Goal: Transaction & Acquisition: Purchase product/service

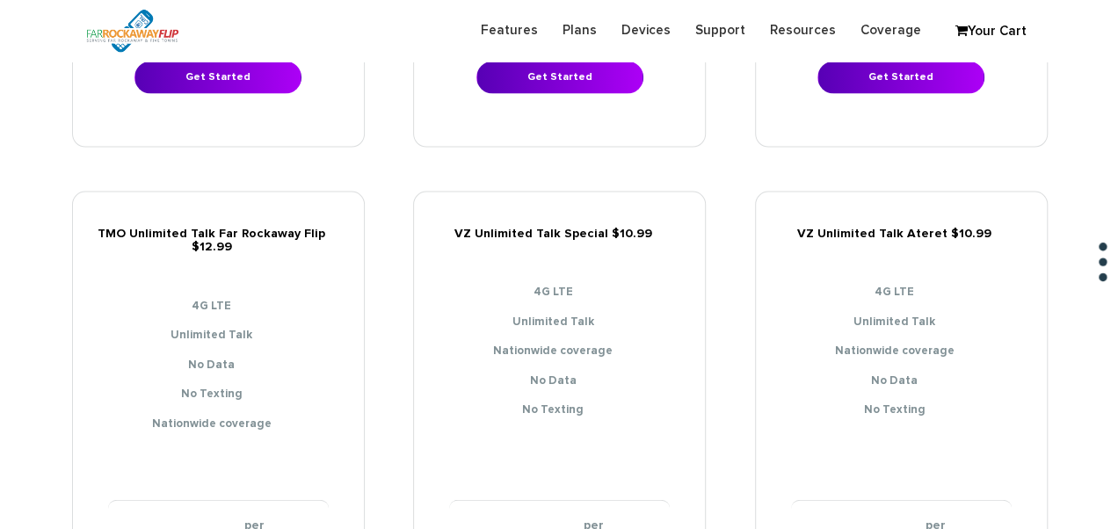
scroll to position [2021, 0]
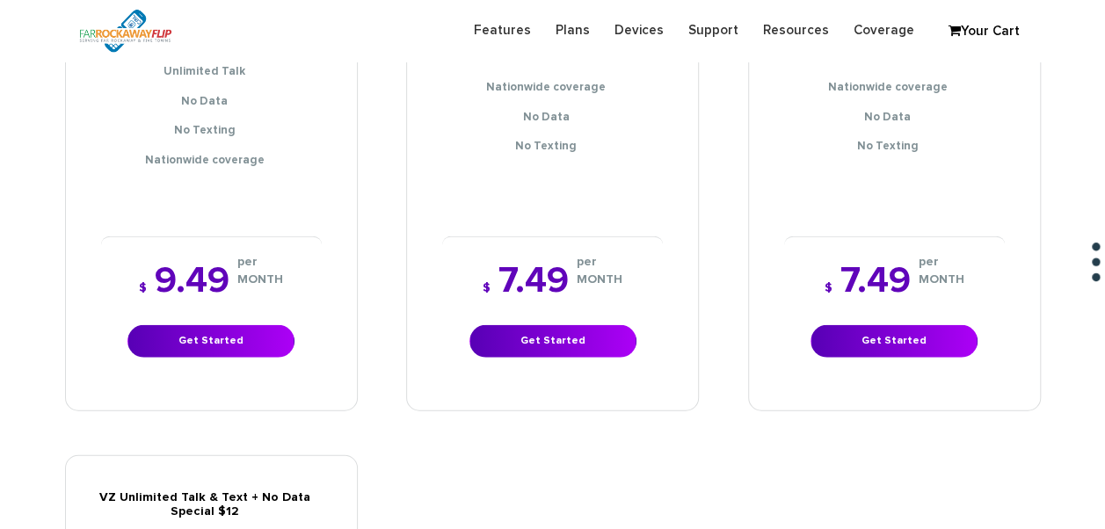
click at [893, 350] on div "$ 7.49 per MONTH Get Started" at bounding box center [894, 310] width 221 height 148
click at [875, 325] on link "Get Started" at bounding box center [893, 341] width 167 height 33
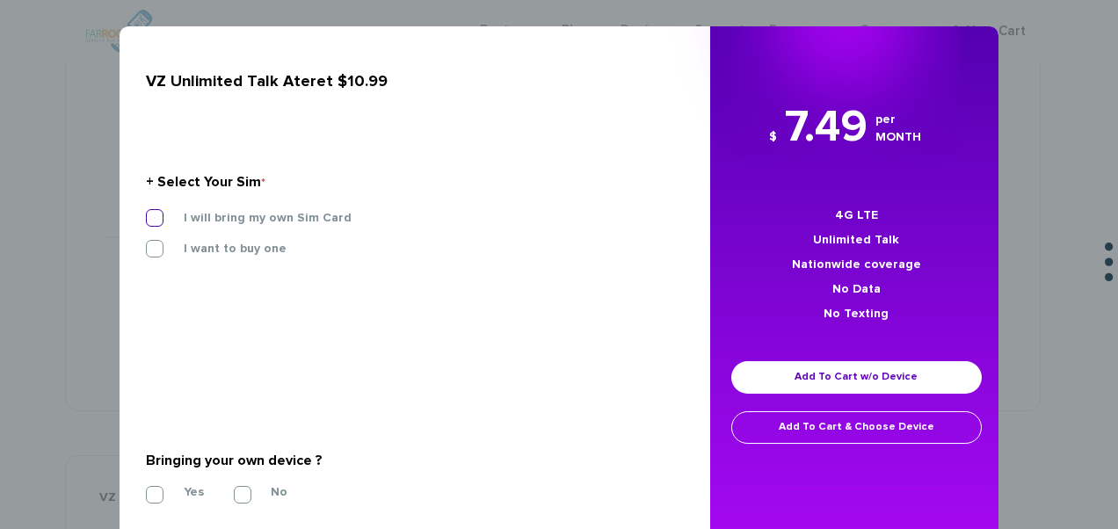
click at [258, 218] on label "I will bring my own Sim Card" at bounding box center [254, 218] width 194 height 16
click at [146, 213] on input "I will bring my own Sim Card" at bounding box center [146, 213] width 0 height 0
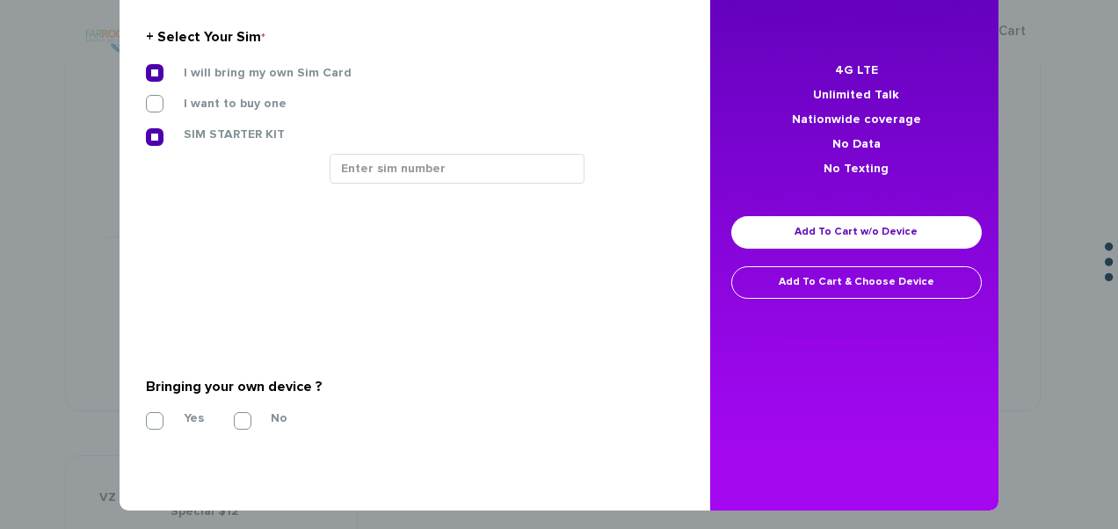
scroll to position [153, 0]
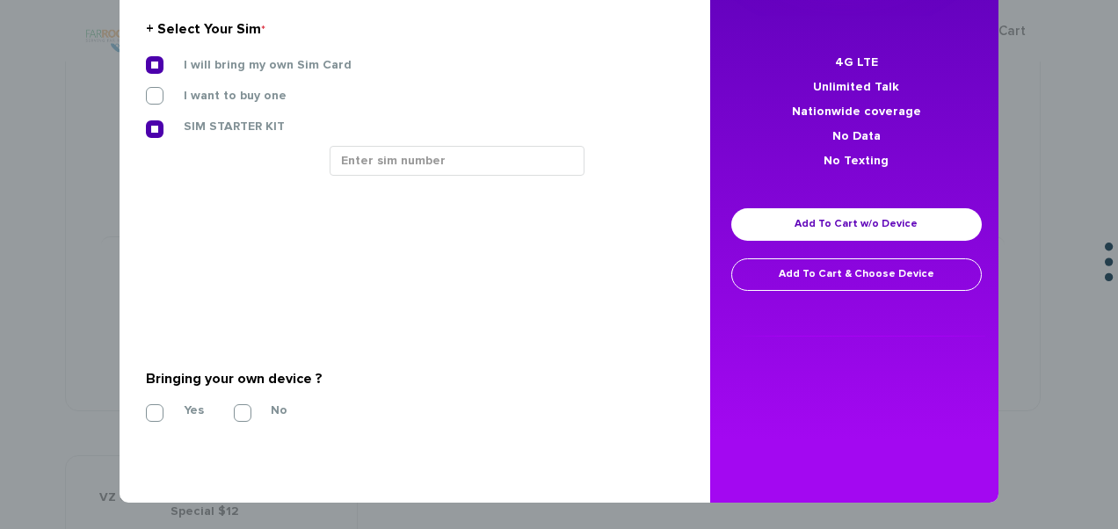
click at [388, 188] on div at bounding box center [499, 167] width 367 height 43
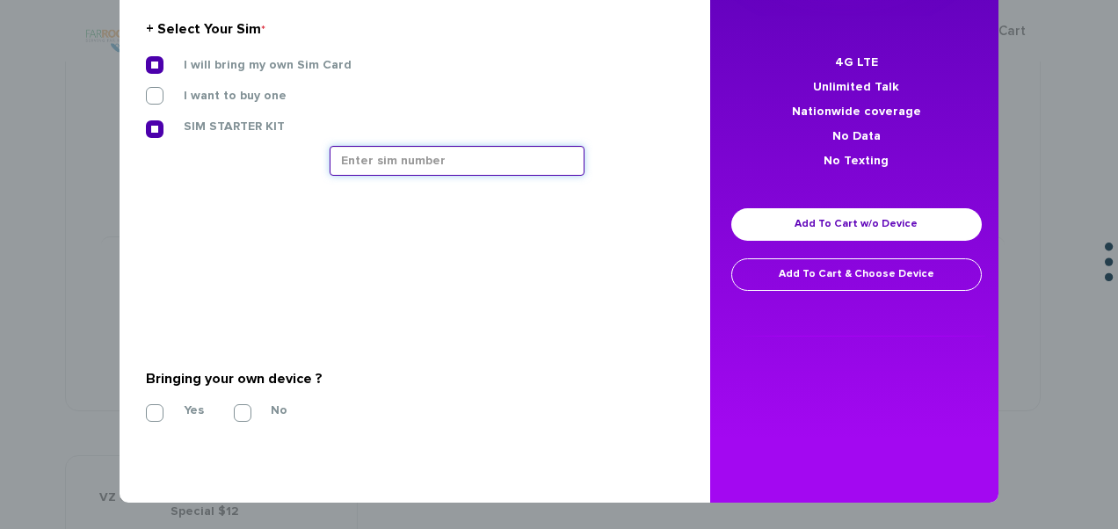
click at [393, 170] on input "text" at bounding box center [457, 161] width 255 height 30
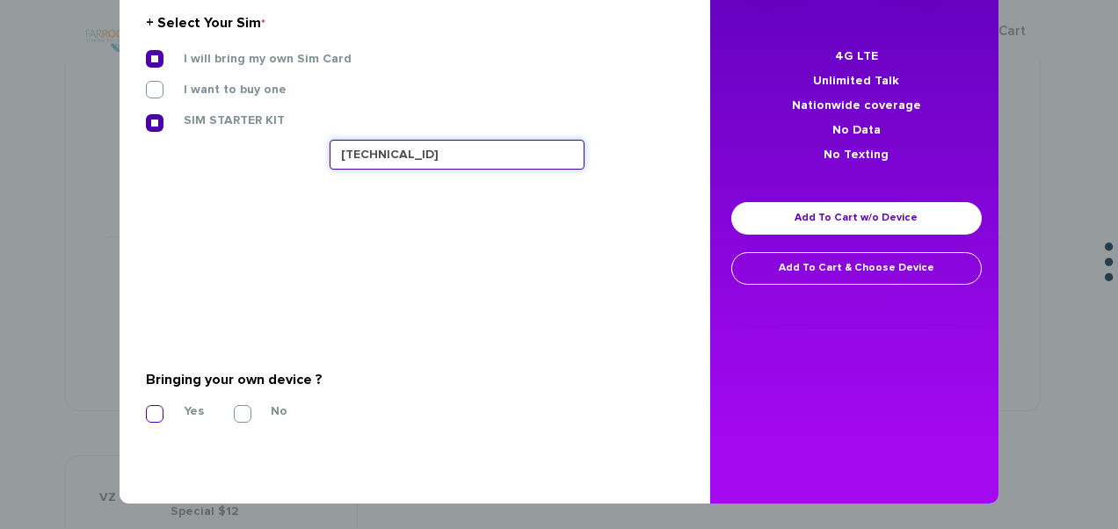
type input "89148000011835956390"
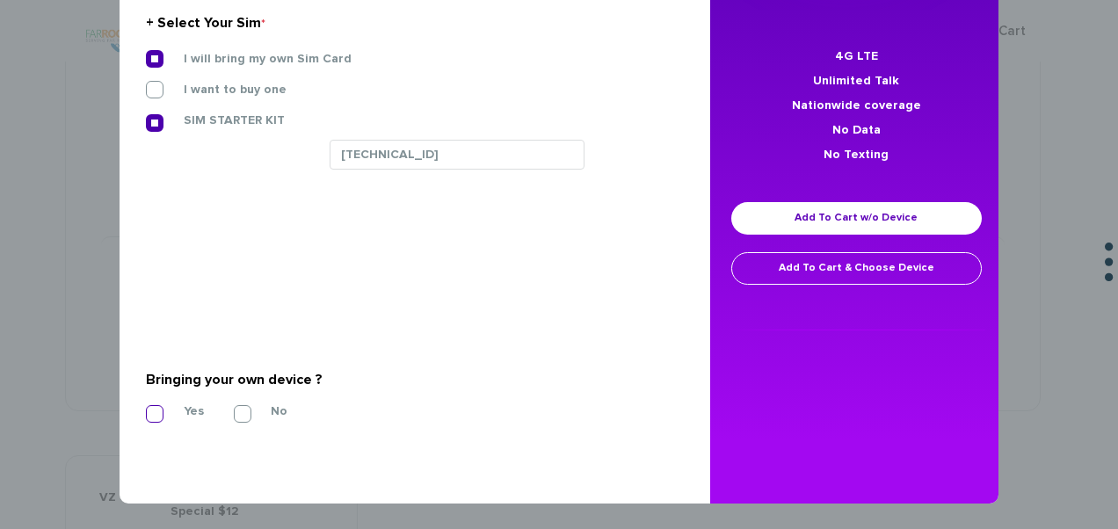
click at [164, 413] on label "Yes" at bounding box center [180, 411] width 47 height 16
click at [146, 409] on input "Yes" at bounding box center [146, 409] width 0 height 0
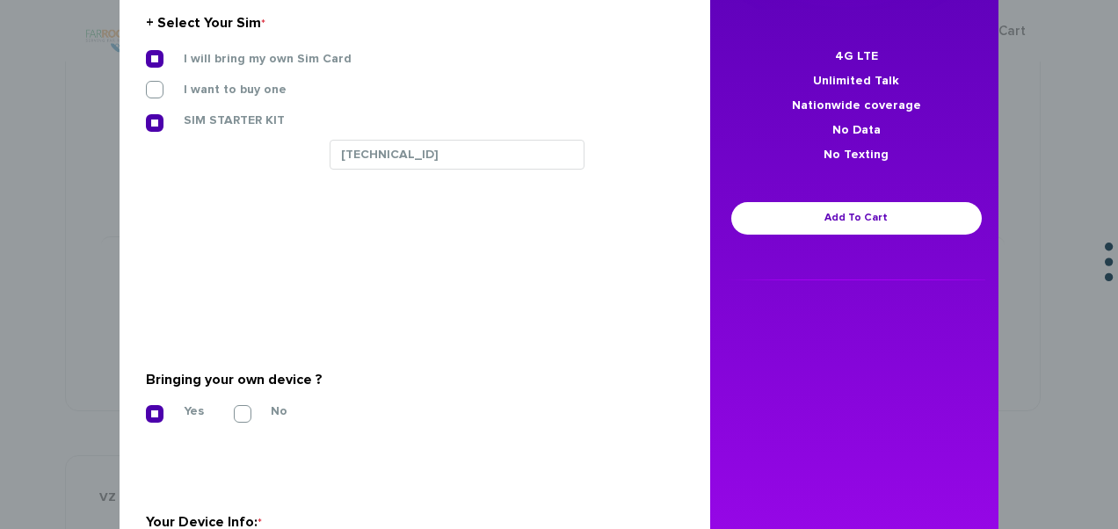
scroll to position [412, 0]
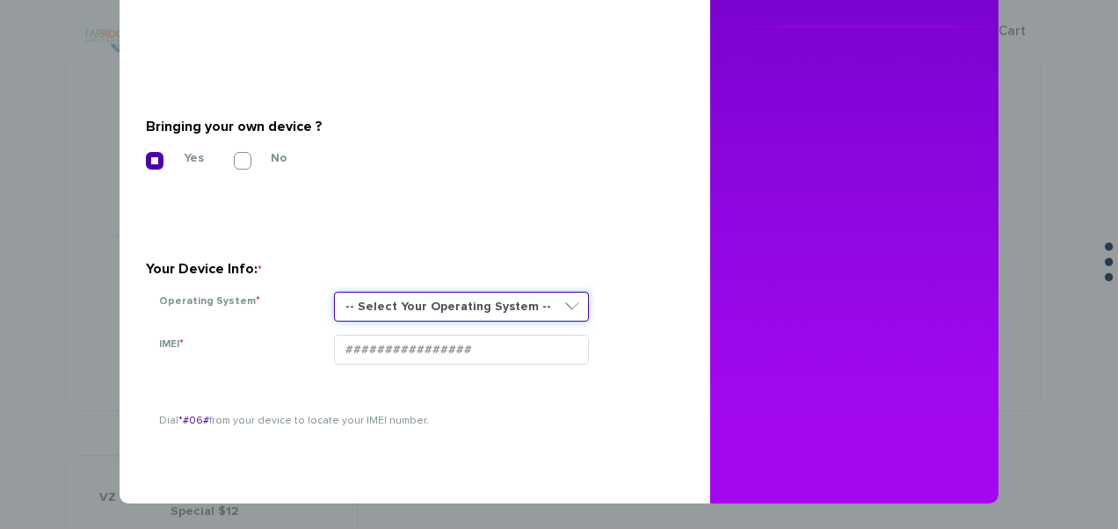
drag, startPoint x: 420, startPoint y: 292, endPoint x: 431, endPoint y: 315, distance: 26.0
click at [420, 292] on select "-- Select Your Operating System -- ANDROID BLACKBERRY IOS NONE (BASIC PHONE) WI…" at bounding box center [461, 307] width 255 height 30
select select "NONE (BASIC PHONE)"
click at [334, 292] on select "-- Select Your Operating System -- ANDROID BLACKBERRY IOS NONE (BASIC PHONE) WI…" at bounding box center [461, 307] width 255 height 30
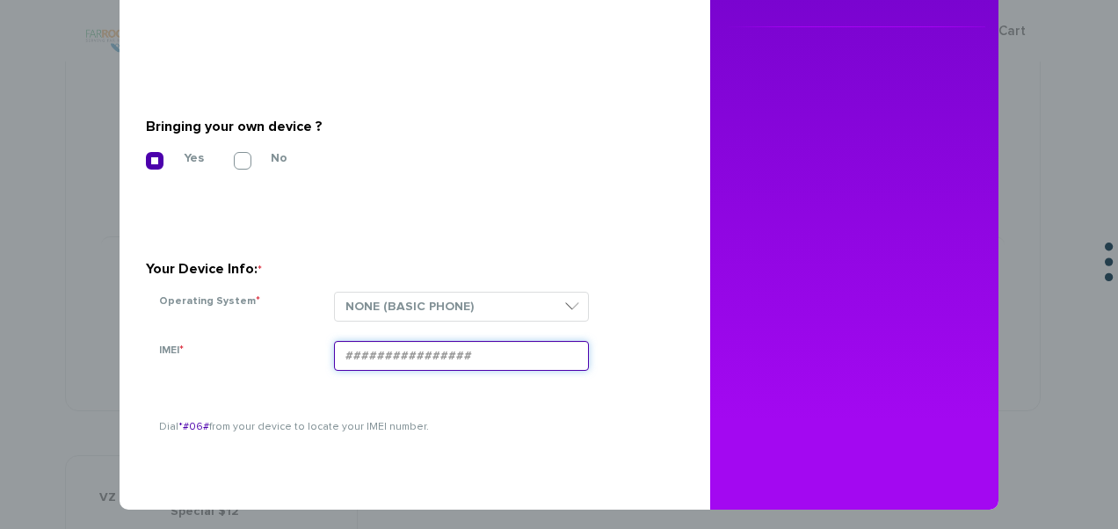
paste input "354834106709094"
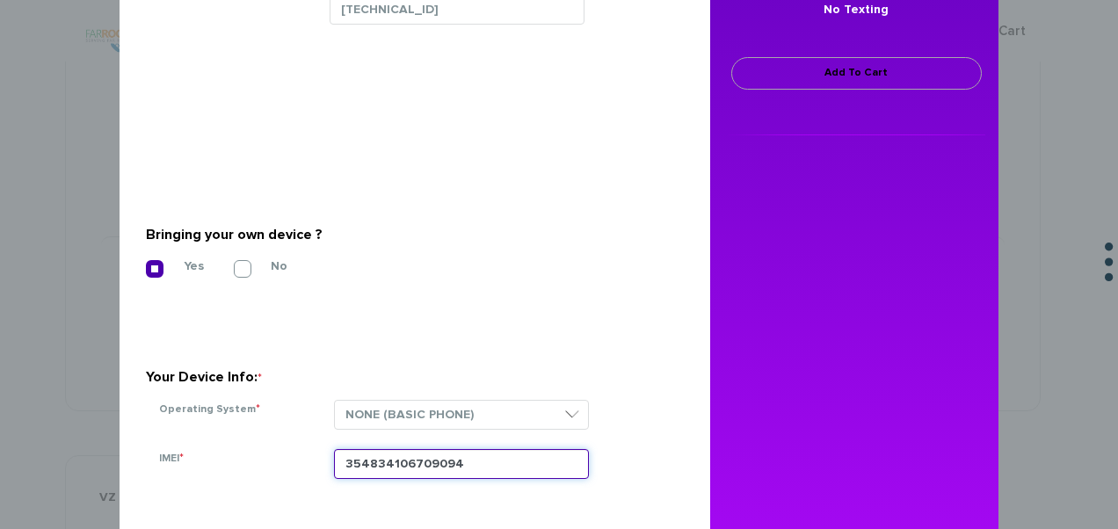
scroll to position [148, 0]
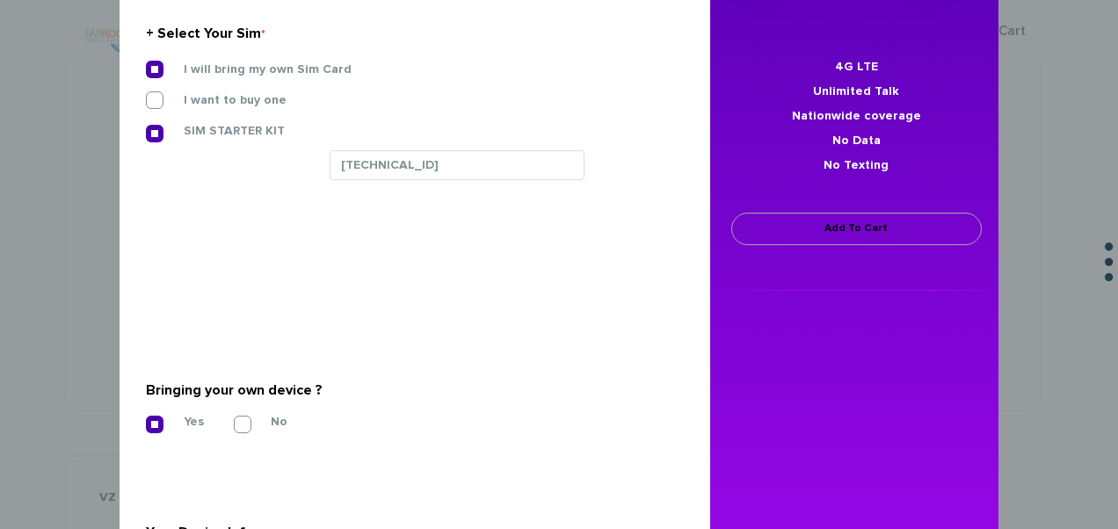
type input "354834106709094"
click at [805, 233] on link "Add To Cart" at bounding box center [856, 229] width 250 height 33
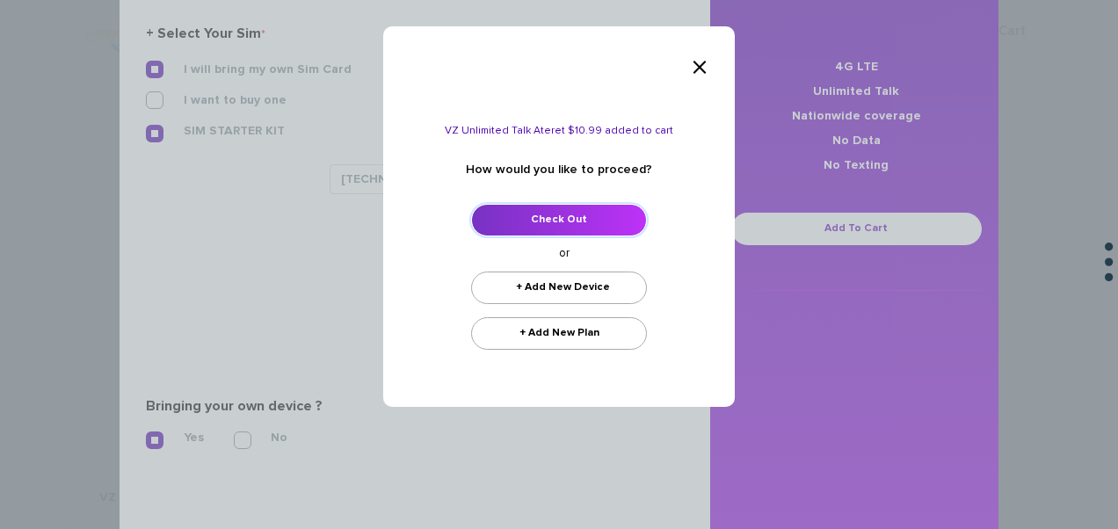
click at [496, 224] on link "Check Out" at bounding box center [559, 220] width 176 height 33
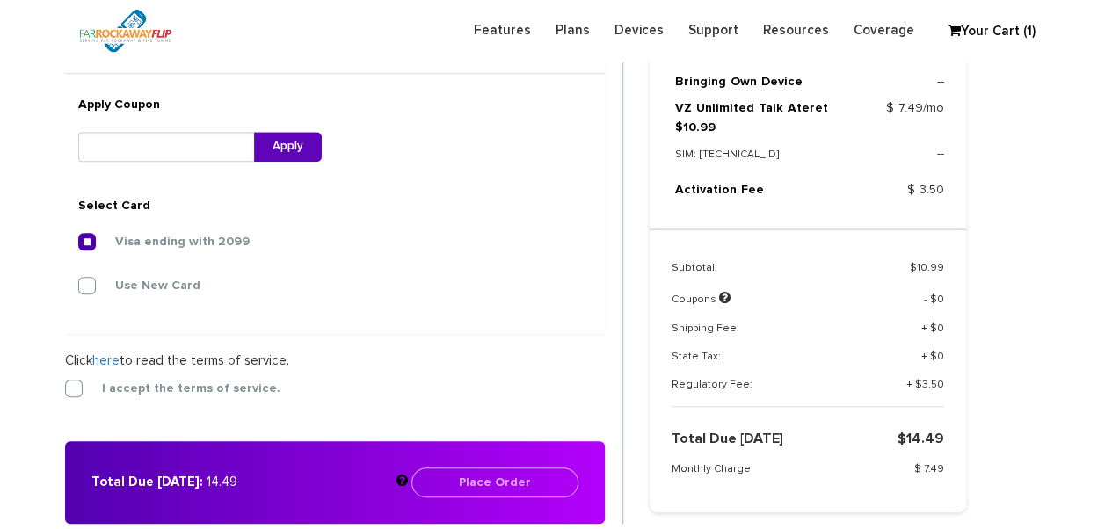
scroll to position [631, 0]
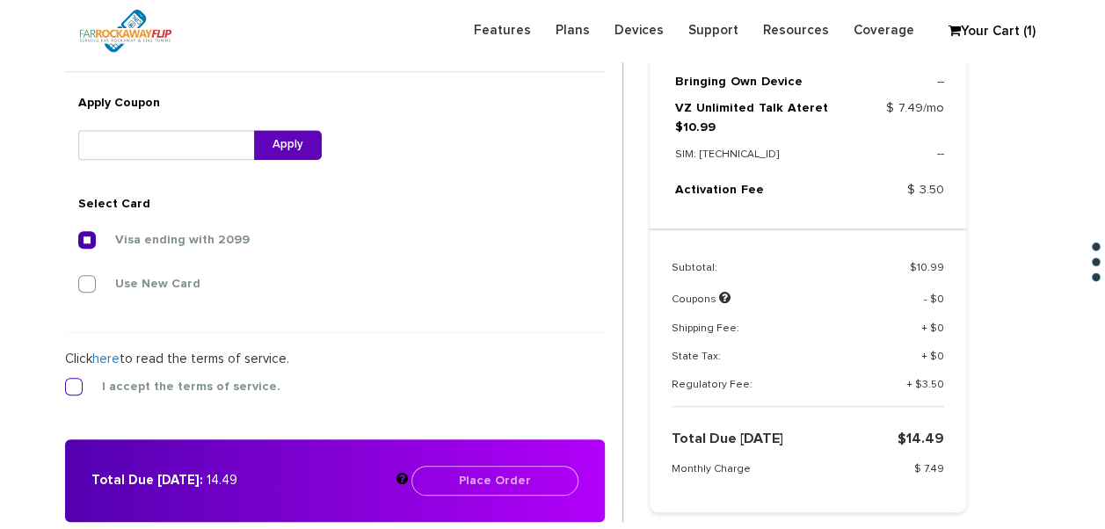
click at [79, 380] on label "I accept the terms of service." at bounding box center [178, 387] width 205 height 16
click at [65, 381] on input "I accept the terms of service." at bounding box center [65, 381] width 0 height 0
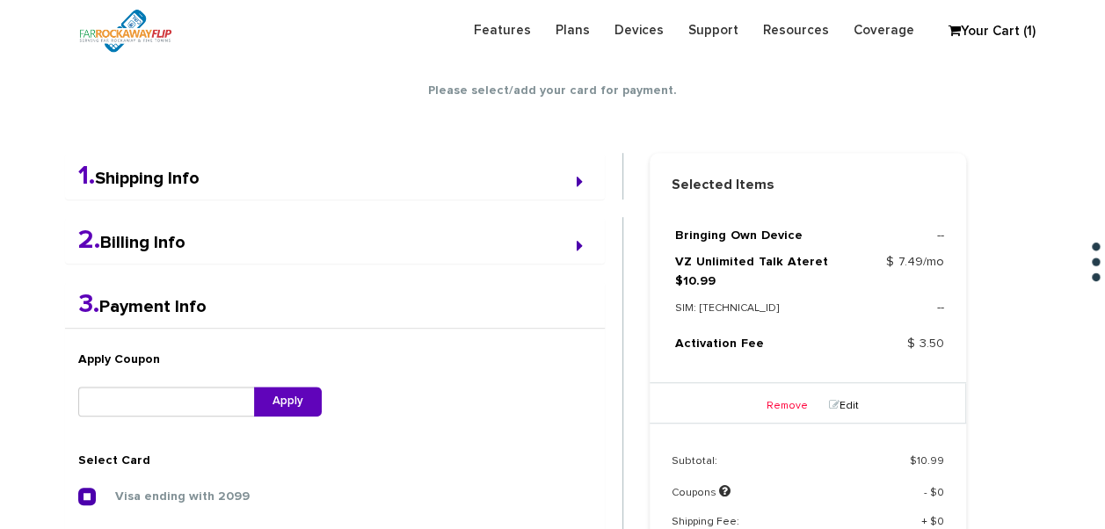
scroll to position [527, 0]
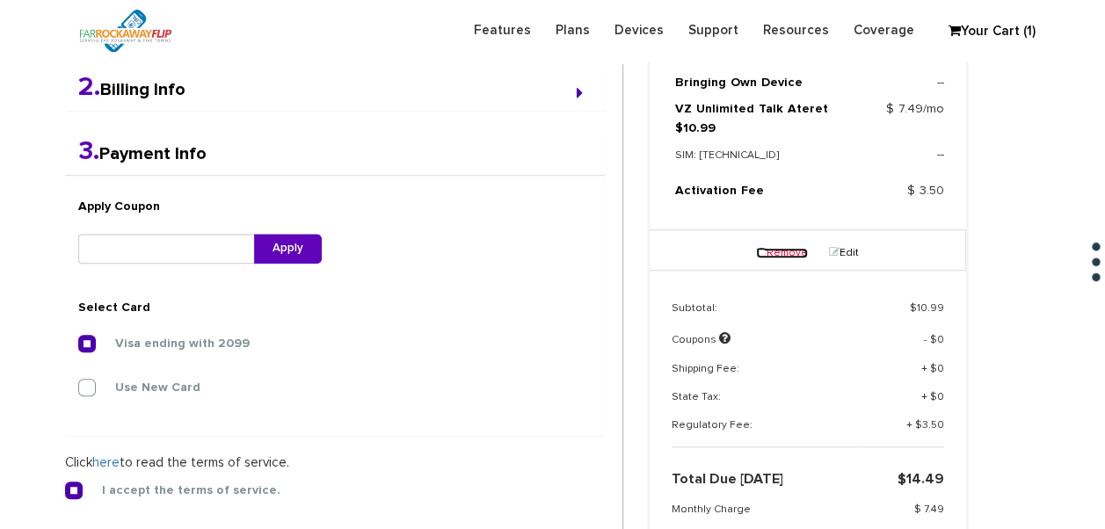
click at [801, 253] on link "Remove" at bounding box center [782, 253] width 52 height 11
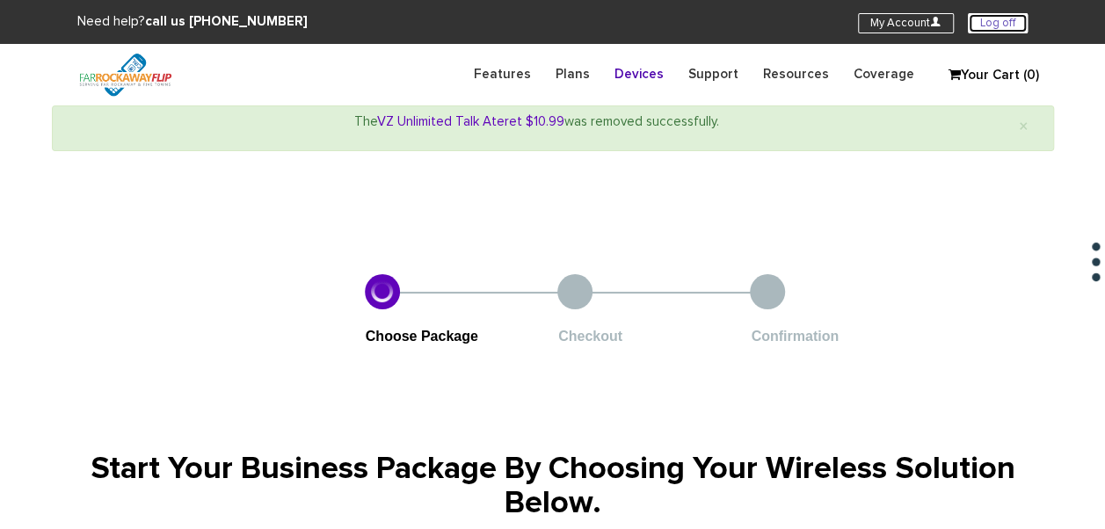
click at [977, 19] on link "Log off" at bounding box center [997, 23] width 60 height 20
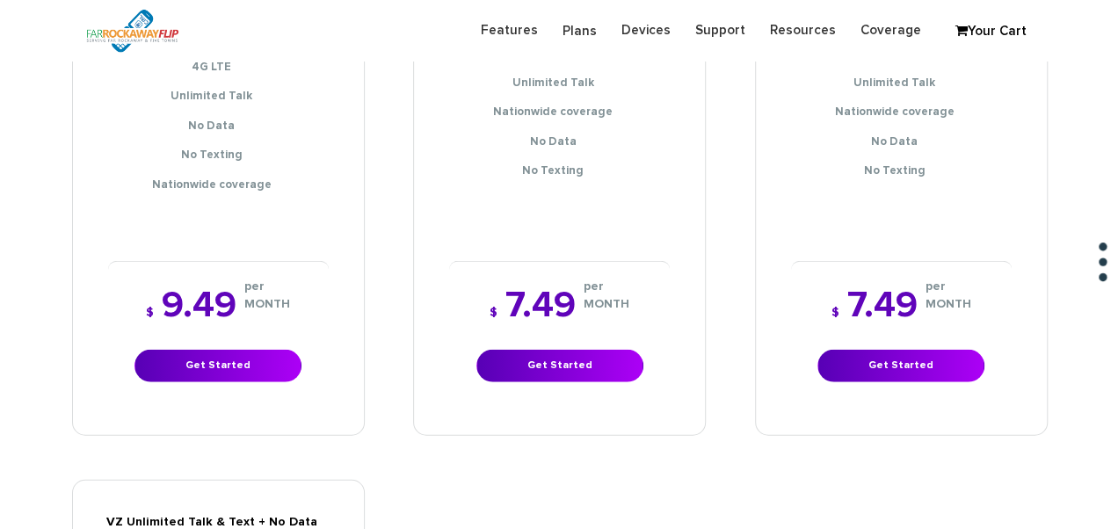
scroll to position [2109, 0]
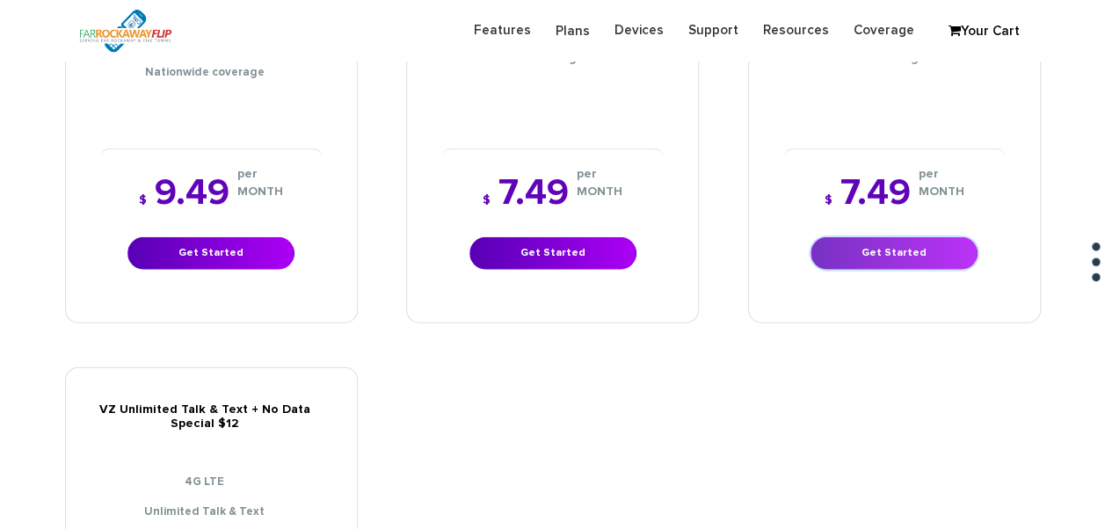
click at [895, 246] on link "Get Started" at bounding box center [893, 253] width 167 height 33
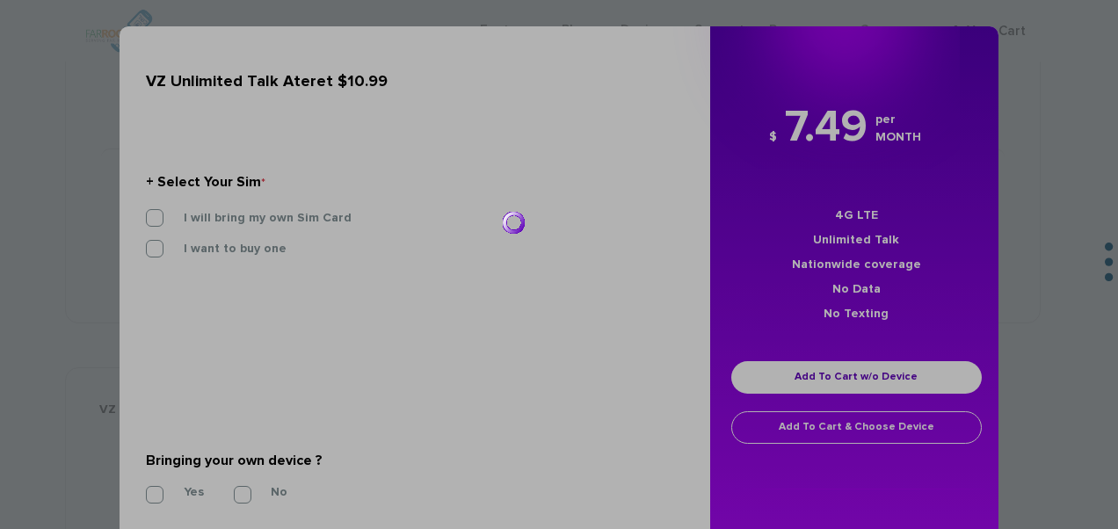
click at [301, 213] on div at bounding box center [559, 264] width 1118 height 529
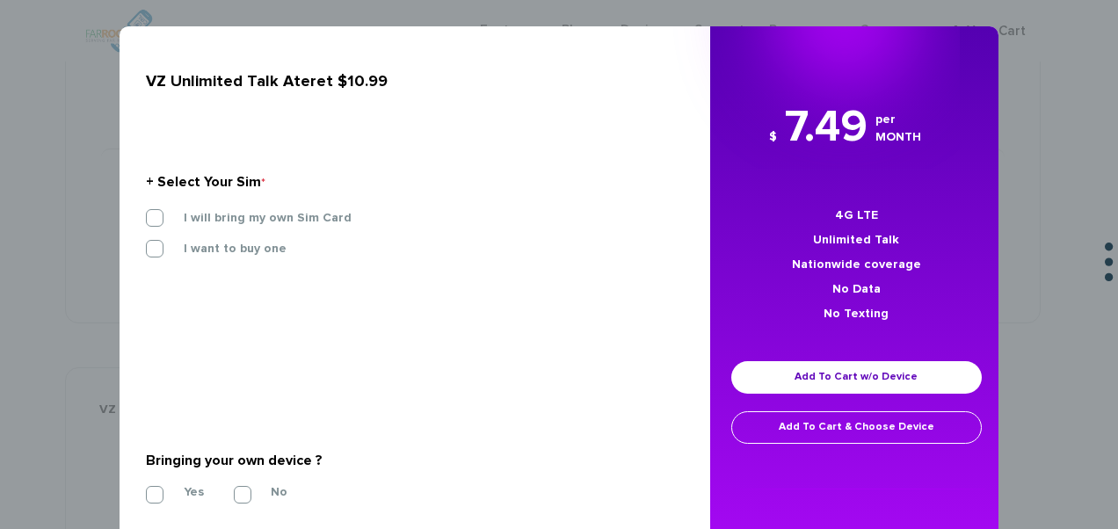
click at [272, 220] on label "I will bring my own Sim Card" at bounding box center [254, 218] width 194 height 16
click at [146, 213] on input "I will bring my own Sim Card" at bounding box center [146, 213] width 0 height 0
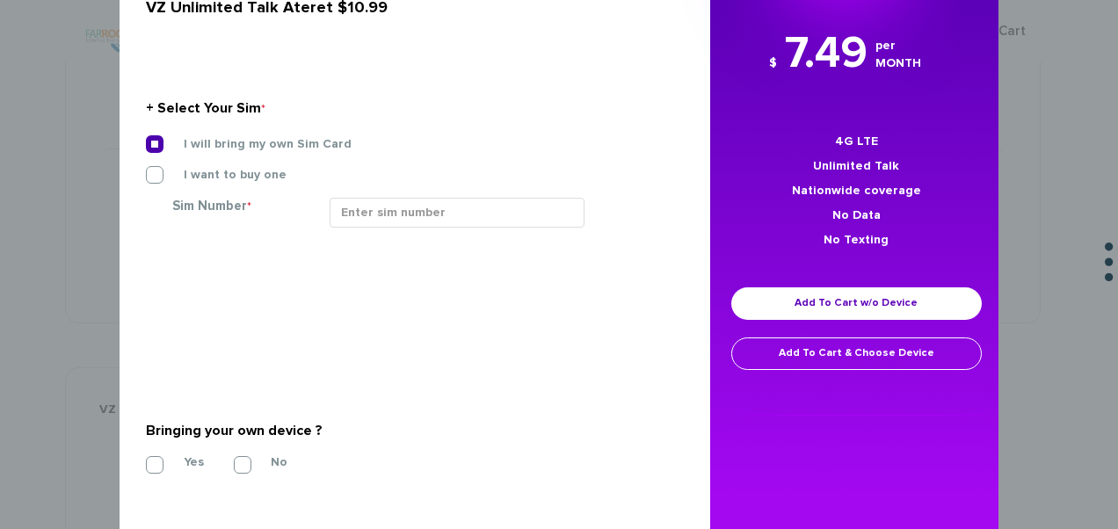
scroll to position [126, 0]
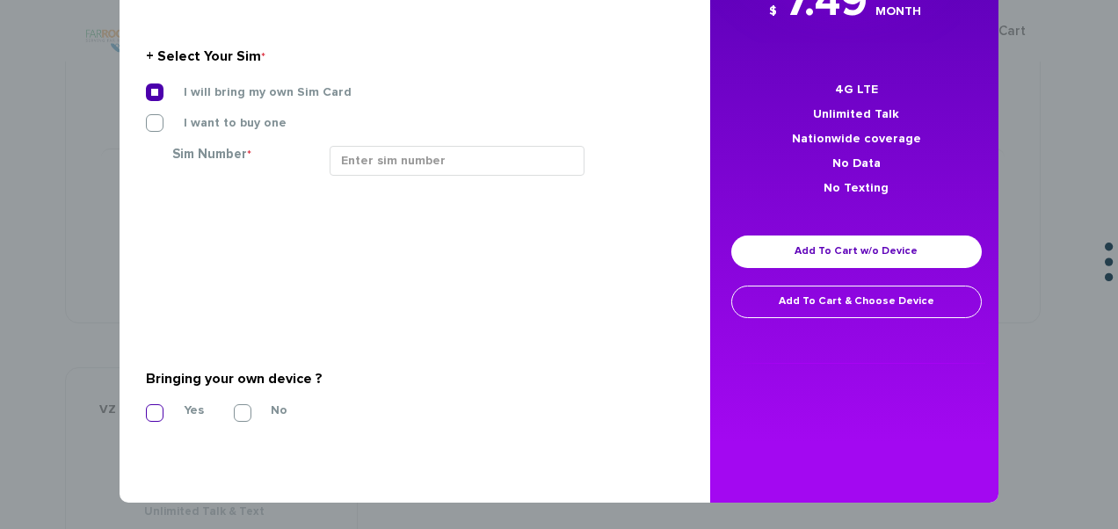
click at [169, 406] on label "Yes" at bounding box center [180, 410] width 47 height 16
click at [146, 408] on input "Yes" at bounding box center [146, 408] width 0 height 0
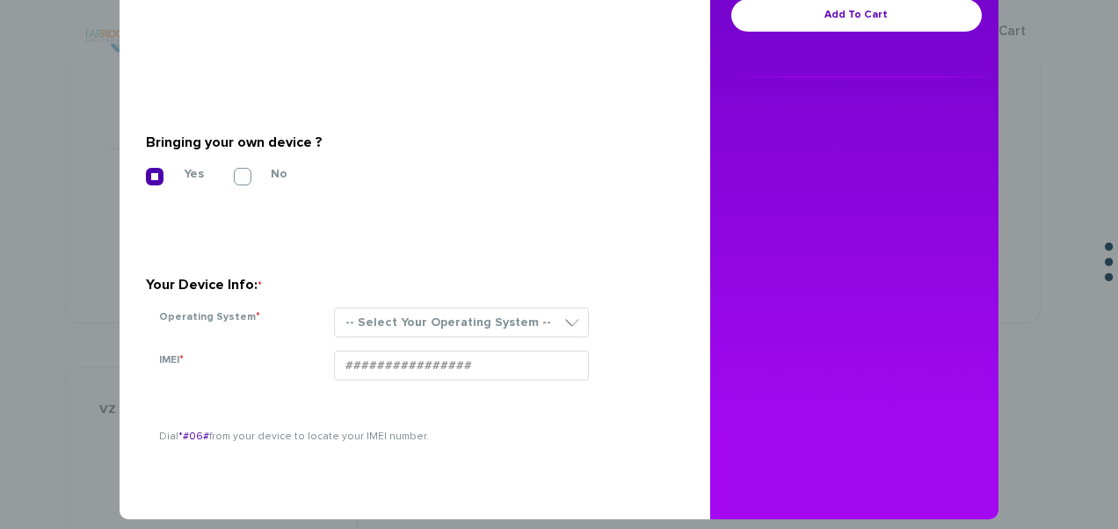
scroll to position [379, 0]
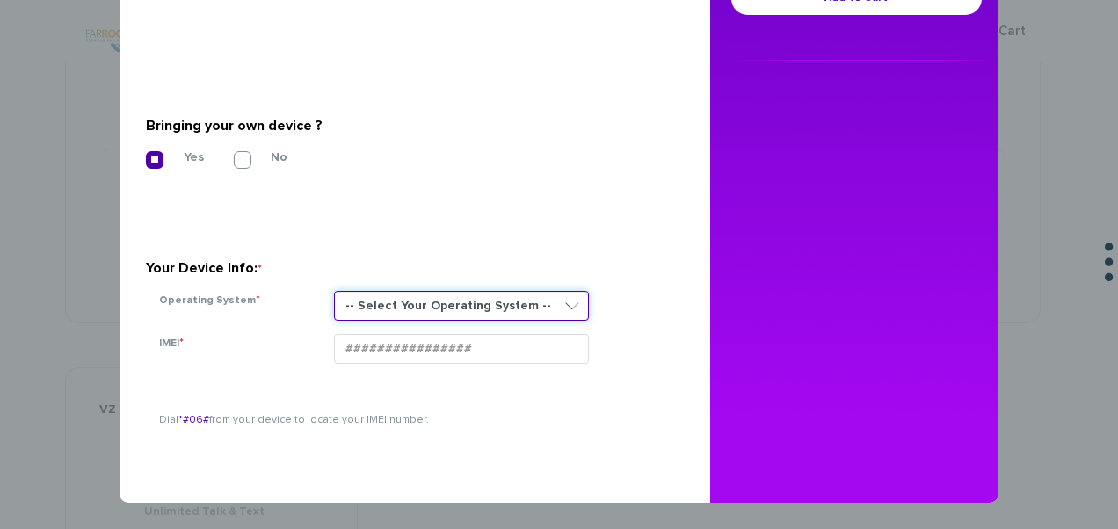
click at [334, 303] on select "-- Select Your Operating System --" at bounding box center [461, 306] width 255 height 30
click at [377, 311] on select "-- Select Your Operating System --" at bounding box center [461, 306] width 255 height 30
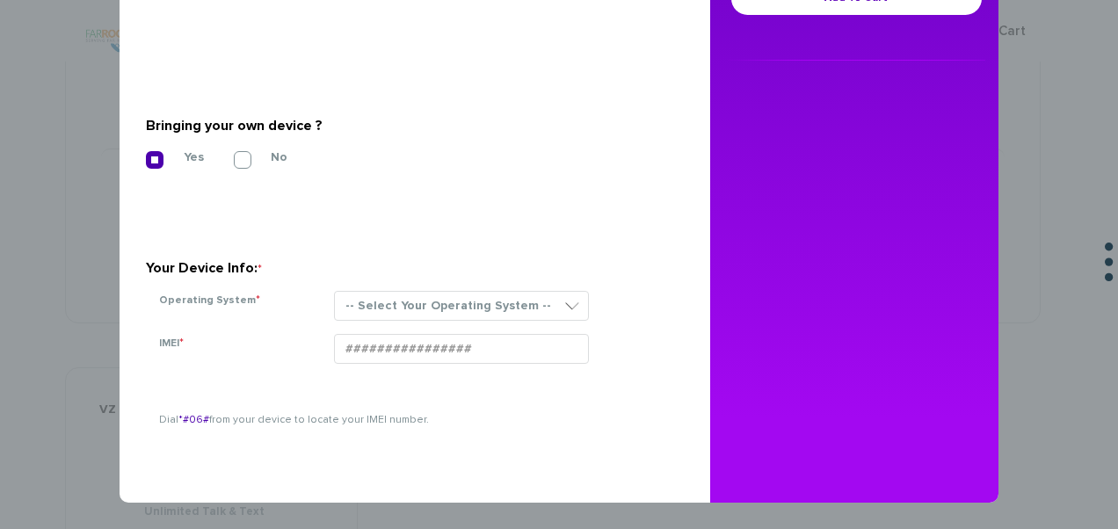
click at [383, 281] on div "Your Device Info: *" at bounding box center [408, 268] width 525 height 28
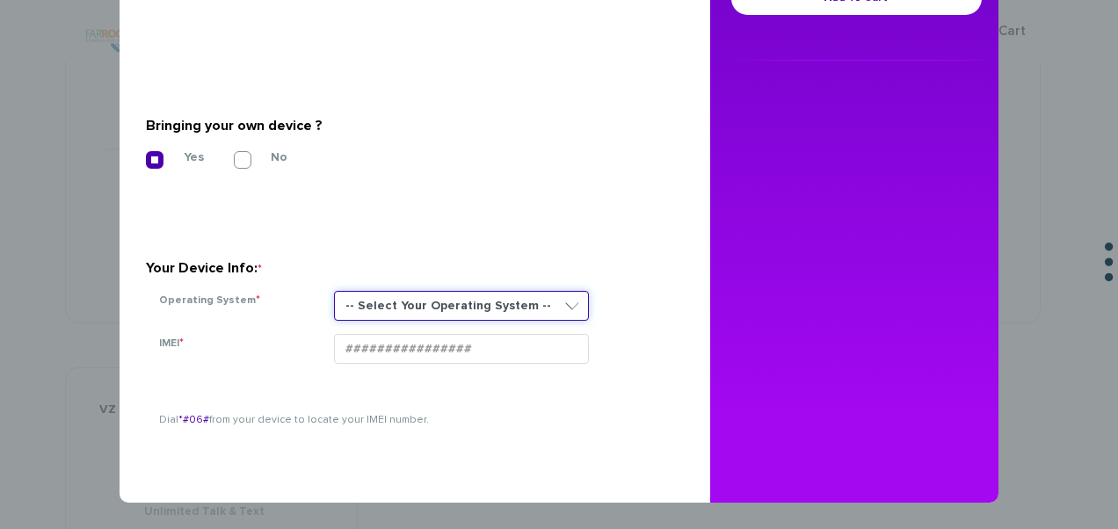
click at [388, 313] on select "-- Select Your Operating System --" at bounding box center [461, 306] width 255 height 30
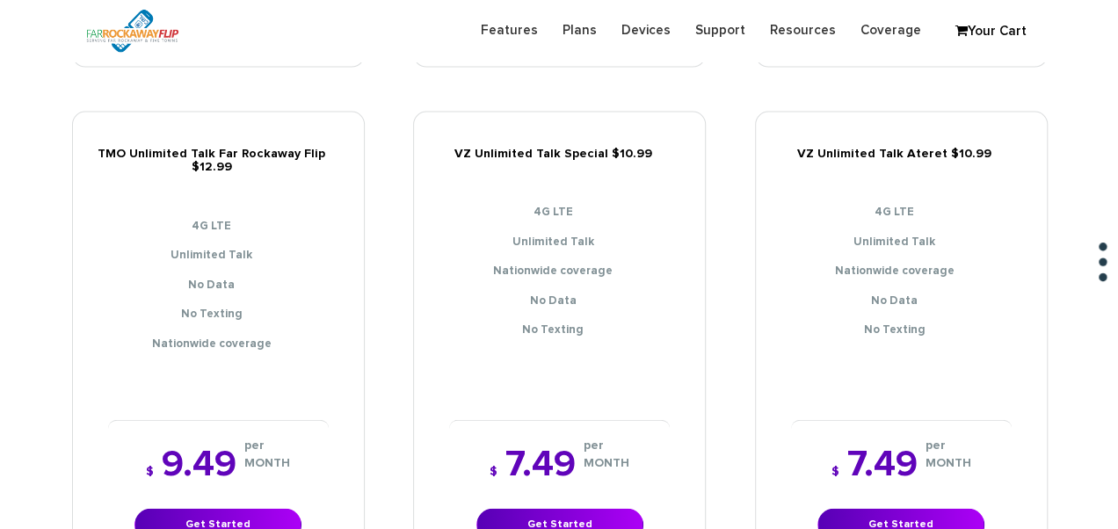
scroll to position [1931, 0]
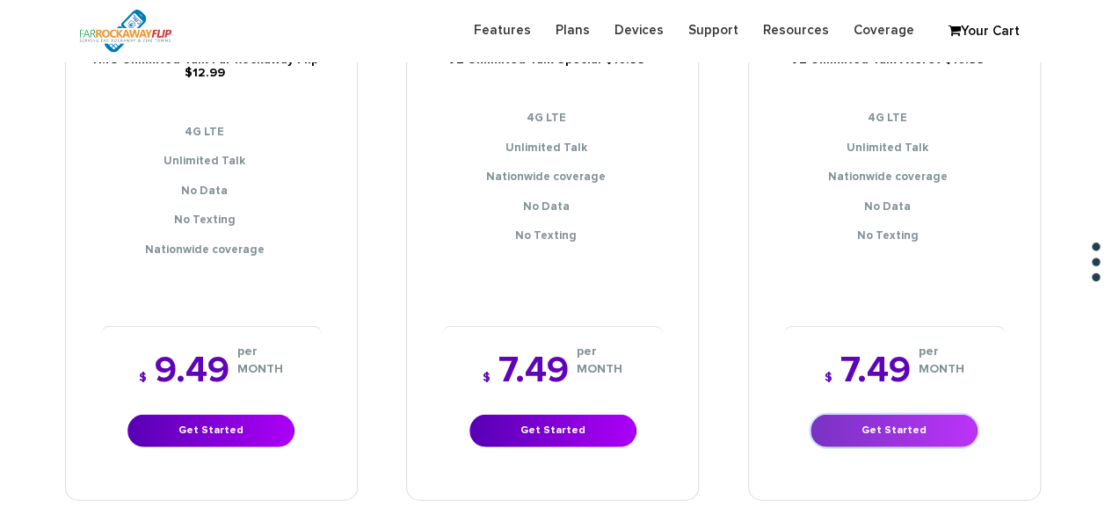
click at [909, 415] on link "Get Started" at bounding box center [893, 431] width 167 height 33
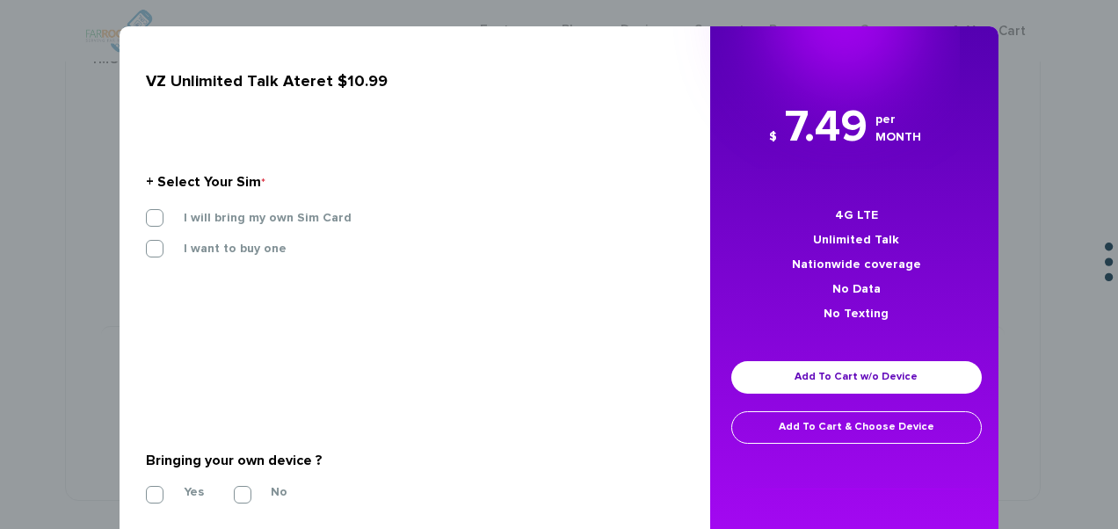
click at [197, 229] on div "I will bring my own Sim Card" at bounding box center [408, 224] width 551 height 31
click at [206, 214] on label "I will bring my own Sim Card" at bounding box center [254, 218] width 194 height 16
click at [146, 213] on input "I will bring my own Sim Card" at bounding box center [146, 213] width 0 height 0
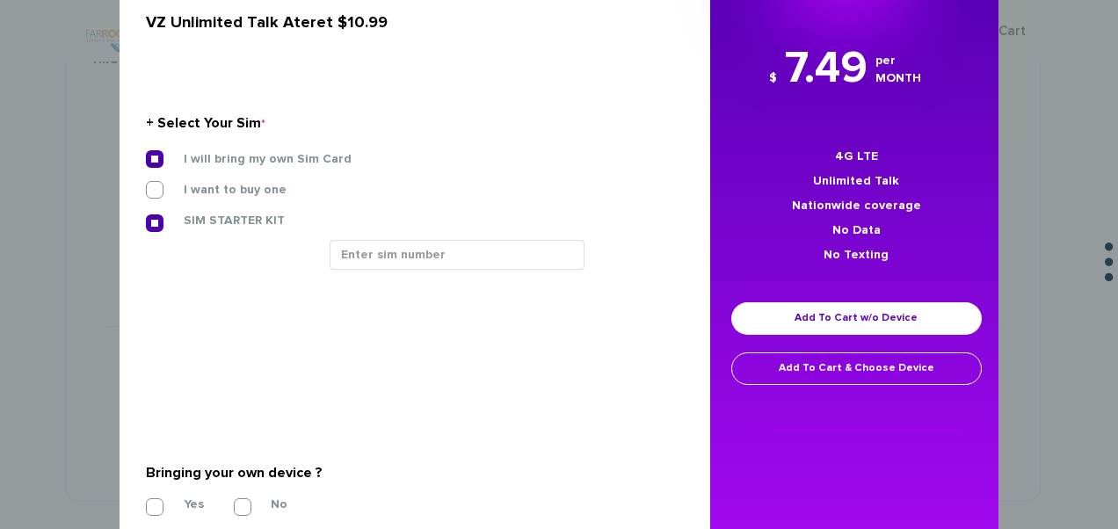
scroll to position [153, 0]
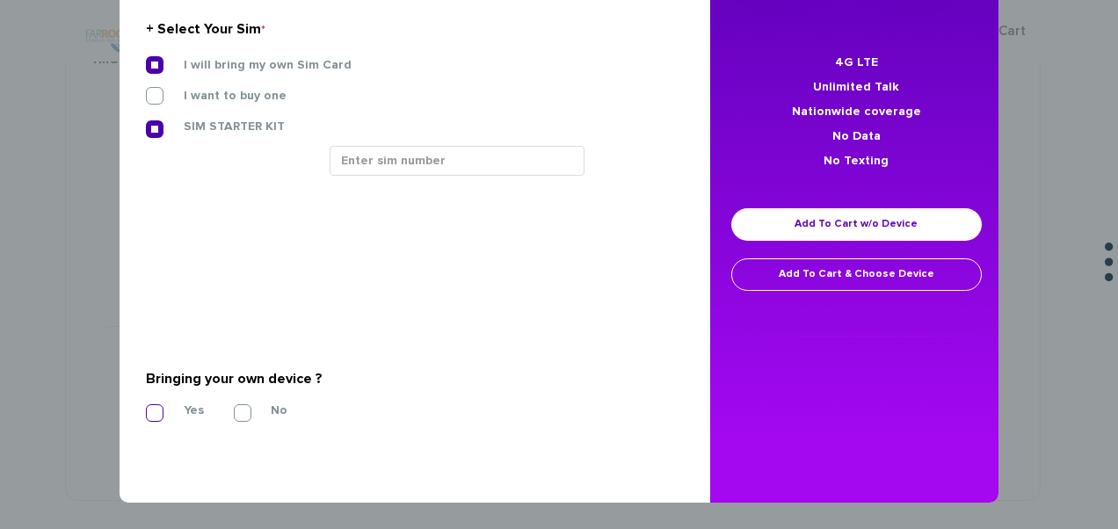
click at [168, 417] on label "Yes" at bounding box center [180, 410] width 47 height 16
click at [146, 408] on input "Yes" at bounding box center [146, 408] width 0 height 0
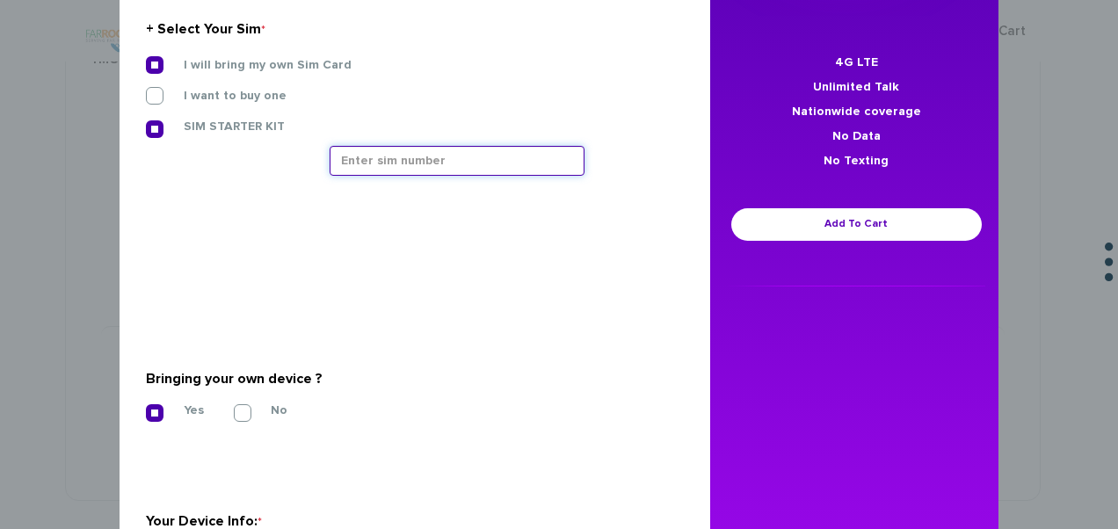
click at [366, 154] on input "text" at bounding box center [457, 161] width 255 height 30
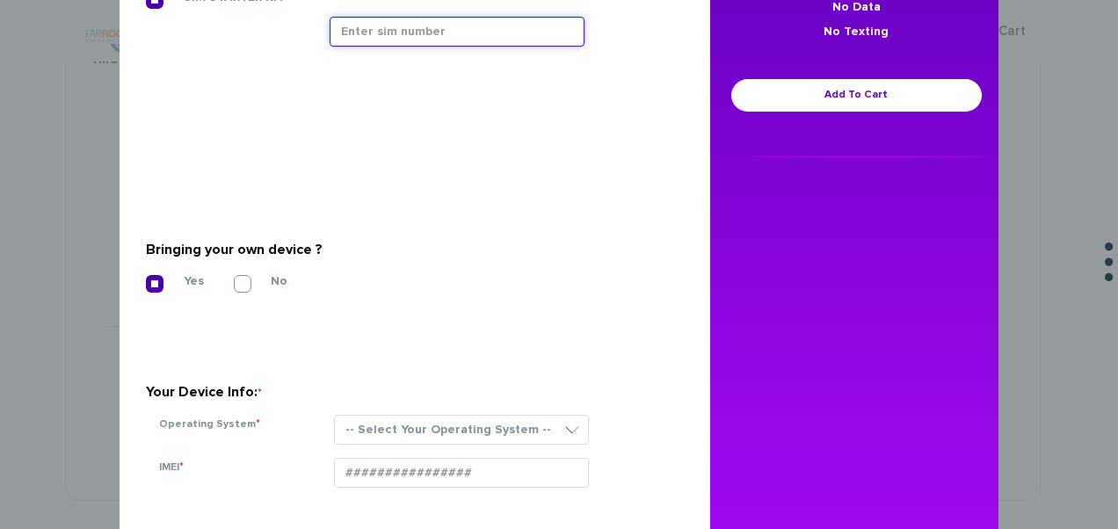
scroll to position [406, 0]
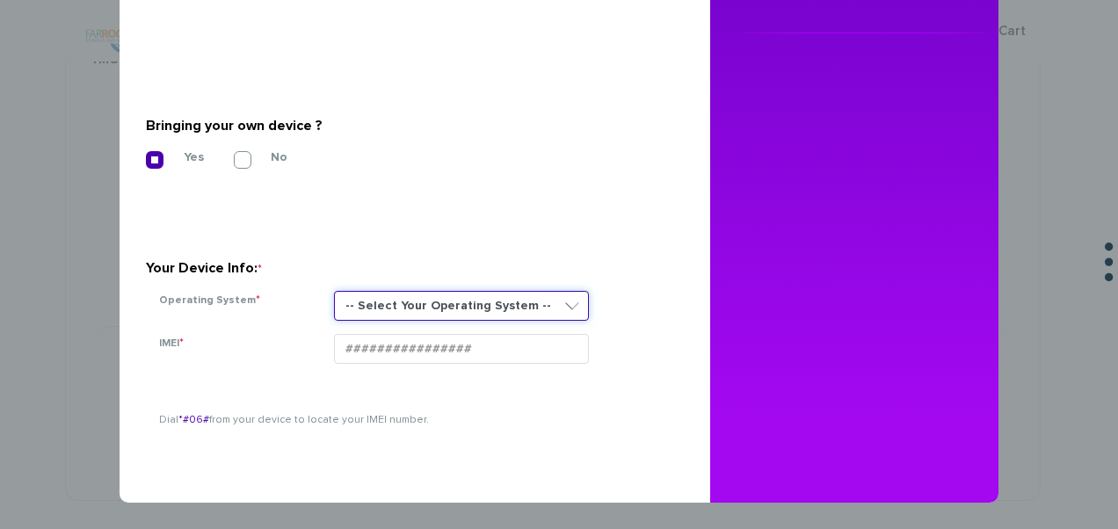
click at [339, 302] on select "-- Select Your Operating System -- ANDROID BLACKBERRY IOS NONE (BASIC PHONE) WI…" at bounding box center [461, 306] width 255 height 30
select select "NONE (BASIC PHONE)"
click at [334, 291] on select "-- Select Your Operating System -- ANDROID BLACKBERRY IOS NONE (BASIC PHONE) WI…" at bounding box center [461, 306] width 255 height 30
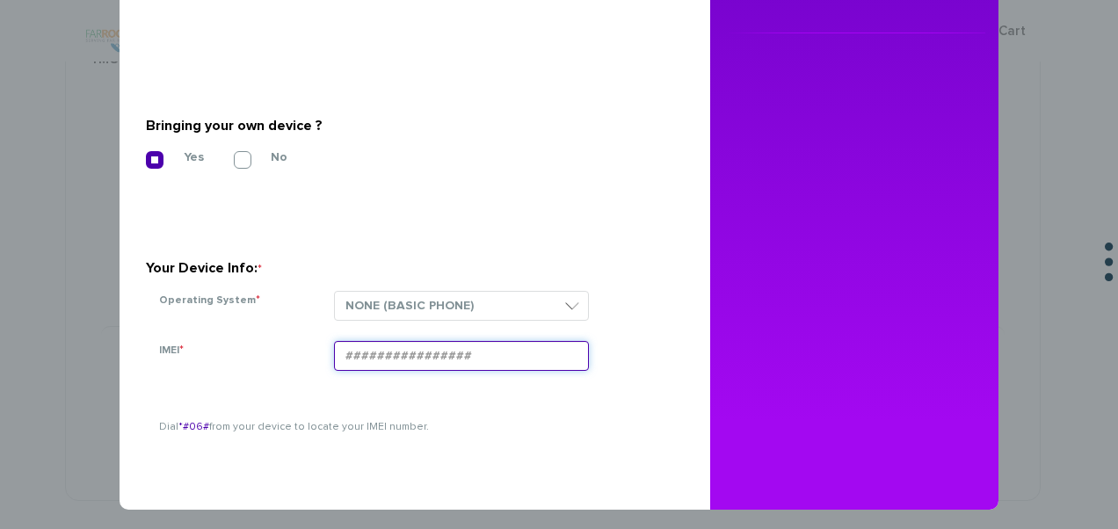
paste input "354834106709094"
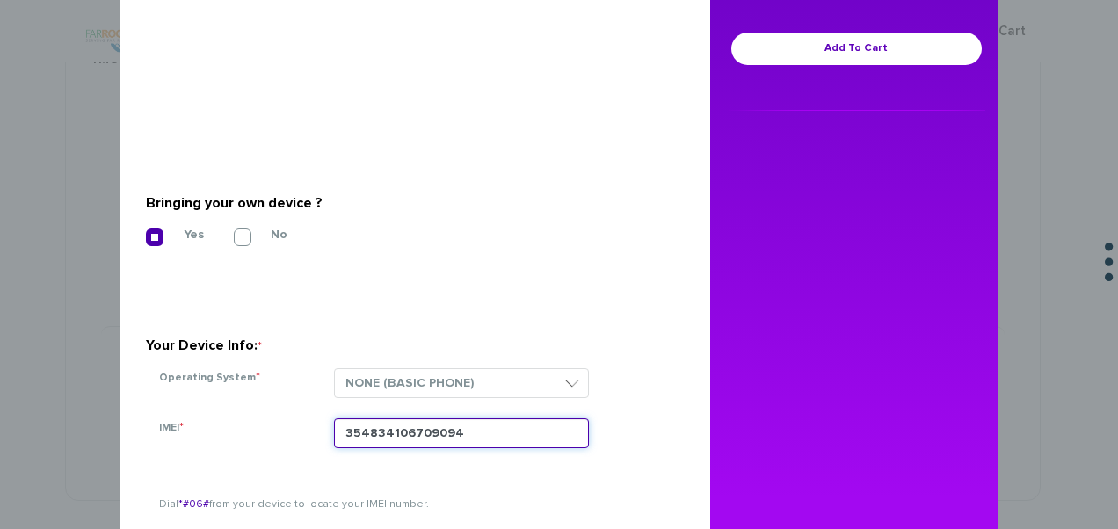
scroll to position [230, 0]
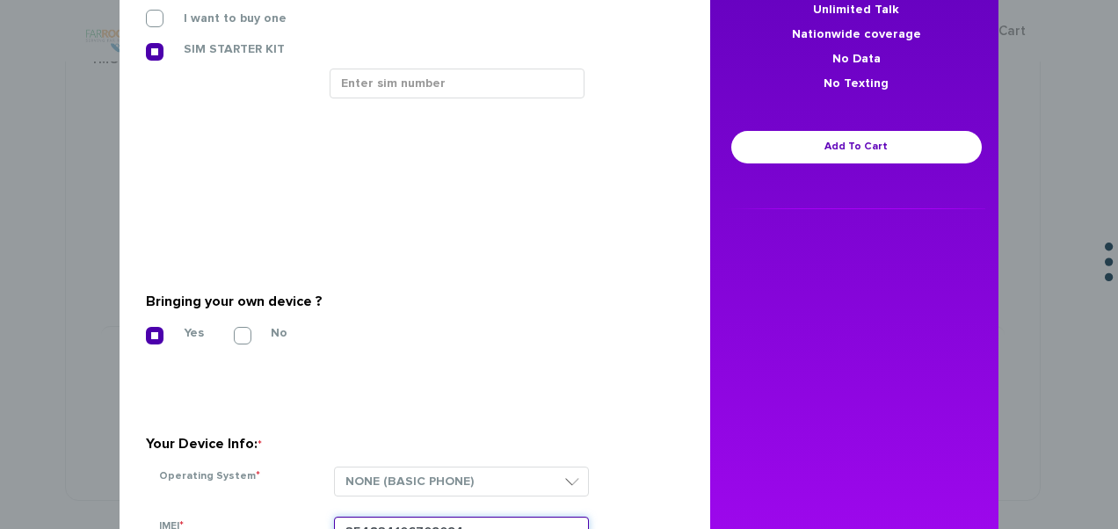
type input "354834106709094"
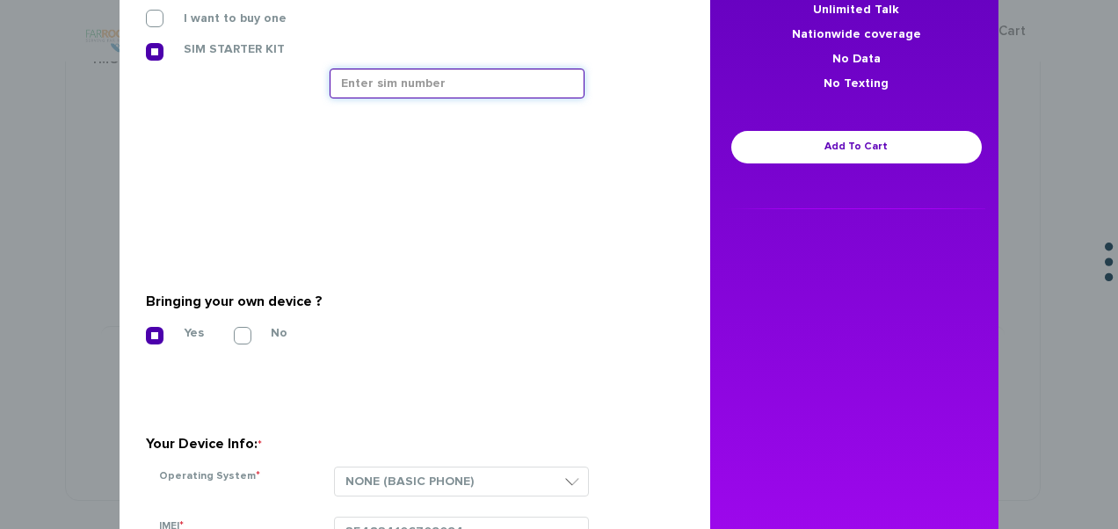
click at [362, 90] on input "text" at bounding box center [457, 84] width 255 height 30
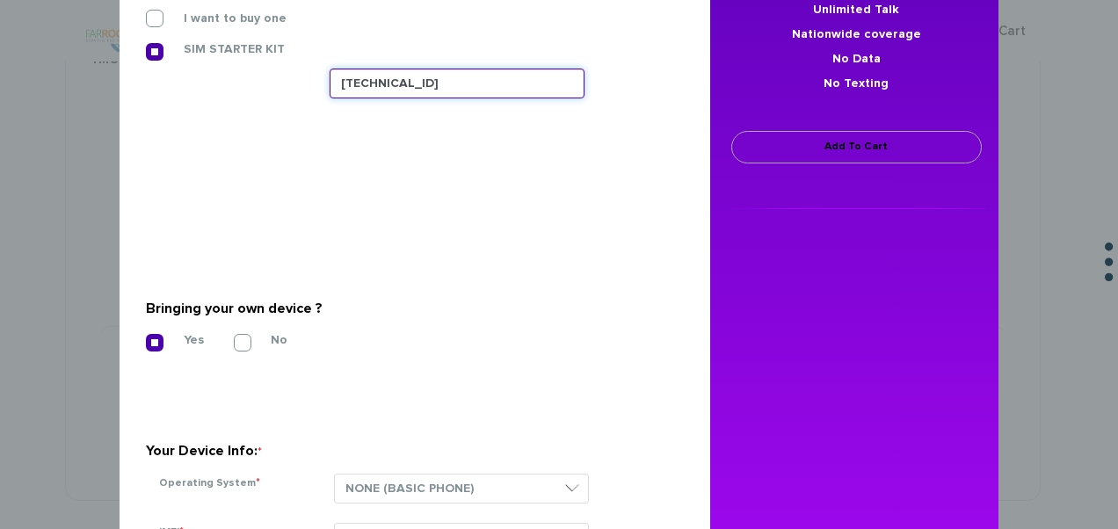
type input "[TECHNICAL_ID]"
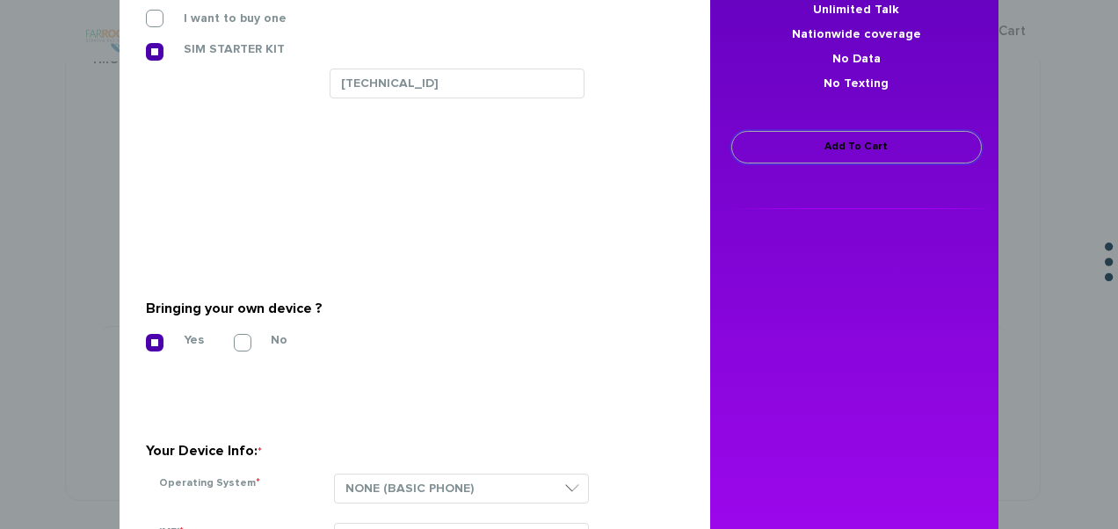
click at [836, 135] on link "Add To Cart" at bounding box center [856, 147] width 250 height 33
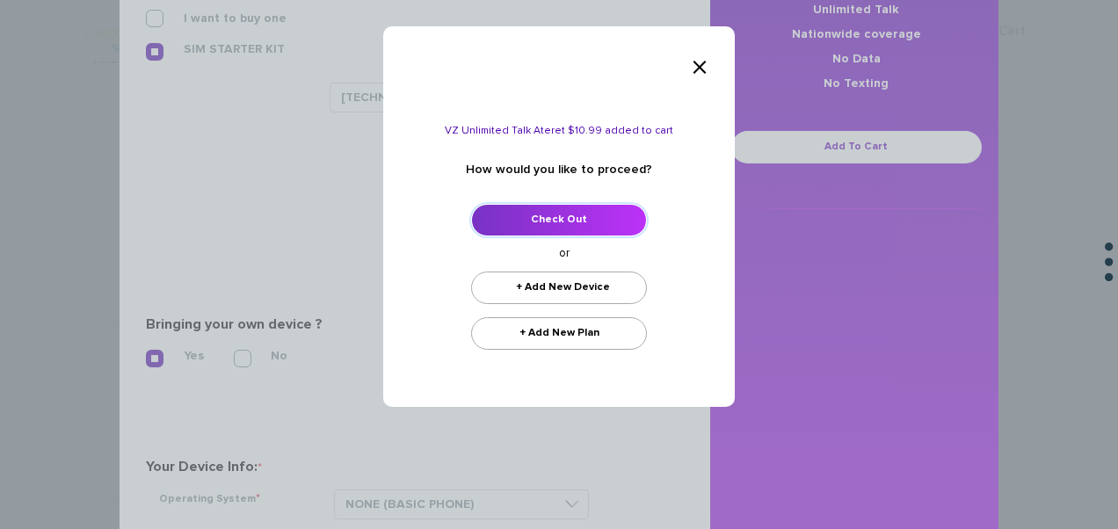
click at [601, 215] on link "Check Out" at bounding box center [559, 220] width 176 height 33
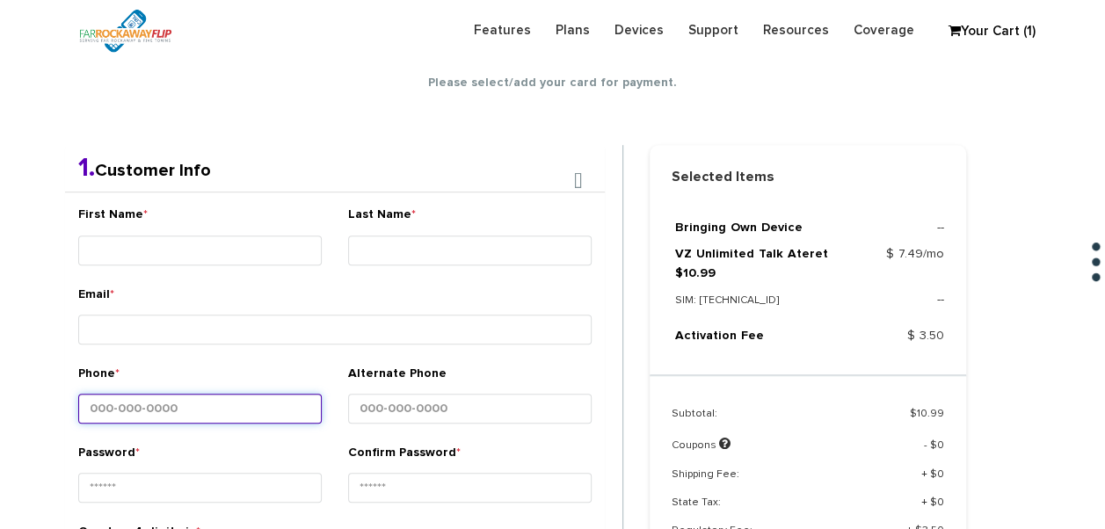
scroll to position [309, 0]
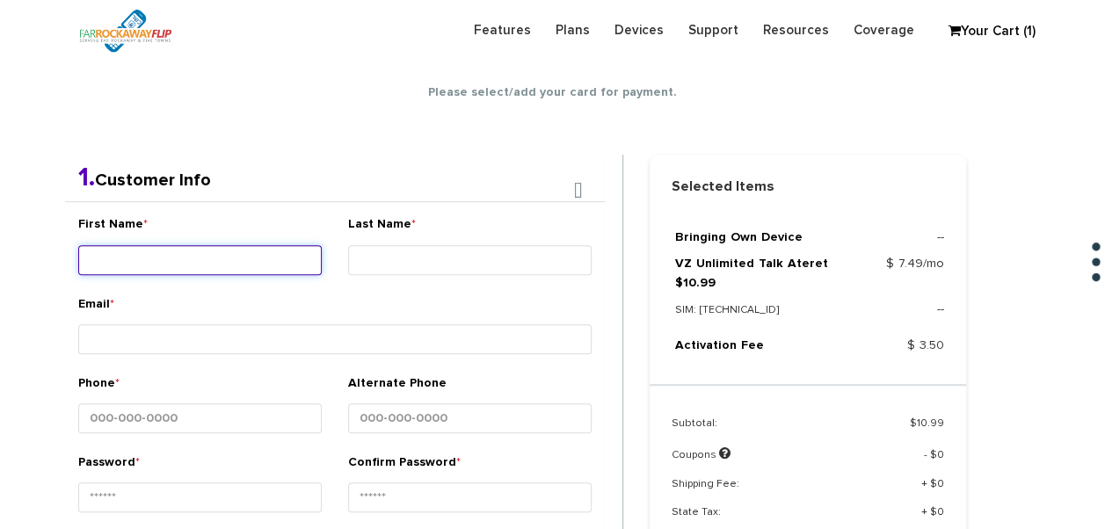
click at [162, 260] on input "First Name *" at bounding box center [199, 260] width 243 height 30
type input "yonah"
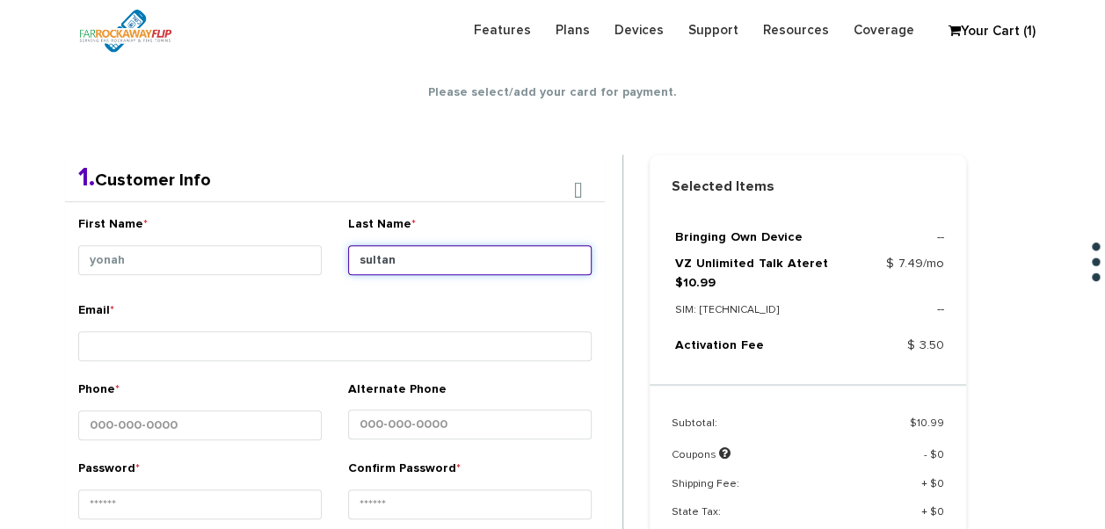
type input "sultan"
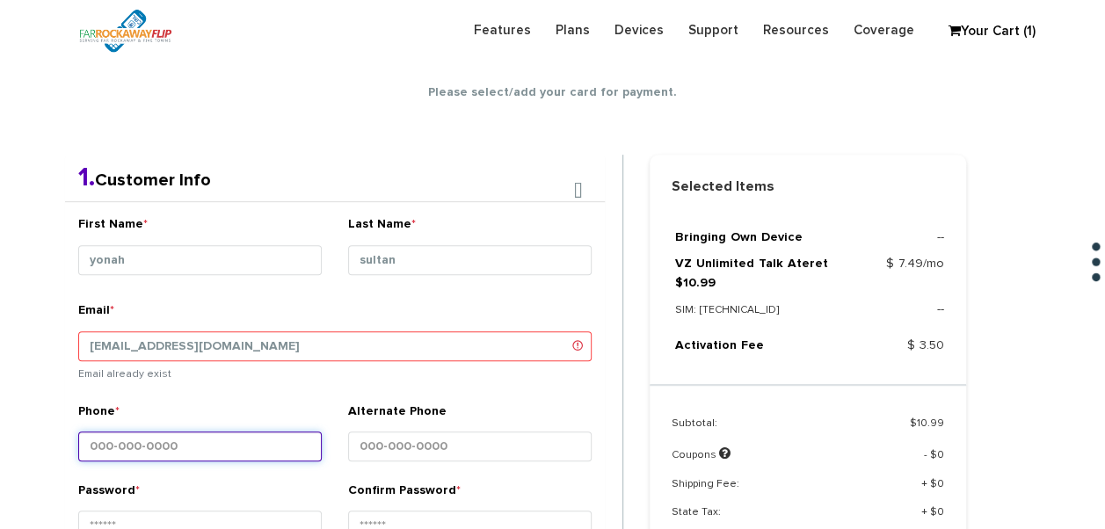
scroll to position [397, 0]
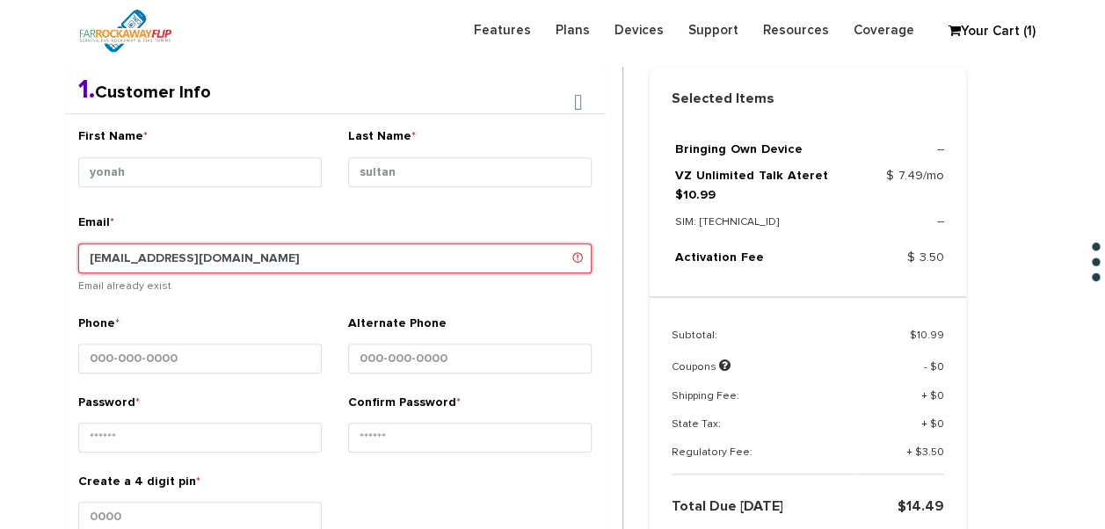
click at [161, 257] on input "tlieber61+73@gmail.com" at bounding box center [334, 258] width 513 height 30
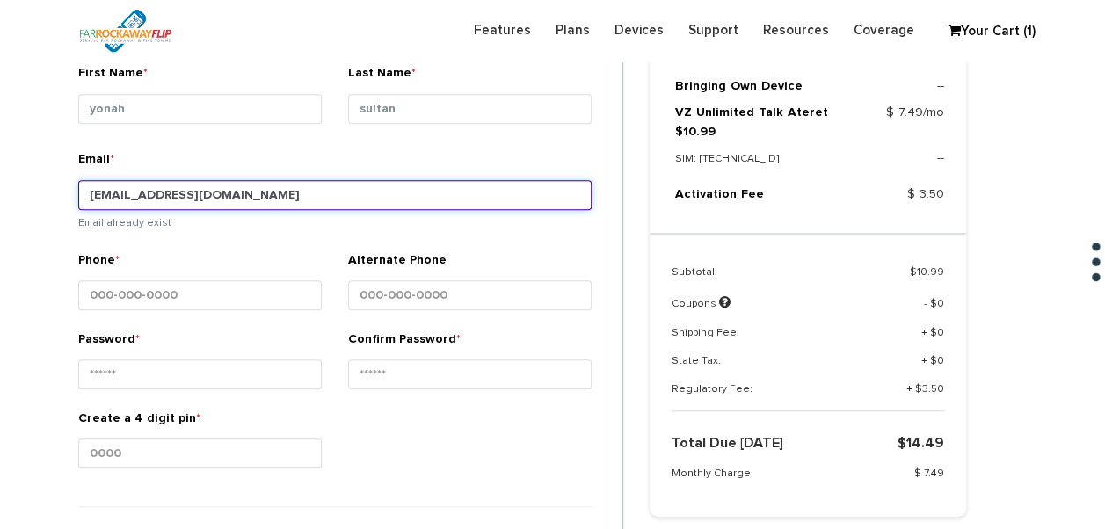
scroll to position [485, 0]
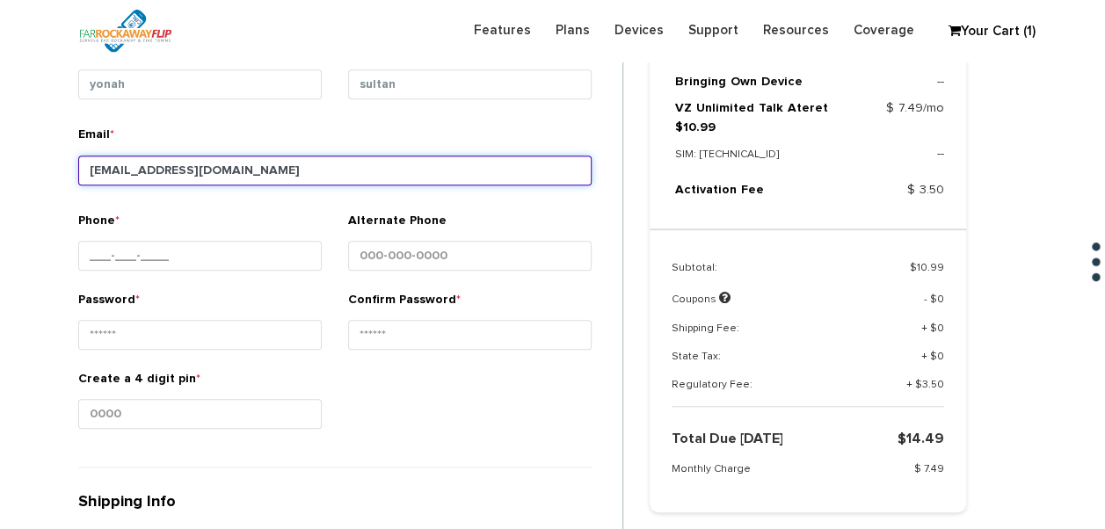
type input "tlieber61+88@gmail.com"
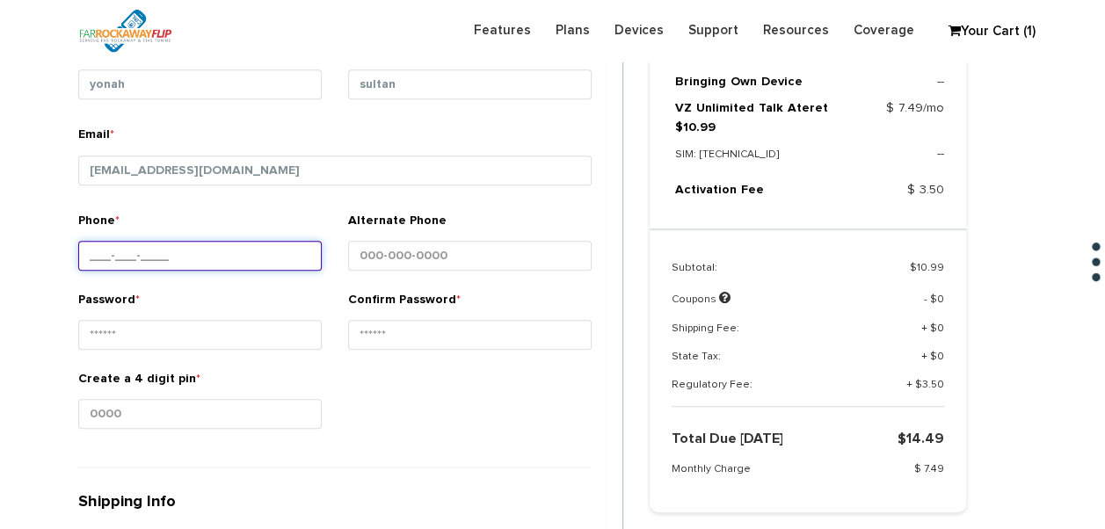
click at [197, 261] on input "Phone *" at bounding box center [199, 256] width 243 height 30
type input "718-627-1472"
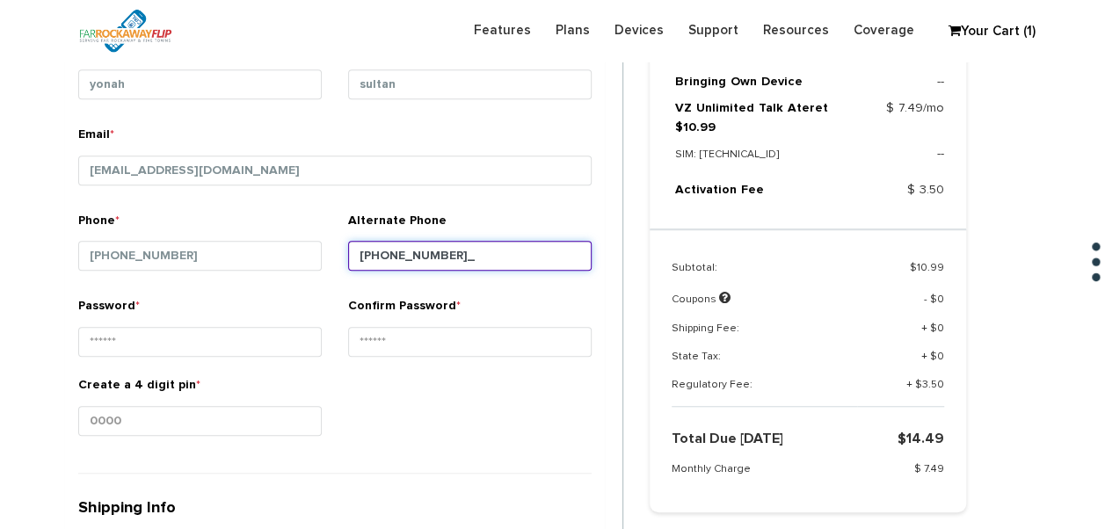
type input "347-203-5342"
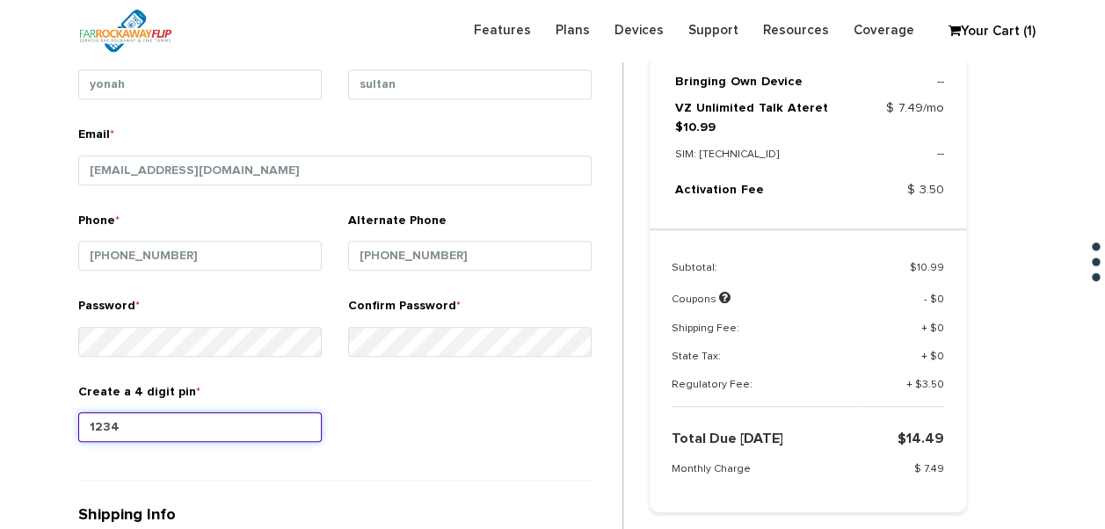
type input "1234"
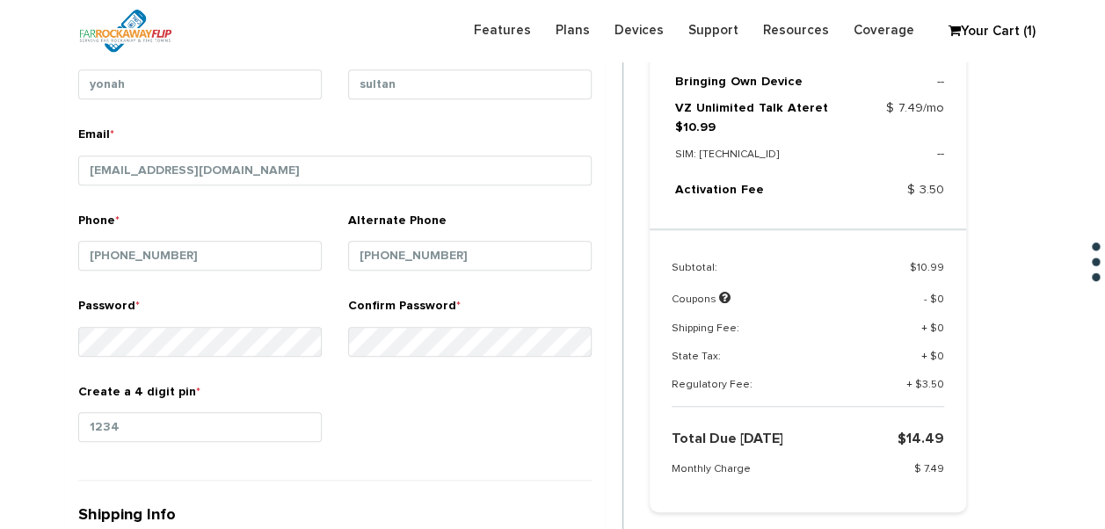
scroll to position [818, 0]
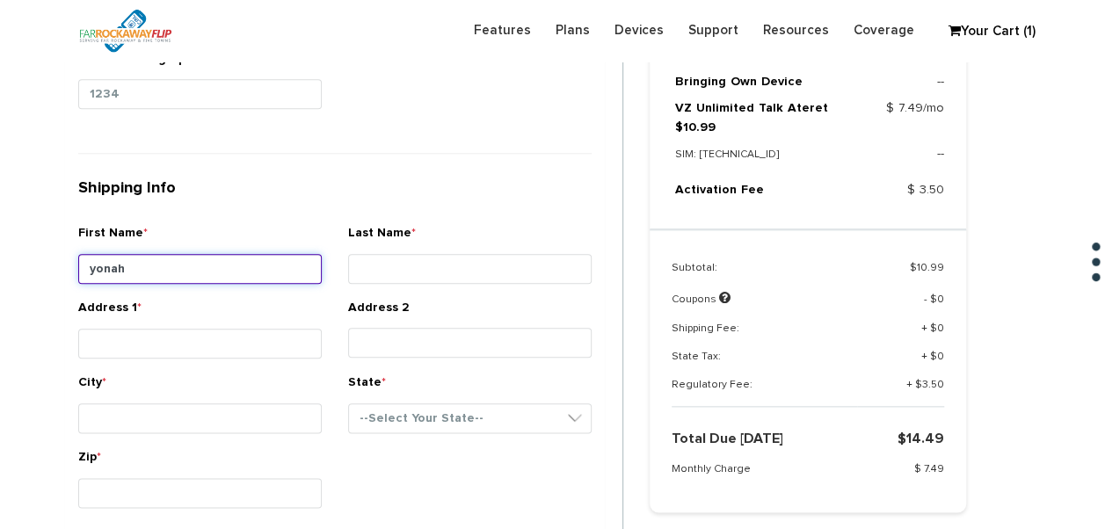
type input "yonah"
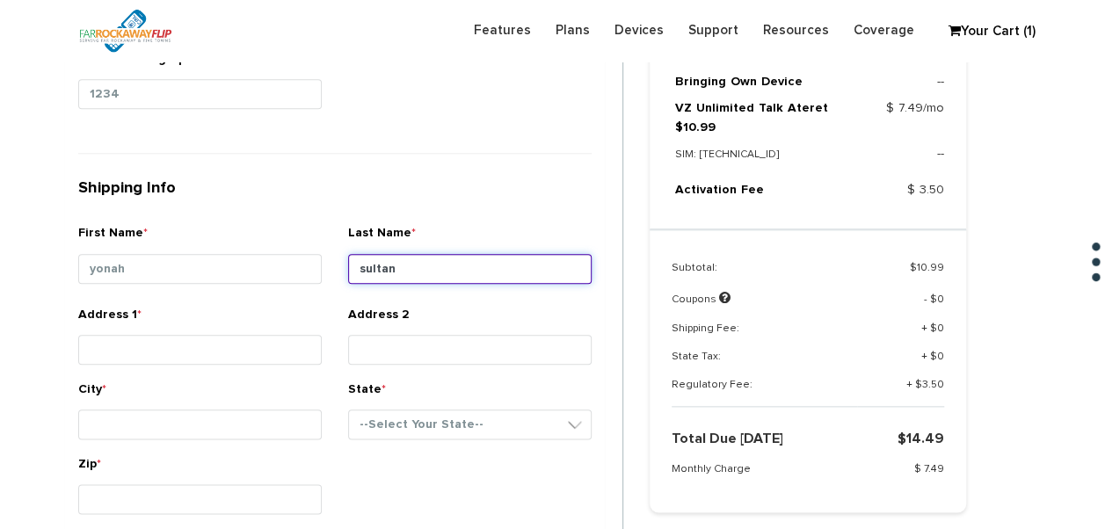
type input "sultan"
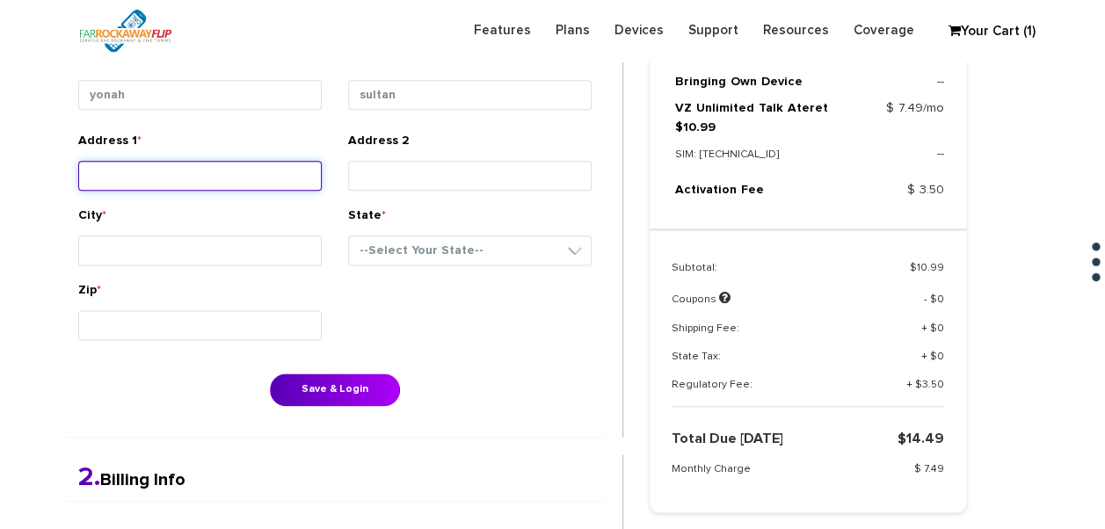
scroll to position [994, 0]
click at [239, 164] on input "Address 1 *" at bounding box center [199, 174] width 243 height 30
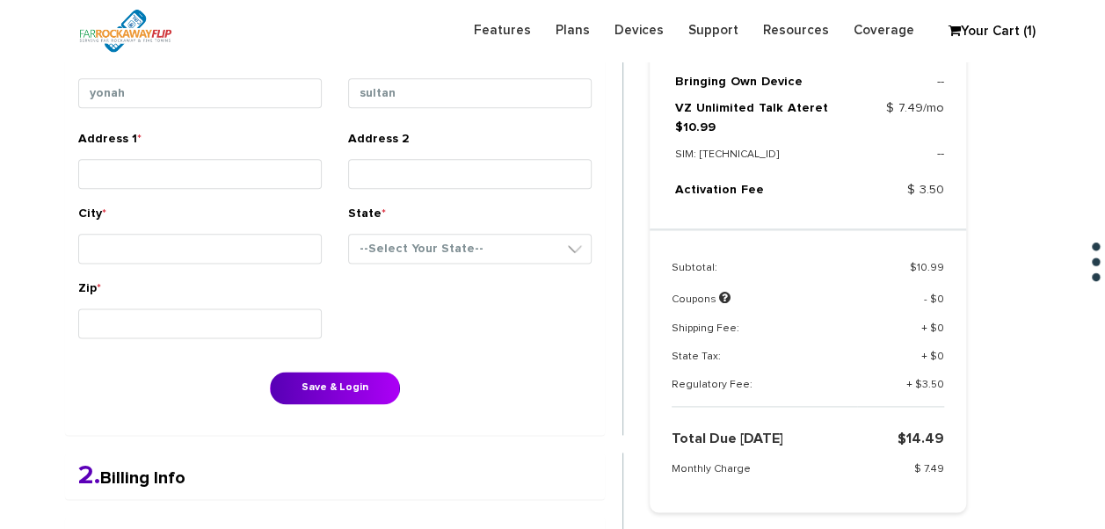
click at [239, 143] on div "Address 1 *" at bounding box center [199, 163] width 243 height 66
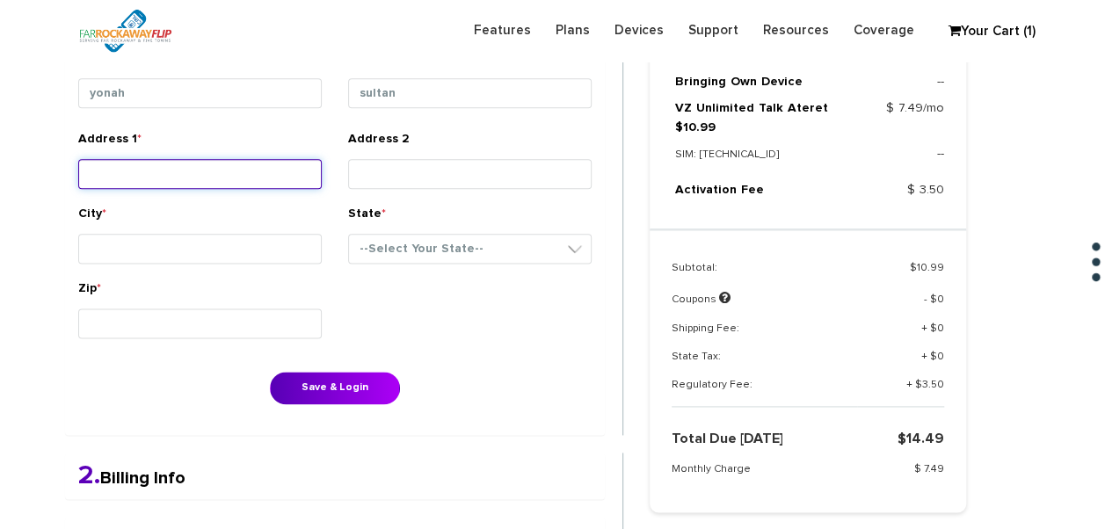
click at [215, 174] on input "Address 1 *" at bounding box center [199, 174] width 243 height 30
type input "[STREET_ADDRESS]"
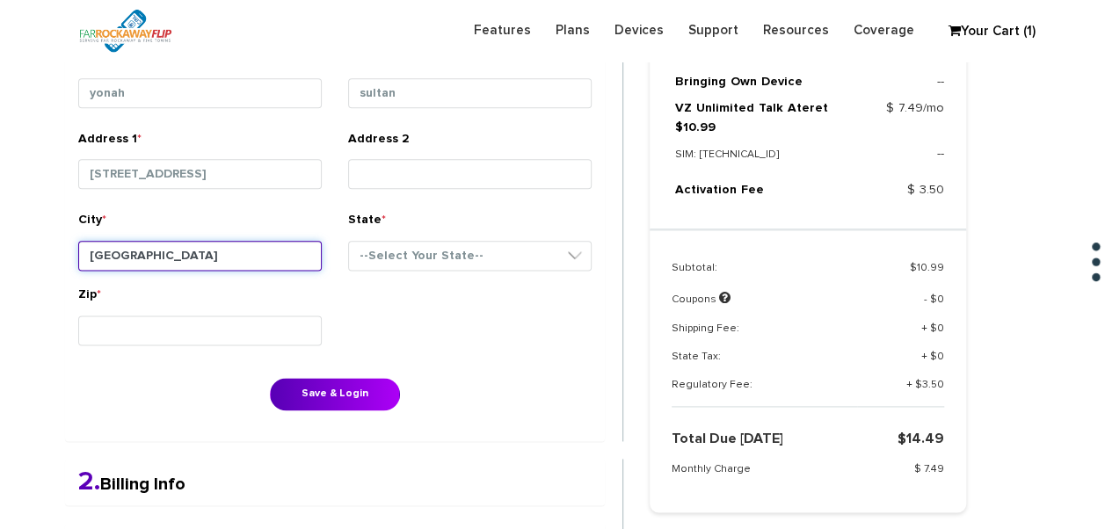
type input "brooklyn"
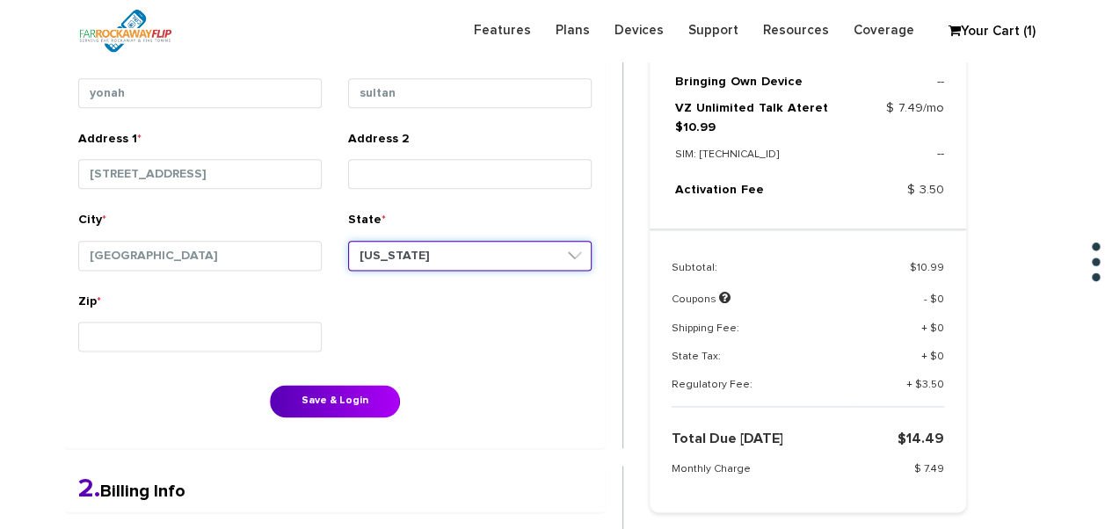
select select "NY"
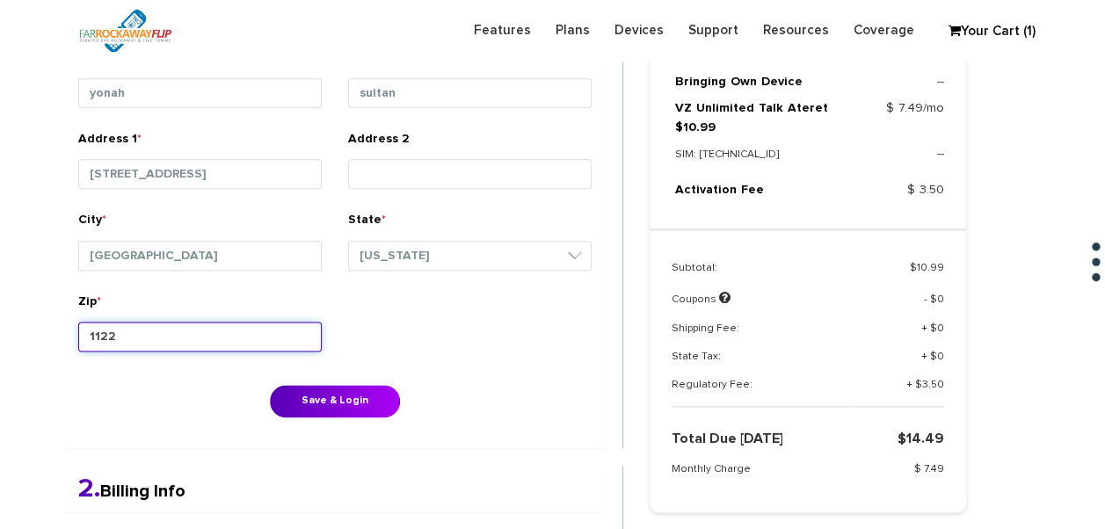
type input "11223"
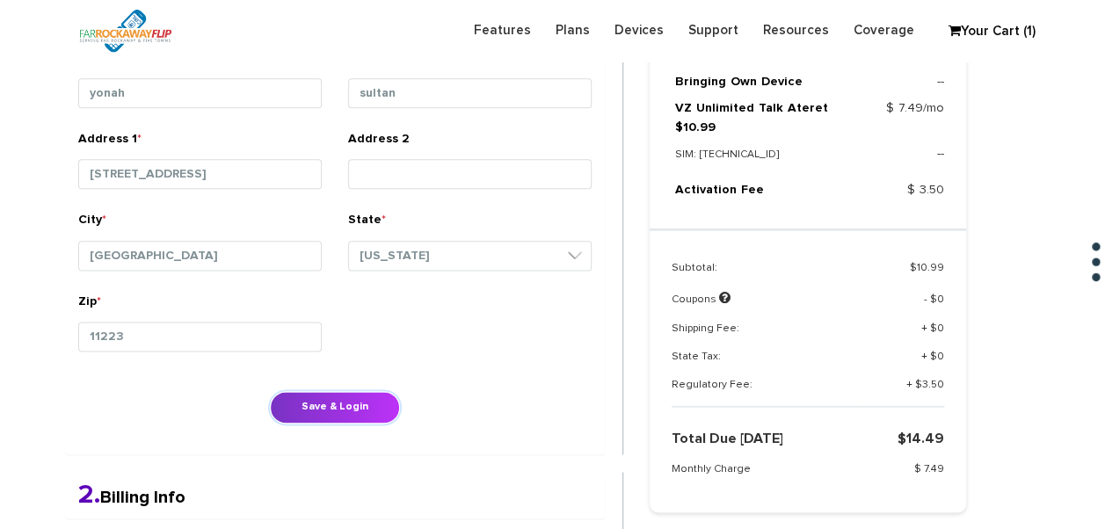
click at [352, 402] on button "Save & Login" at bounding box center [335, 407] width 130 height 33
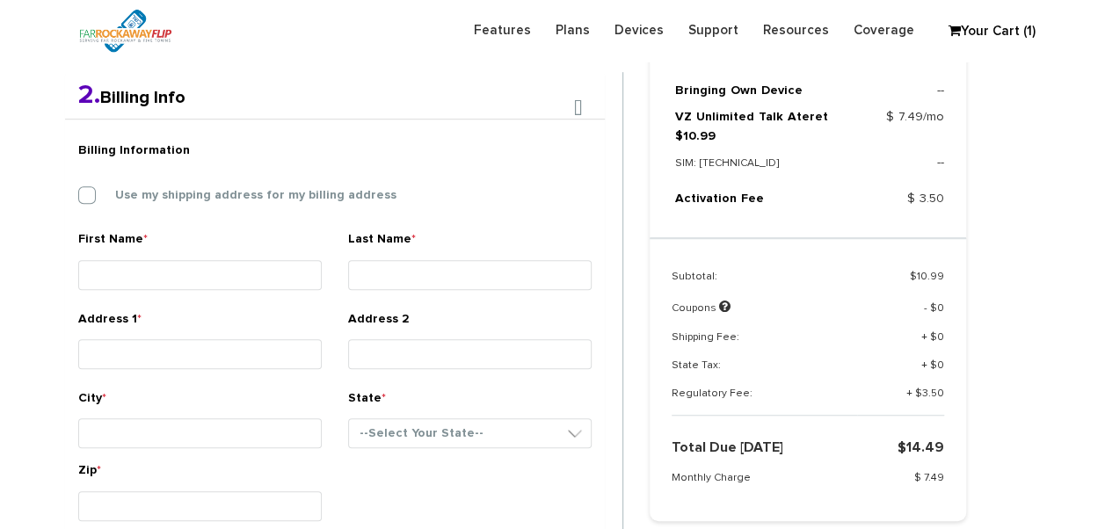
scroll to position [455, 0]
click at [232, 203] on div "Use my shipping address for my billing address" at bounding box center [334, 196] width 513 height 18
click at [232, 200] on label "Use my shipping address for my billing address" at bounding box center [243, 196] width 308 height 16
click at [78, 191] on input "Use my shipping address for my billing address" at bounding box center [78, 191] width 0 height 0
type input "yonah"
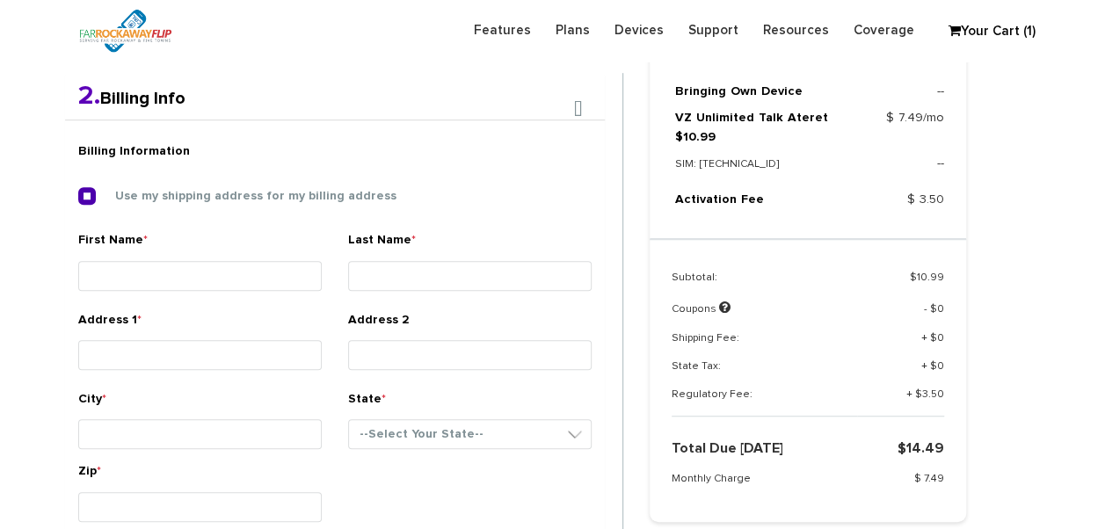
type input "sultan"
type input "[STREET_ADDRESS]"
type input "[GEOGRAPHIC_DATA]"
select select "NY"
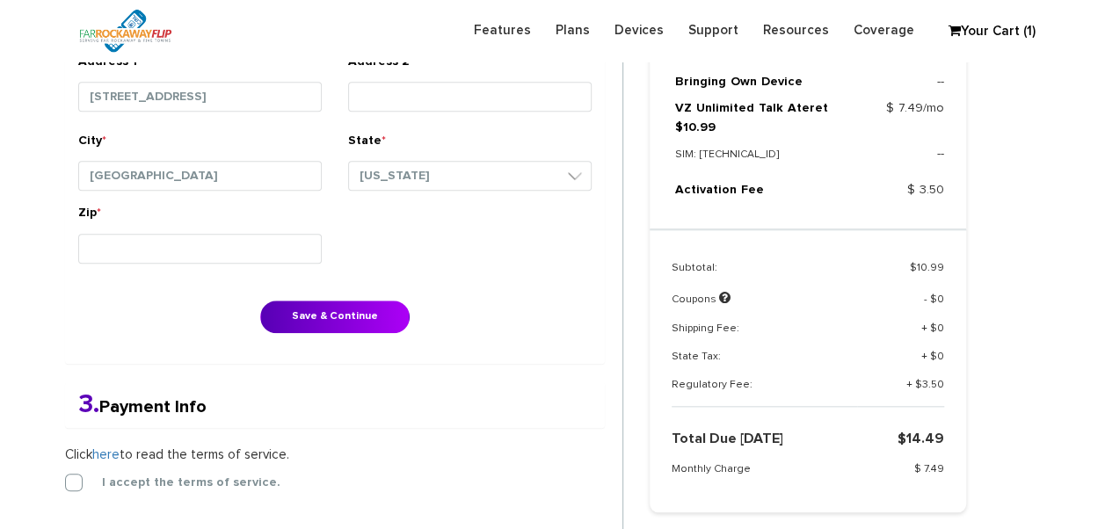
scroll to position [719, 0]
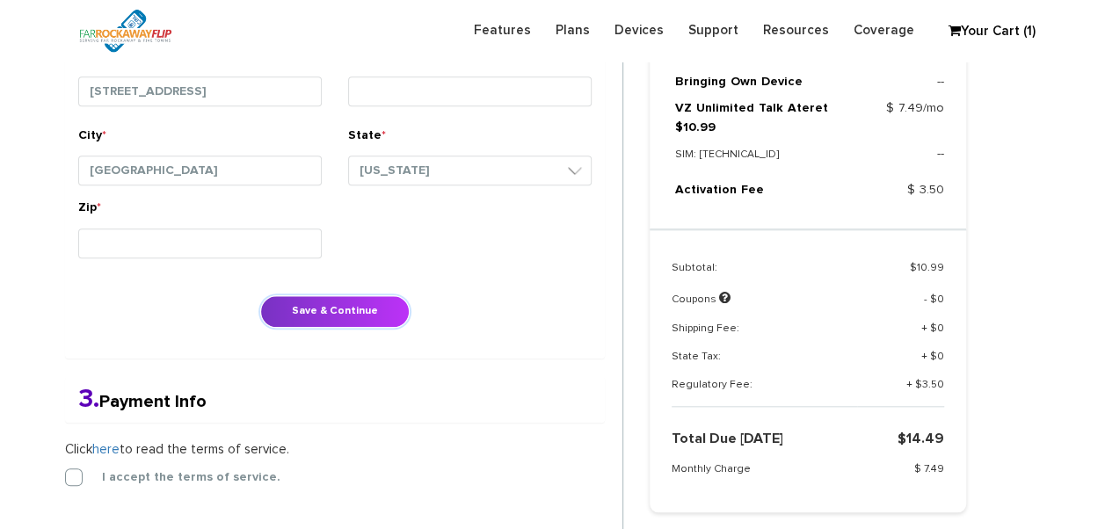
click at [327, 295] on button "Save & Continue" at bounding box center [334, 311] width 149 height 33
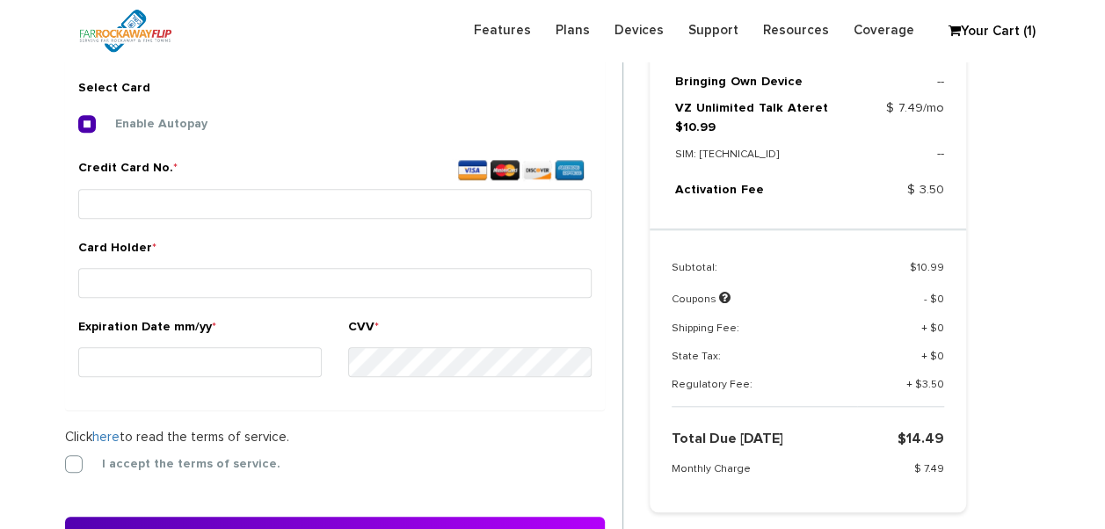
click at [76, 475] on form "2. Billing Info Billing Information Use my shipping address for my billing addr…" at bounding box center [344, 221] width 558 height 755
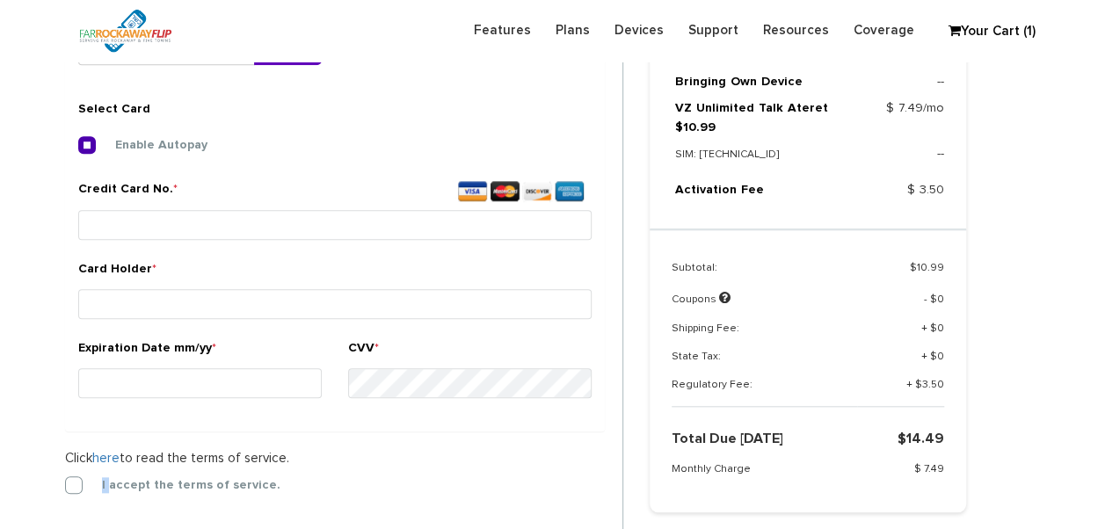
click at [76, 475] on form "2. Billing Info Billing Information Use my shipping address for my billing addr…" at bounding box center [344, 243] width 558 height 755
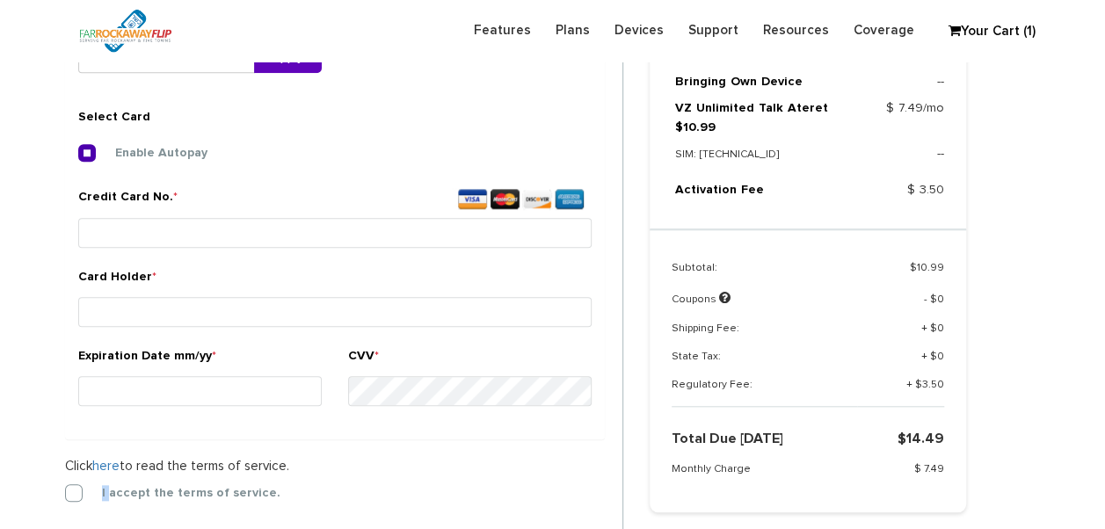
scroll to position [654, 0]
drag, startPoint x: 76, startPoint y: 475, endPoint x: 74, endPoint y: 492, distance: 16.9
click at [76, 492] on label "I accept the terms of service." at bounding box center [178, 494] width 205 height 16
click at [65, 489] on input "I accept the terms of service." at bounding box center [65, 489] width 0 height 0
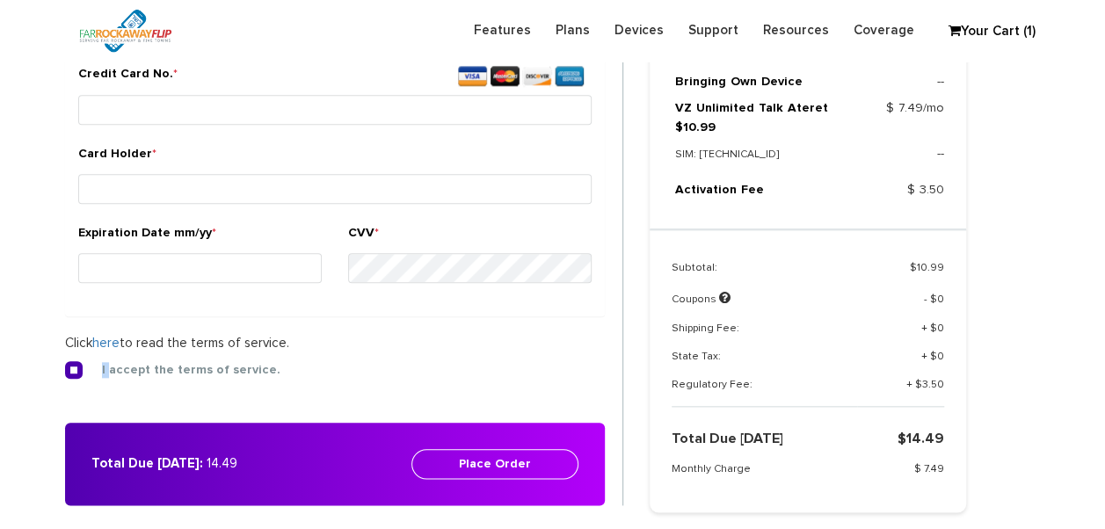
scroll to position [742, 0]
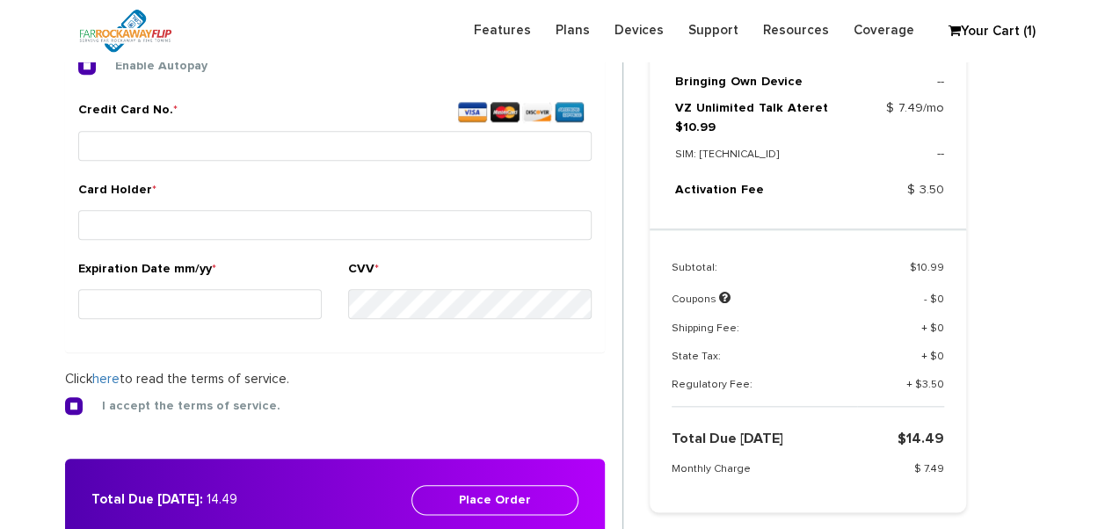
click at [346, 164] on small at bounding box center [334, 165] width 513 height 4
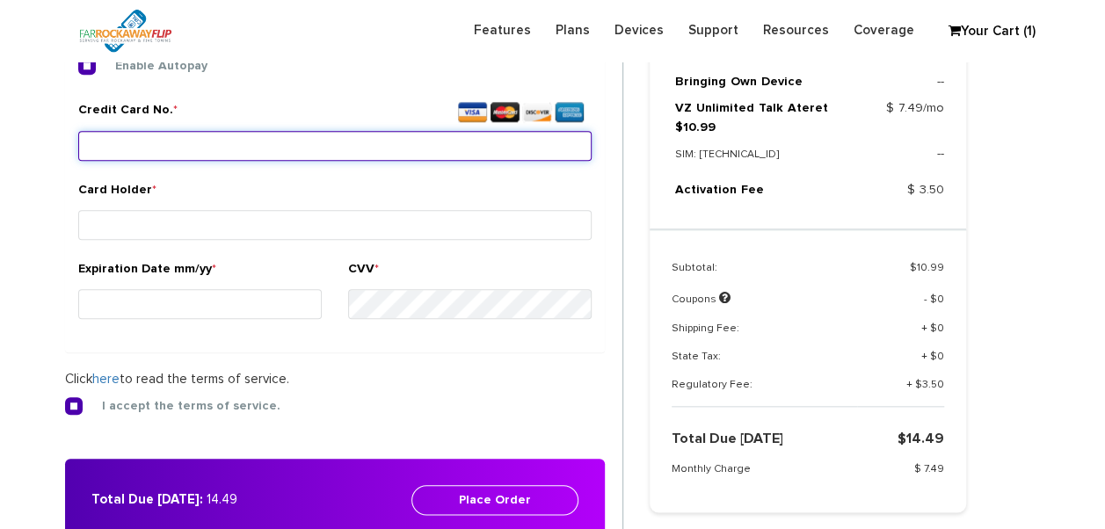
click at [337, 134] on input "Credit Card No. *" at bounding box center [334, 146] width 513 height 30
type input "[CREDIT_CARD_NUMBER]"
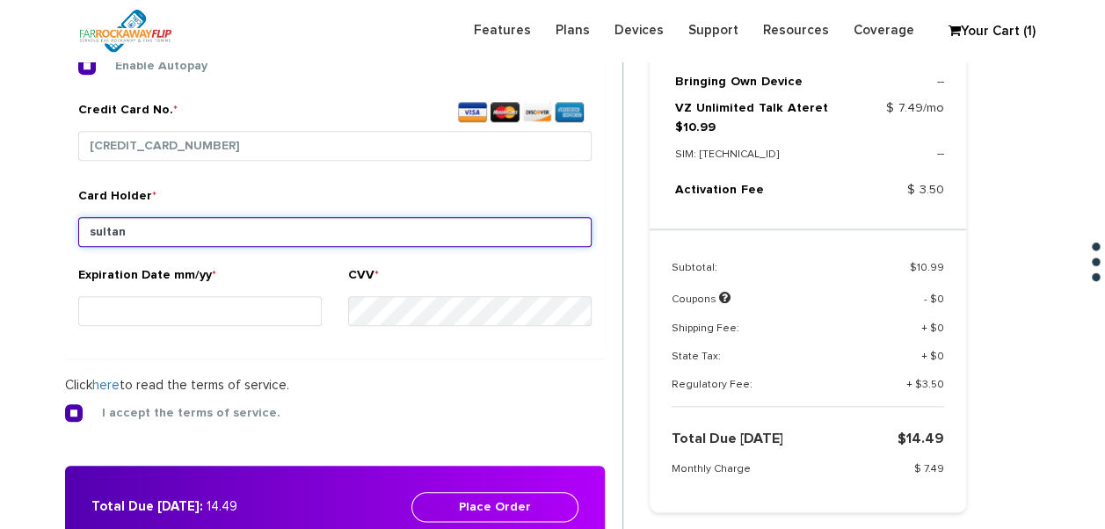
type input "sultan"
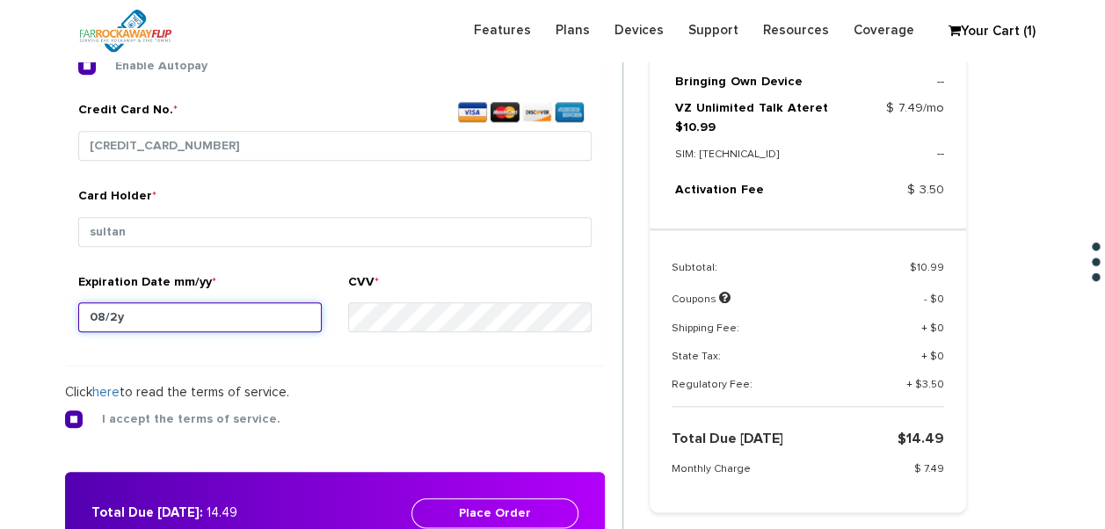
type input "08/28"
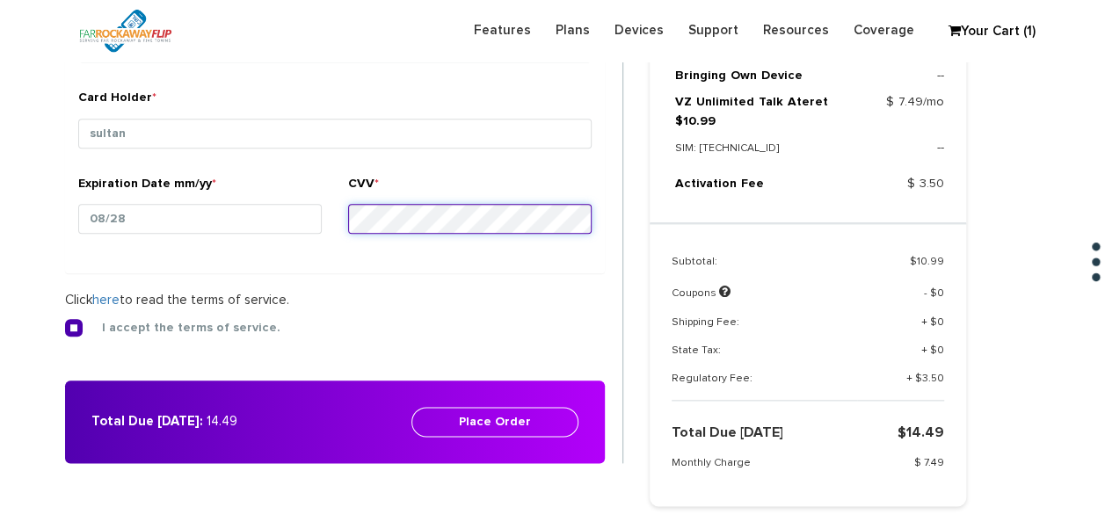
scroll to position [917, 0]
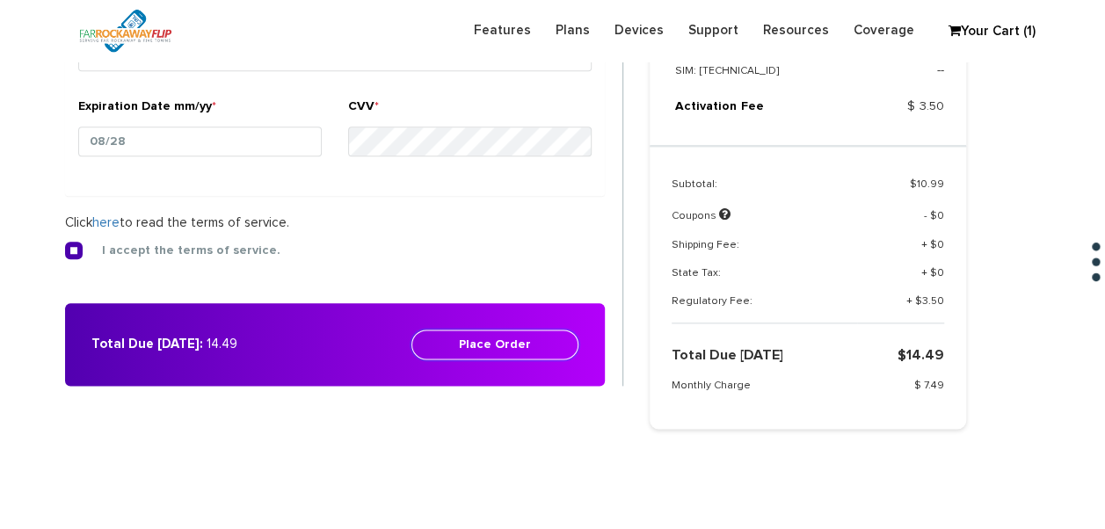
click at [486, 342] on button "Place Order" at bounding box center [494, 345] width 167 height 30
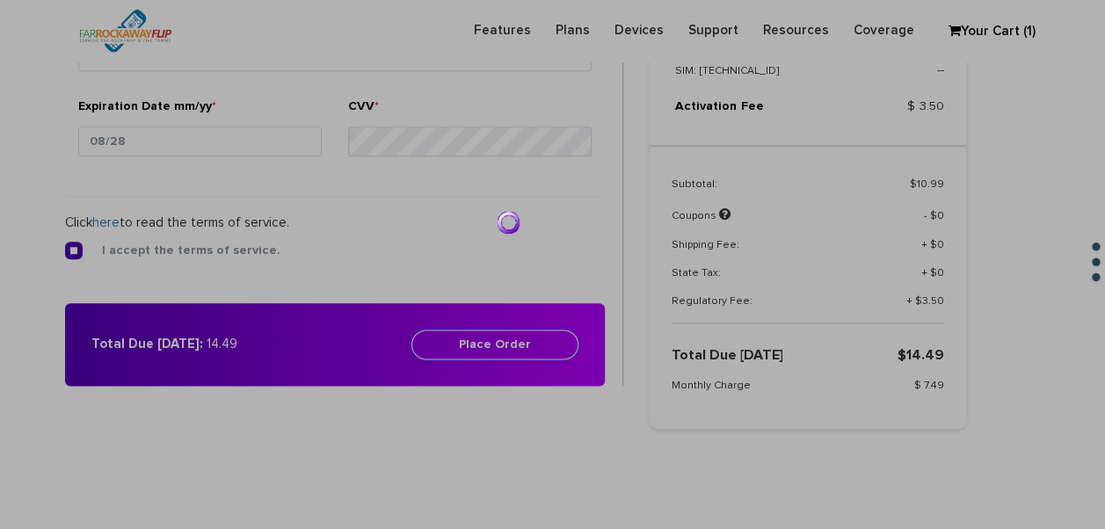
scroll to position [654, 0]
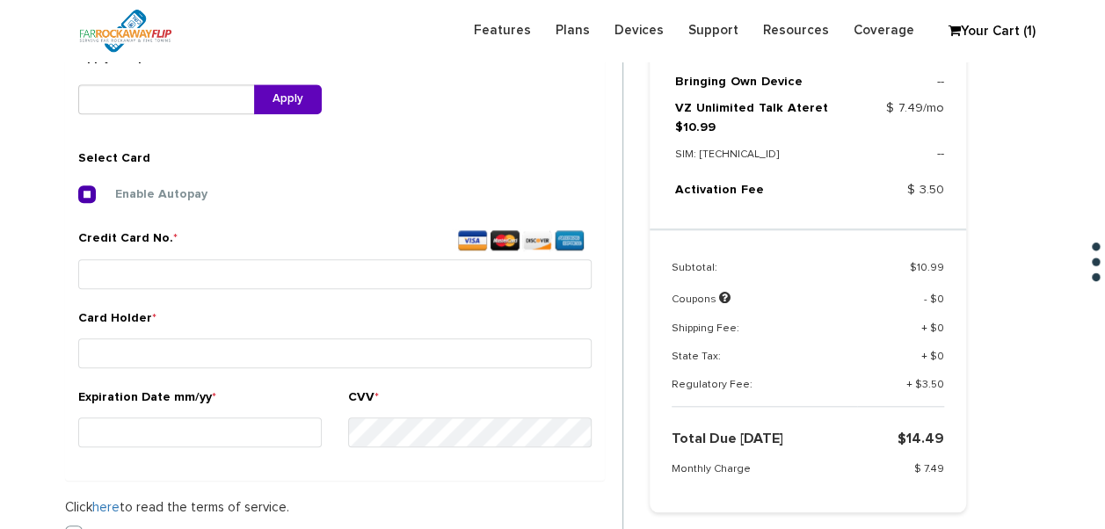
scroll to position [719, 0]
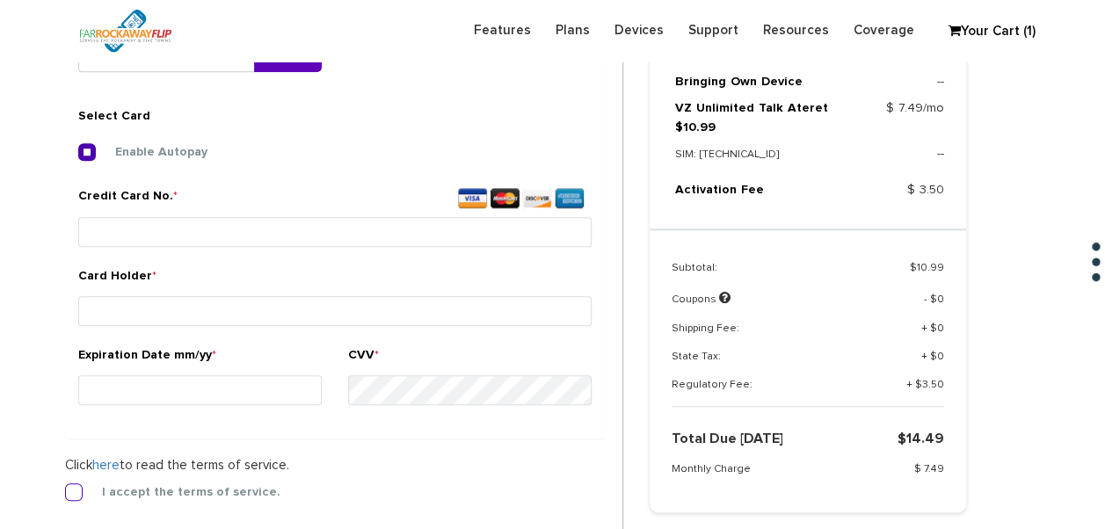
click label "I accept the terms of service."
click input "I accept the terms of service."
click label "Credit Card No. *"
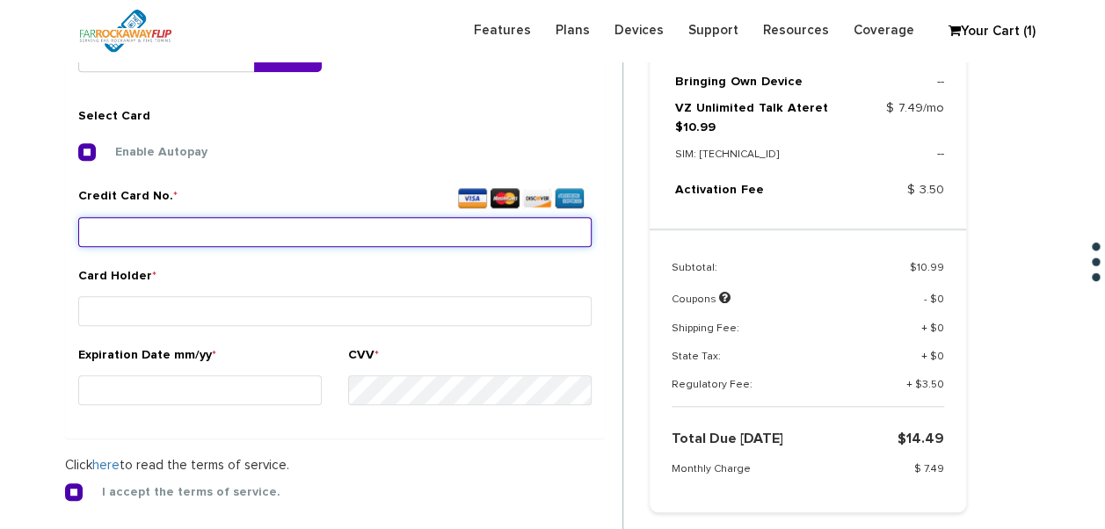
click input "Credit Card No. *"
type input "5213 0710 2819 0281"
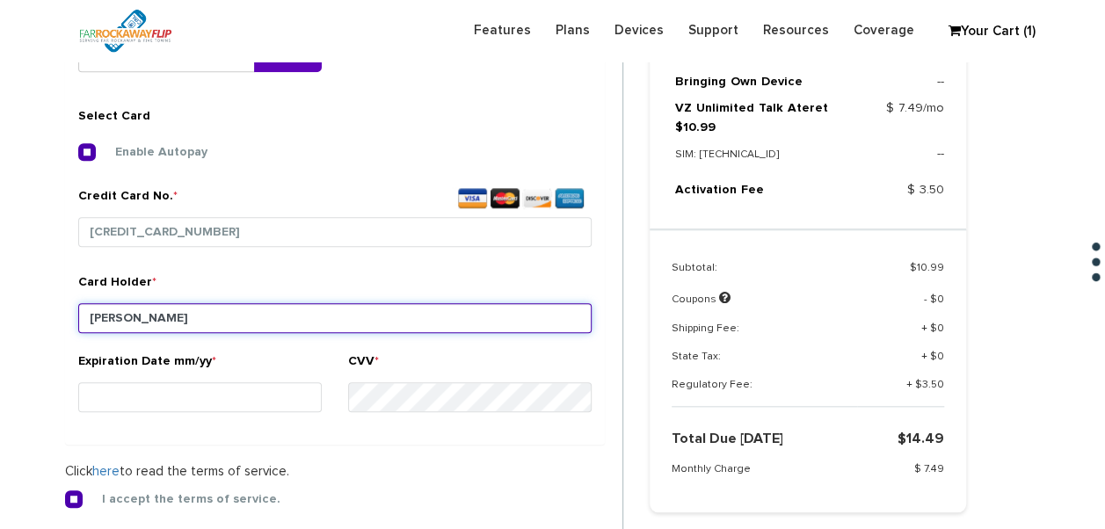
type input "weiss"
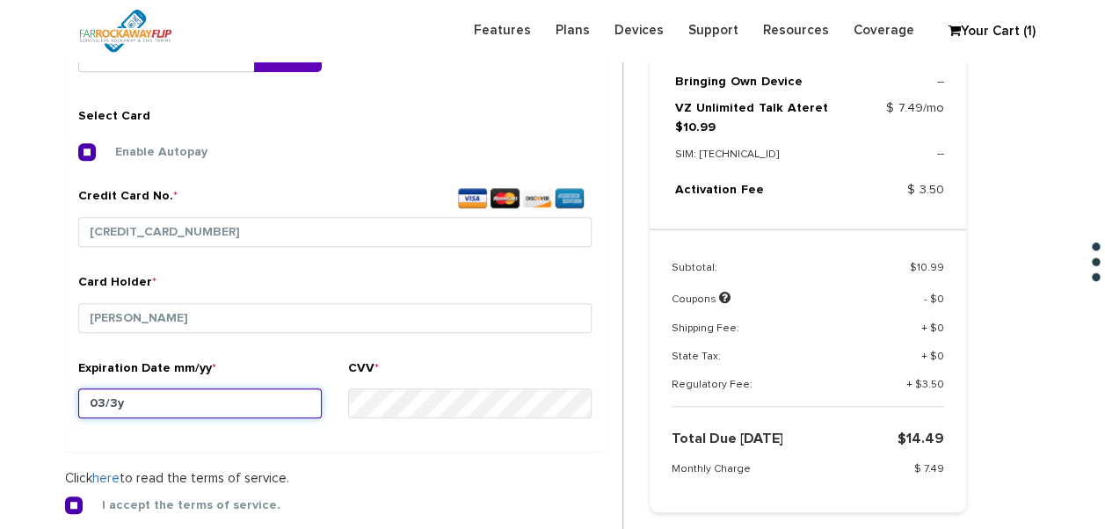
type input "03/30"
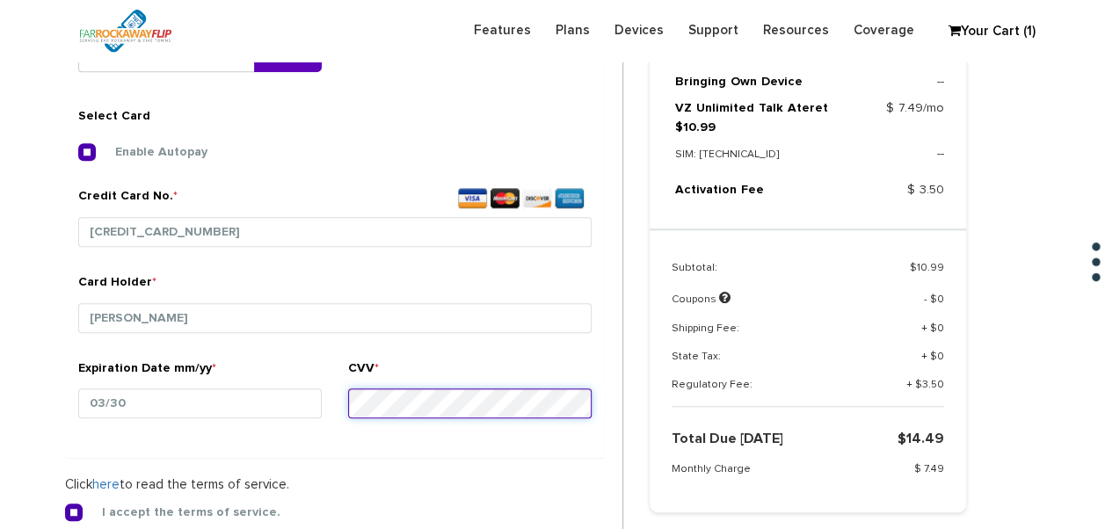
click button "Place Order"
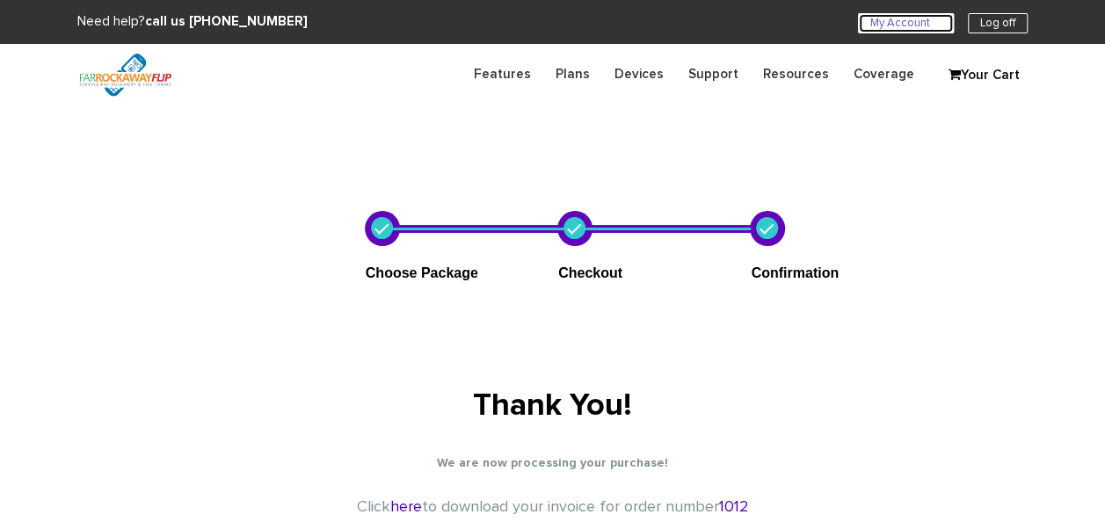
click at [877, 20] on link "My Account U" at bounding box center [906, 23] width 96 height 20
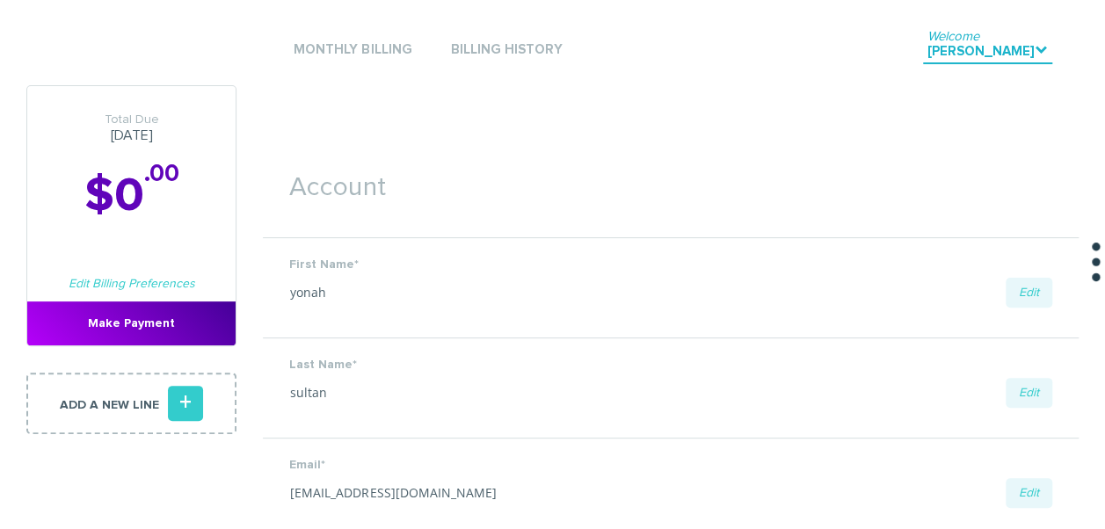
scroll to position [176, 0]
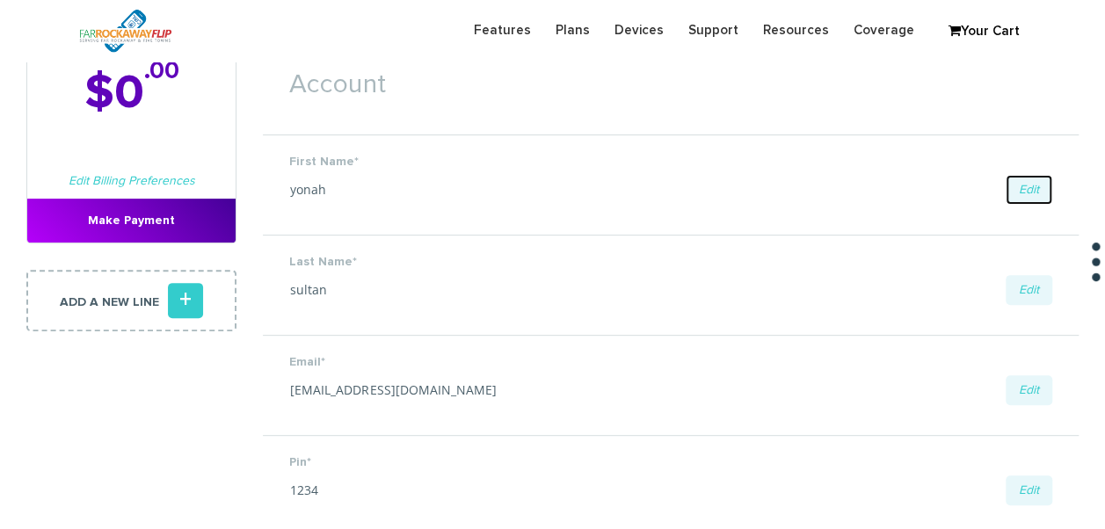
click at [1030, 189] on link "Edit" at bounding box center [1028, 190] width 47 height 30
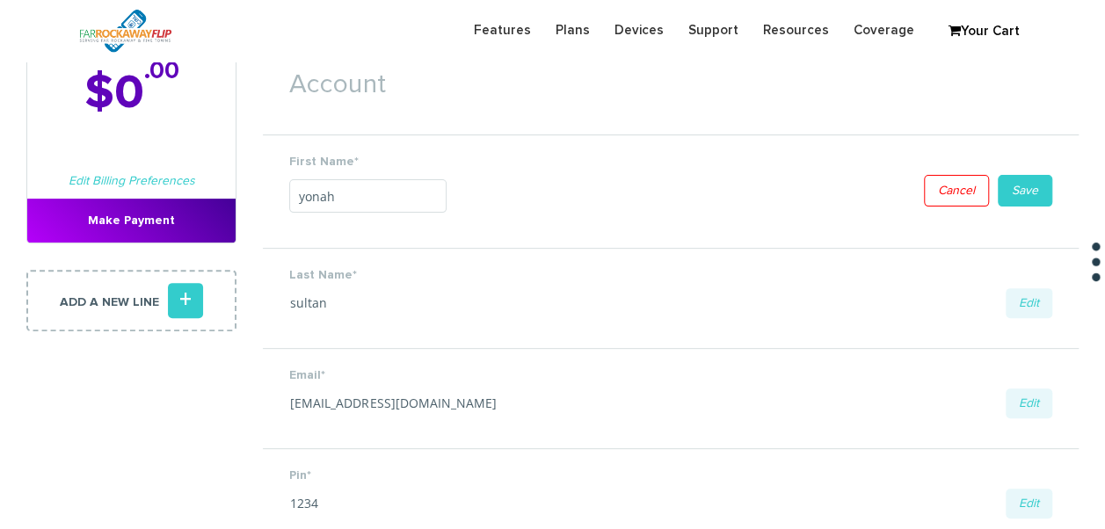
drag, startPoint x: 409, startPoint y: 194, endPoint x: 125, endPoint y: 190, distance: 284.7
type input "batsheva"
click at [1029, 179] on link "Save" at bounding box center [1024, 191] width 54 height 32
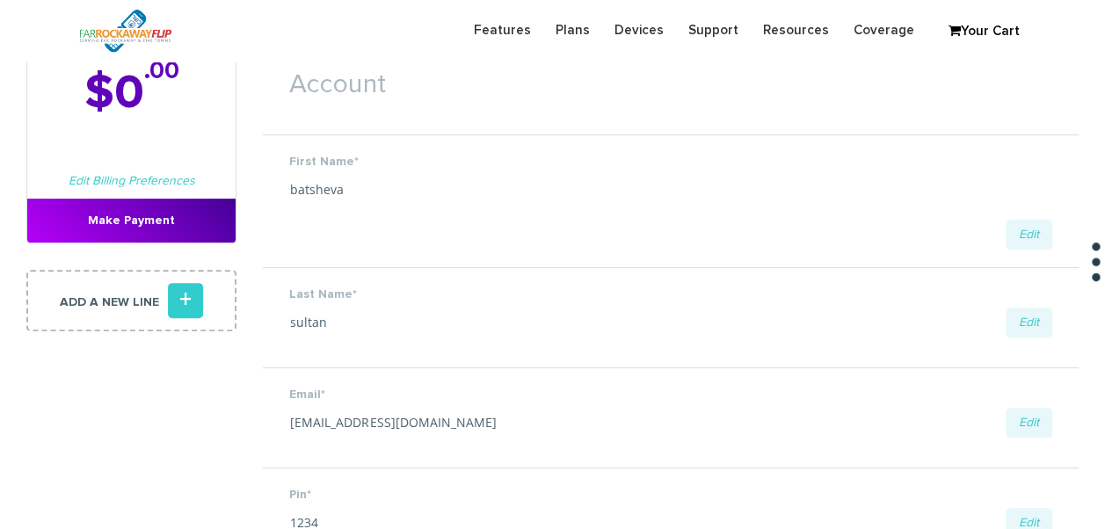
scroll to position [351, 0]
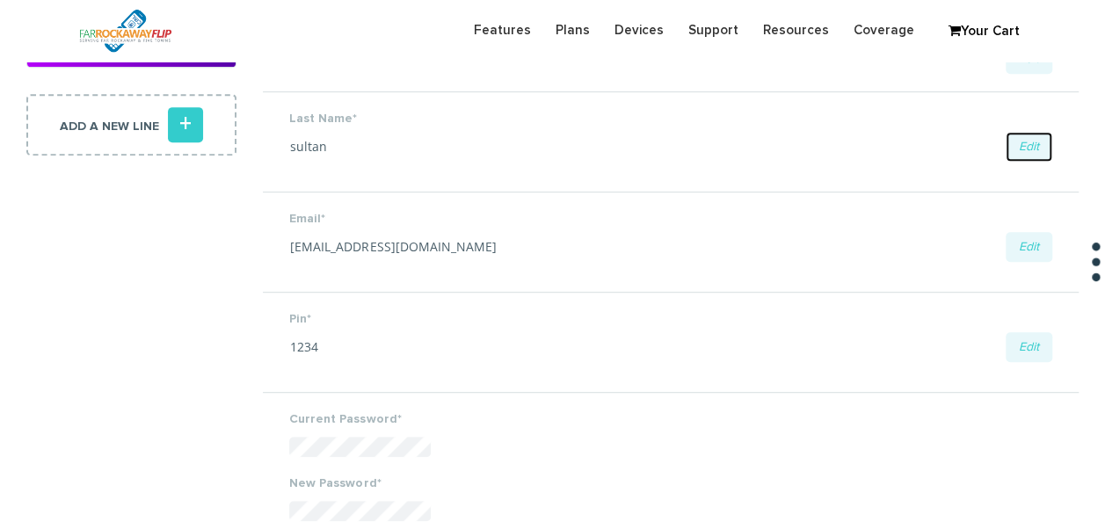
click at [1018, 150] on link "Edit" at bounding box center [1028, 147] width 47 height 30
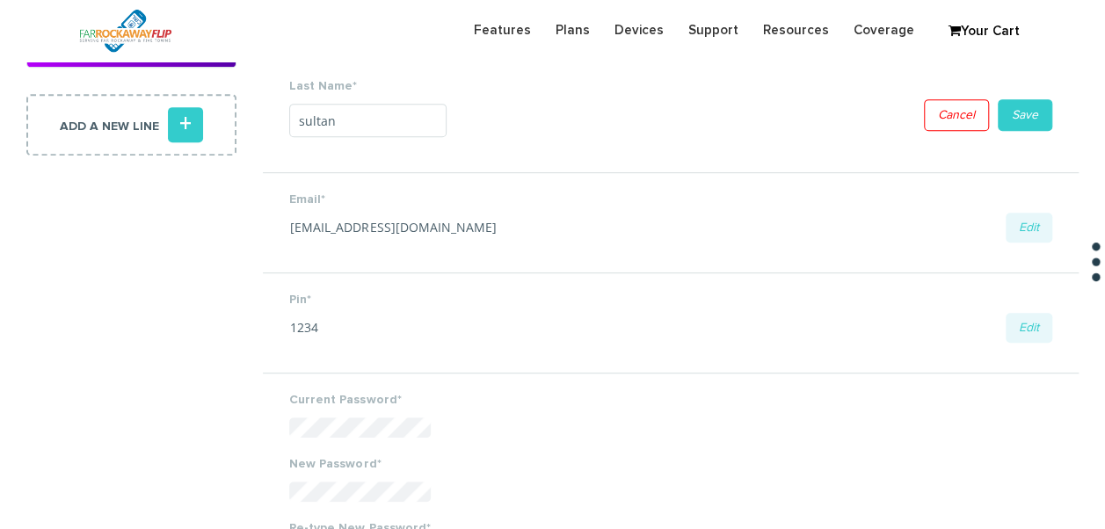
drag, startPoint x: 401, startPoint y: 127, endPoint x: 167, endPoint y: 123, distance: 233.8
type input "weiss"
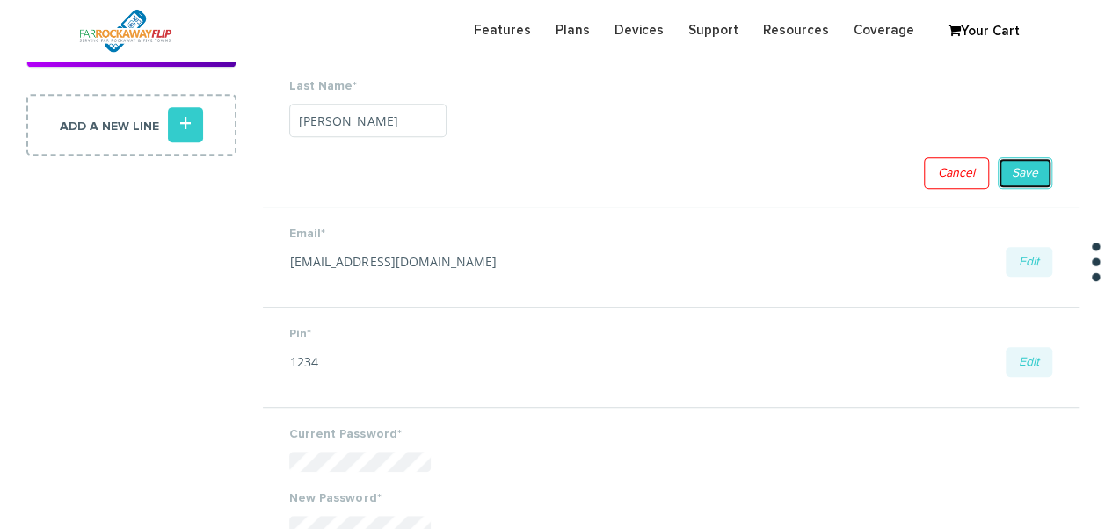
click at [1006, 109] on li "Last Name* weiss Edit Save Cancel" at bounding box center [670, 133] width 815 height 148
click at [1012, 167] on link "Save" at bounding box center [1024, 173] width 54 height 32
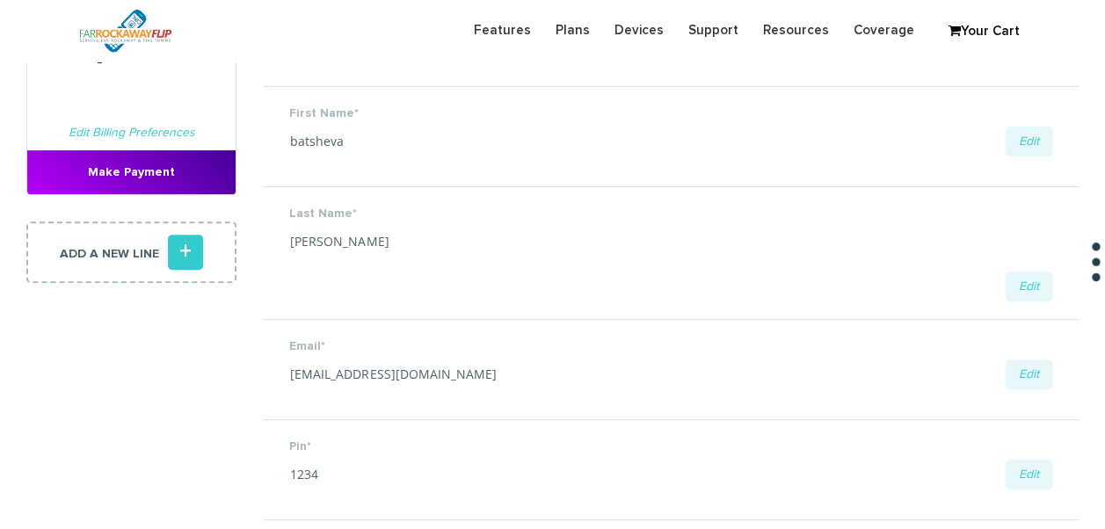
scroll to position [264, 0]
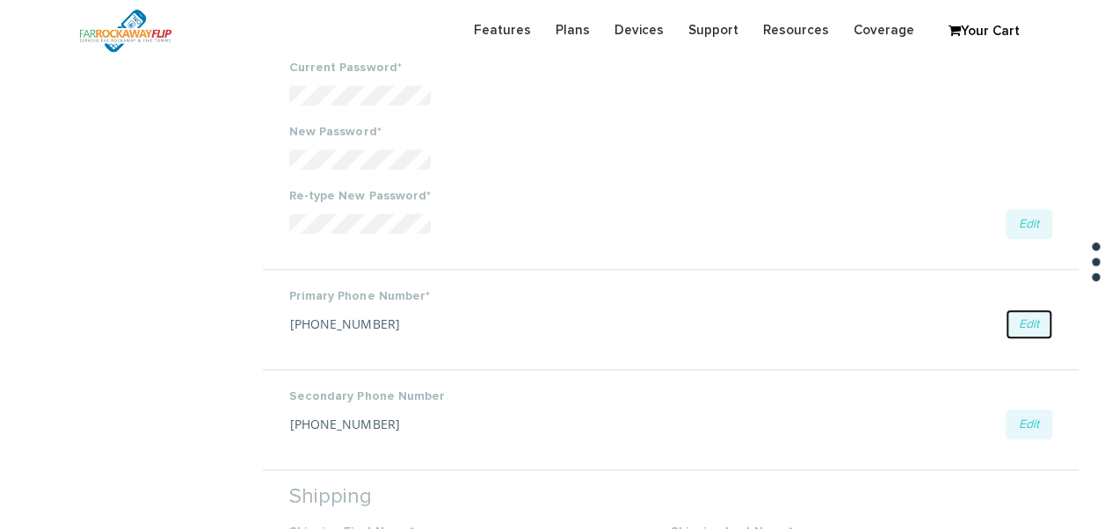
click at [1039, 327] on link "Edit" at bounding box center [1028, 324] width 47 height 30
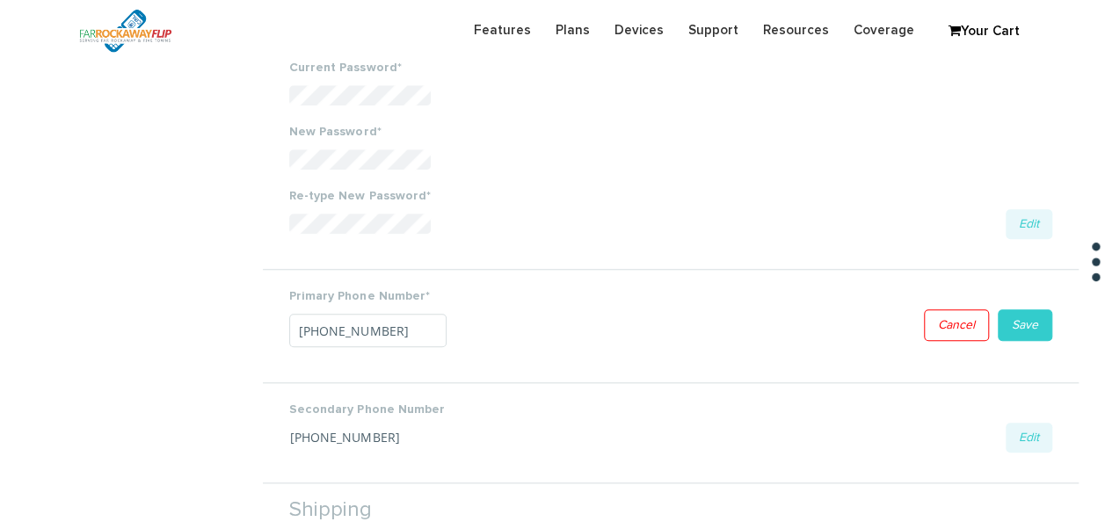
drag, startPoint x: 387, startPoint y: 339, endPoint x: 190, endPoint y: 368, distance: 199.0
type input "718-256-9327"
click at [1041, 330] on li "Primary Phone Number* 718-256-9327 Edit Save Cancel" at bounding box center [670, 325] width 815 height 113
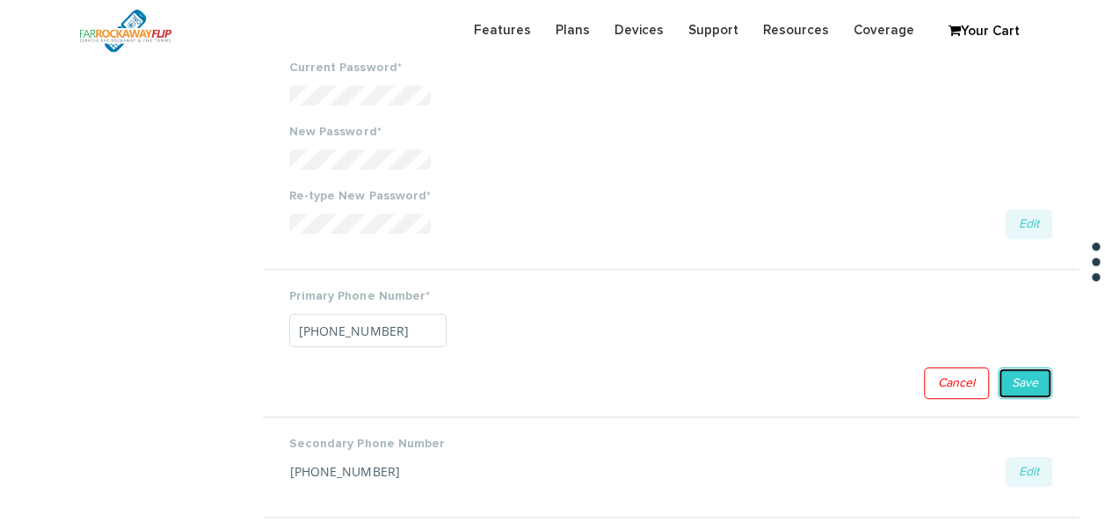
click at [1021, 376] on link "Save" at bounding box center [1024, 383] width 54 height 32
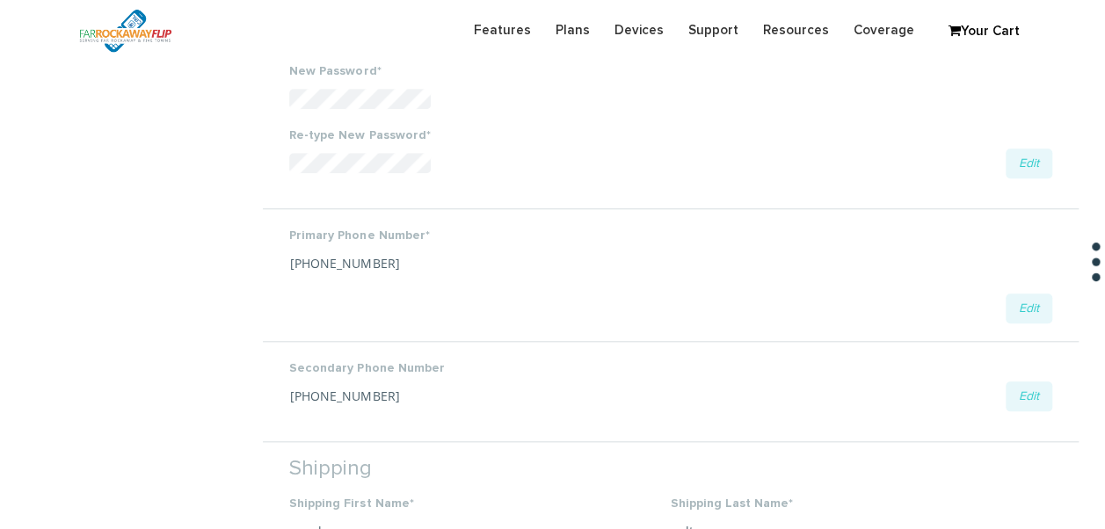
scroll to position [758, 0]
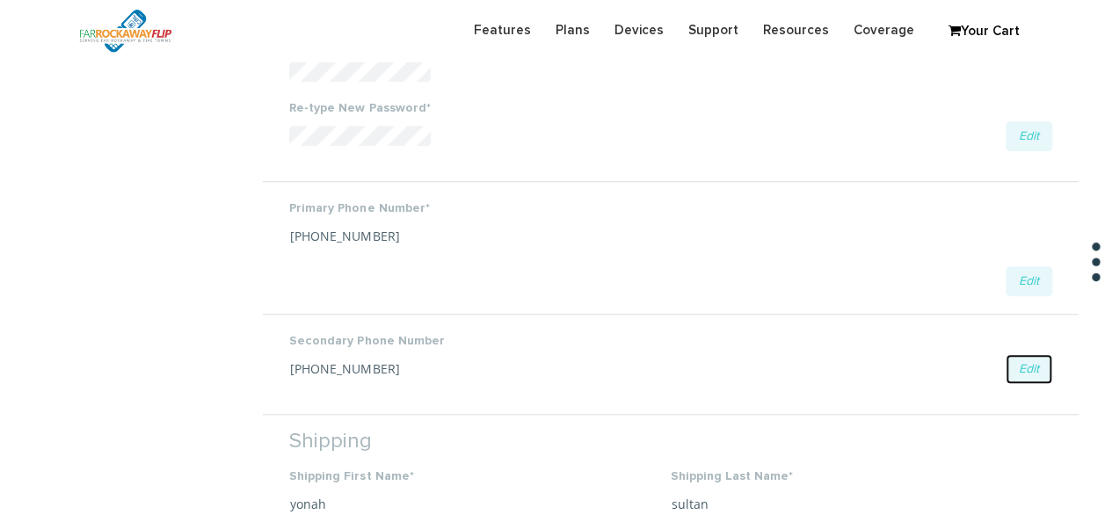
click at [1023, 368] on link "Edit" at bounding box center [1028, 369] width 47 height 30
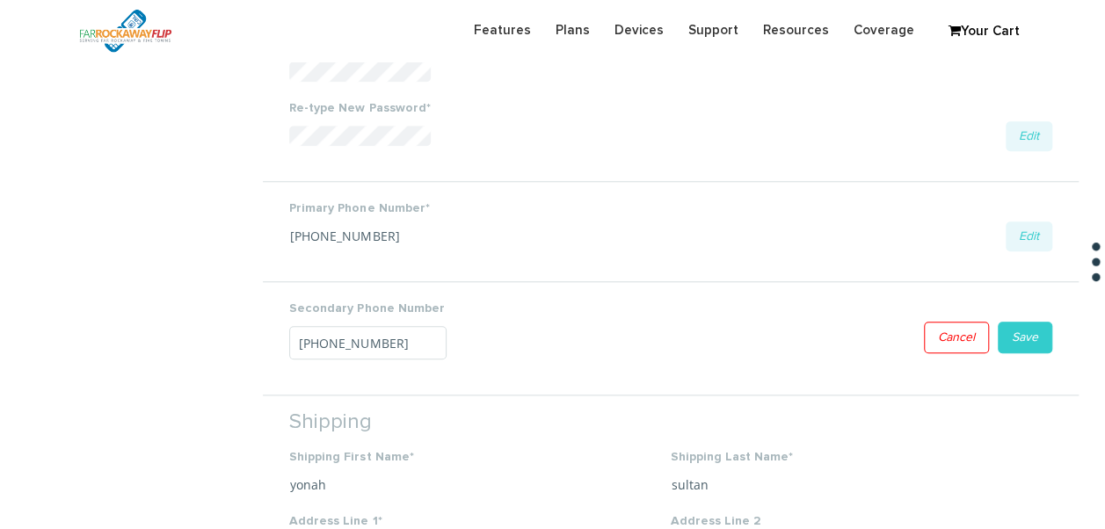
drag, startPoint x: 410, startPoint y: 336, endPoint x: 197, endPoint y: 353, distance: 214.2
click at [206, 341] on section "Monthly Billing Billing History Welcome yonah sultan . Total Due Oct 07, 2025 $…" at bounding box center [552, 467] width 1105 height 2362
click at [1007, 334] on link "Save" at bounding box center [1024, 338] width 54 height 32
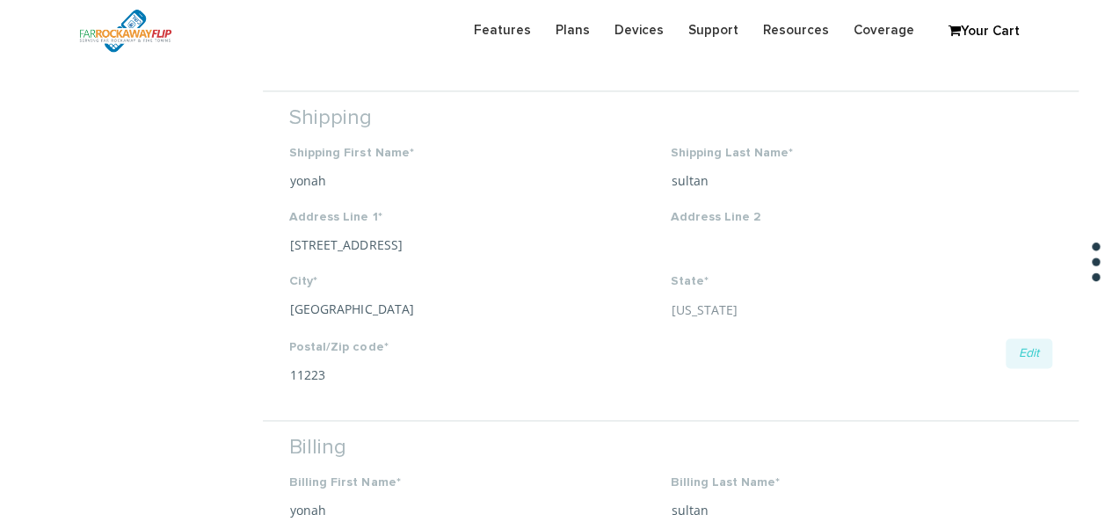
scroll to position [1110, 0]
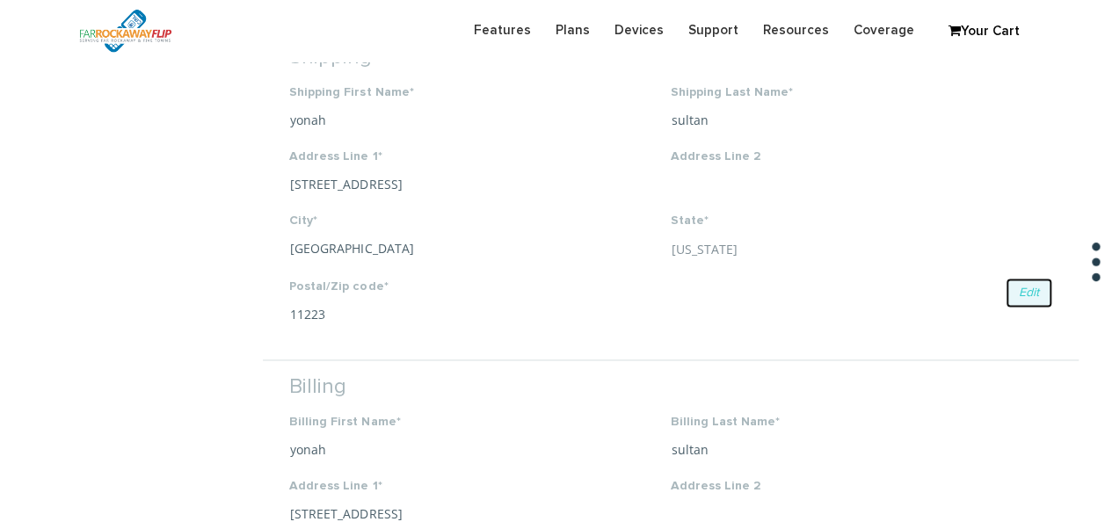
click at [1034, 285] on link "Edit" at bounding box center [1028, 293] width 47 height 30
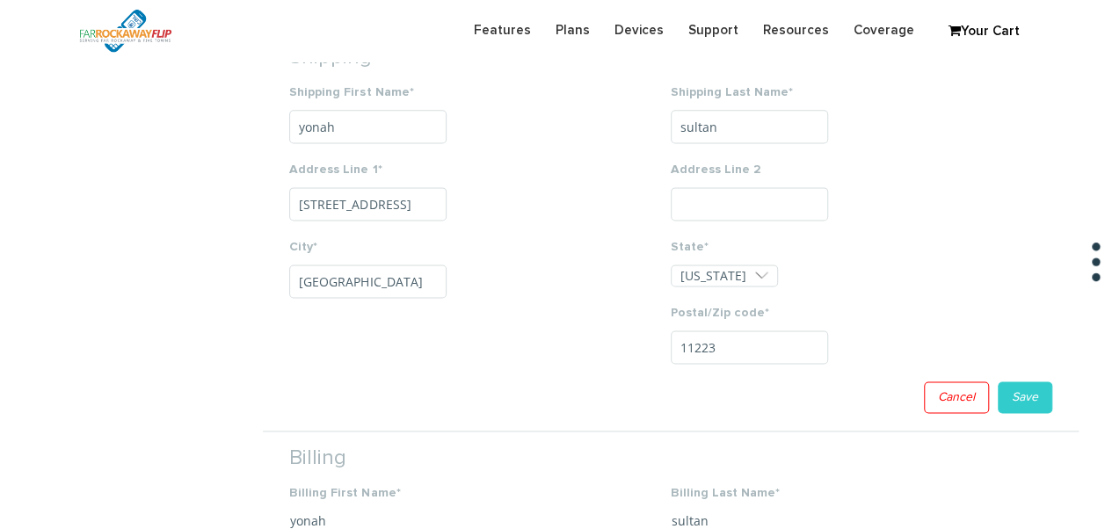
drag, startPoint x: 345, startPoint y: 119, endPoint x: 224, endPoint y: 95, distance: 123.6
click at [229, 98] on section "Monthly Billing Billing History Welcome yonah sultan . Total Due Oct 07, 2025 $…" at bounding box center [552, 144] width 1105 height 2420
type input "batsheva"
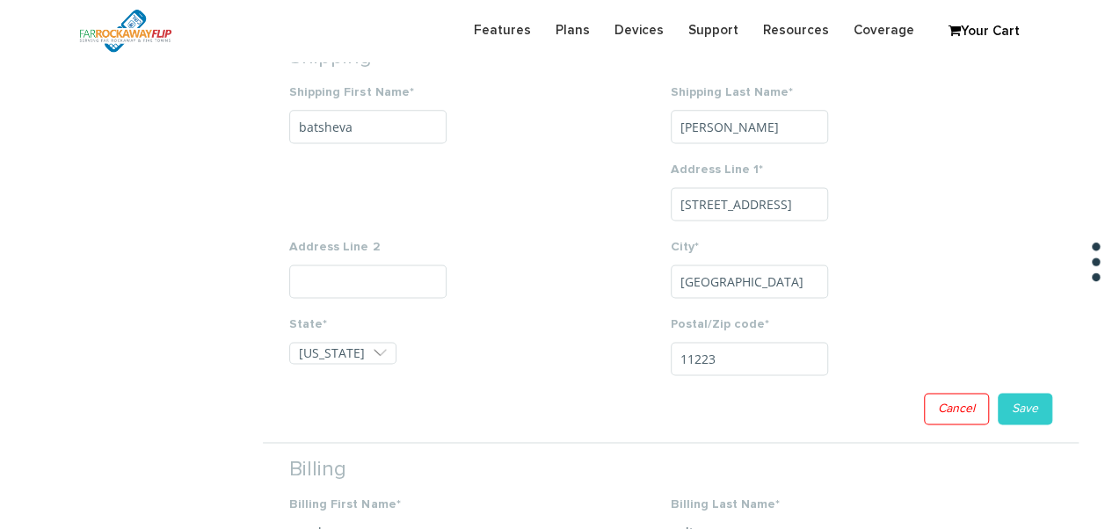
type input "weiss"
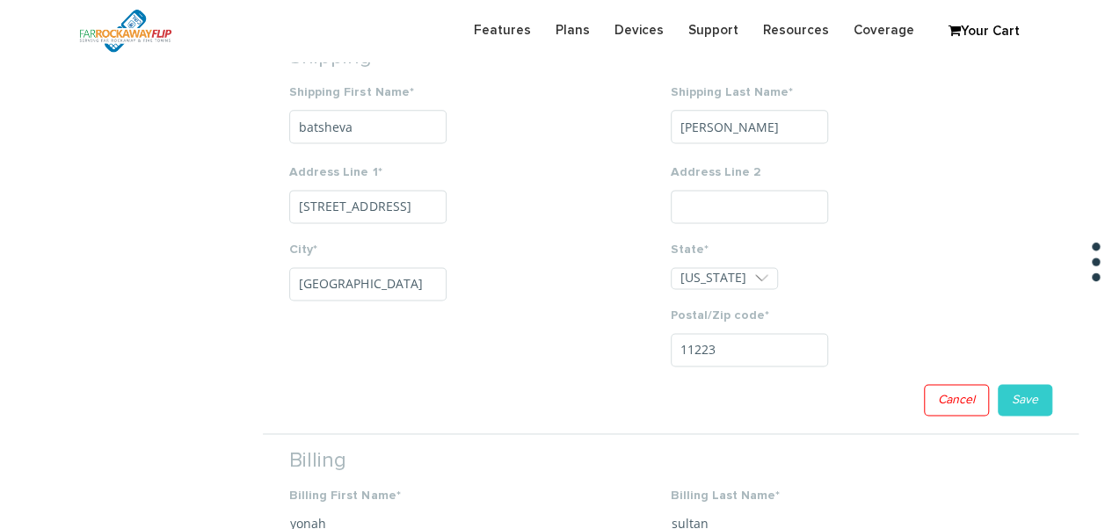
type input "2156 83rd st"
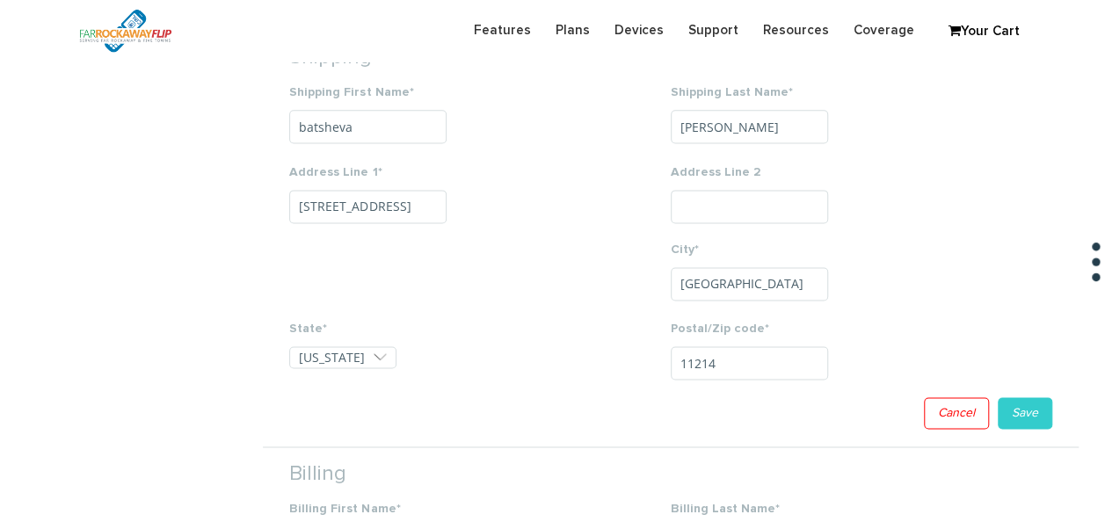
type input "11214"
click at [1031, 395] on li "Shipping Shipping First Name* batsheva Shipping Last Name* weiss Address Line 1…" at bounding box center [670, 239] width 815 height 419
click at [1033, 407] on link "Save" at bounding box center [1024, 416] width 54 height 32
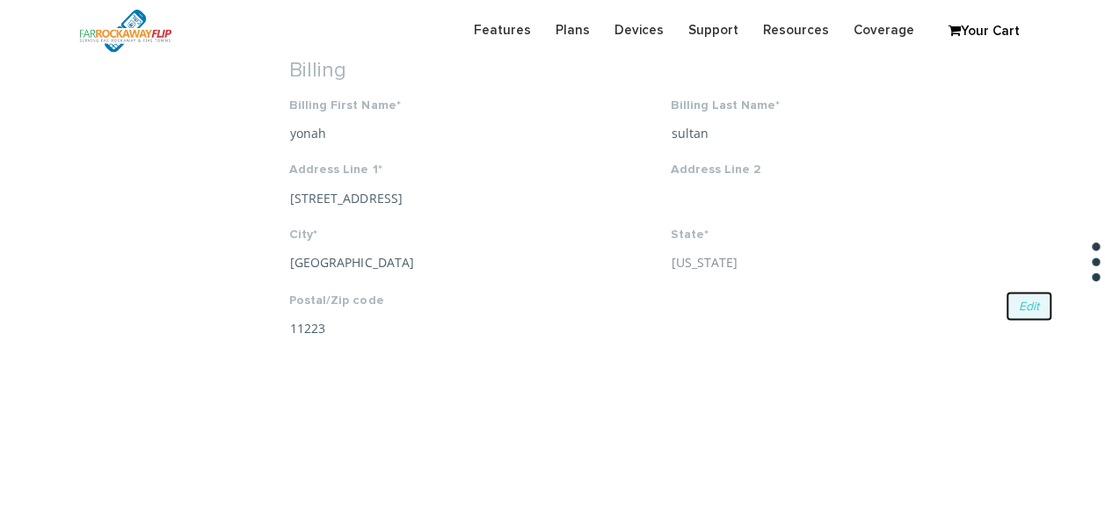
click at [1014, 296] on link "Edit" at bounding box center [1028, 306] width 47 height 30
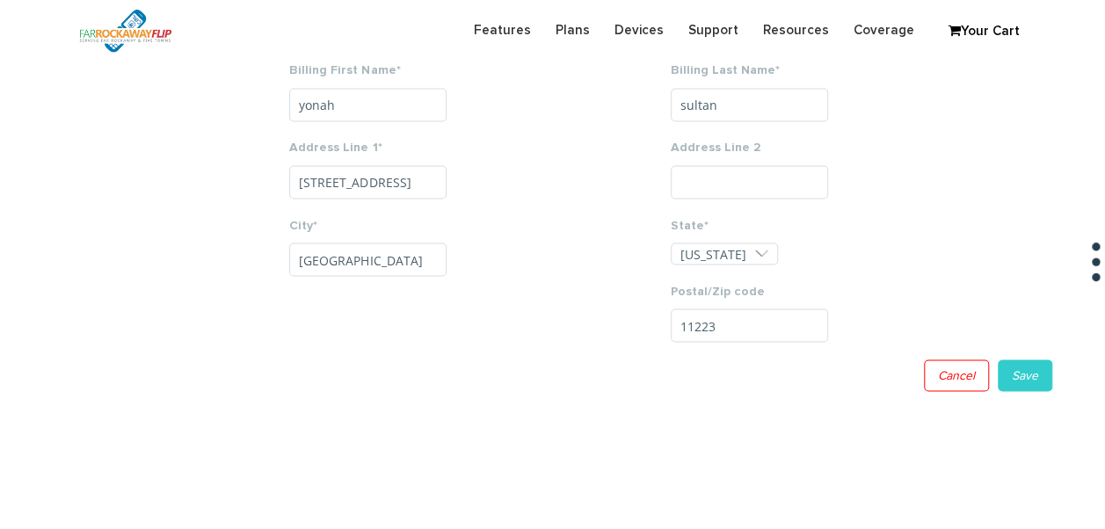
scroll to position [1392, 0]
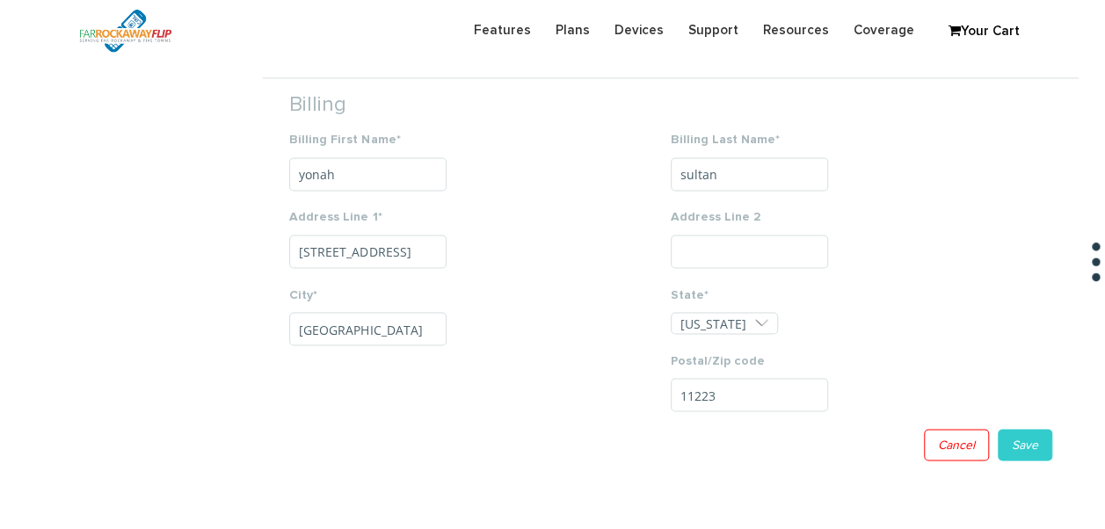
drag, startPoint x: 371, startPoint y: 155, endPoint x: 171, endPoint y: 142, distance: 199.8
type input "batsheva"
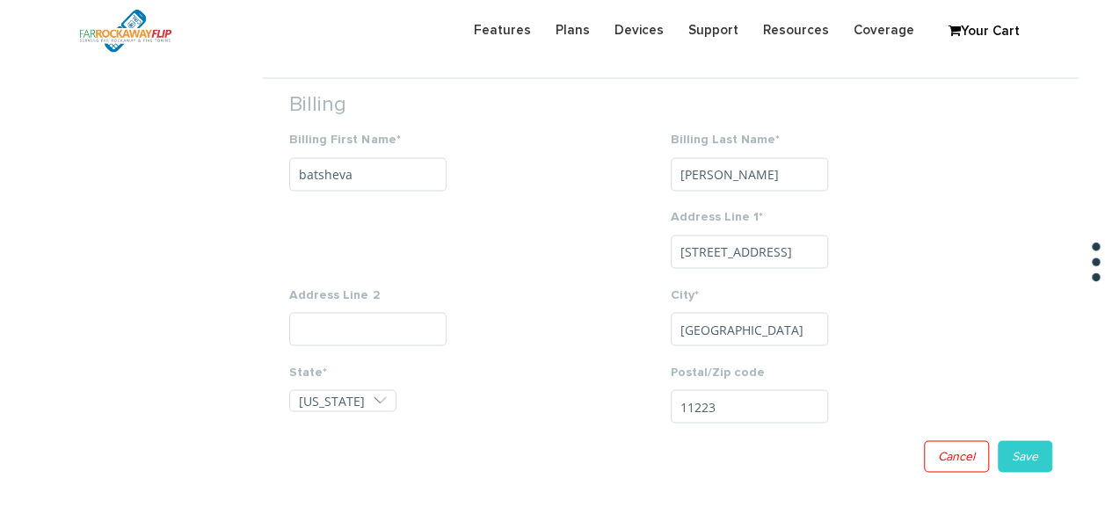
type input "weiss"
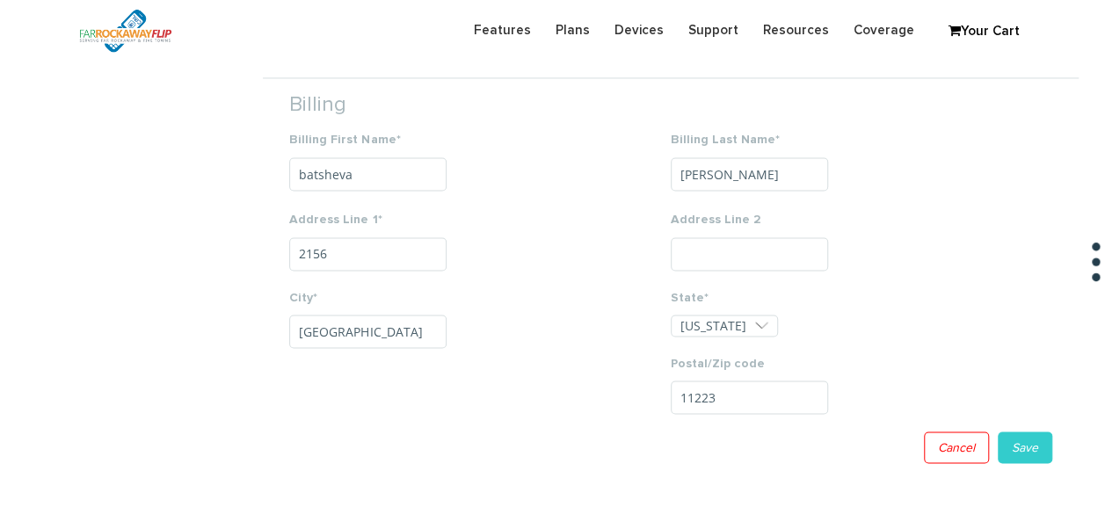
type input "2156 83rd st"
click at [810, 406] on input "11223" at bounding box center [748, 396] width 157 height 33
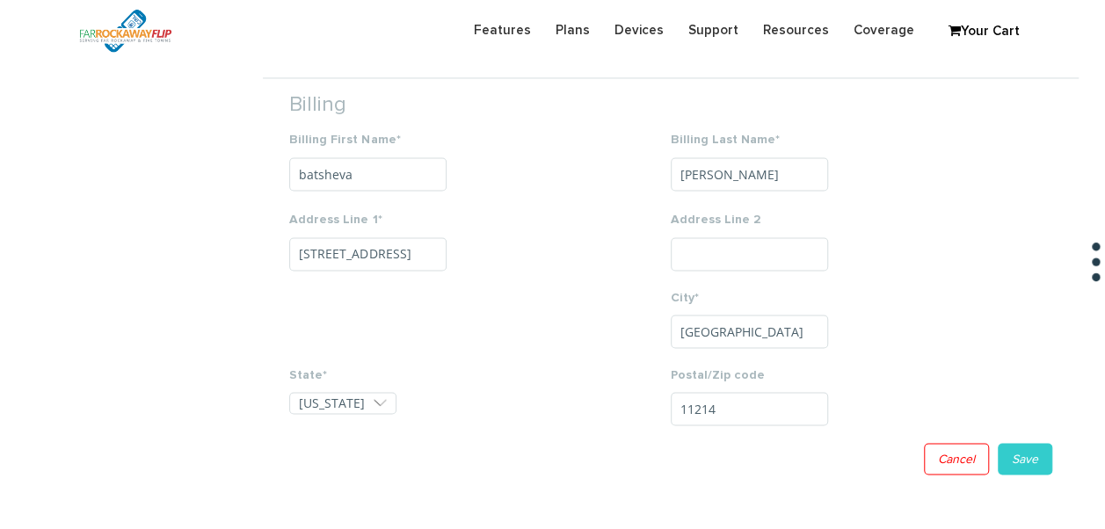
type input "11214"
click at [1016, 460] on link "Save" at bounding box center [1024, 459] width 54 height 32
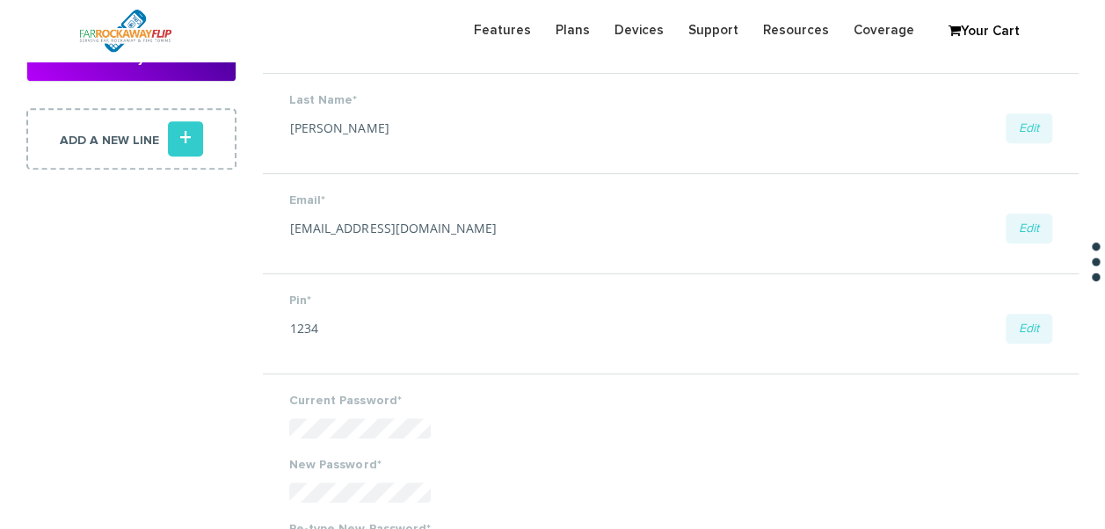
scroll to position [0, 0]
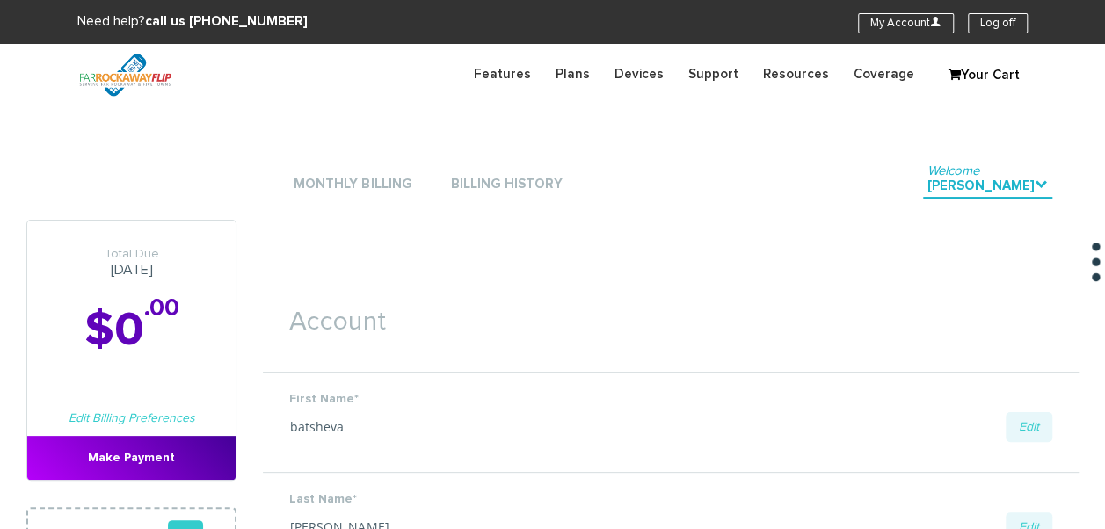
click at [299, 172] on li "Monthly Billing" at bounding box center [352, 184] width 127 height 53
click at [306, 175] on link "Monthly Billing" at bounding box center [352, 185] width 127 height 24
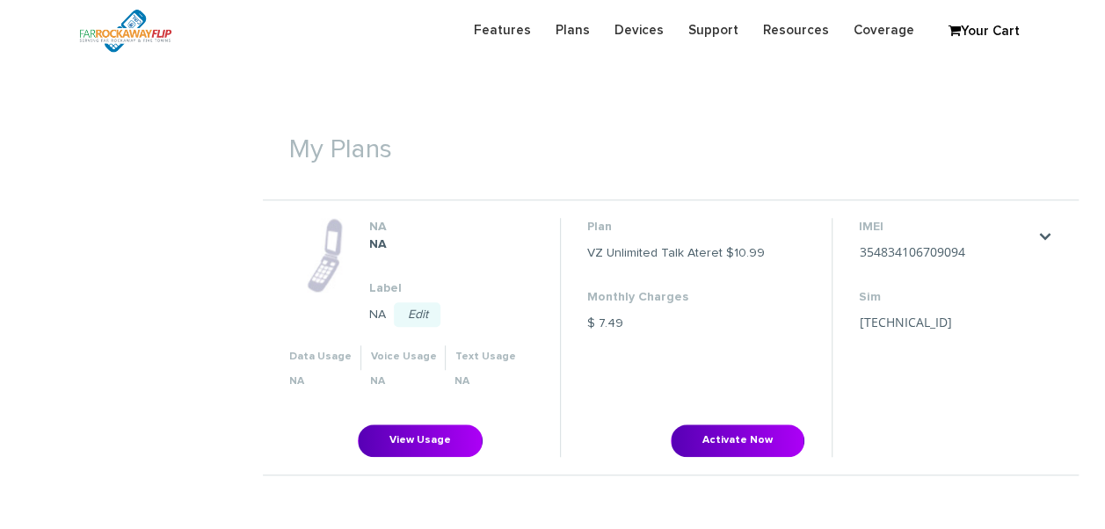
scroll to position [615, 0]
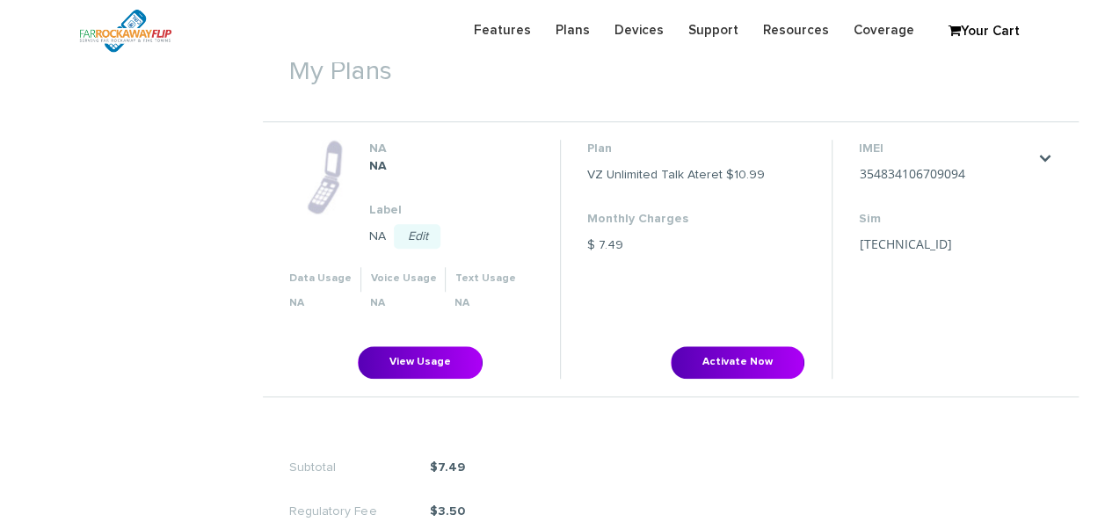
click at [686, 337] on li "Plan VZ Unlimited Talk Ateret $10.99 Monthly Charges $ 7.49 Activate Now" at bounding box center [696, 259] width 272 height 238
click at [686, 351] on button "Activate Now" at bounding box center [737, 362] width 134 height 33
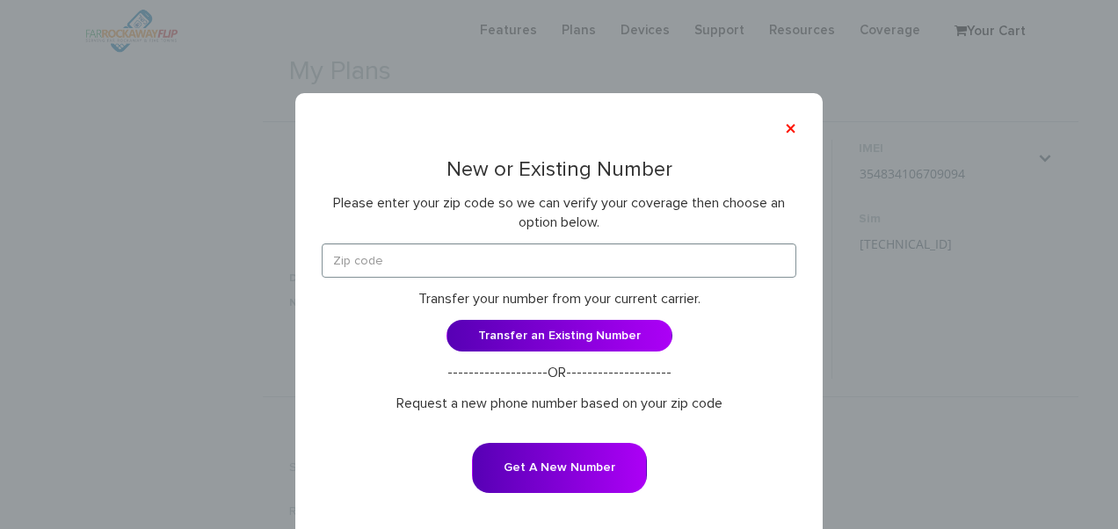
click at [532, 238] on div "New or Existing Number Please enter your zip code so we can verify your coverag…" at bounding box center [559, 337] width 474 height 359
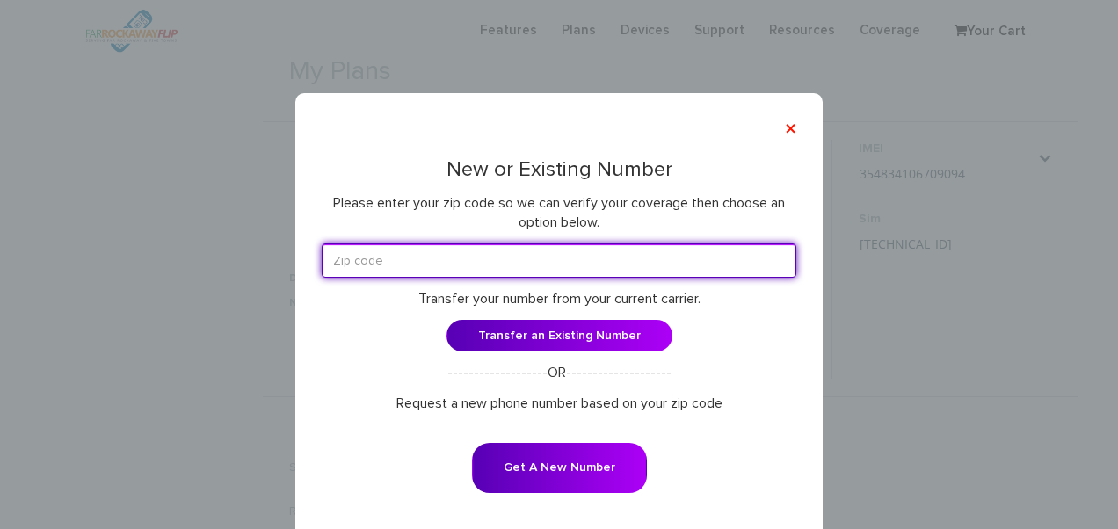
click at [529, 253] on input "text" at bounding box center [559, 260] width 474 height 34
type input "11230"
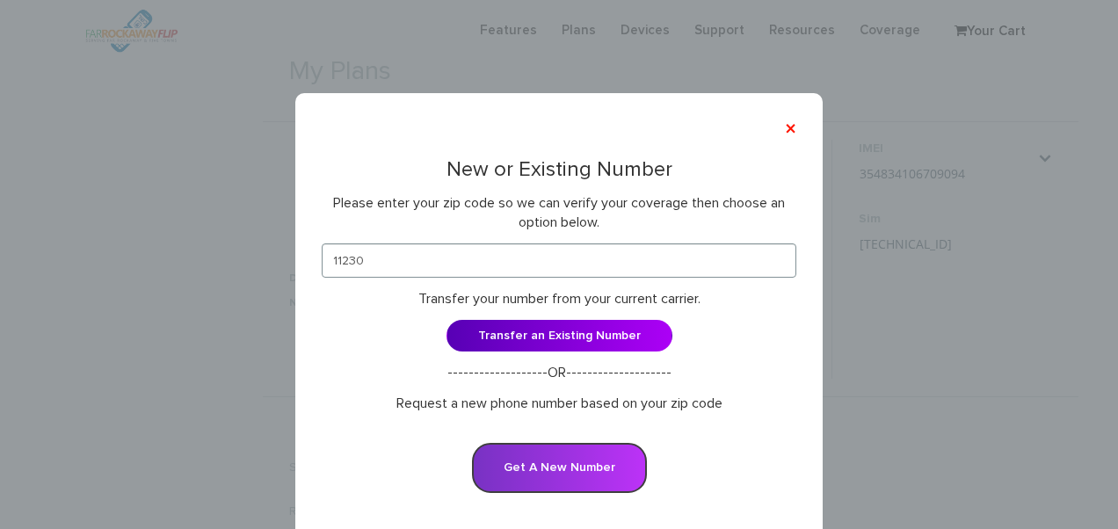
click at [568, 453] on button "Get A New Number" at bounding box center [559, 468] width 175 height 50
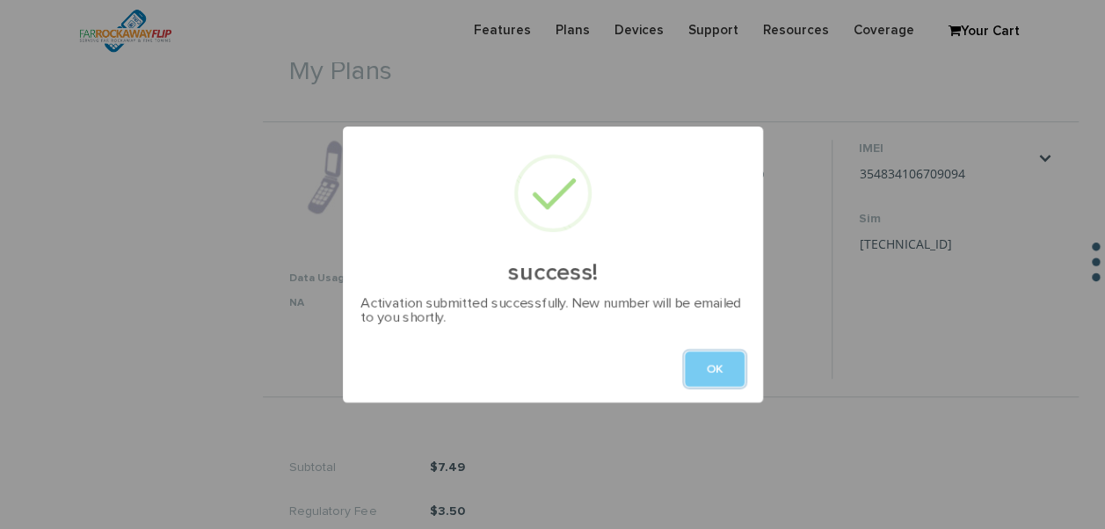
click at [715, 356] on button "OK" at bounding box center [715, 368] width 60 height 35
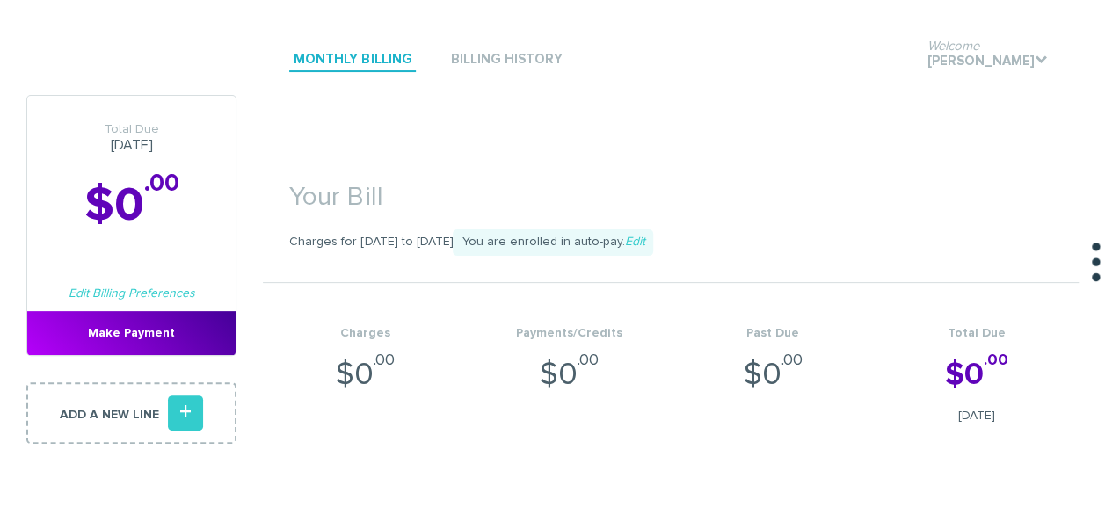
scroll to position [0, 0]
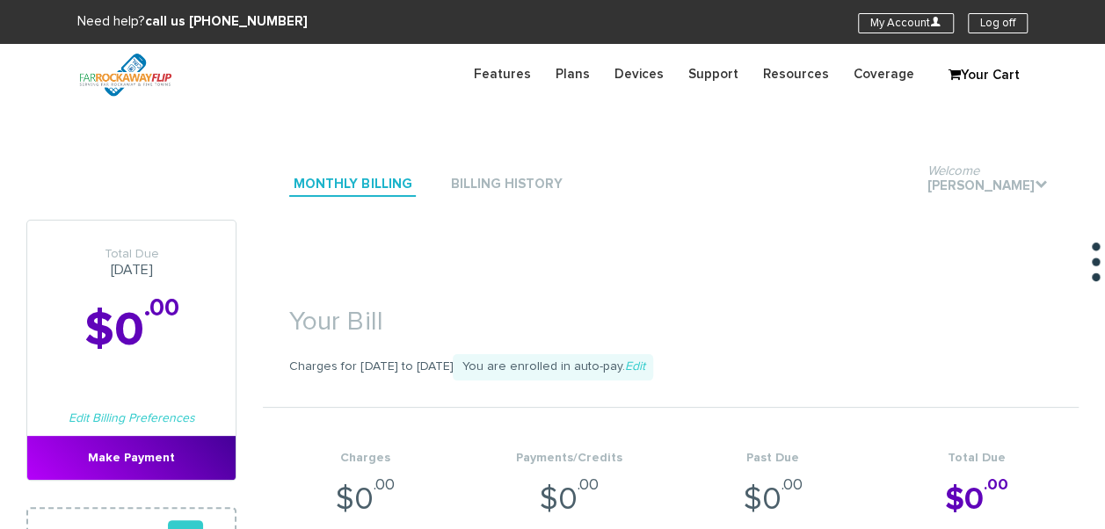
click at [1012, 33] on section "Need help? call us [PHONE_NUMBER] My Account U Log off" at bounding box center [552, 22] width 1105 height 44
click at [1012, 30] on link "Log off" at bounding box center [997, 23] width 60 height 20
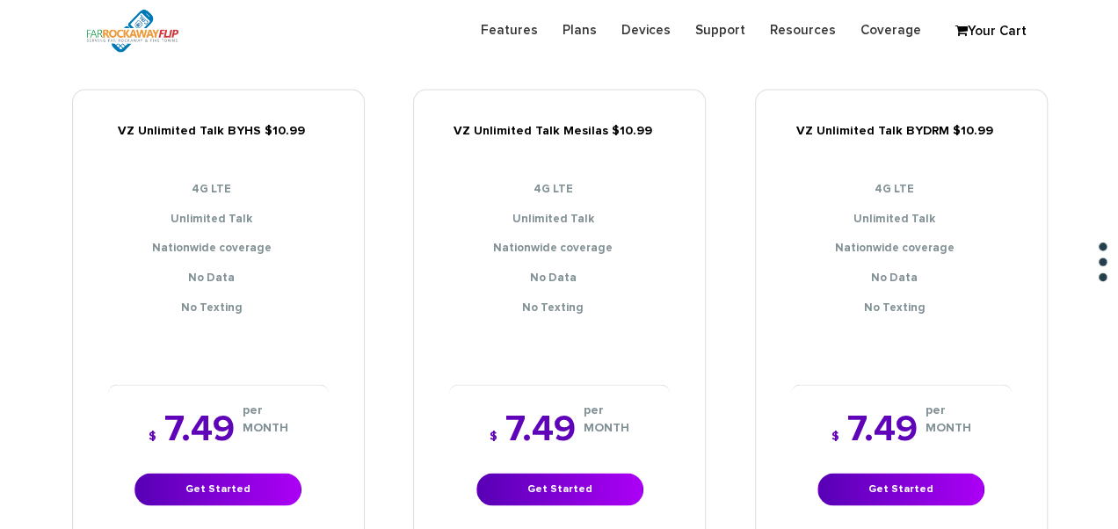
scroll to position [1406, 0]
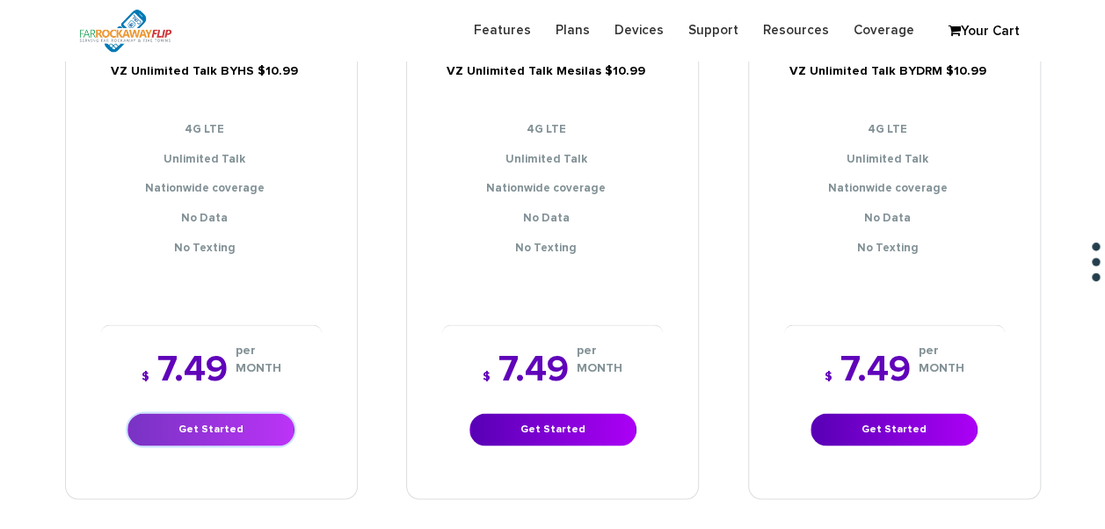
click at [235, 413] on link "Get Started" at bounding box center [210, 429] width 167 height 33
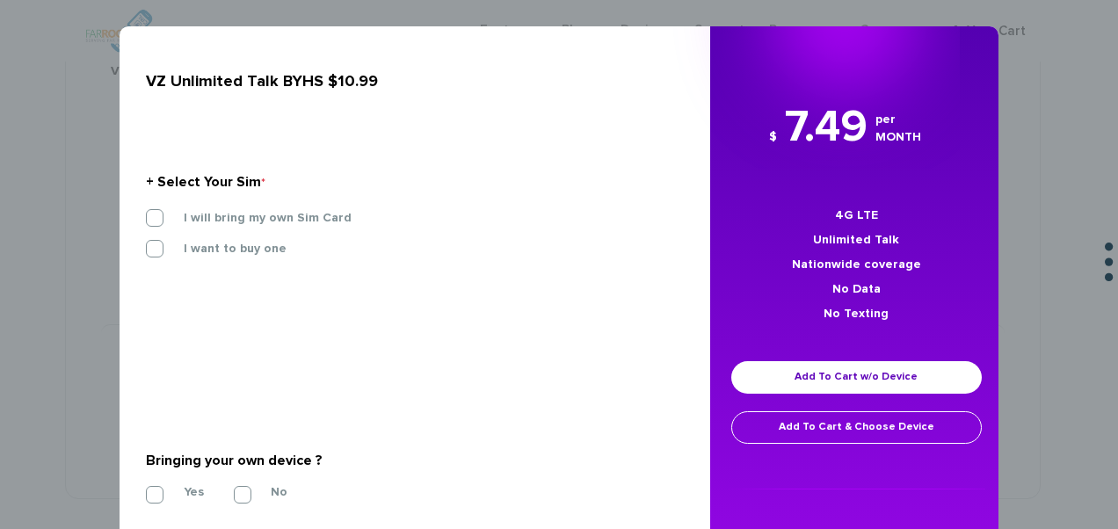
click at [265, 228] on div "I will bring my own Sim Card" at bounding box center [408, 224] width 551 height 31
click at [272, 221] on label "I will bring my own Sim Card" at bounding box center [254, 218] width 194 height 16
click at [146, 213] on input "I will bring my own Sim Card" at bounding box center [146, 213] width 0 height 0
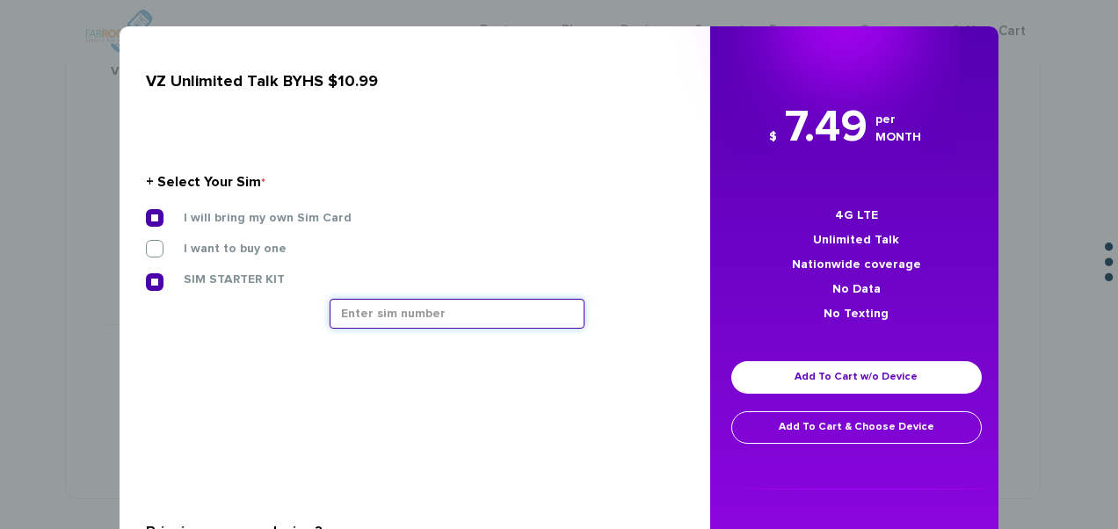
click at [386, 316] on input "text" at bounding box center [457, 314] width 255 height 30
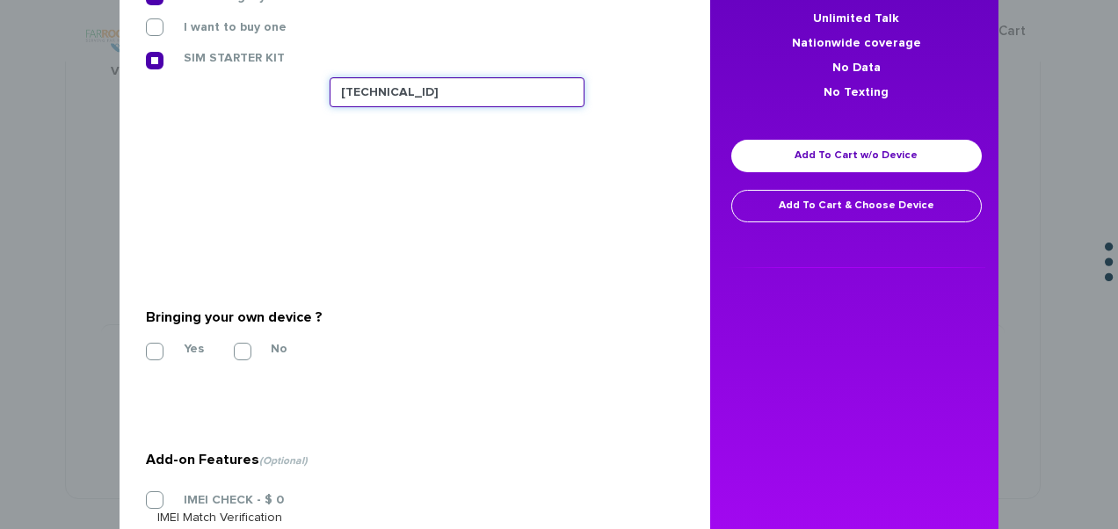
scroll to position [345, 0]
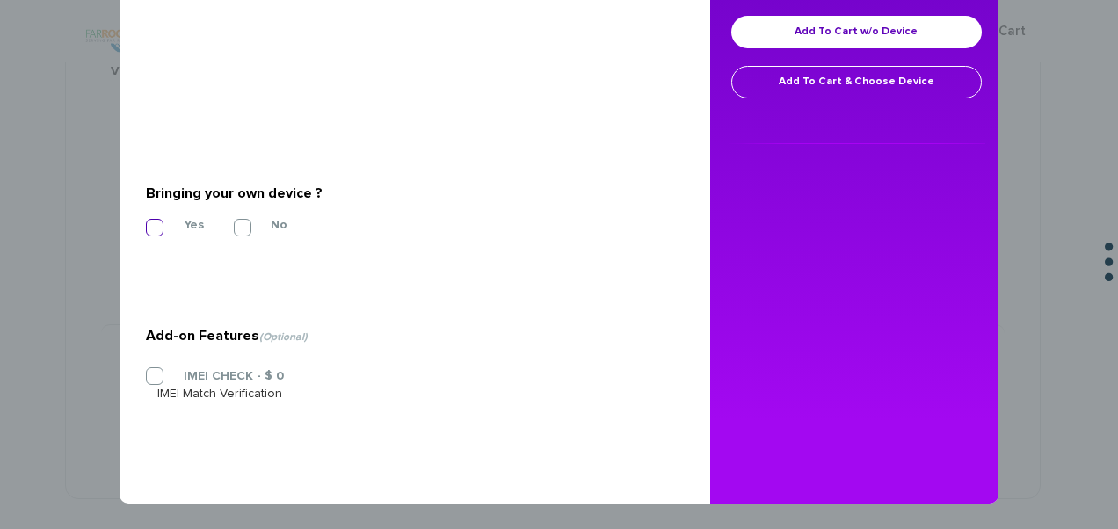
type input "89148000011835956143"
click at [157, 219] on label "Yes" at bounding box center [180, 225] width 47 height 16
click at [146, 222] on input "Yes" at bounding box center [146, 222] width 0 height 0
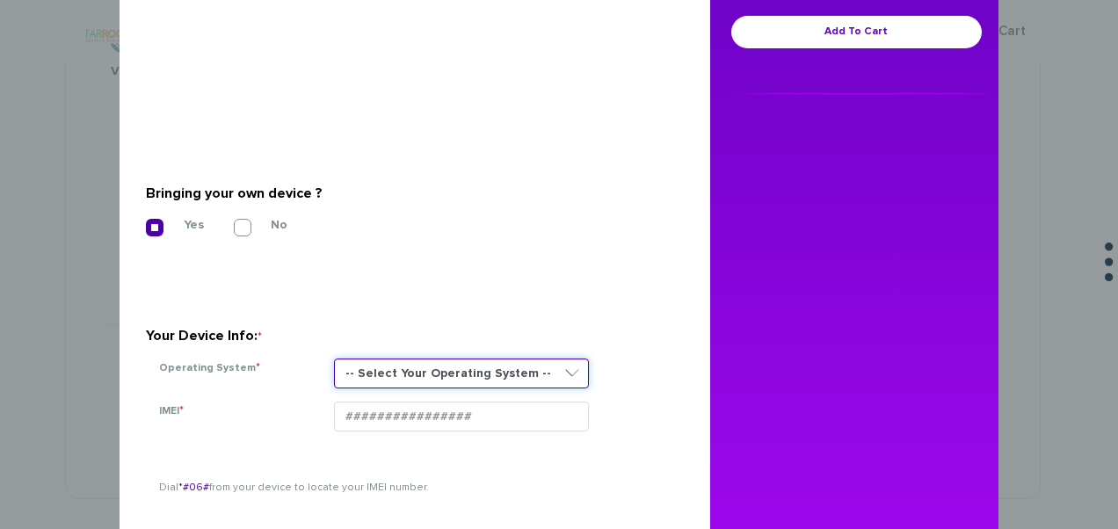
click at [416, 362] on select "-- Select Your Operating System -- ANDROID BLACKBERRY IOS NONE (BASIC PHONE) WI…" at bounding box center [461, 374] width 255 height 30
select select "NONE (BASIC PHONE)"
click at [334, 359] on select "-- Select Your Operating System -- ANDROID BLACKBERRY IOS NONE (BASIC PHONE) WI…" at bounding box center [461, 374] width 255 height 30
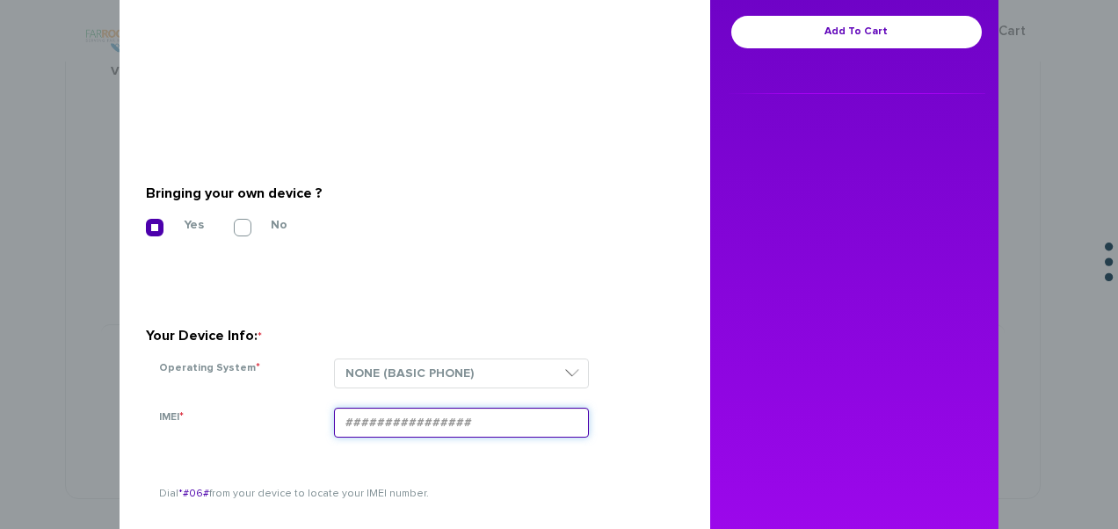
paste input "354834100291701"
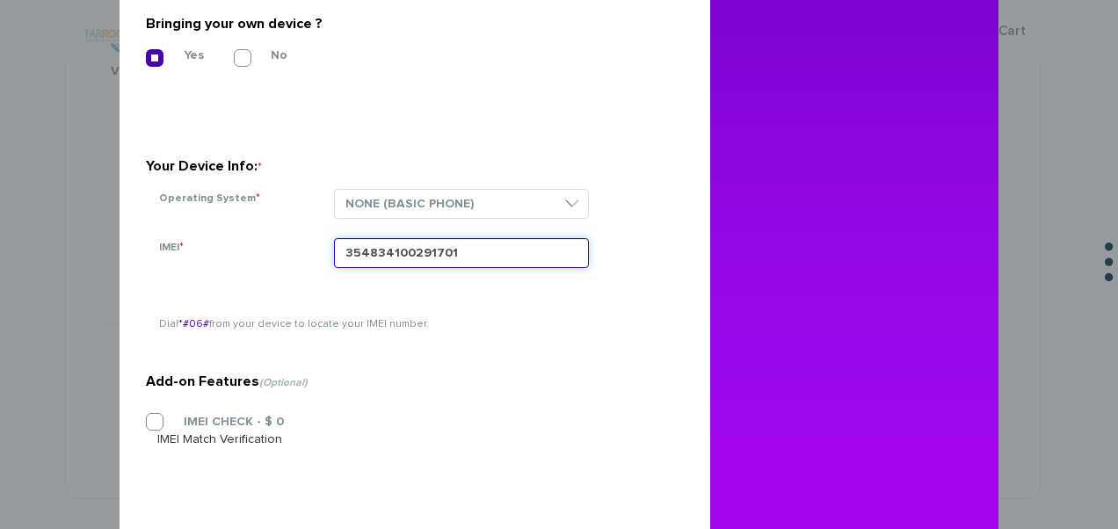
scroll to position [561, 0]
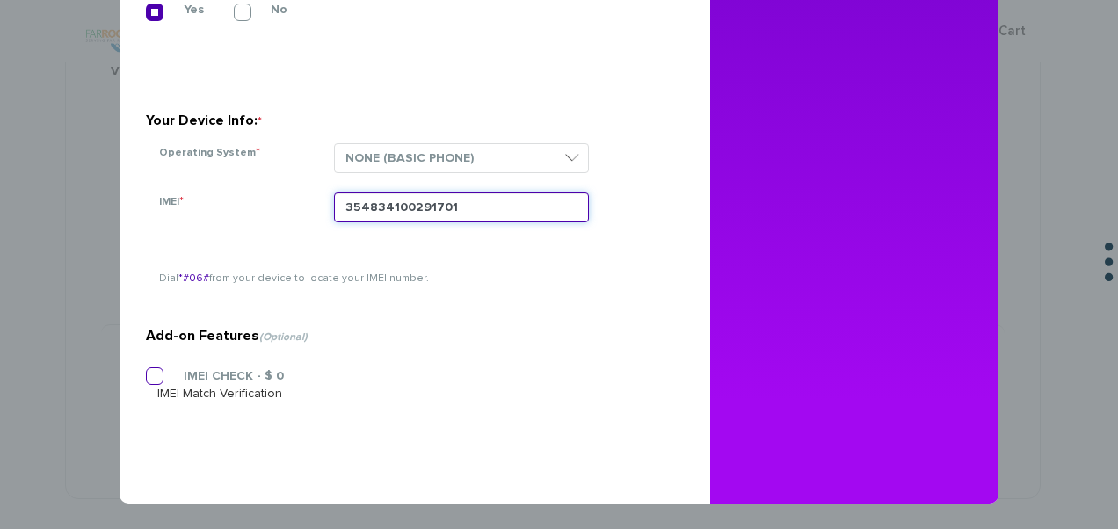
type input "354834100291701"
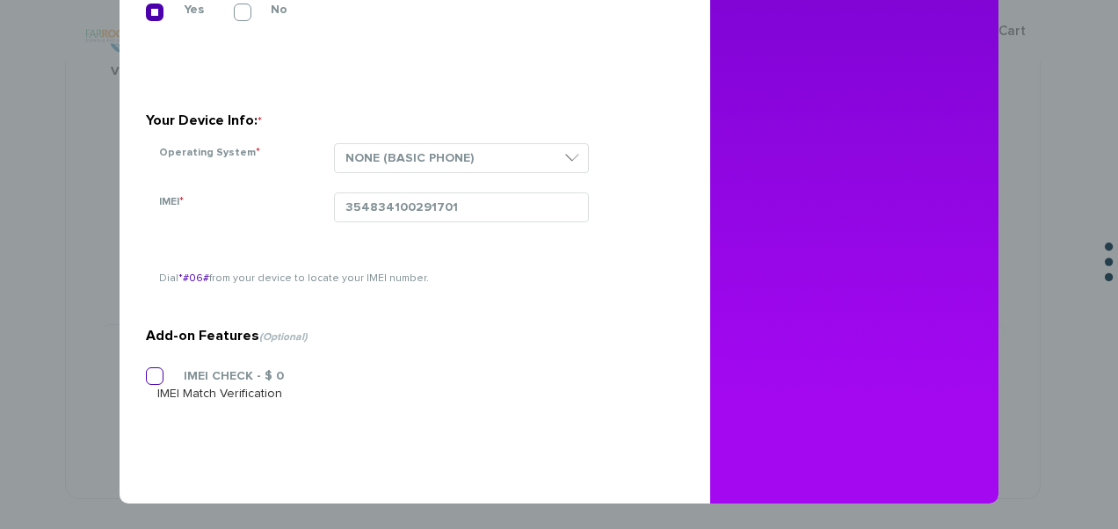
click at [163, 373] on label "IMEI CHECK - $ 0" at bounding box center [220, 376] width 127 height 16
click at [146, 371] on input "IMEI CHECK - $ 0" at bounding box center [146, 371] width 0 height 0
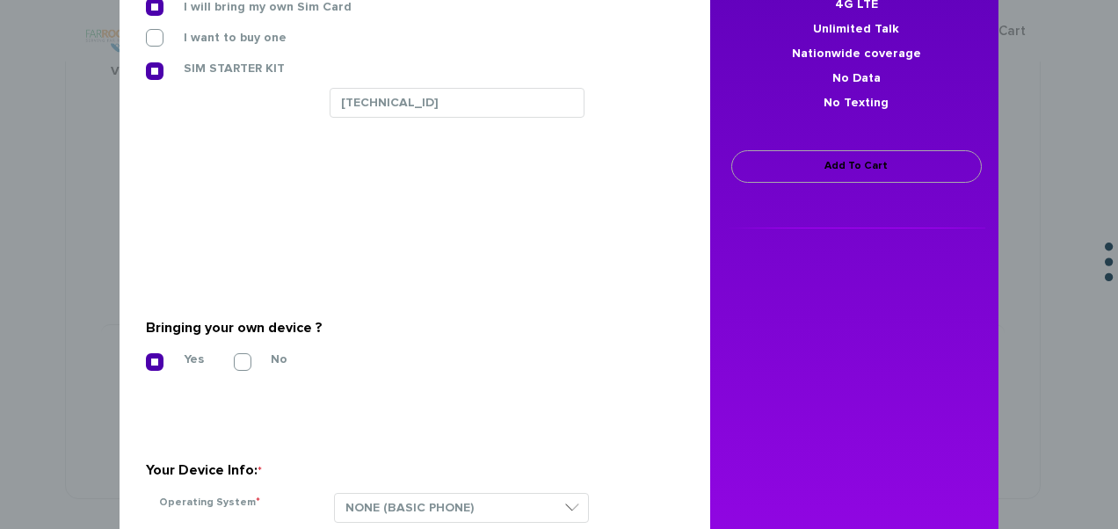
scroll to position [209, 0]
click at [835, 164] on link "Add To Cart" at bounding box center [856, 168] width 250 height 33
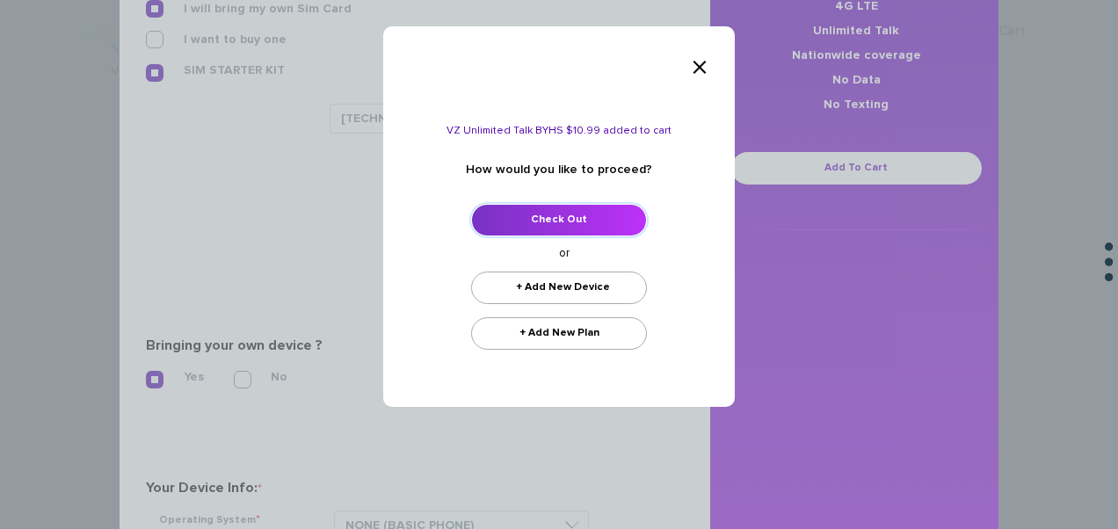
click at [610, 204] on link "Check Out" at bounding box center [559, 220] width 176 height 33
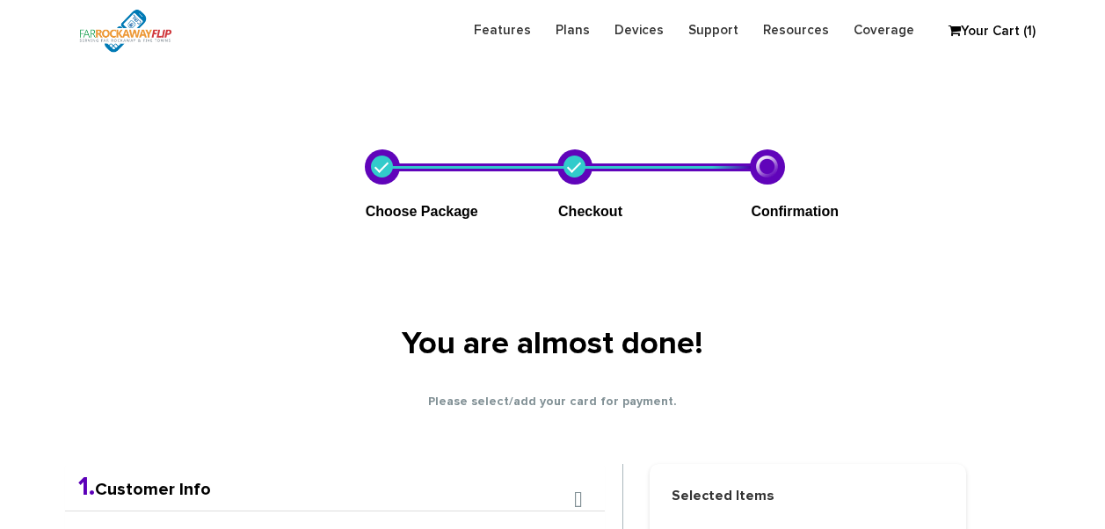
scroll to position [309, 0]
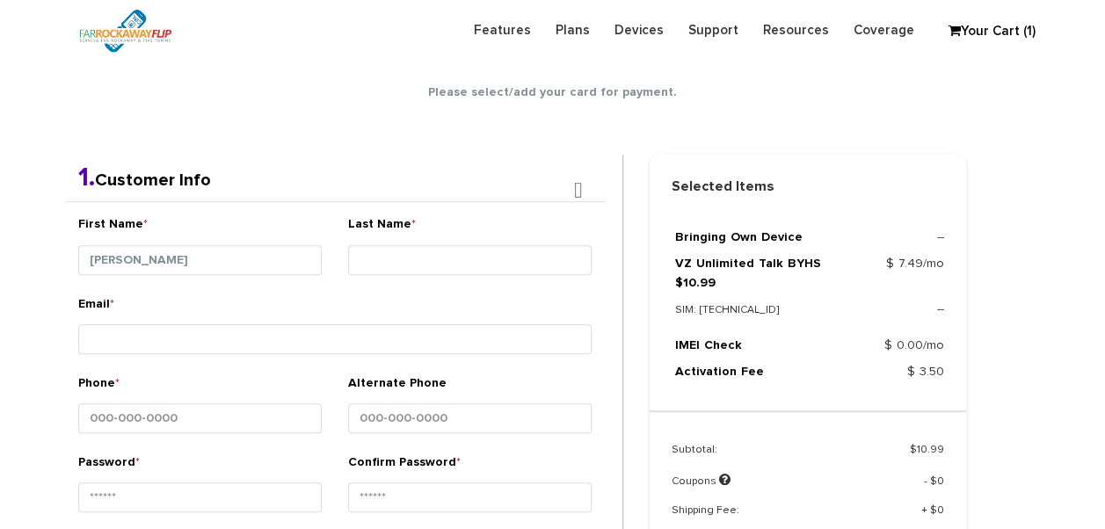
type input "[PERSON_NAME]"
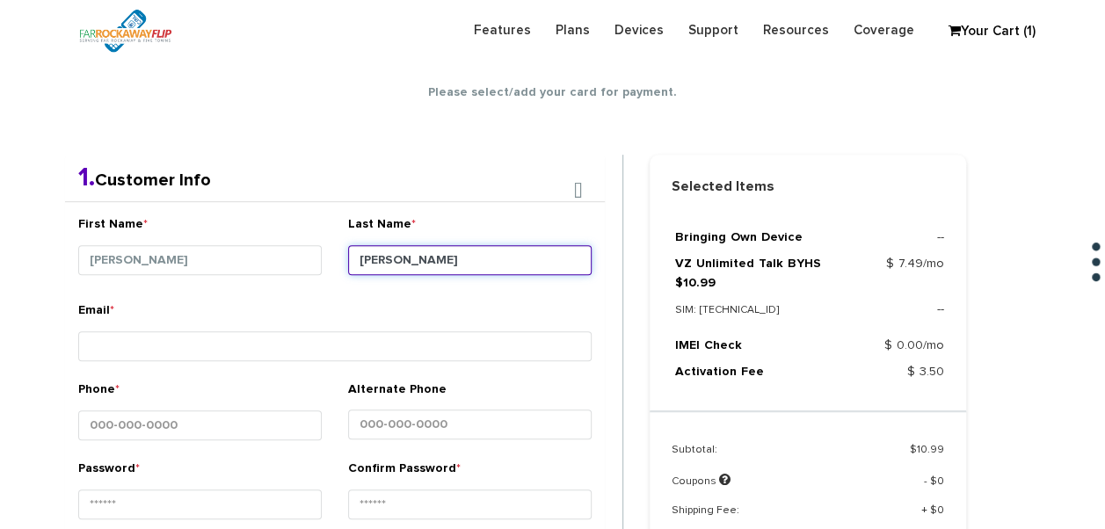
type input "[PERSON_NAME]"
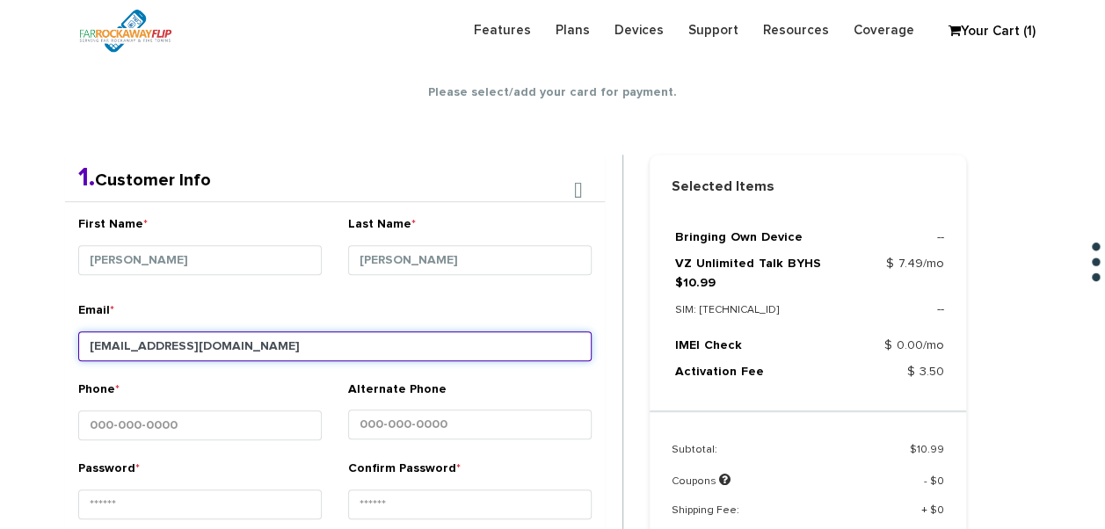
type input "[EMAIL_ADDRESS][DOMAIN_NAME]"
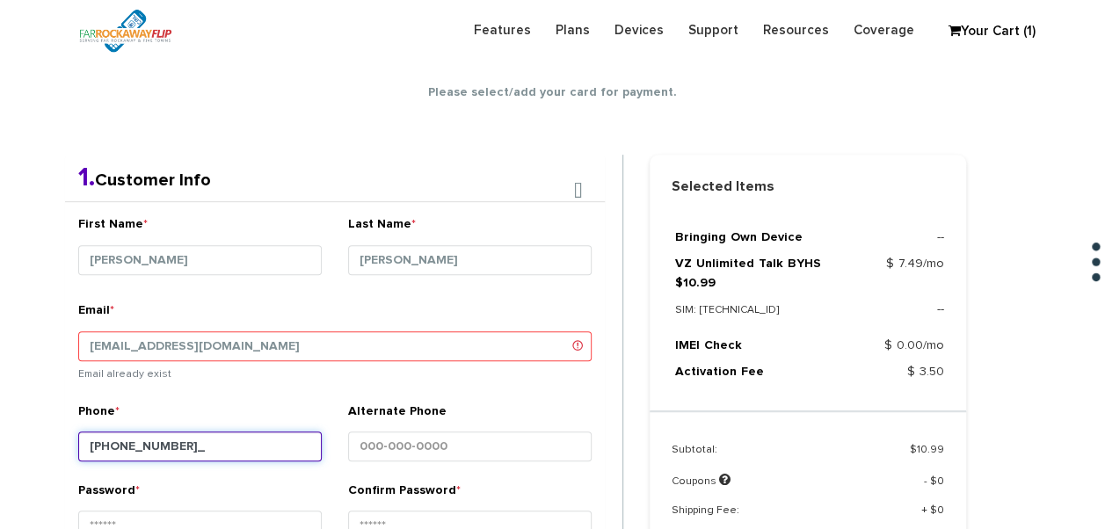
type input "[PHONE_NUMBER]"
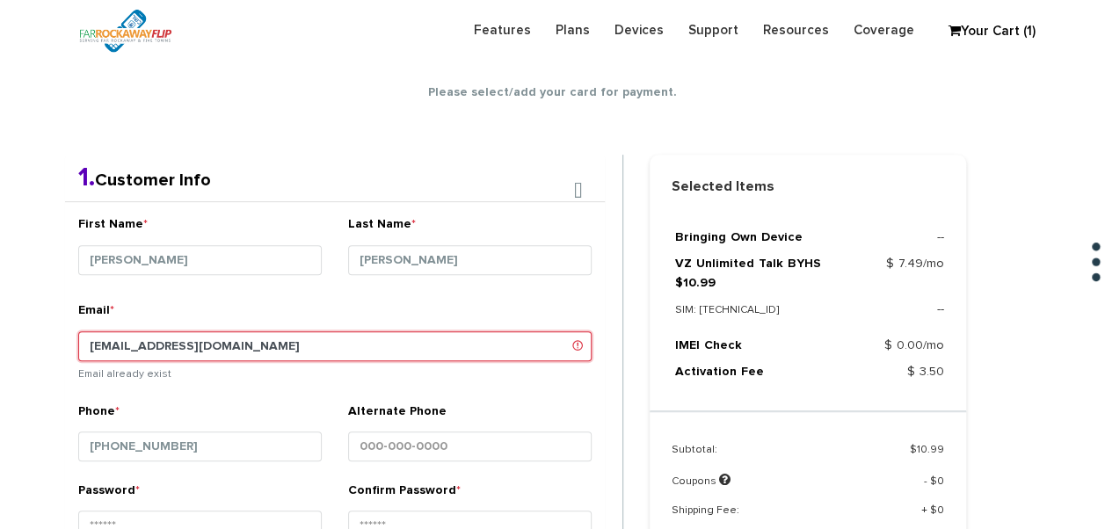
click at [153, 337] on input "[EMAIL_ADDRESS][DOMAIN_NAME]" at bounding box center [334, 346] width 513 height 30
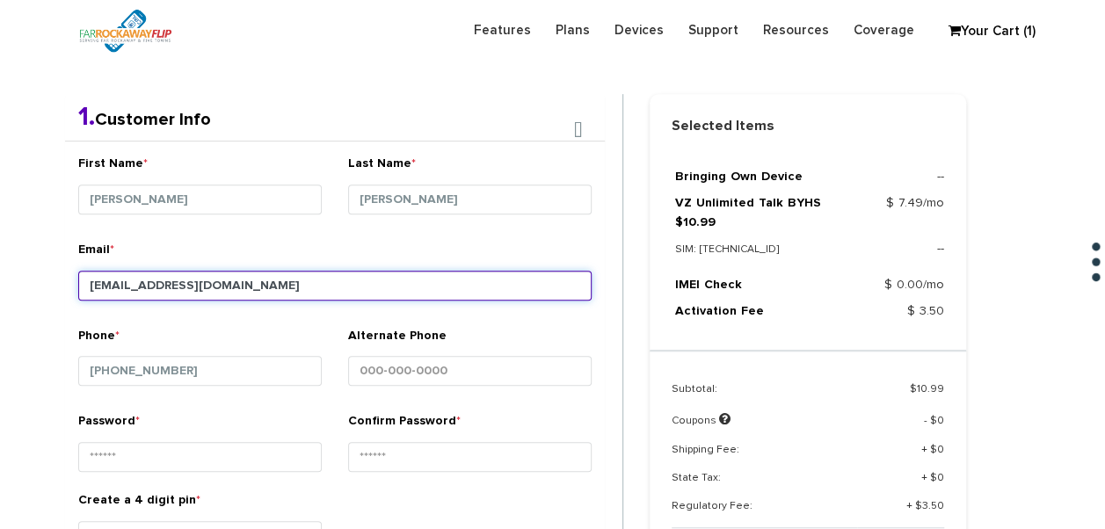
scroll to position [397, 0]
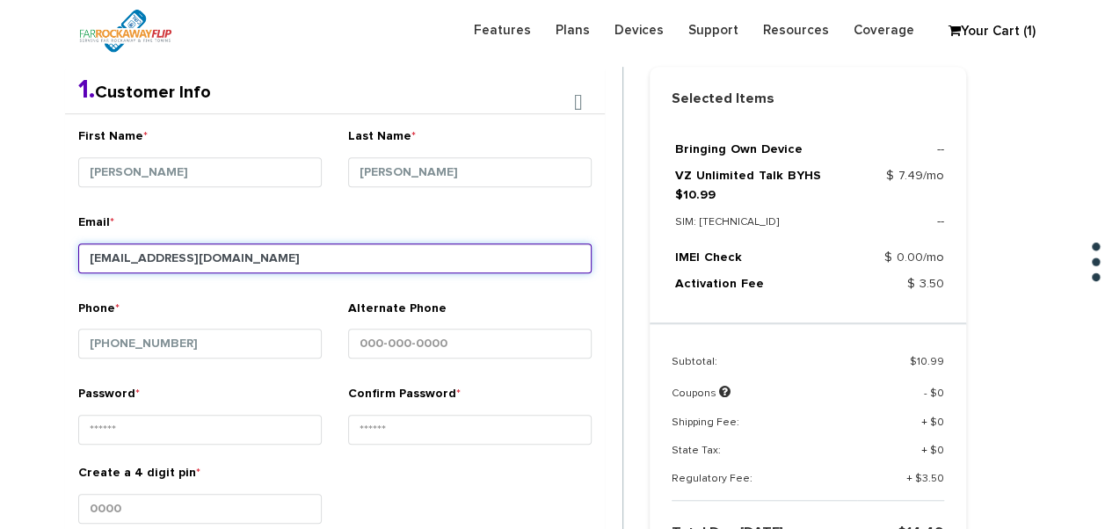
type input "tlieber61+89@gmail.com"
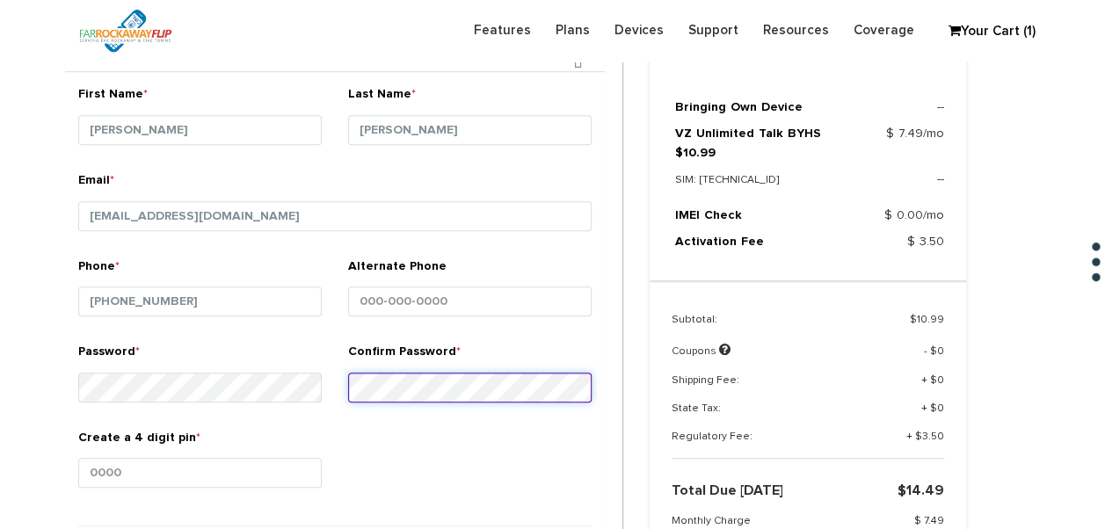
scroll to position [586, 0]
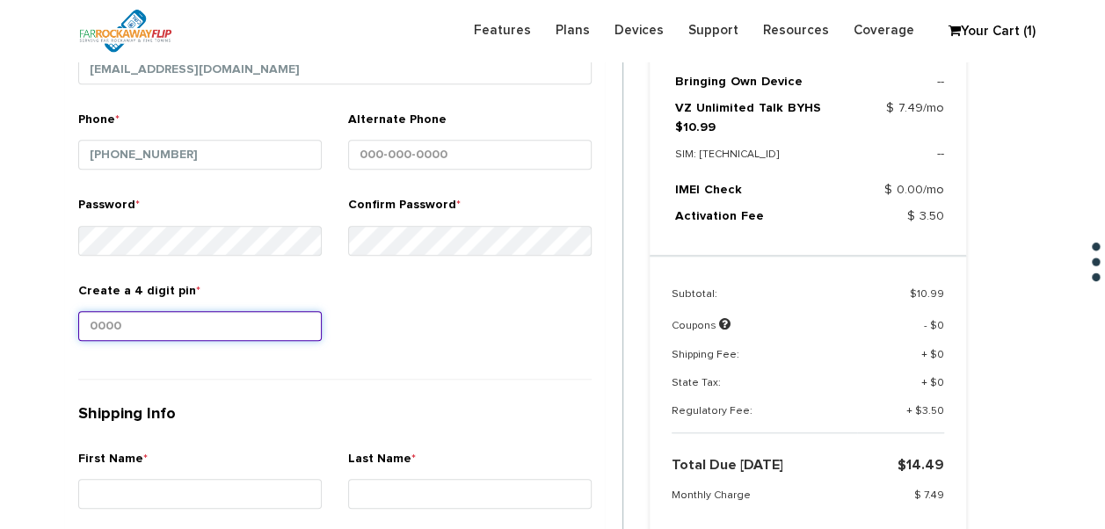
click at [228, 318] on input "Create a 4 digit pin *" at bounding box center [199, 326] width 243 height 30
type input "1234"
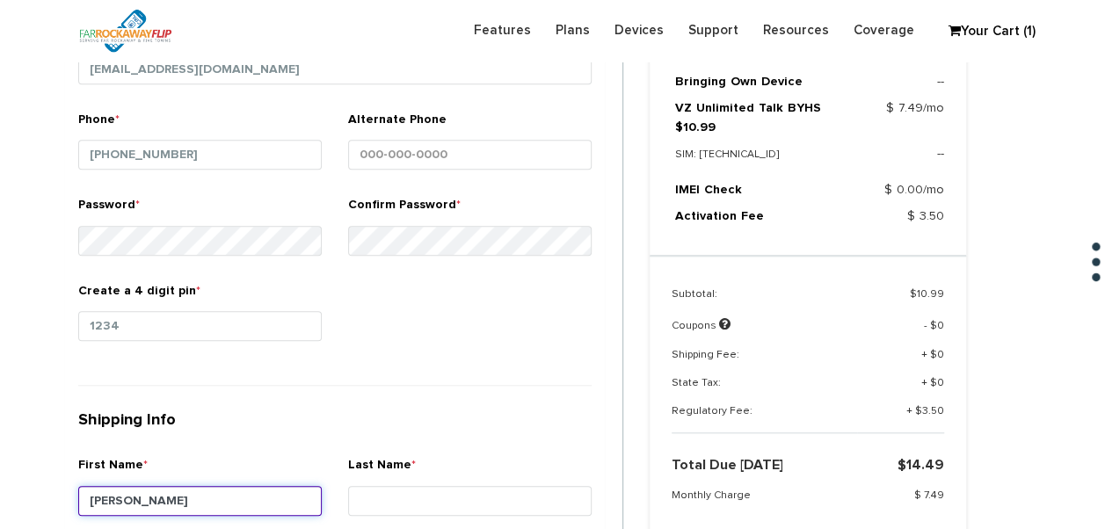
type input "leah"
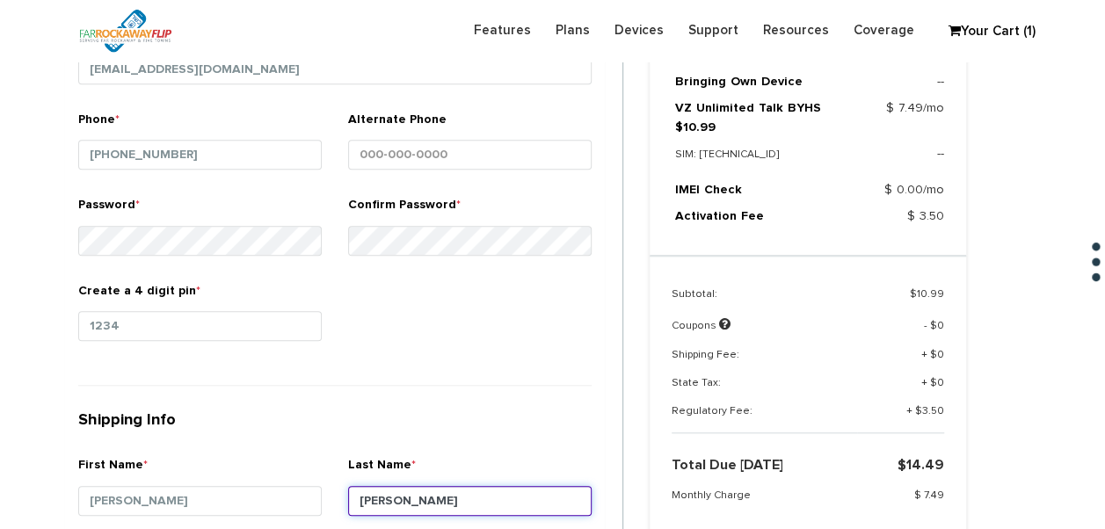
type input "hartman"
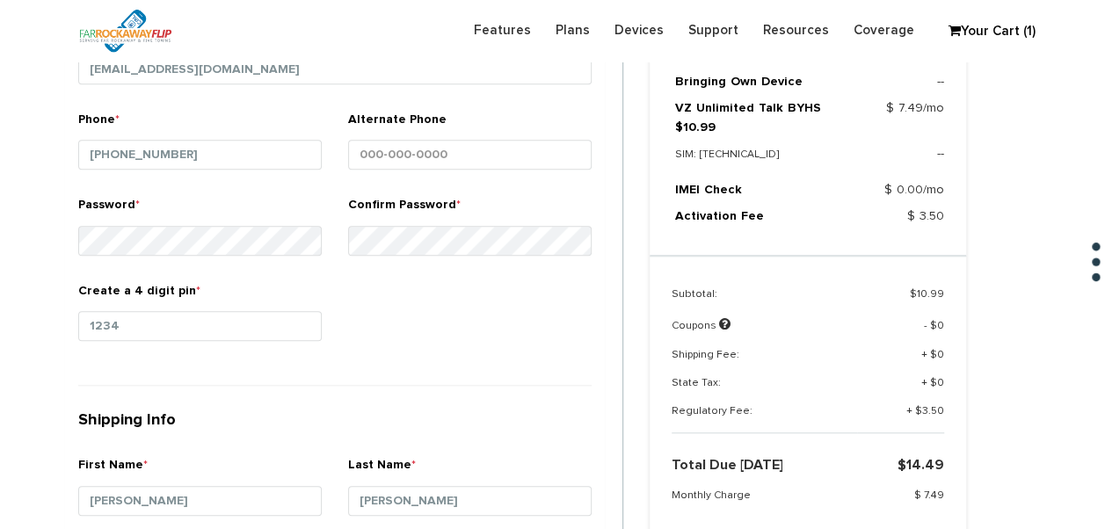
scroll to position [899, 0]
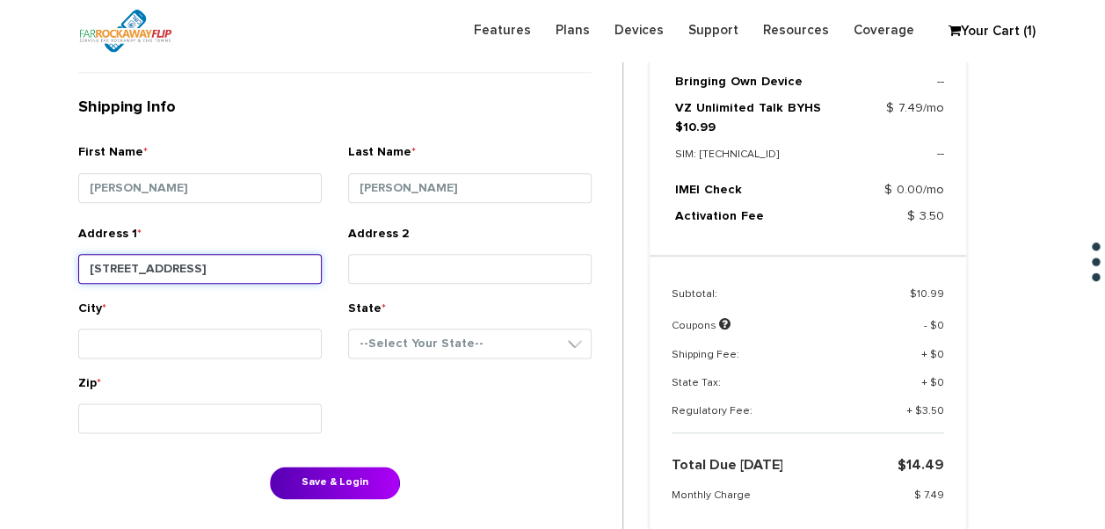
type input "1734 58th st"
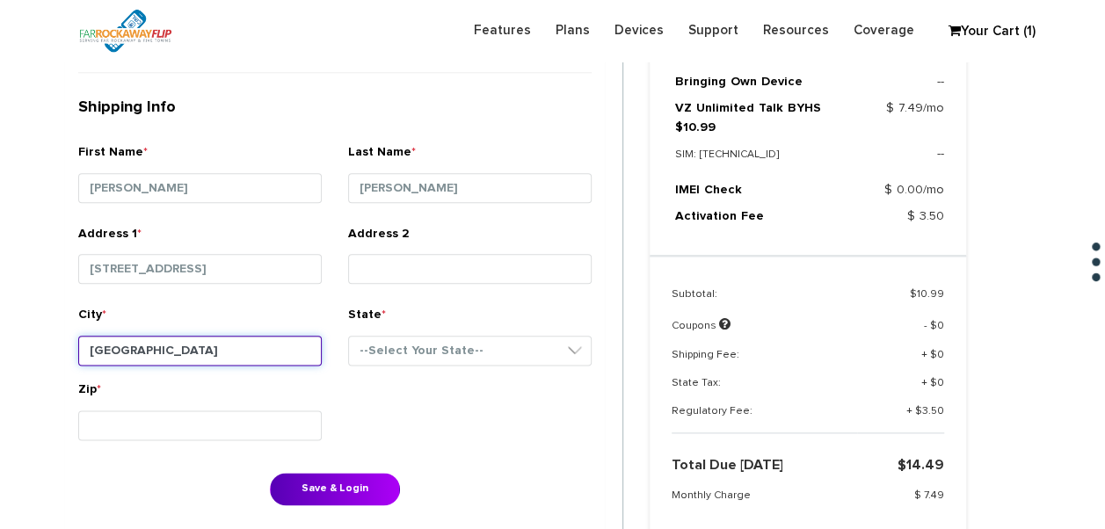
type input "[GEOGRAPHIC_DATA]"
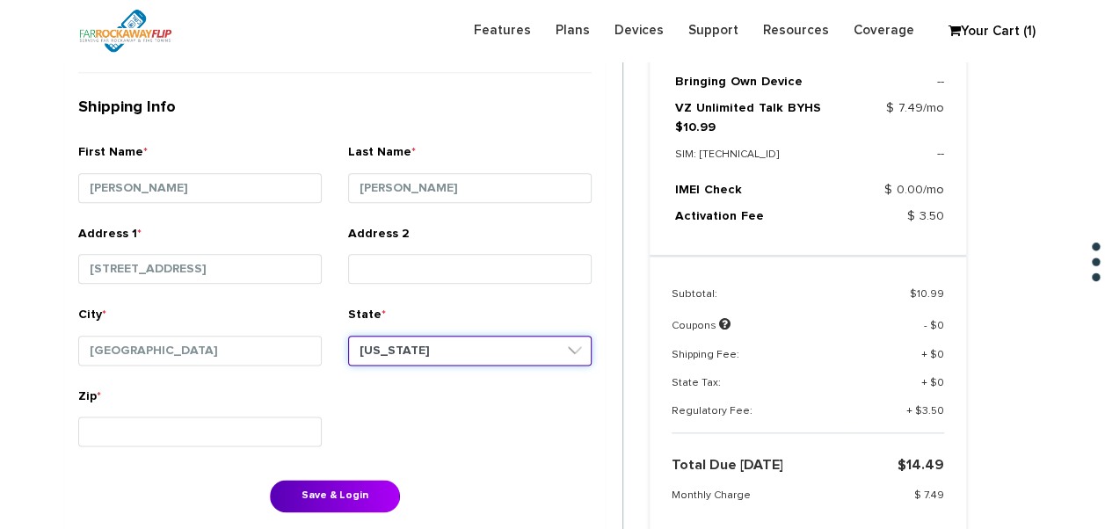
select select "NY"
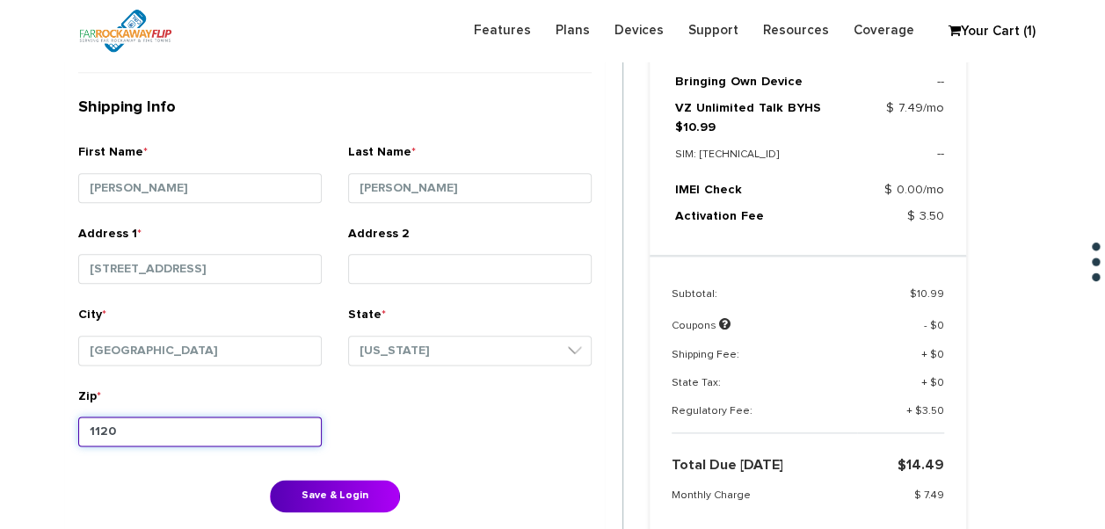
type input "11204"
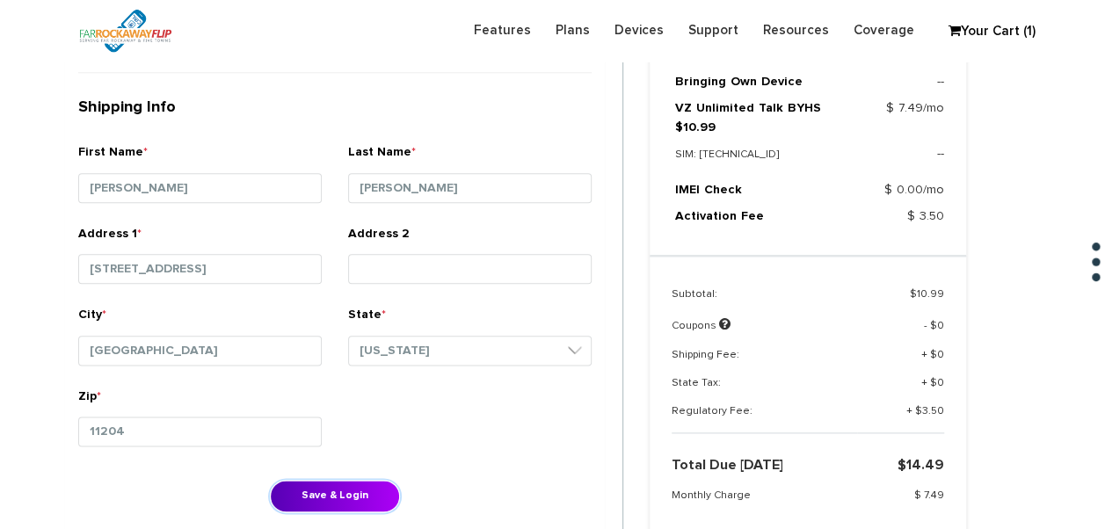
click at [306, 478] on div "First Name * leah Last Name * hartman Email * tlieber61+89@gmail.com *" at bounding box center [335, 77] width 540 height 931
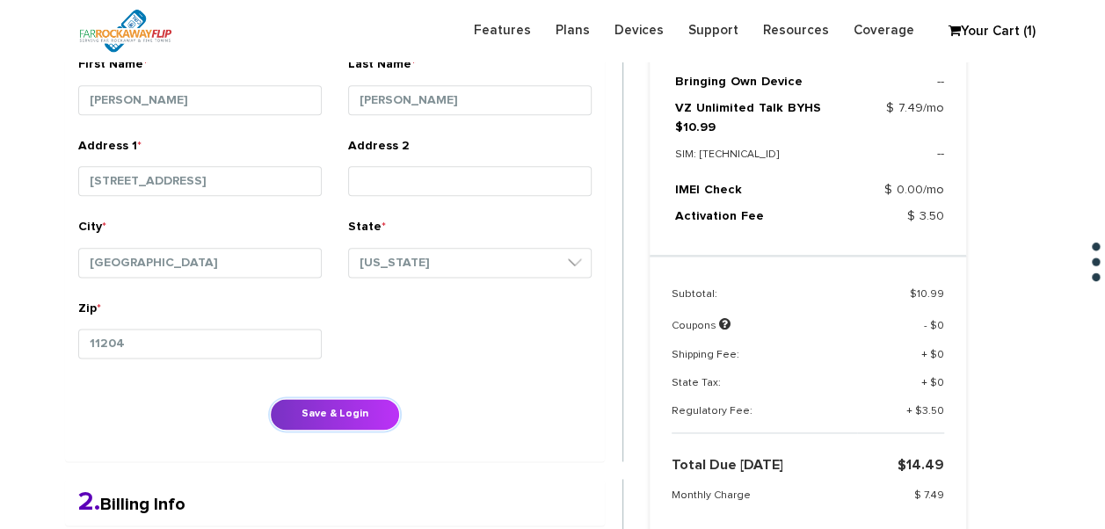
click at [370, 420] on button "Save & Login" at bounding box center [335, 414] width 130 height 33
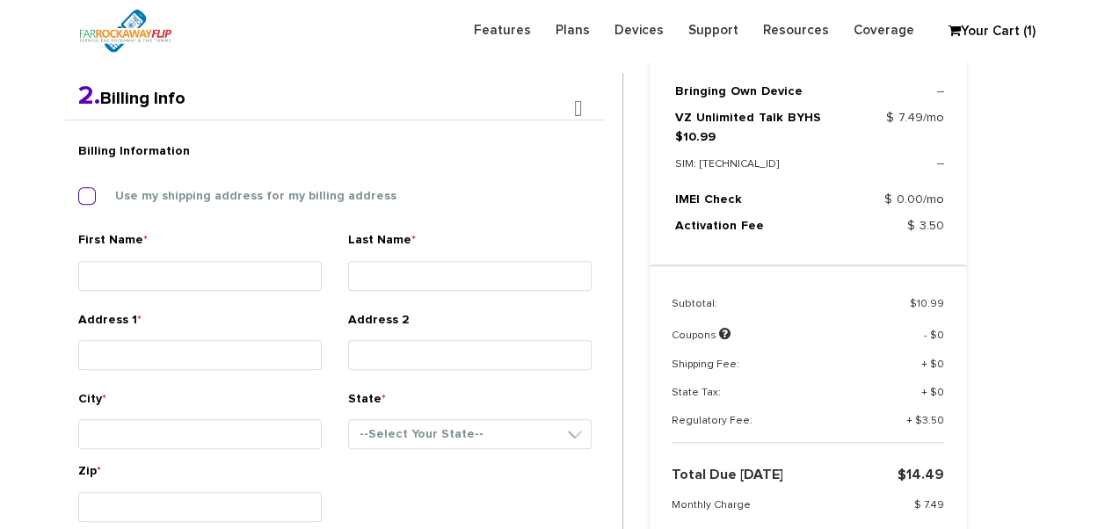
click at [104, 192] on label "Use my shipping address for my billing address" at bounding box center [243, 196] width 308 height 16
click at [78, 191] on input "Use my shipping address for my billing address" at bounding box center [78, 191] width 0 height 0
type input "[PERSON_NAME]"
type input "hartman"
type input "1734 58th st"
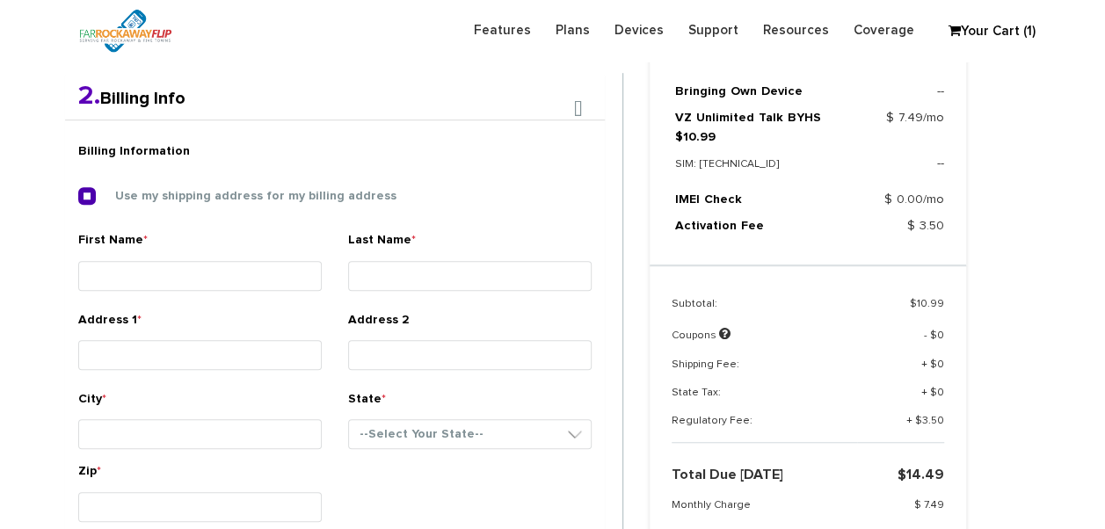
type input "brooklyn"
select select "NY"
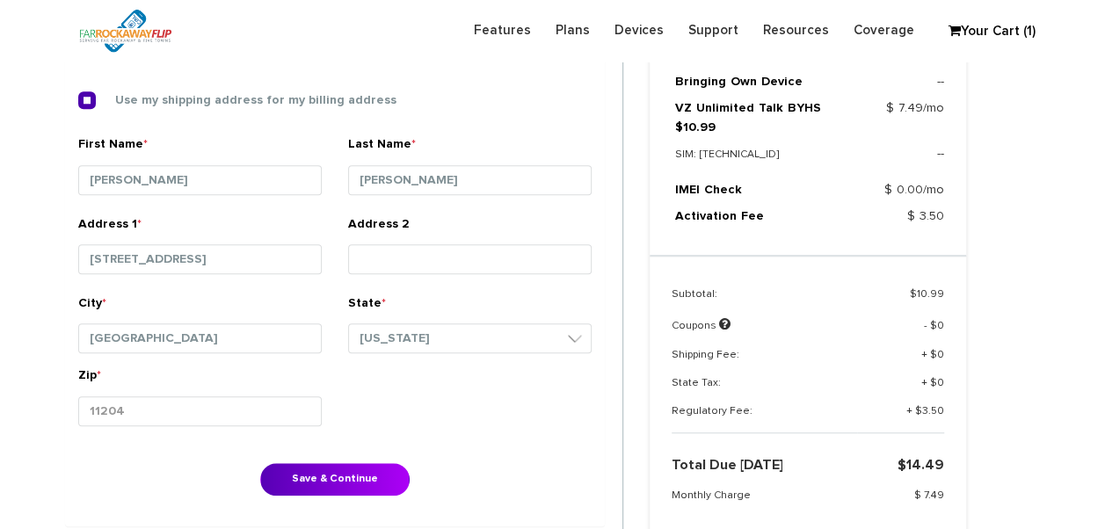
scroll to position [631, 0]
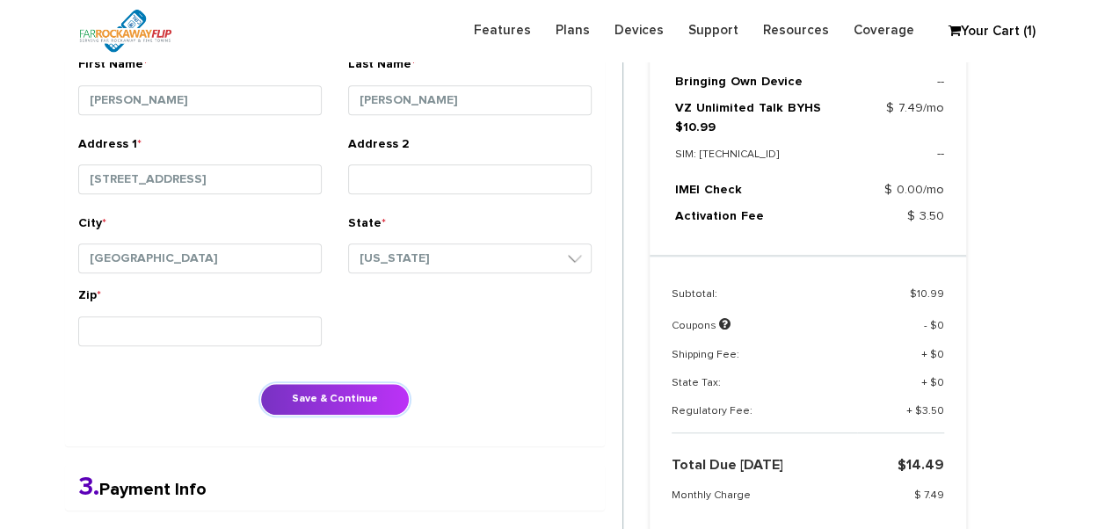
click at [337, 394] on button "Save & Continue" at bounding box center [334, 399] width 149 height 33
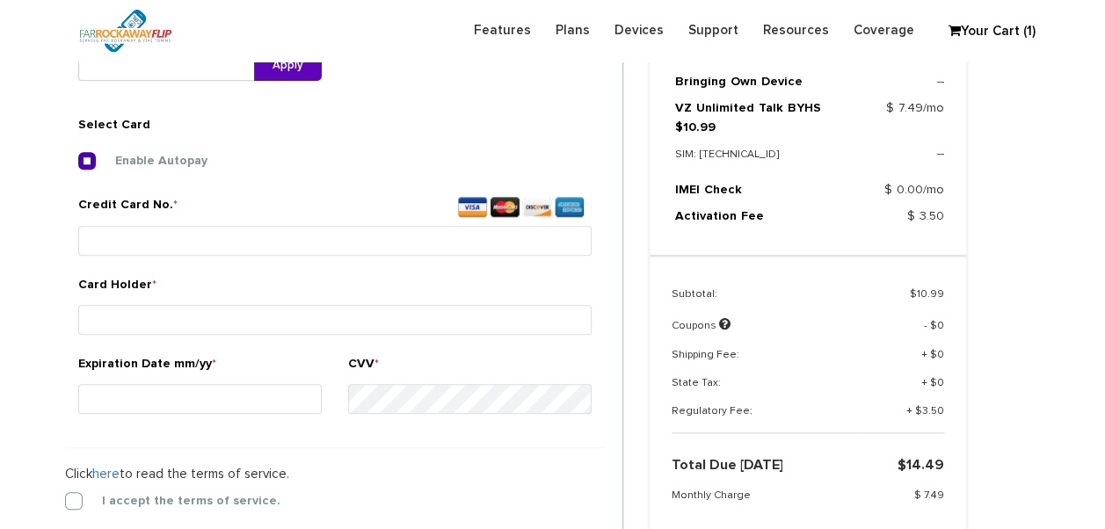
click at [78, 493] on label "I accept the terms of service." at bounding box center [178, 501] width 205 height 16
click at [65, 496] on input "I accept the terms of service." at bounding box center [65, 496] width 0 height 0
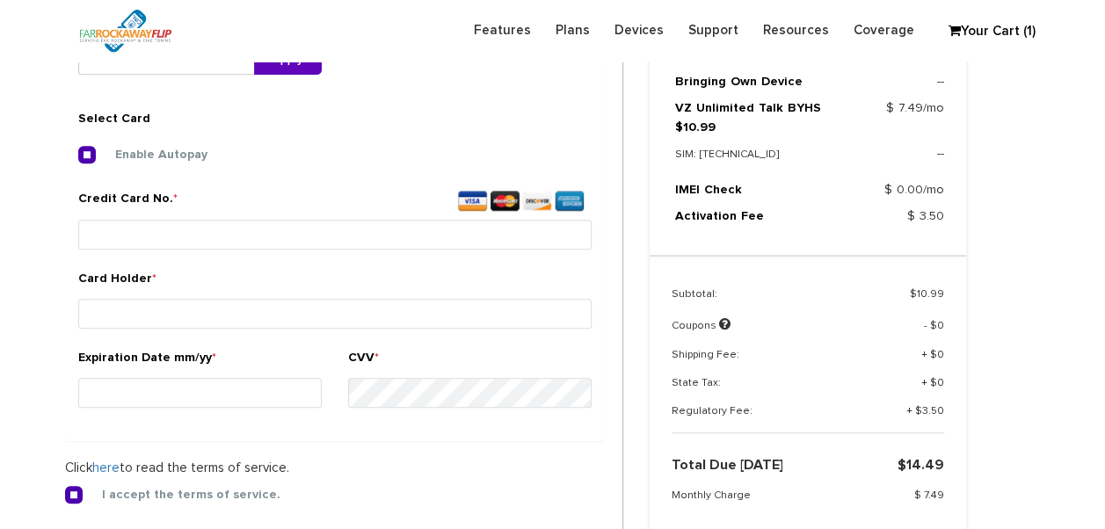
scroll to position [654, 0]
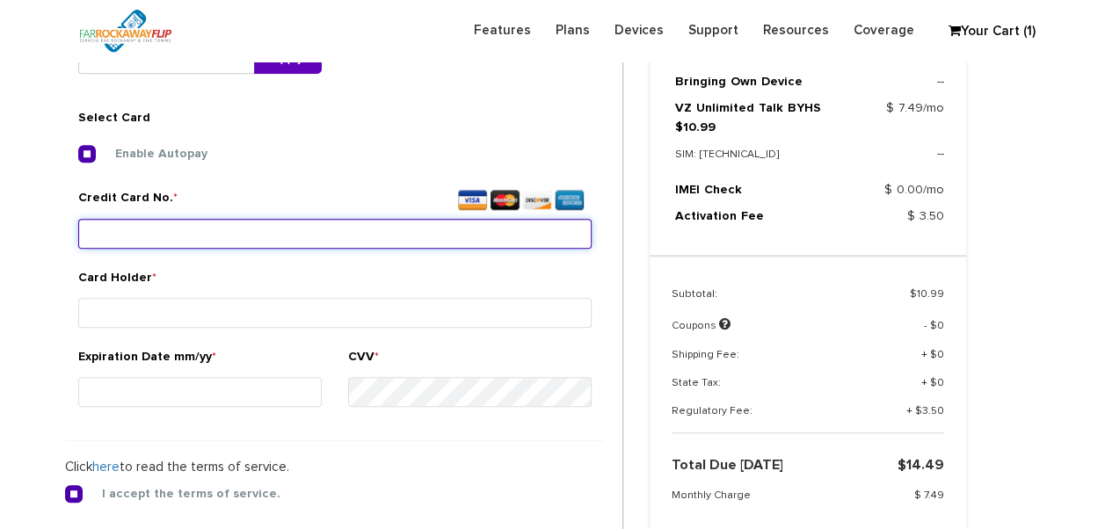
click at [392, 239] on input "Credit Card No. *" at bounding box center [334, 234] width 513 height 30
click at [341, 229] on input "Credit Card No. *" at bounding box center [334, 234] width 513 height 30
type input "3792 8354 0071 037"
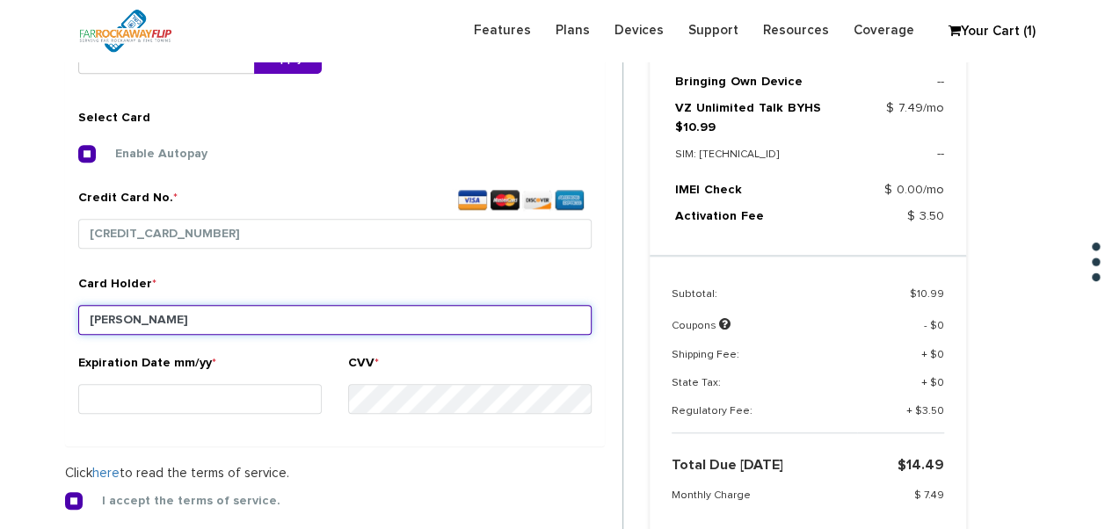
type input "hartman"
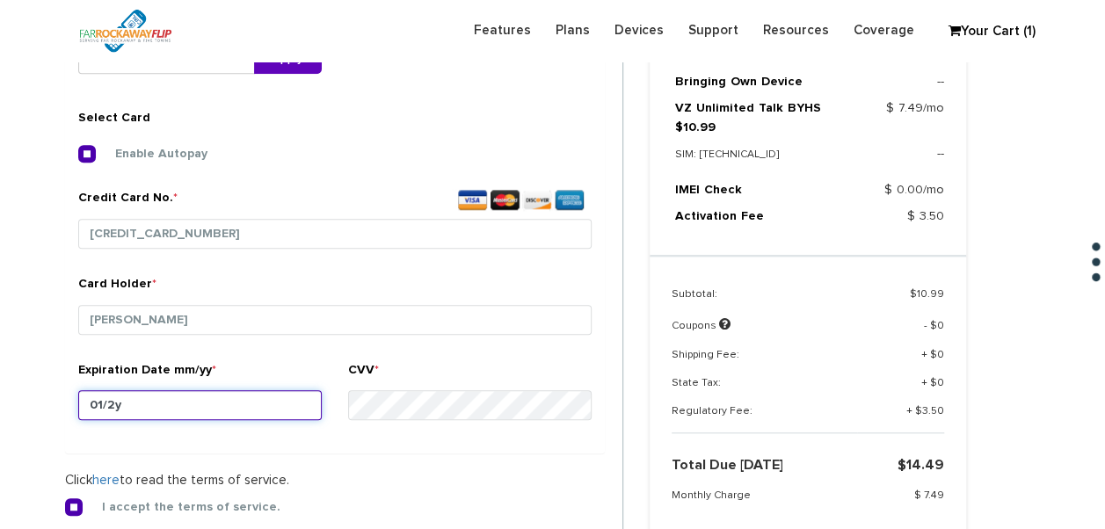
type input "01/27"
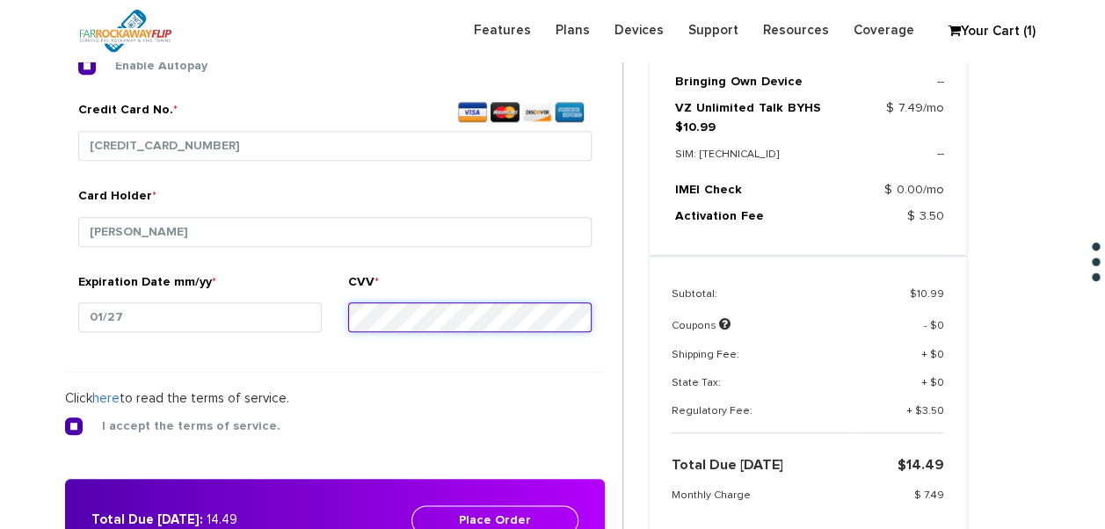
scroll to position [829, 0]
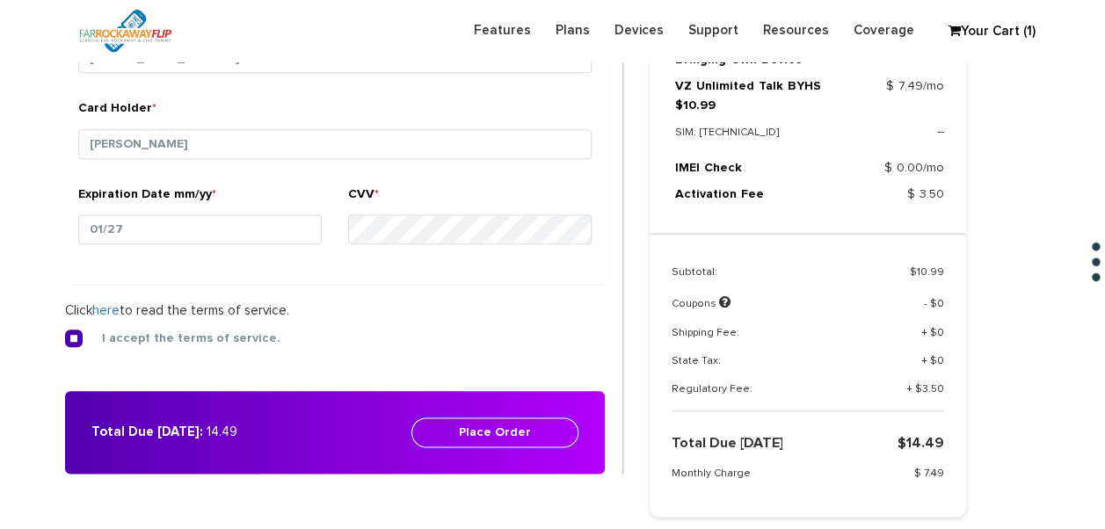
click at [563, 422] on button "Place Order" at bounding box center [494, 432] width 167 height 30
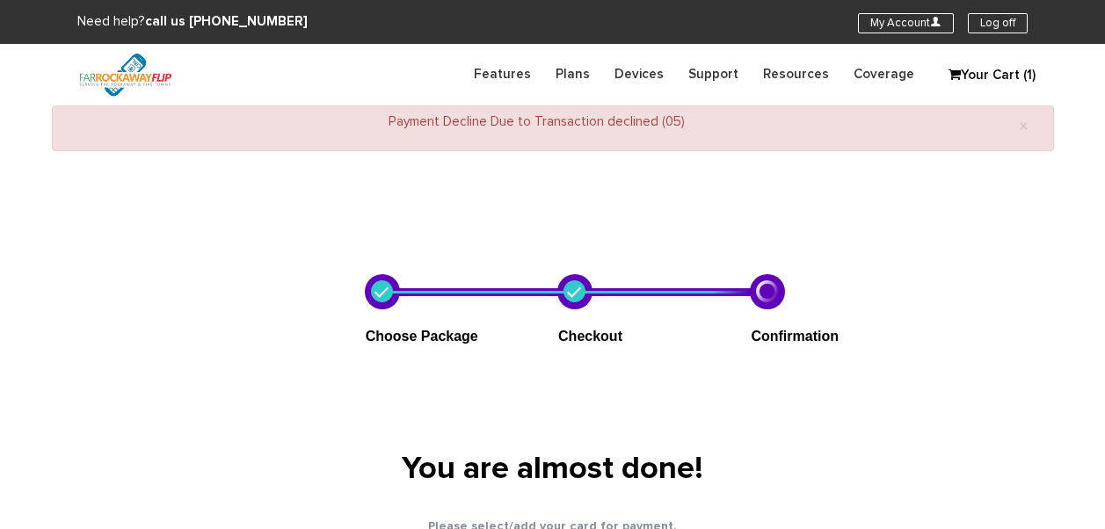
select select "NY"
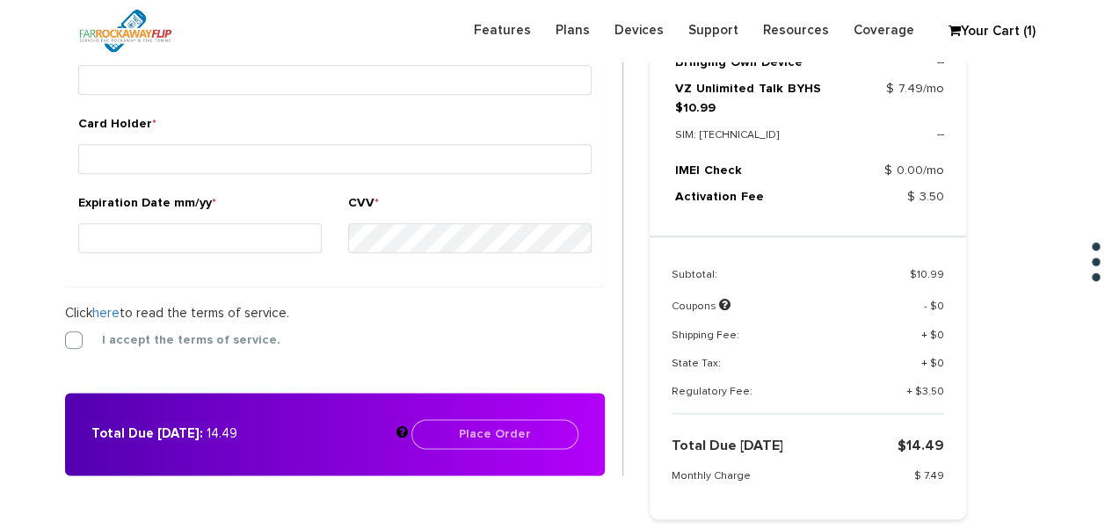
scroll to position [967, 0]
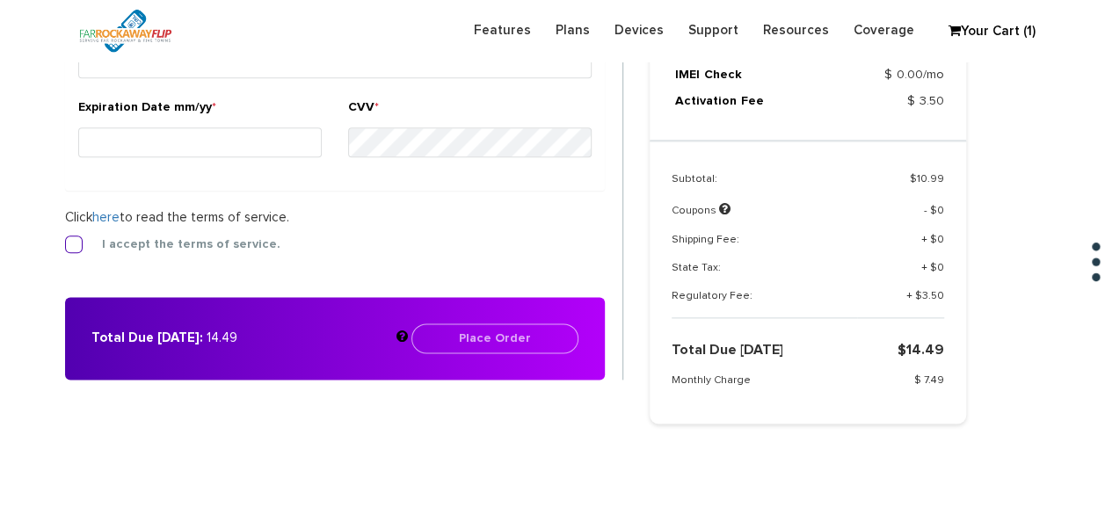
click at [76, 243] on label "I accept the terms of service." at bounding box center [178, 244] width 205 height 16
click at [65, 239] on input "I accept the terms of service." at bounding box center [65, 239] width 0 height 0
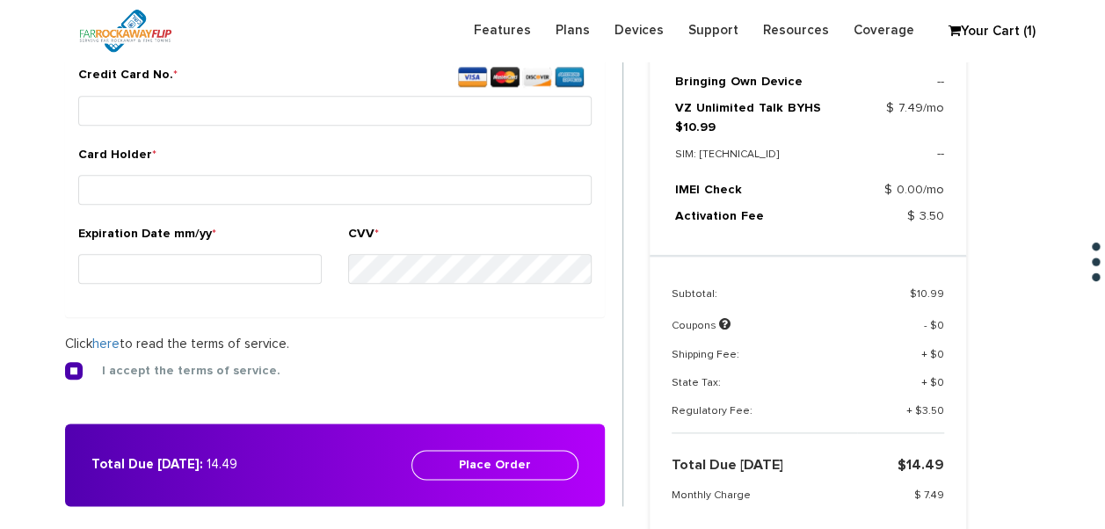
scroll to position [703, 0]
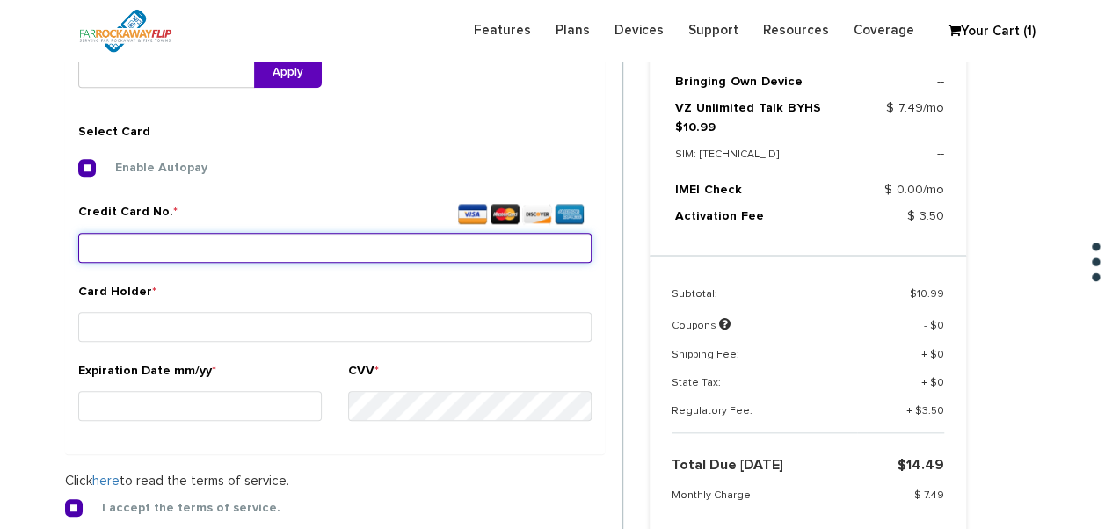
click at [252, 255] on input "Credit Card No. *" at bounding box center [334, 248] width 513 height 30
type input "3792 8354 0074 007"
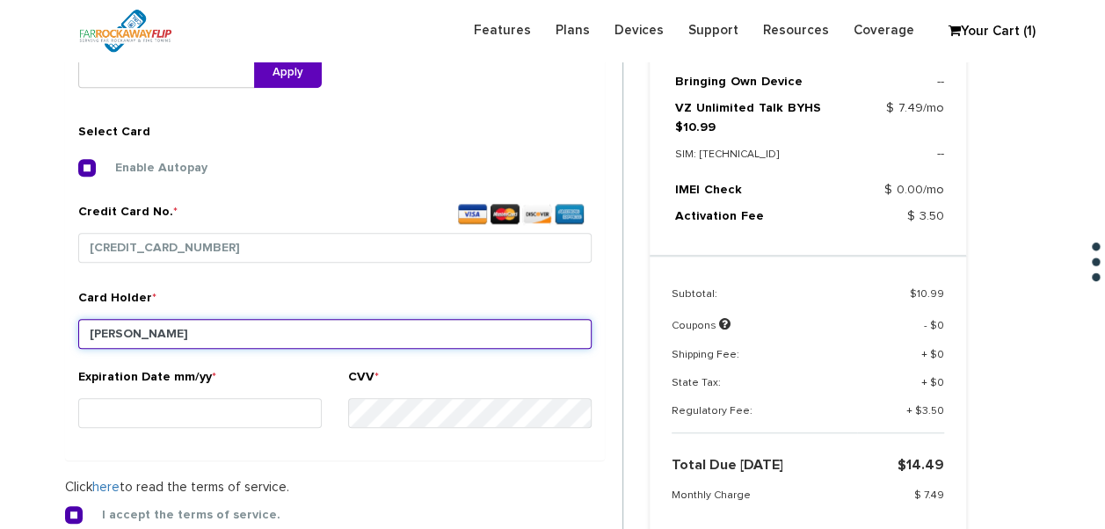
type input "hartman"
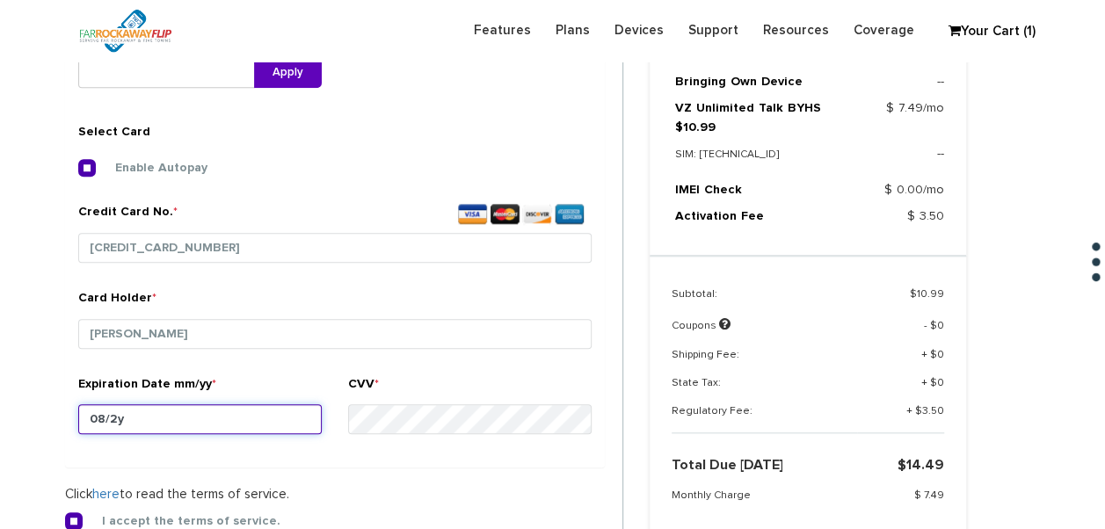
type input "08/29"
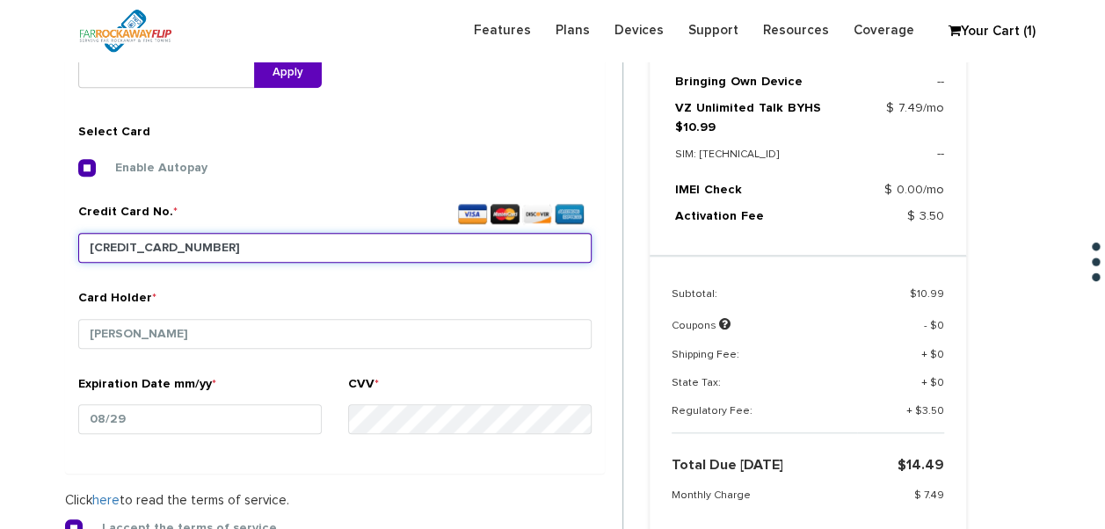
drag, startPoint x: 245, startPoint y: 243, endPoint x: 95, endPoint y: 233, distance: 150.6
click at [79, 225] on div "Credit Card No. * 3792 8354 0074 007" at bounding box center [334, 239] width 513 height 73
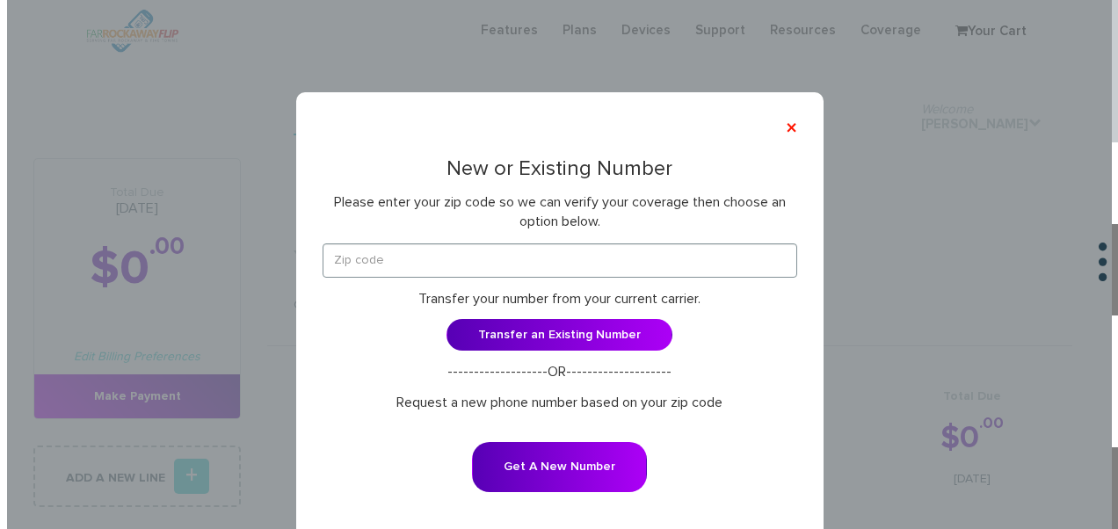
scroll to position [527, 0]
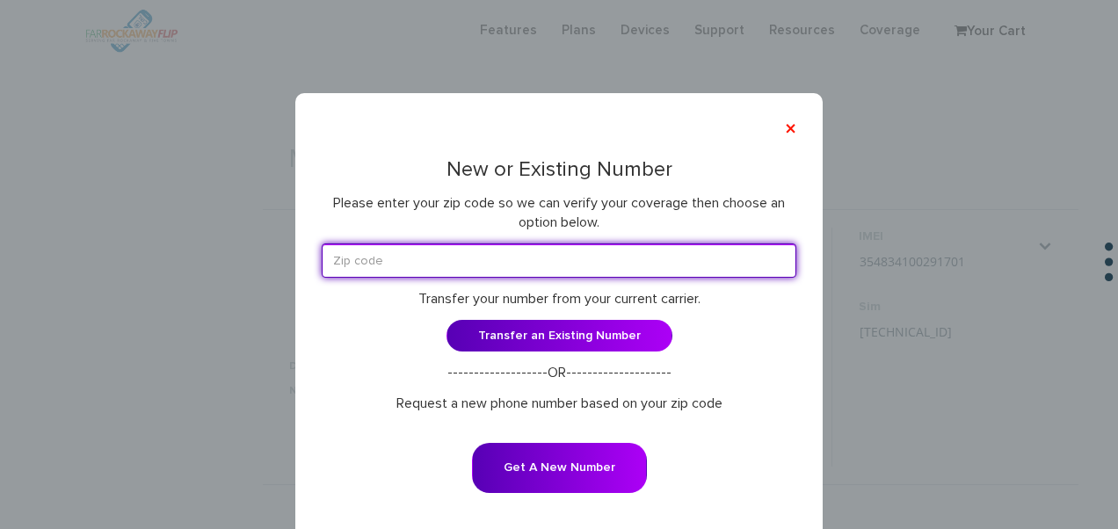
click at [612, 248] on input "text" at bounding box center [559, 260] width 474 height 34
type input "11230"
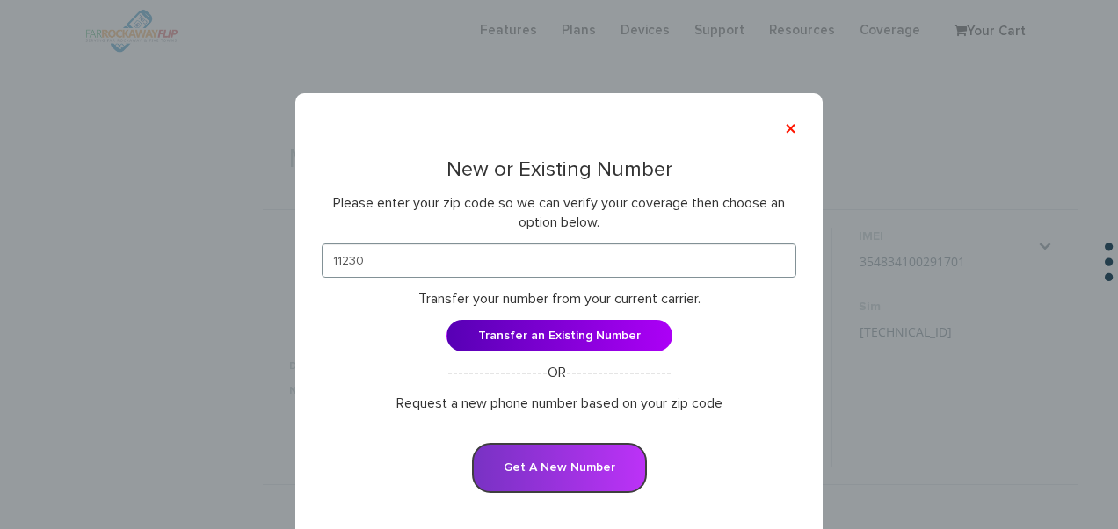
click at [558, 460] on button "Get A New Number" at bounding box center [559, 468] width 175 height 50
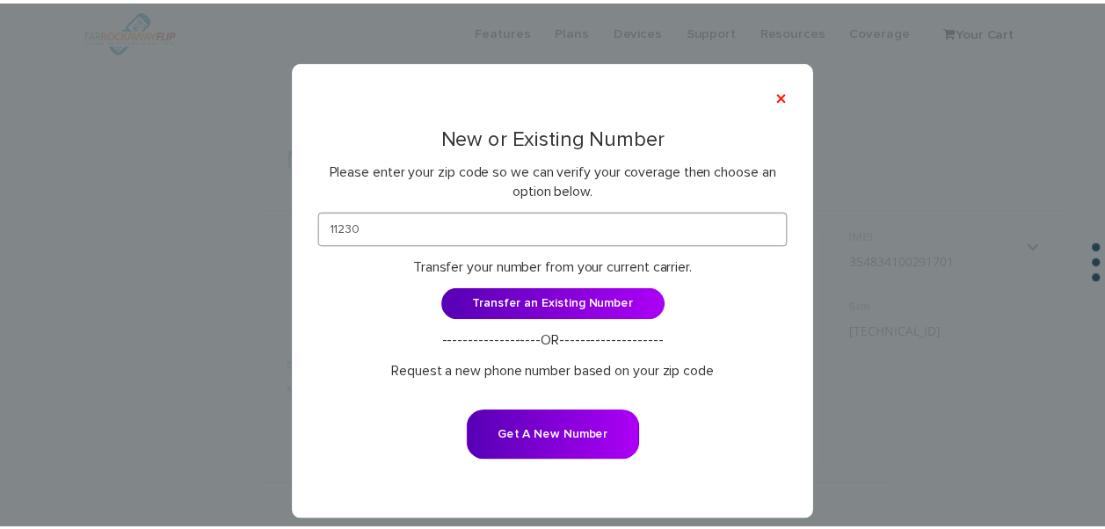
scroll to position [49, 0]
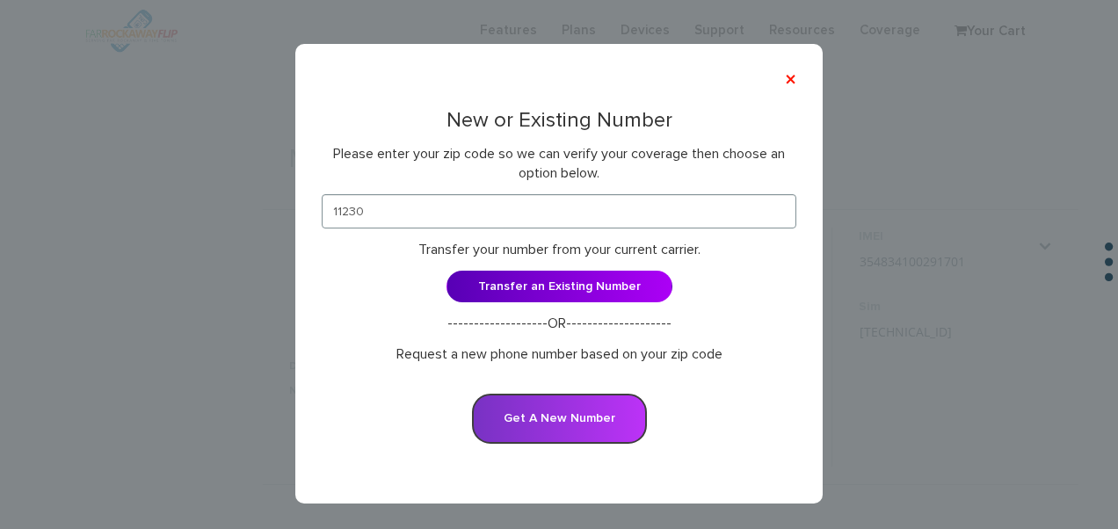
click at [575, 409] on button "Get A New Number" at bounding box center [559, 419] width 175 height 50
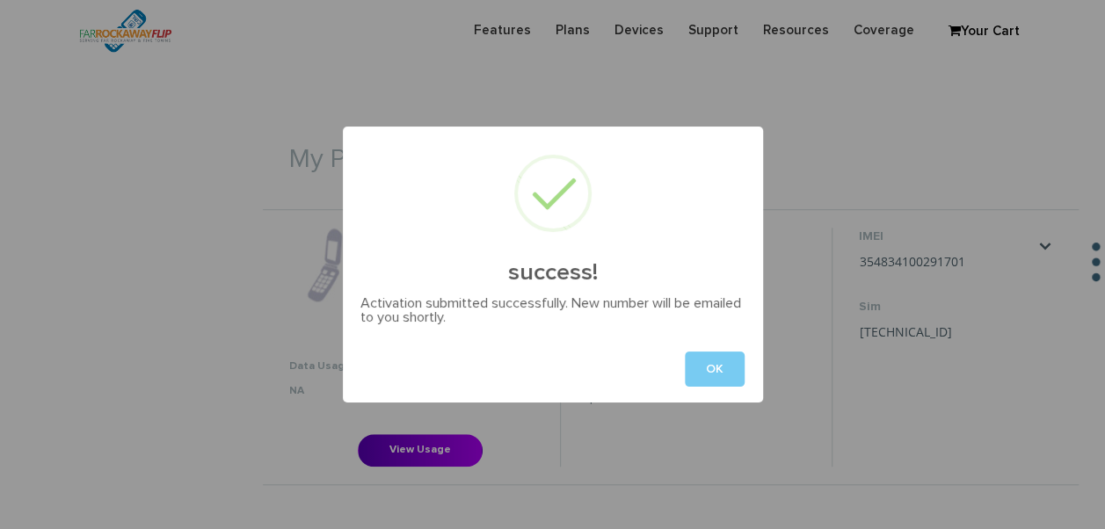
click at [702, 370] on button "OK" at bounding box center [715, 368] width 60 height 35
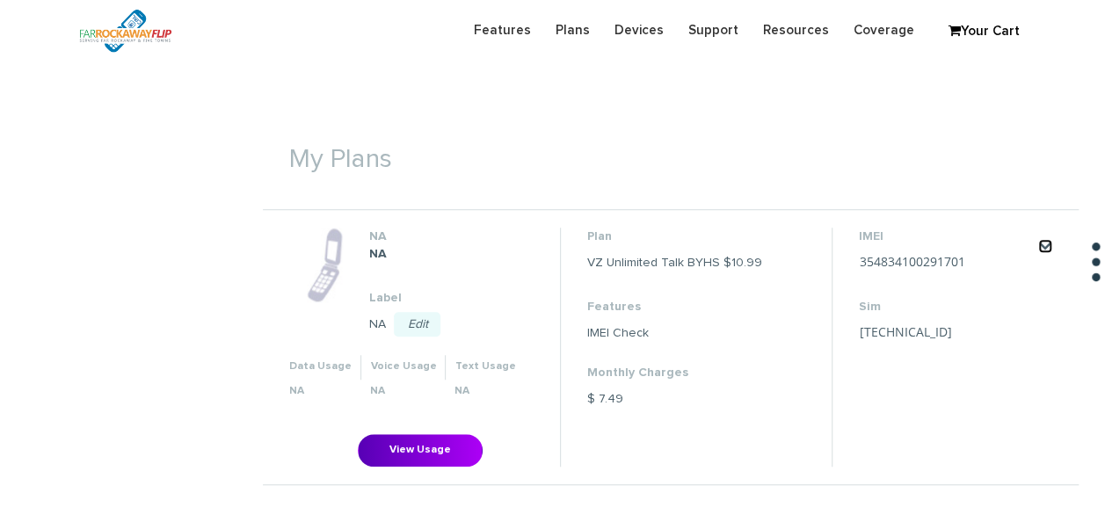
click at [1046, 243] on link "." at bounding box center [1045, 246] width 14 height 14
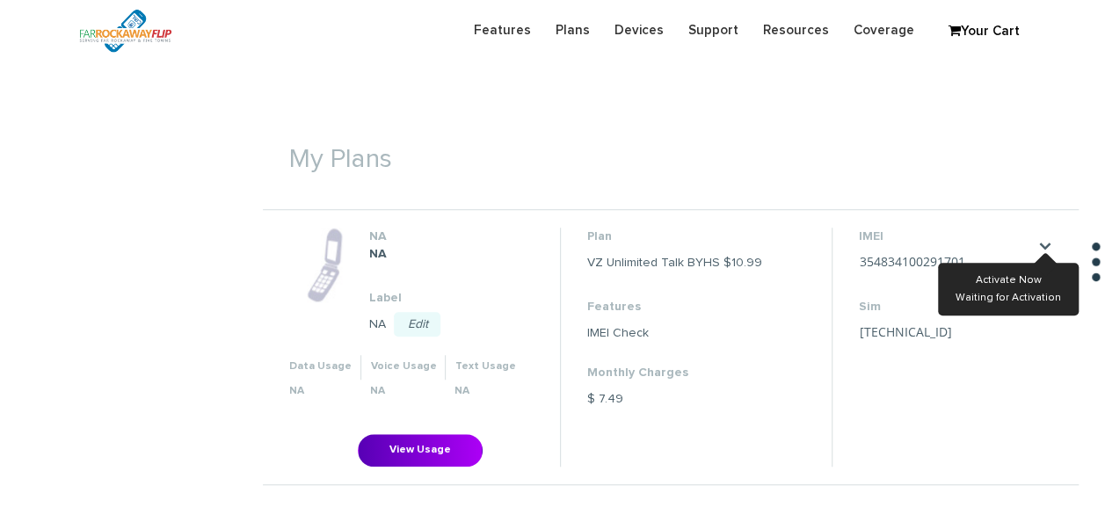
click at [981, 404] on li "IMEI [TECHNICAL_ID] Save Cancel Sim [TECHNICAL_ID] Save Cancel" at bounding box center [945, 347] width 229 height 238
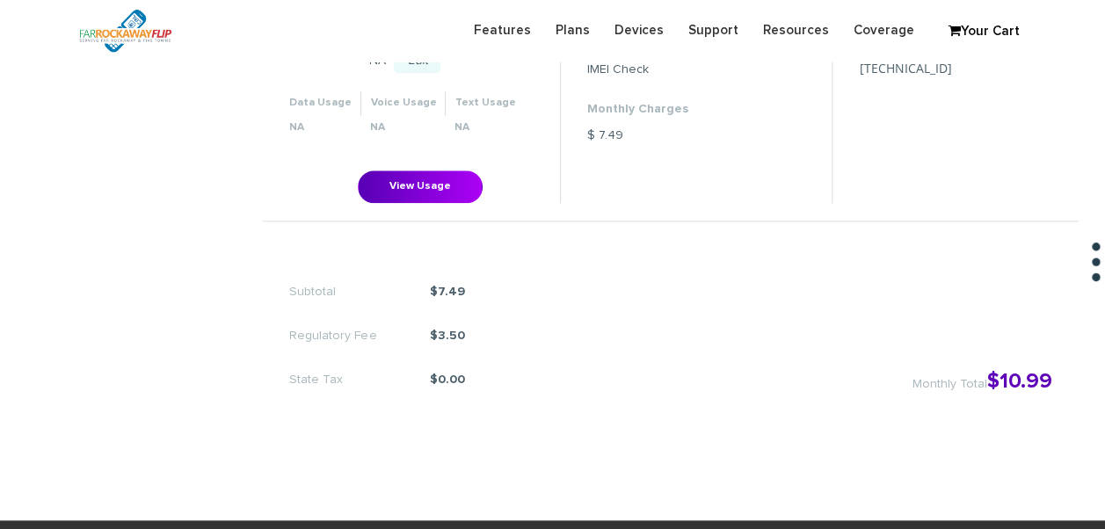
click at [840, 330] on div "Subtotal $7.49 Regulatory Fee $3.50 State Tax $0.00 Monthly Total $10.99" at bounding box center [670, 326] width 815 height 193
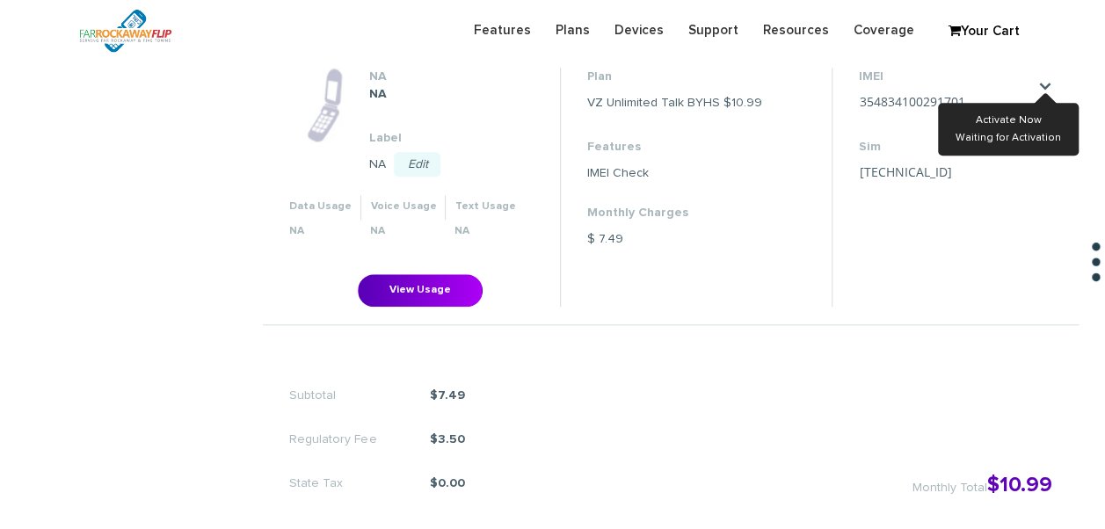
scroll to position [527, 0]
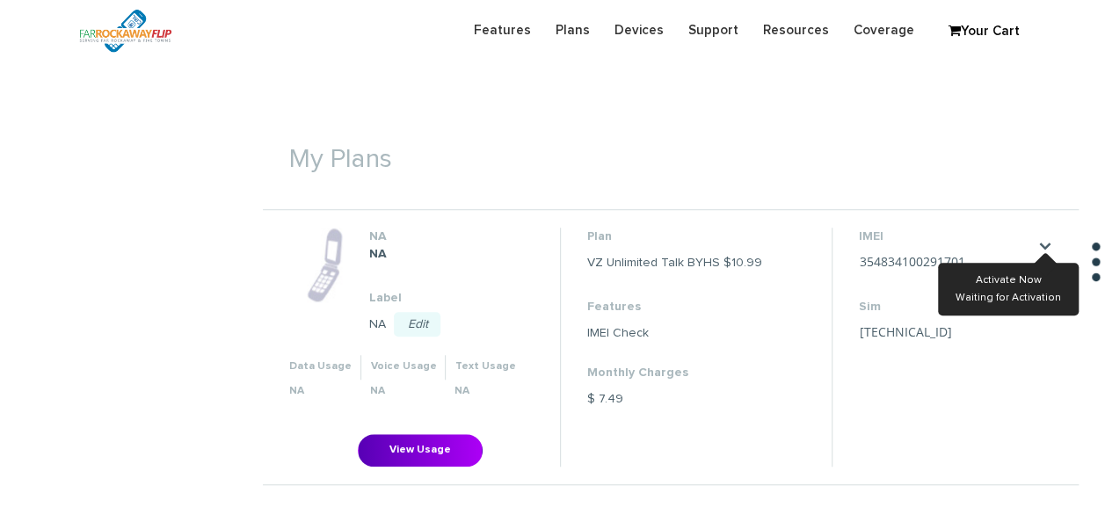
click at [1003, 369] on li "IMEI [TECHNICAL_ID] Save Cancel Sim [TECHNICAL_ID] Save Cancel" at bounding box center [945, 347] width 229 height 238
click at [898, 252] on dl "IMEI [TECHNICAL_ID] Save Cancel Sim [TECHNICAL_ID] Save Cancel" at bounding box center [946, 287] width 176 height 119
click at [1046, 243] on link "." at bounding box center [1045, 246] width 14 height 14
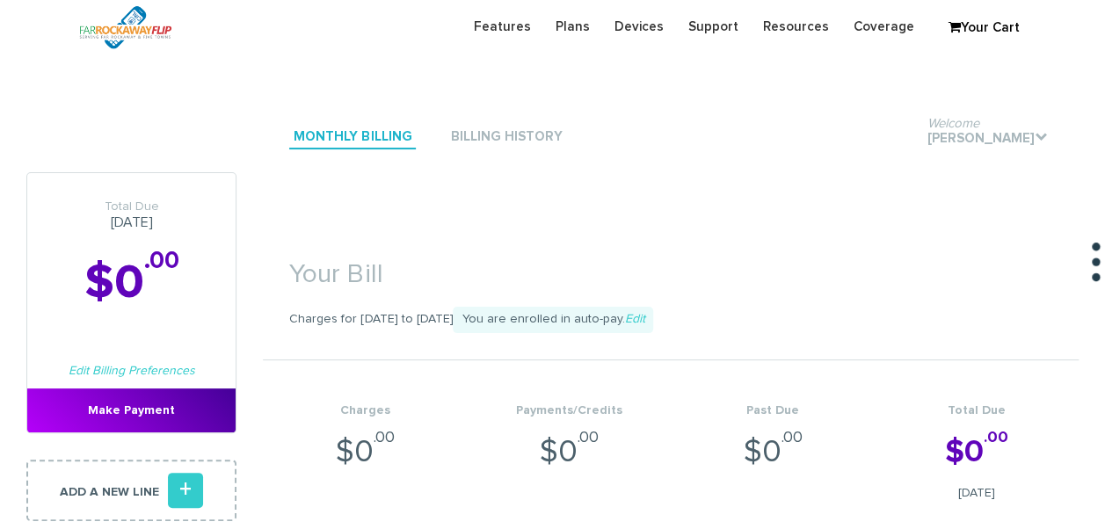
scroll to position [0, 0]
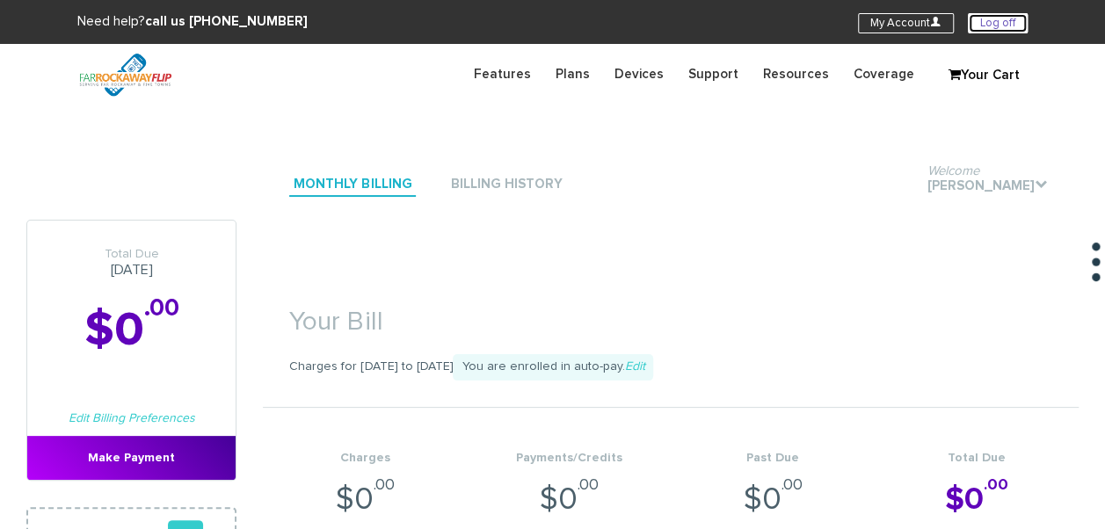
click at [987, 18] on link "Log off" at bounding box center [997, 23] width 60 height 20
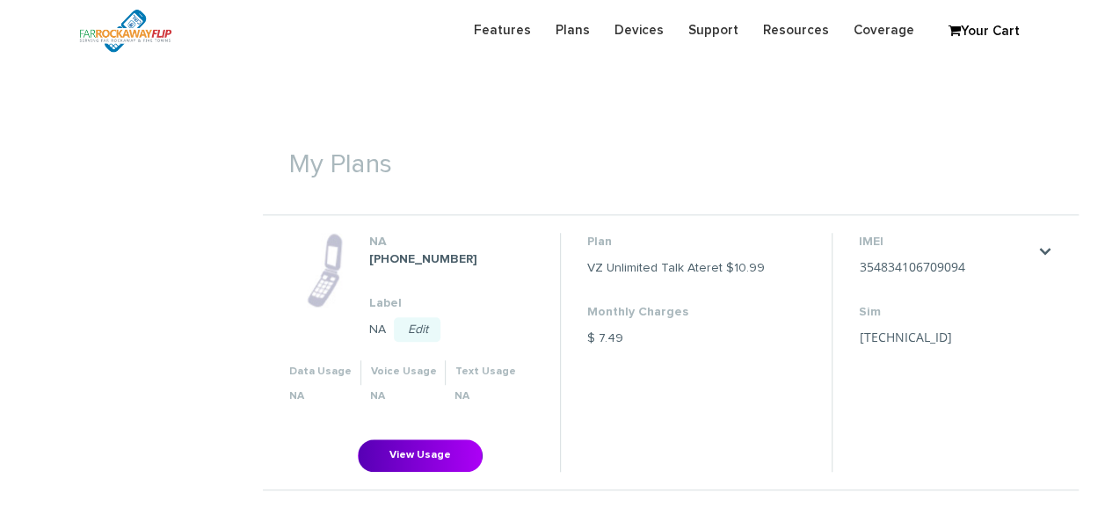
scroll to position [527, 0]
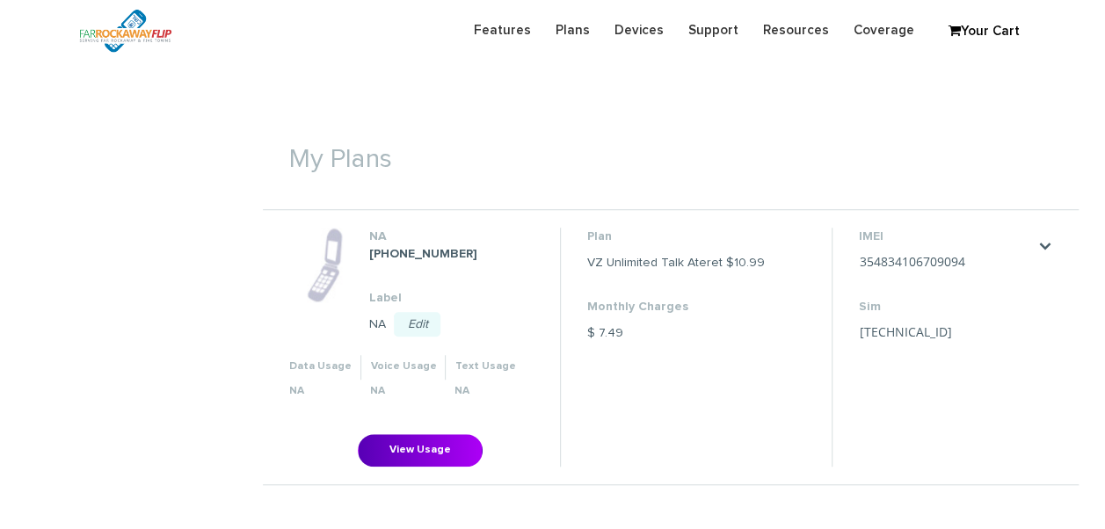
click at [1046, 255] on div ". Change my plan Change SIM" at bounding box center [1045, 246] width 14 height 21
click at [1049, 246] on link "." at bounding box center [1045, 246] width 14 height 14
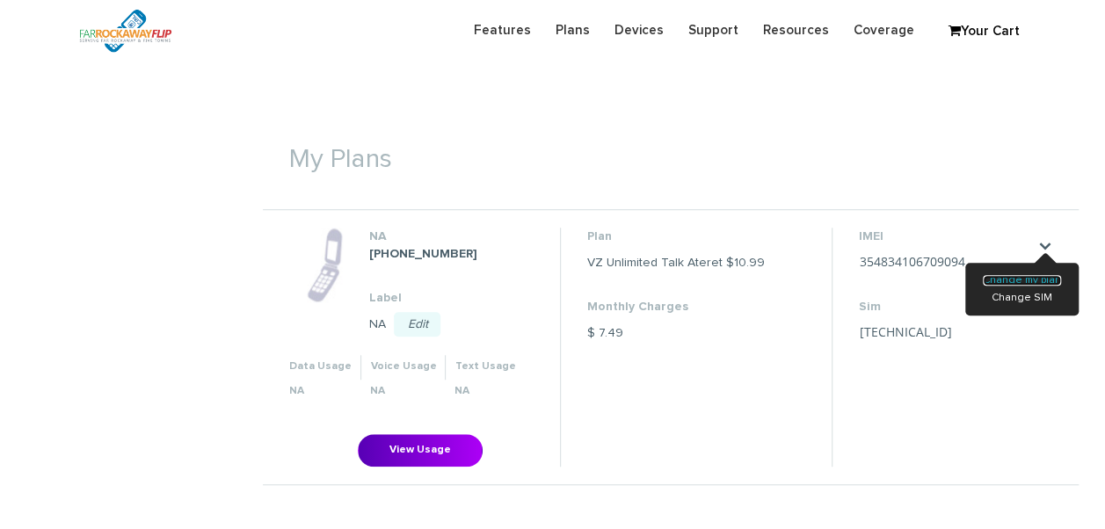
click at [1014, 281] on link "Change my plan" at bounding box center [1021, 280] width 78 height 11
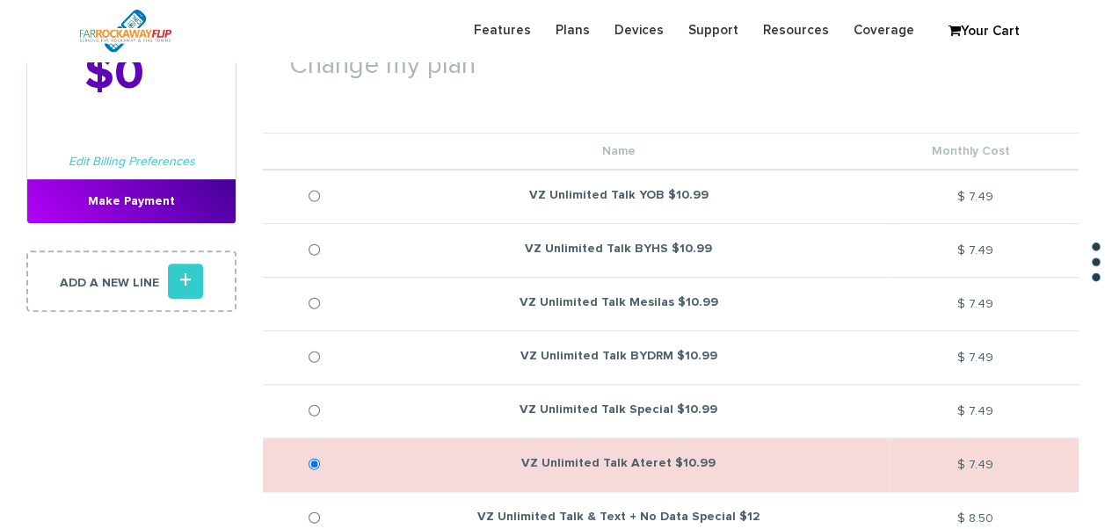
scroll to position [264, 0]
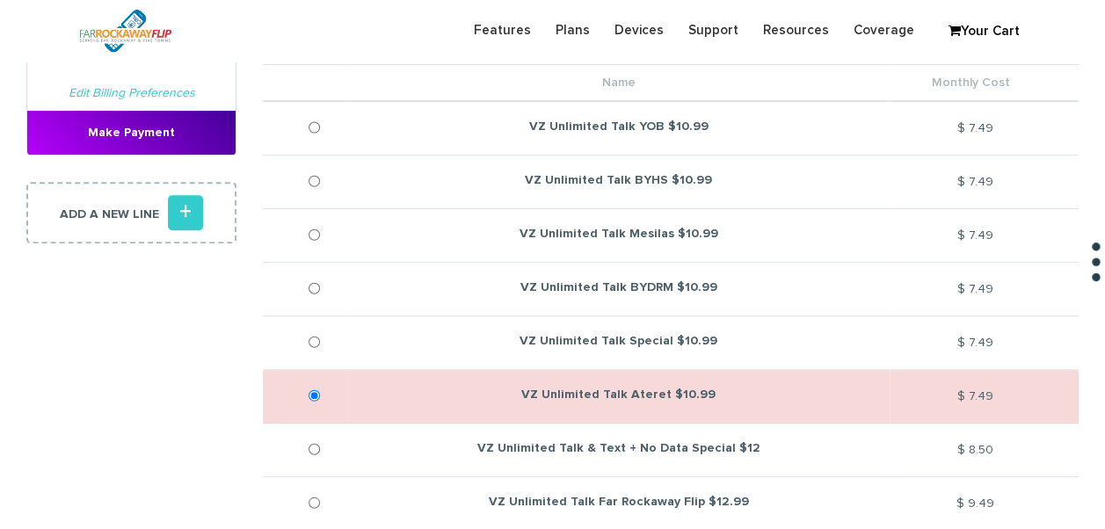
click at [307, 239] on td at bounding box center [305, 236] width 84 height 54
click at [315, 237] on input "VZ Unlimited Talk Mesilas $10.99" at bounding box center [313, 235] width 11 height 44
radio input "true"
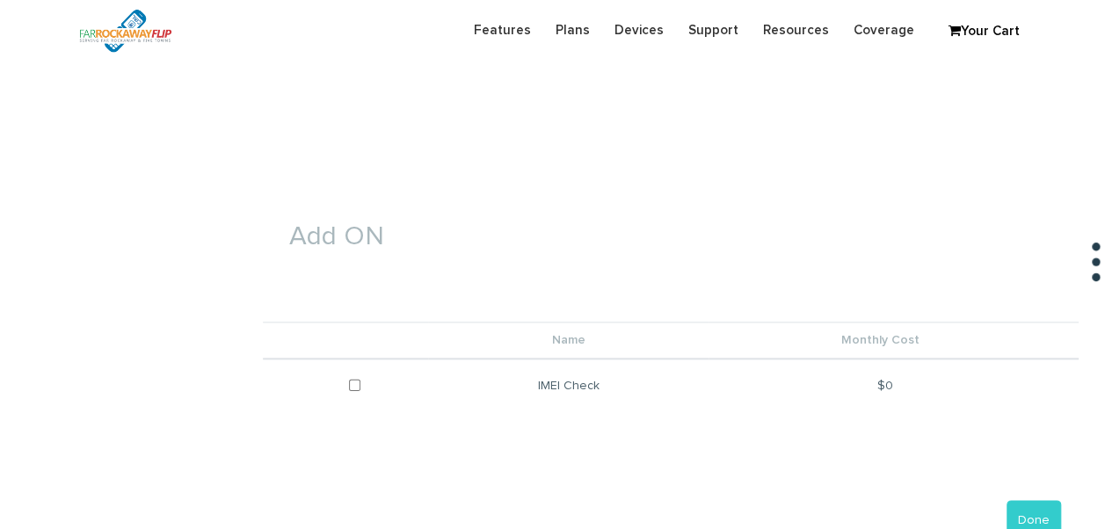
scroll to position [879, 0]
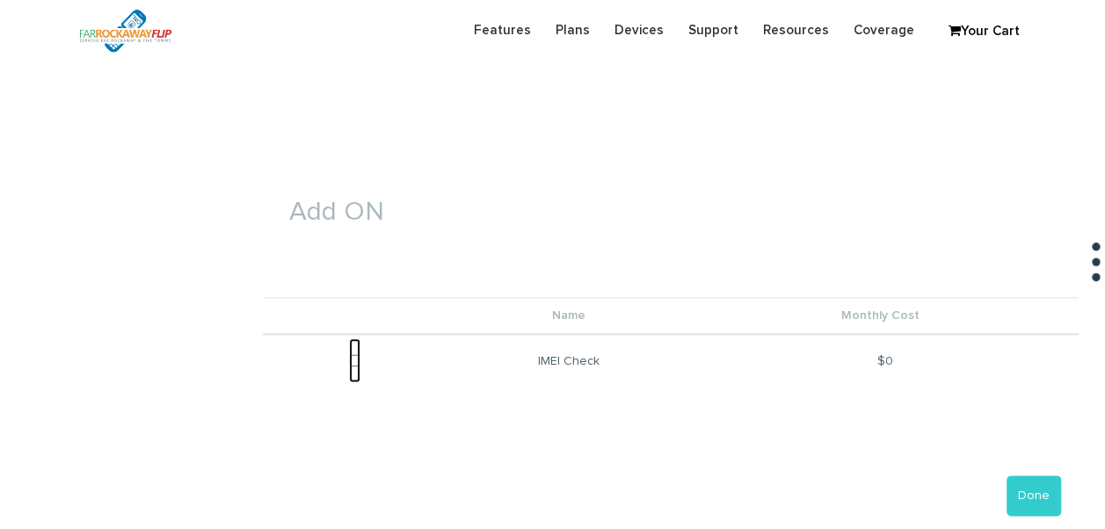
click at [359, 355] on input "checkbox" at bounding box center [354, 360] width 11 height 44
checkbox input "true"
click at [1039, 496] on button "Done" at bounding box center [1033, 495] width 54 height 40
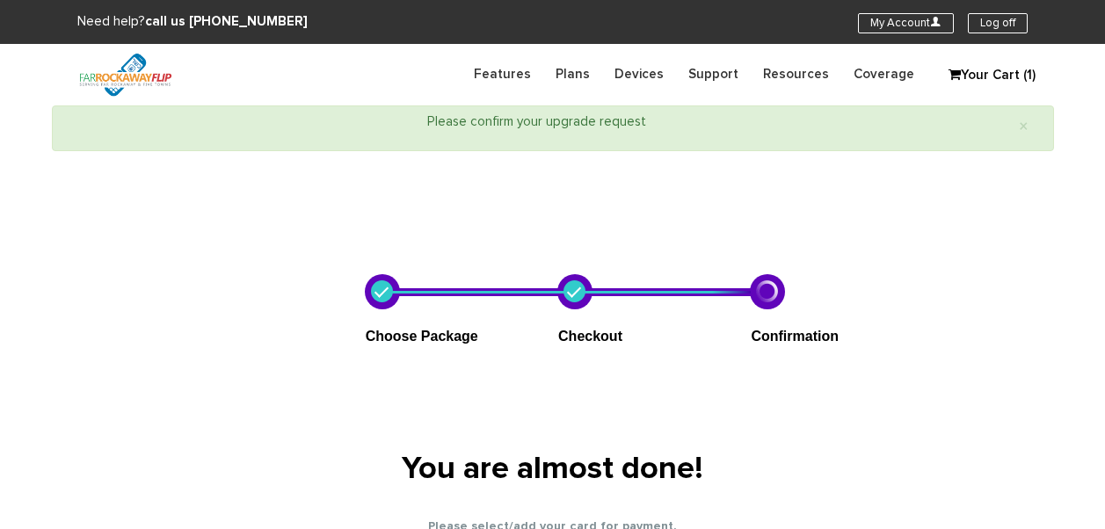
select select "NY"
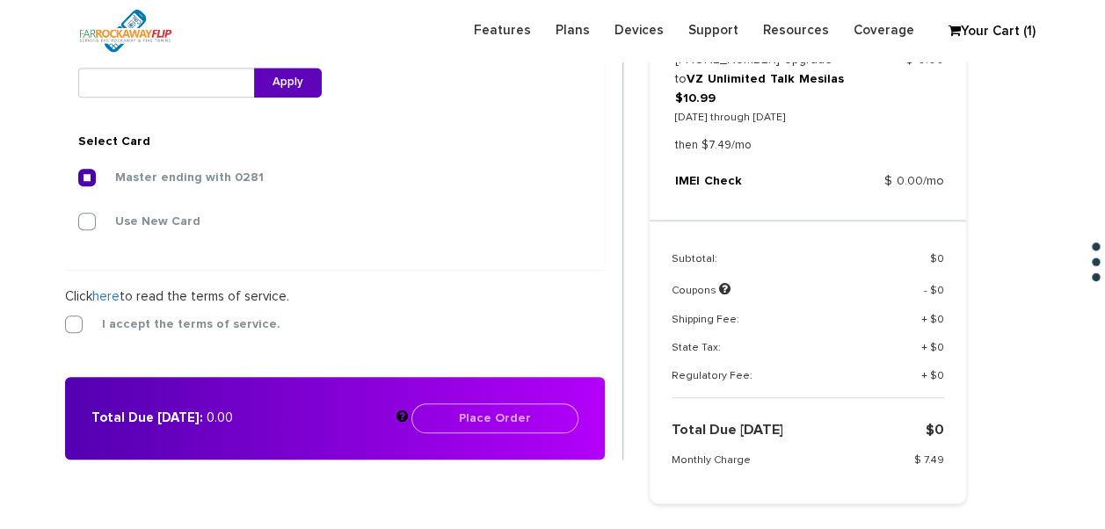
scroll to position [807, 0]
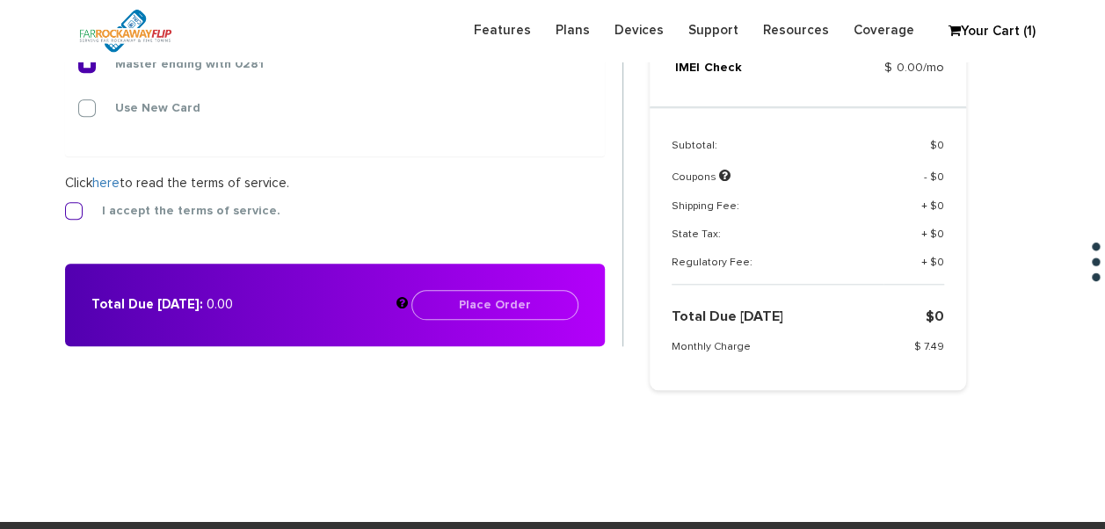
click at [172, 213] on label "I accept the terms of service." at bounding box center [178, 211] width 205 height 16
click at [65, 206] on input "I accept the terms of service." at bounding box center [65, 206] width 0 height 0
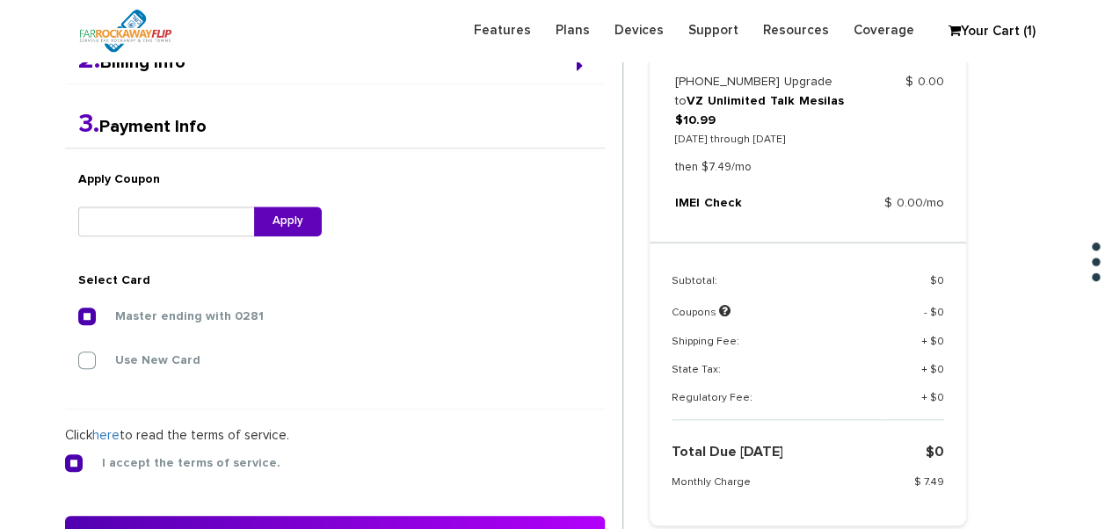
scroll to position [719, 0]
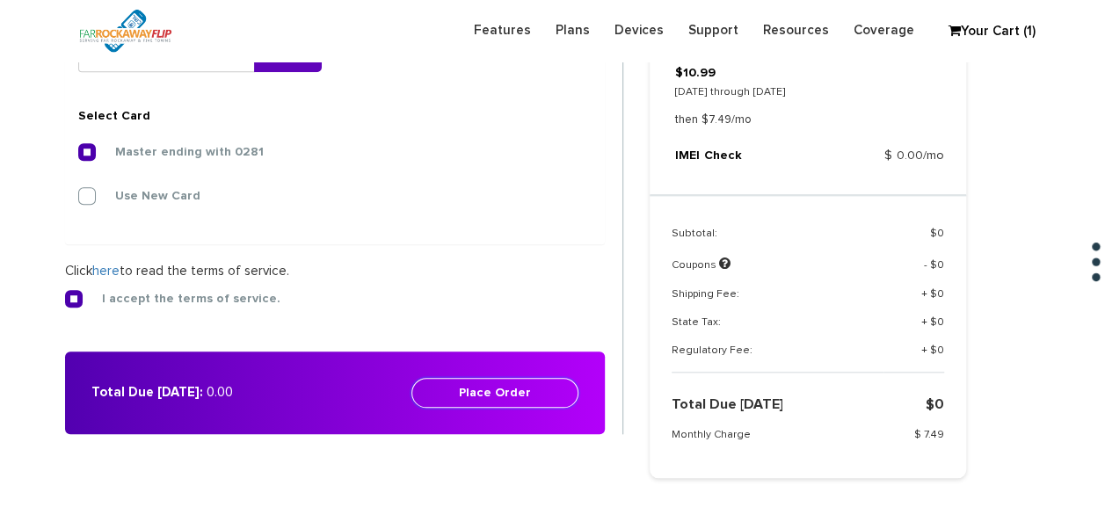
click at [524, 385] on button "Place Order" at bounding box center [494, 393] width 167 height 30
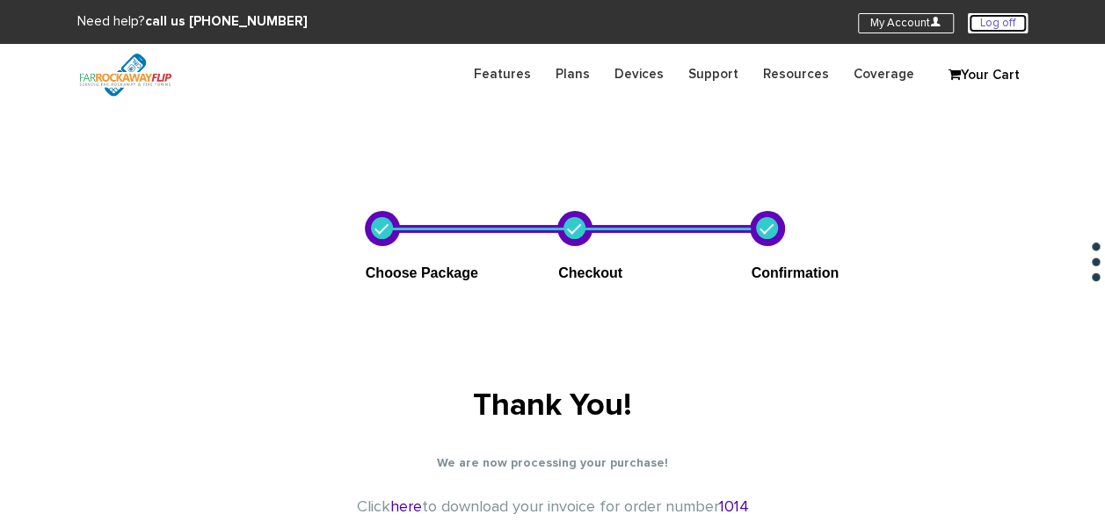
drag, startPoint x: 974, startPoint y: 21, endPoint x: 967, endPoint y: 13, distance: 10.6
click at [974, 21] on link "Log off" at bounding box center [997, 23] width 60 height 20
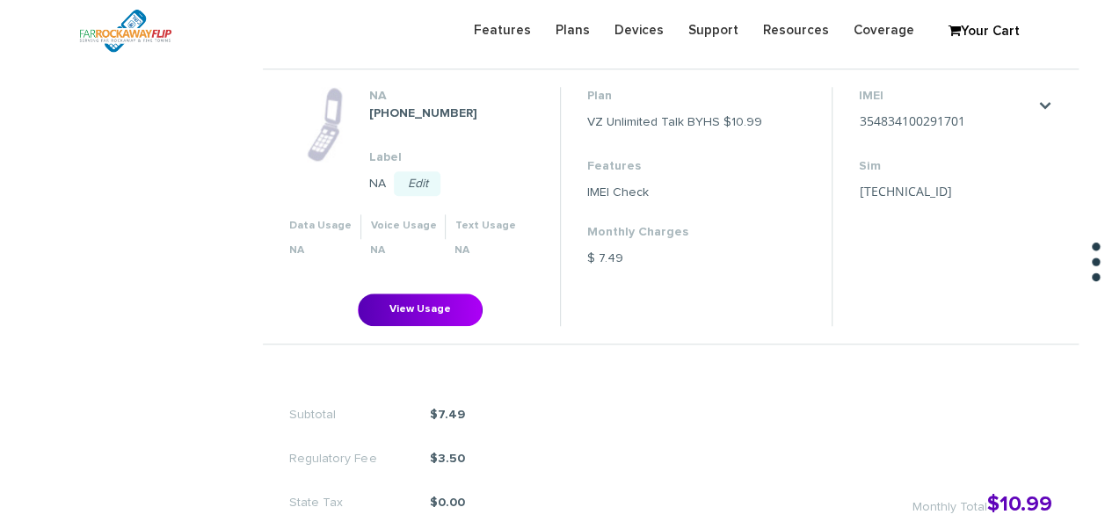
scroll to position [615, 0]
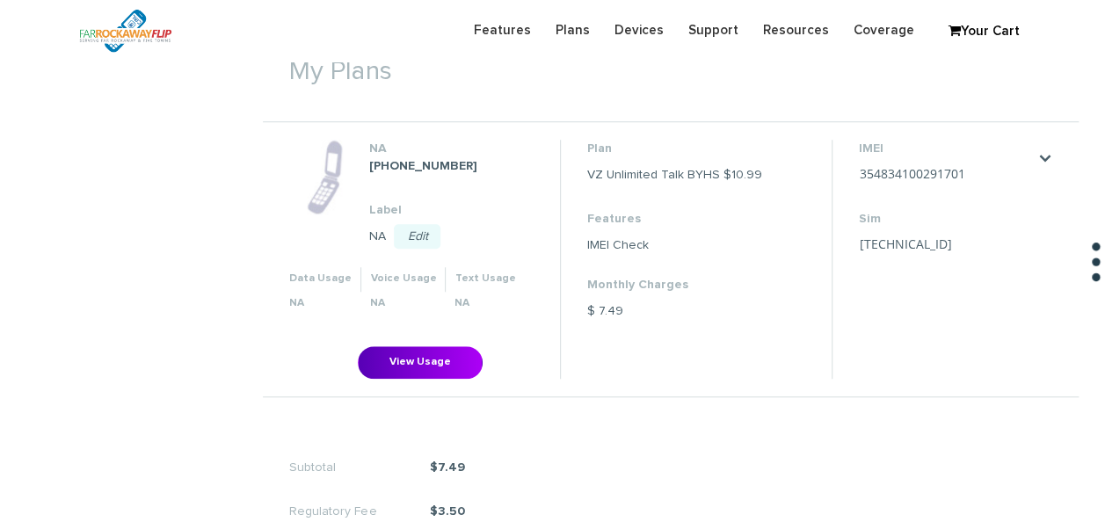
click at [1053, 144] on li "IMEI 354834100291701 Save Cancel Sim 89148000011835956143 Save Cancel" at bounding box center [945, 259] width 229 height 238
click at [1050, 151] on link "." at bounding box center [1045, 158] width 14 height 14
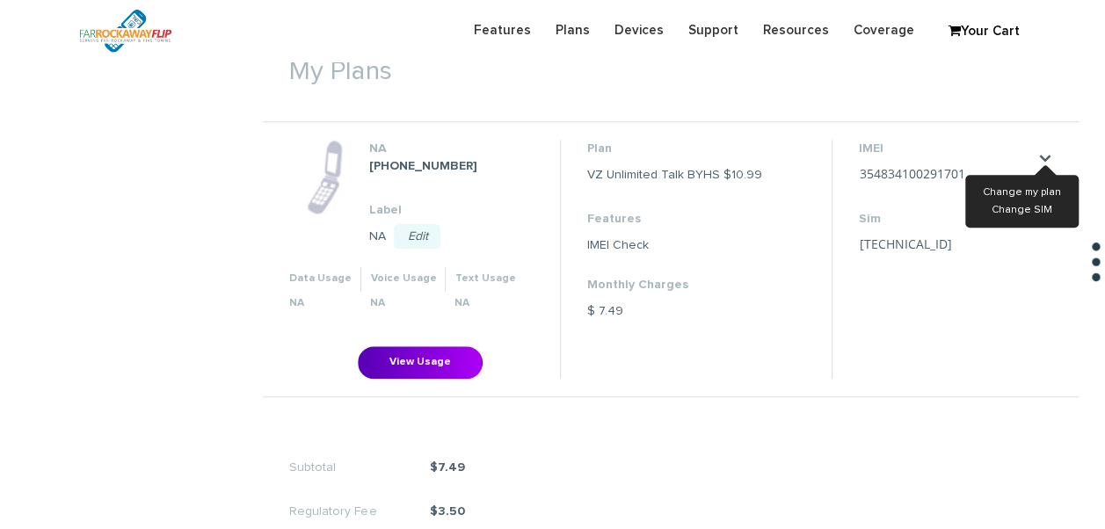
click at [982, 194] on ul "Change my plan Change SIM" at bounding box center [1021, 201] width 113 height 52
click at [993, 188] on link "Change my plan" at bounding box center [1021, 192] width 78 height 11
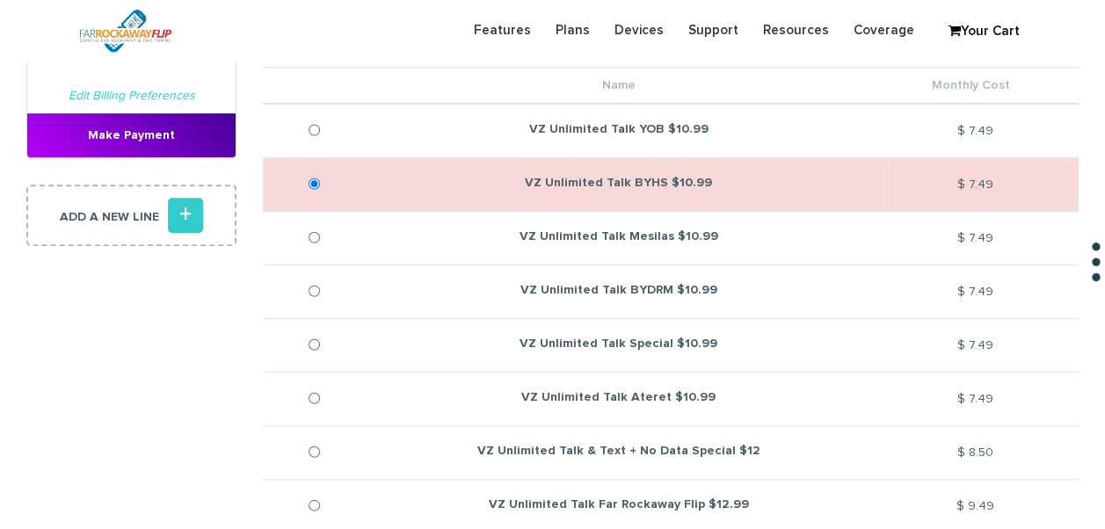
scroll to position [264, 0]
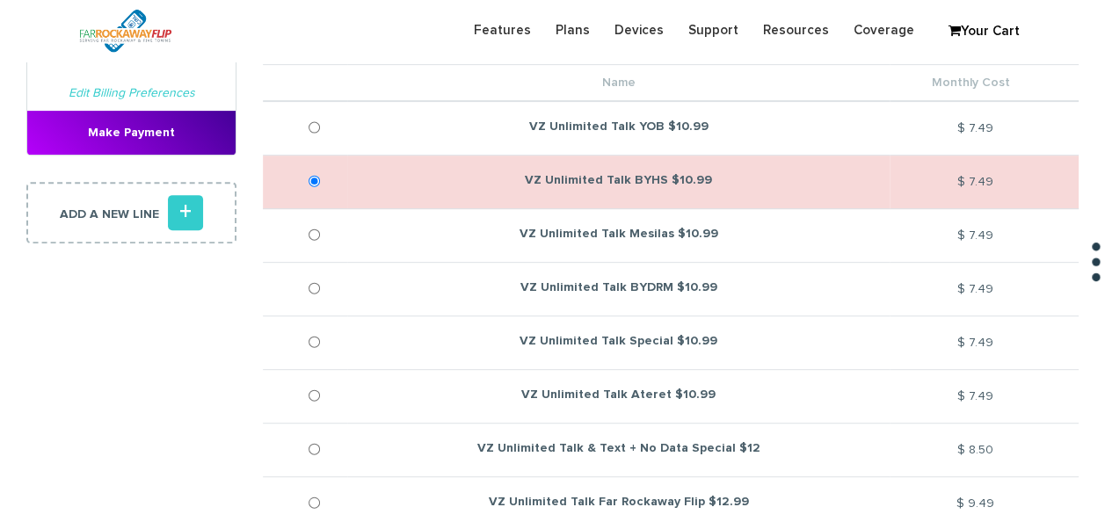
drag, startPoint x: 329, startPoint y: 226, endPoint x: 318, endPoint y: 236, distance: 14.9
click at [326, 228] on td at bounding box center [305, 236] width 84 height 54
click at [318, 236] on input "VZ Unlimited Talk Mesilas $10.99" at bounding box center [313, 235] width 11 height 44
radio input "true"
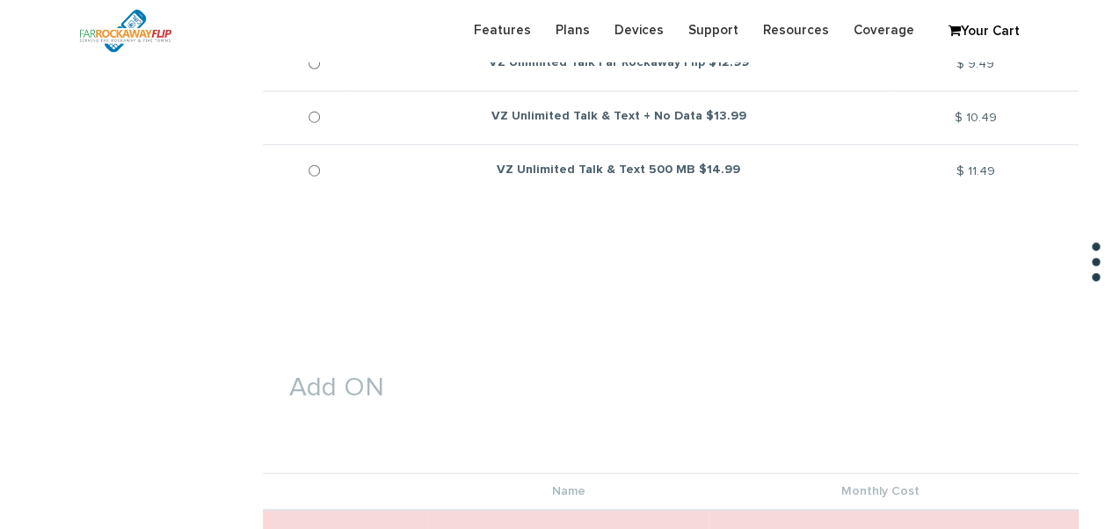
scroll to position [879, 0]
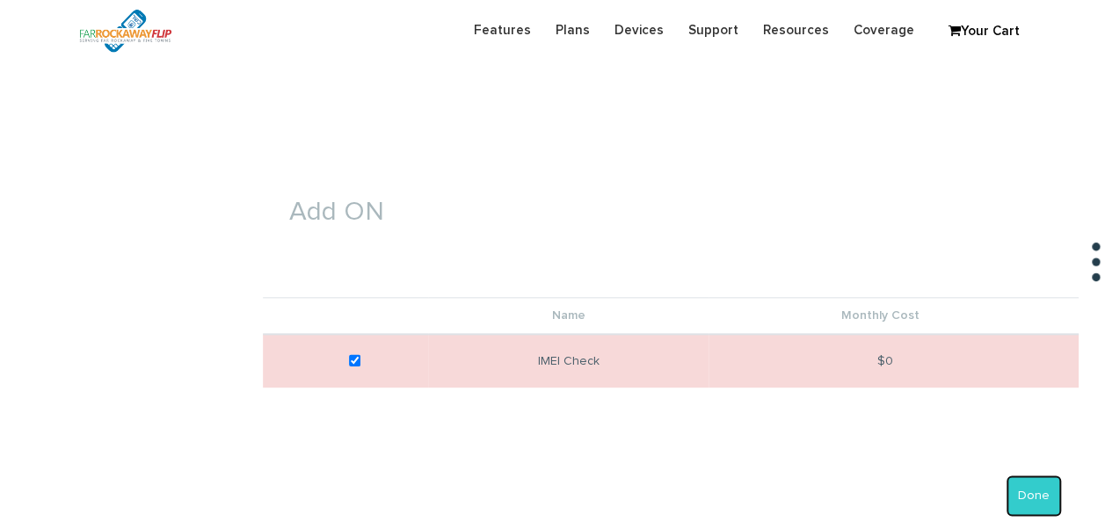
click at [1039, 498] on button "Done" at bounding box center [1033, 495] width 54 height 40
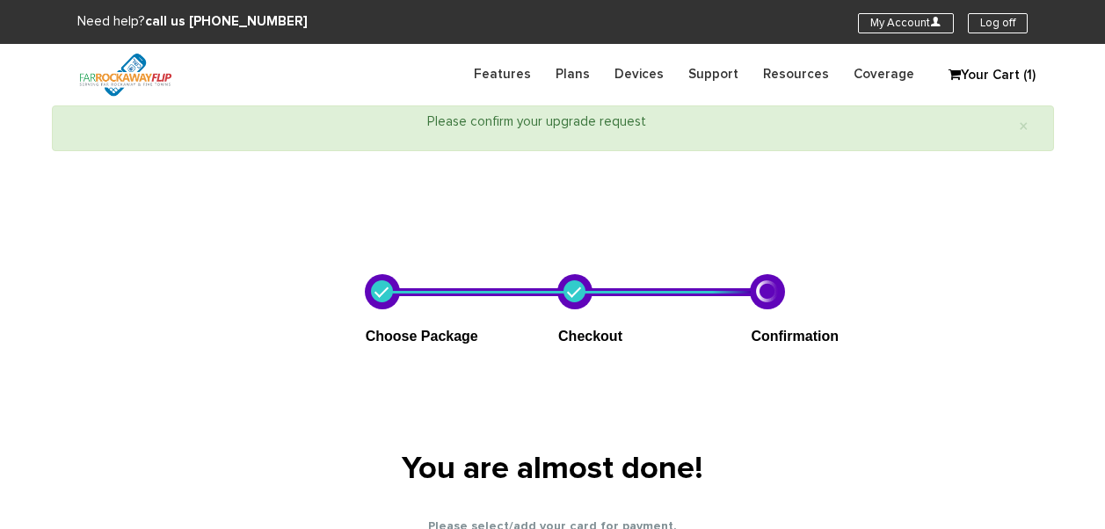
select select "NY"
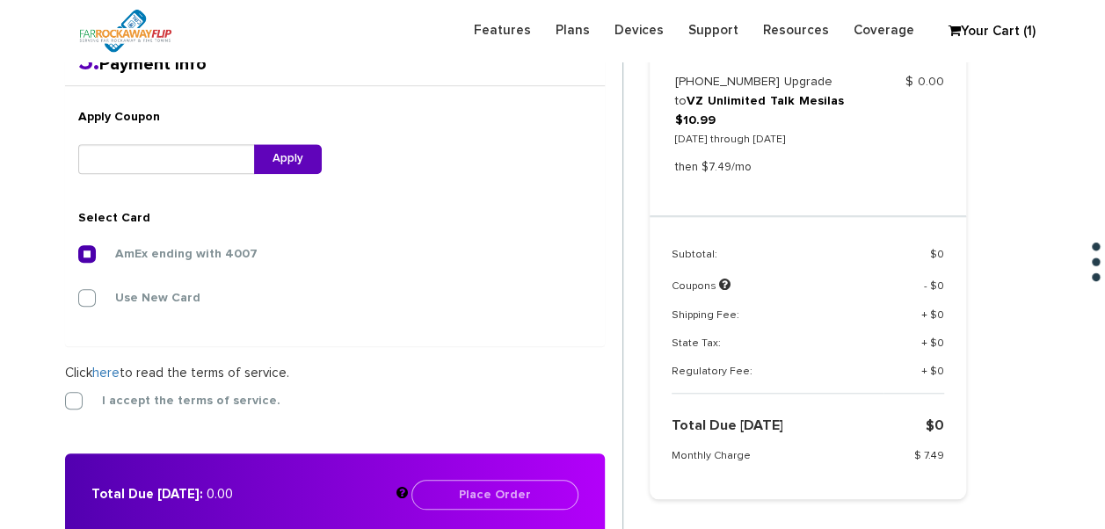
scroll to position [631, 0]
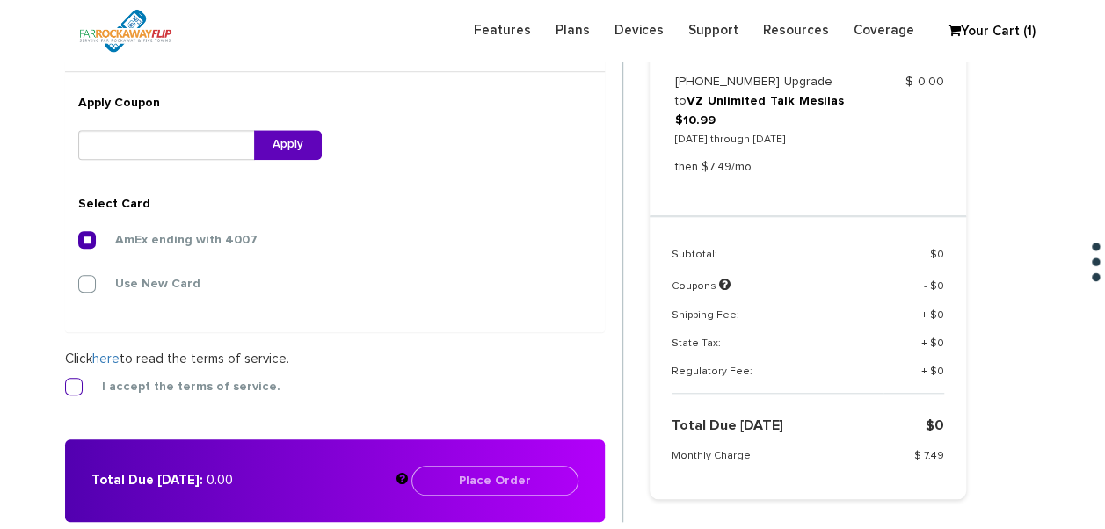
click at [219, 383] on label "I accept the terms of service." at bounding box center [178, 387] width 205 height 16
click at [65, 381] on input "I accept the terms of service." at bounding box center [65, 381] width 0 height 0
click at [483, 475] on button "Place Order" at bounding box center [494, 481] width 167 height 30
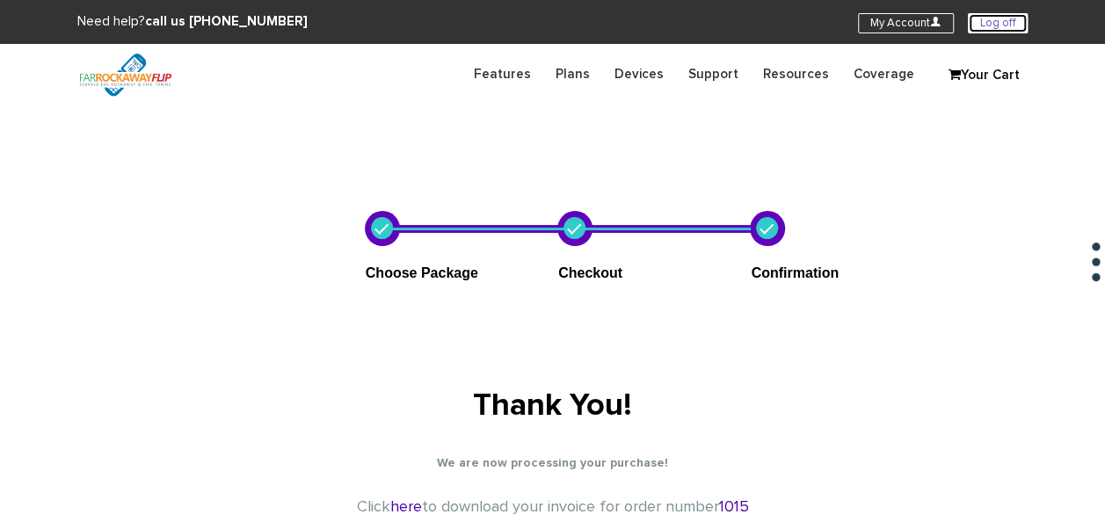
click at [1014, 19] on link "Log off" at bounding box center [997, 23] width 60 height 20
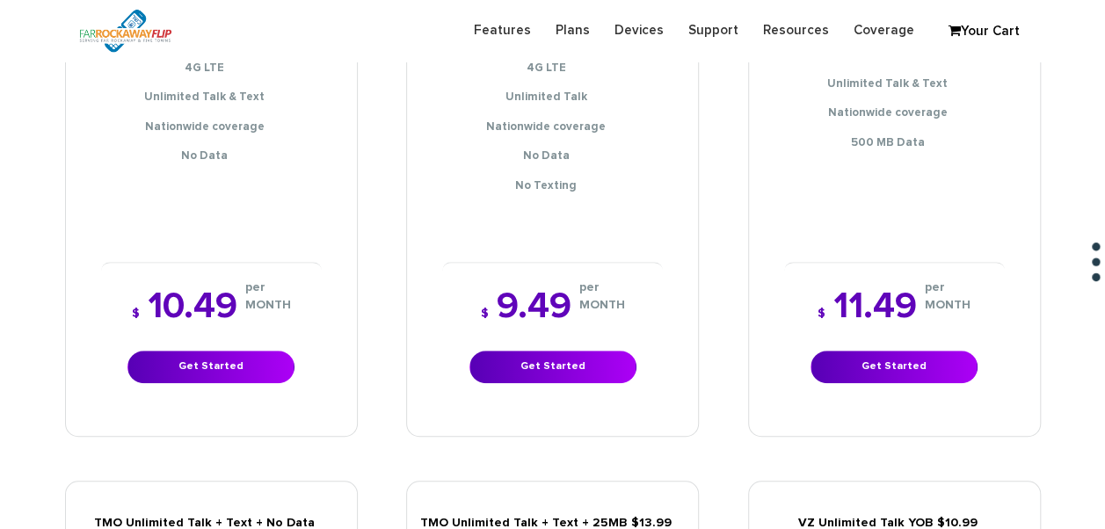
scroll to position [703, 0]
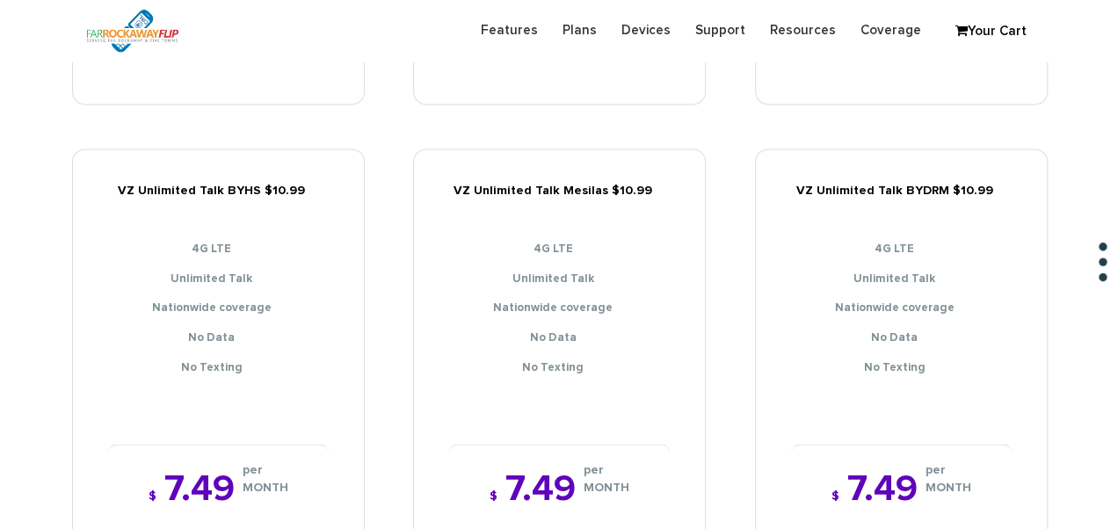
scroll to position [1318, 0]
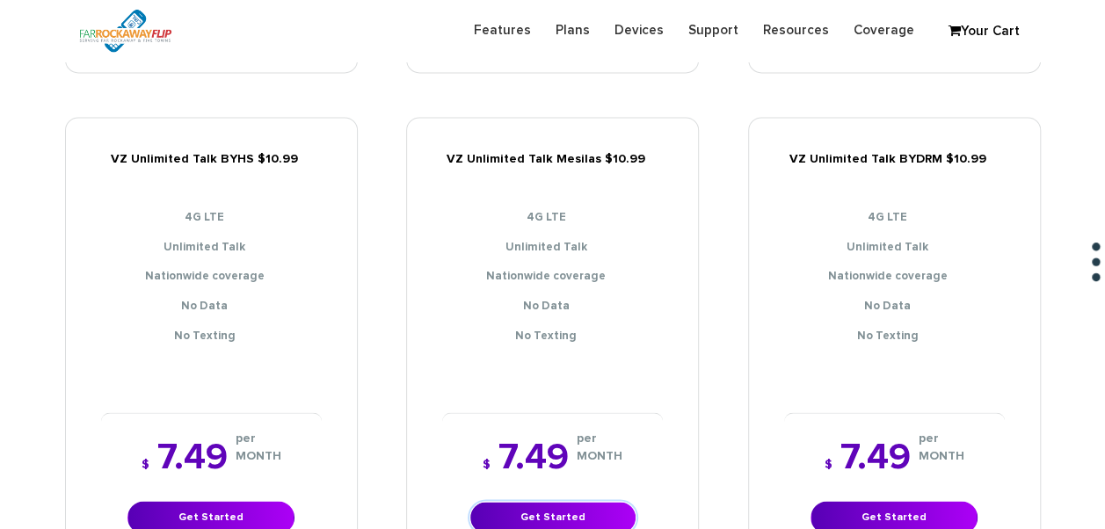
click at [595, 504] on link "Get Started" at bounding box center [552, 517] width 167 height 33
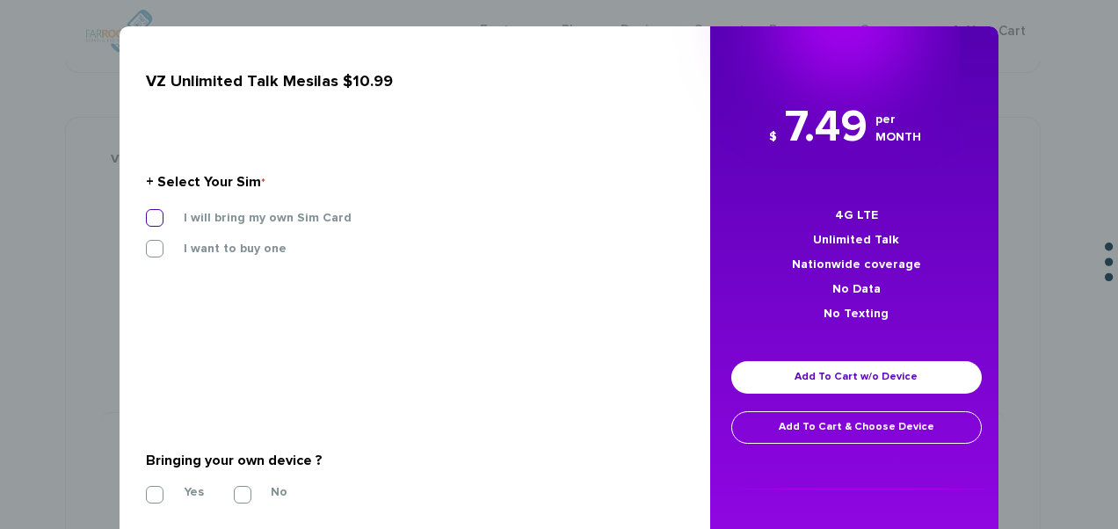
click at [295, 215] on label "I will bring my own Sim Card" at bounding box center [254, 218] width 194 height 16
click at [146, 213] on input "I will bring my own Sim Card" at bounding box center [146, 213] width 0 height 0
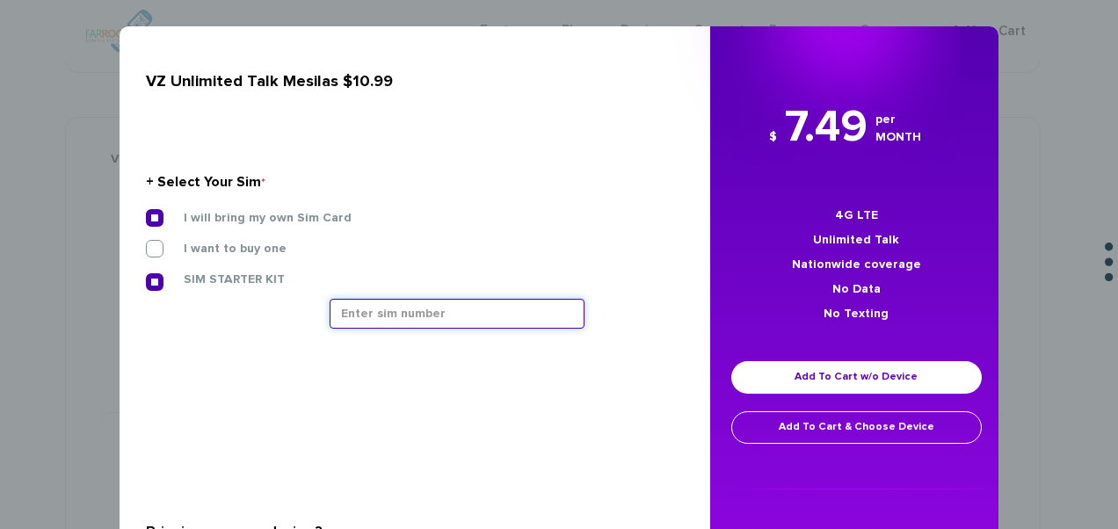
click at [373, 309] on input "text" at bounding box center [457, 314] width 255 height 30
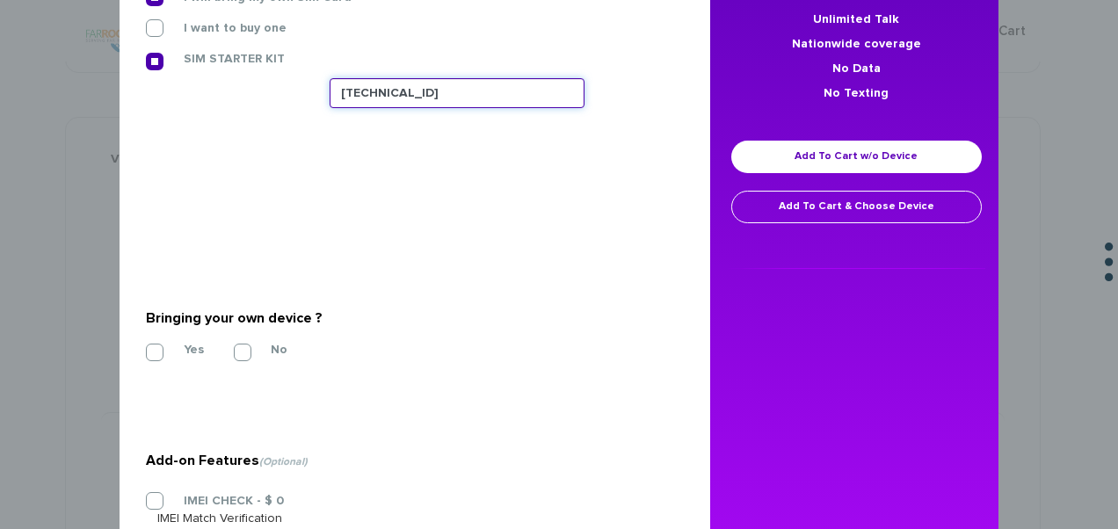
scroll to position [345, 0]
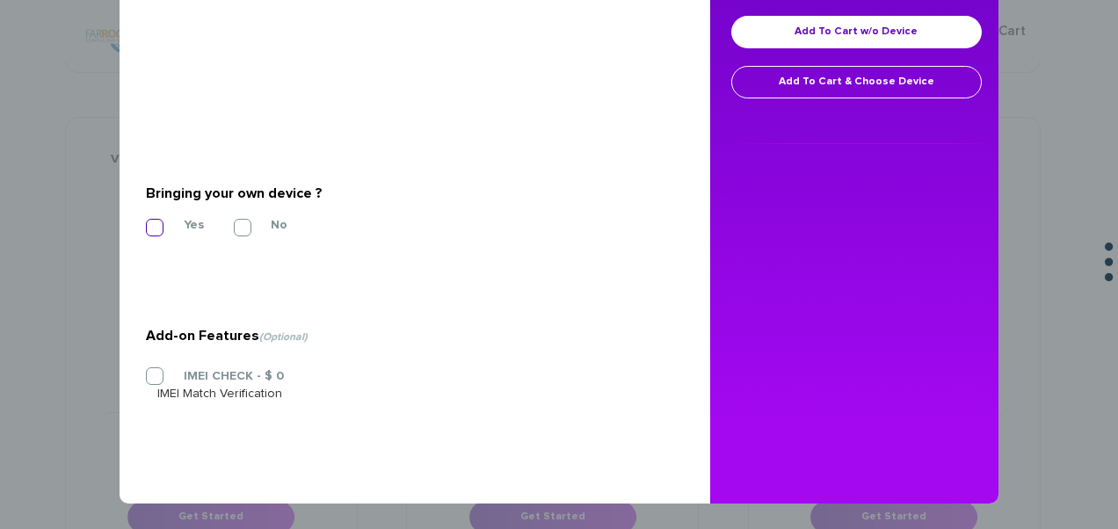
type input "89148000011835956150"
click at [163, 224] on label "Yes" at bounding box center [180, 225] width 47 height 16
click at [146, 222] on input "Yes" at bounding box center [146, 222] width 0 height 0
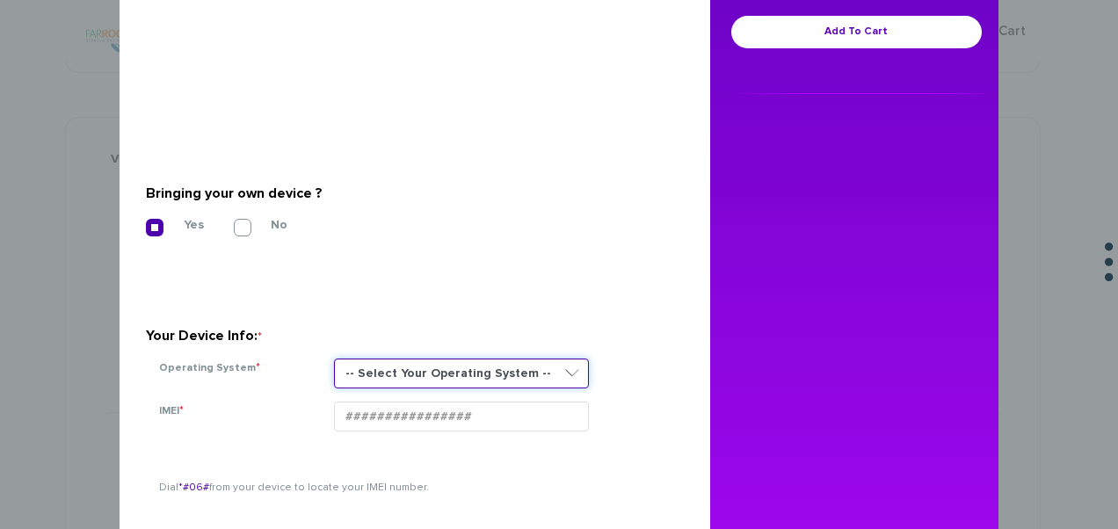
drag, startPoint x: 425, startPoint y: 373, endPoint x: 424, endPoint y: 382, distance: 9.8
click at [425, 373] on select "-- Select Your Operating System -- ANDROID BLACKBERRY IOS NONE (BASIC PHONE) WI…" at bounding box center [461, 374] width 255 height 30
select select "NONE (BASIC PHONE)"
click at [334, 359] on select "-- Select Your Operating System -- ANDROID BLACKBERRY IOS NONE (BASIC PHONE) WI…" at bounding box center [461, 374] width 255 height 30
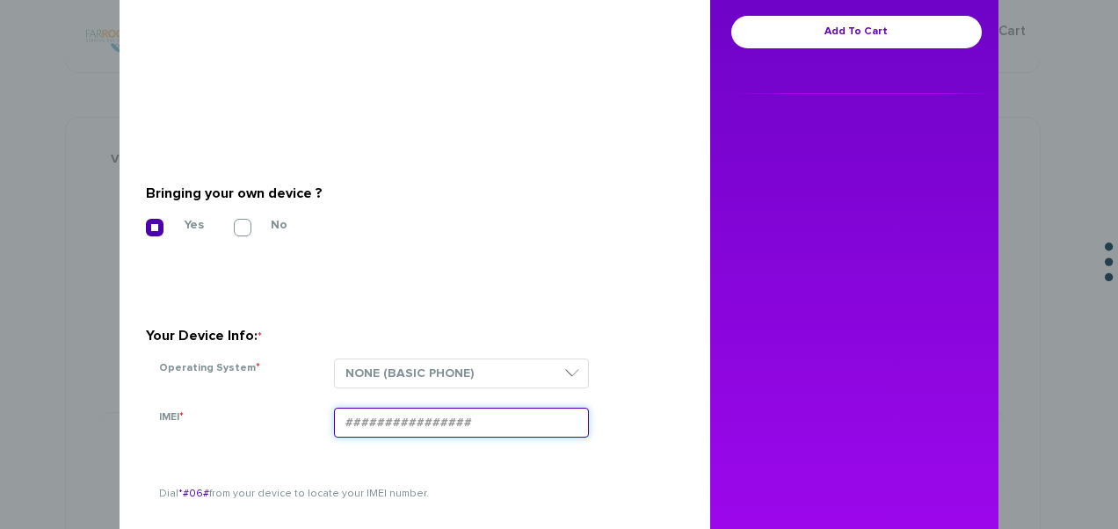
paste input "354834108429436"
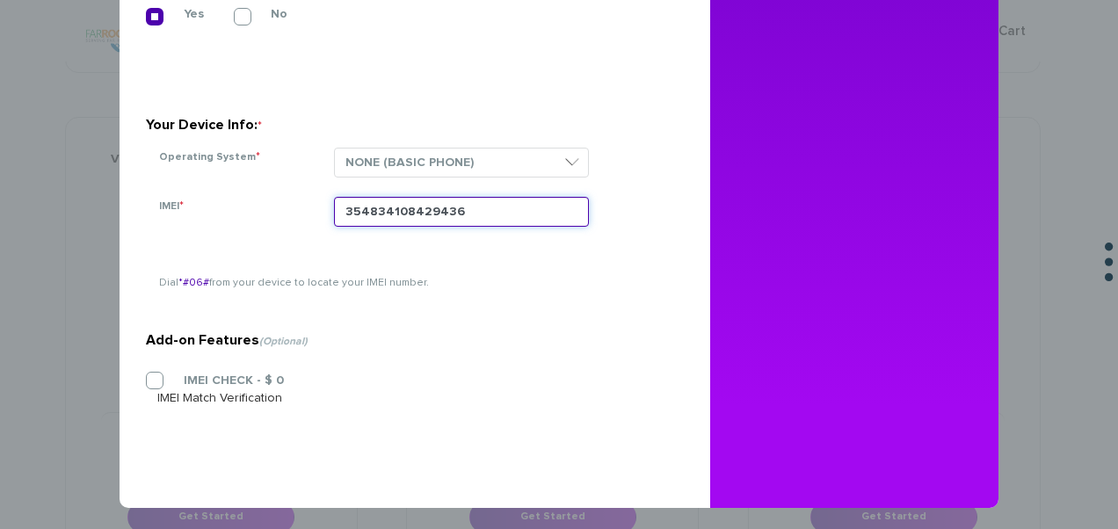
scroll to position [561, 0]
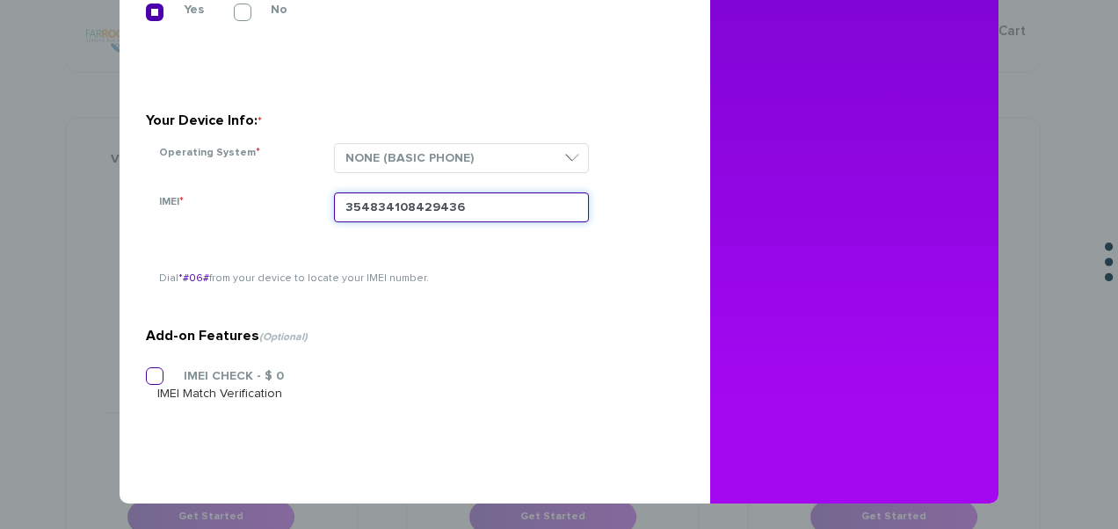
type input "354834108429436"
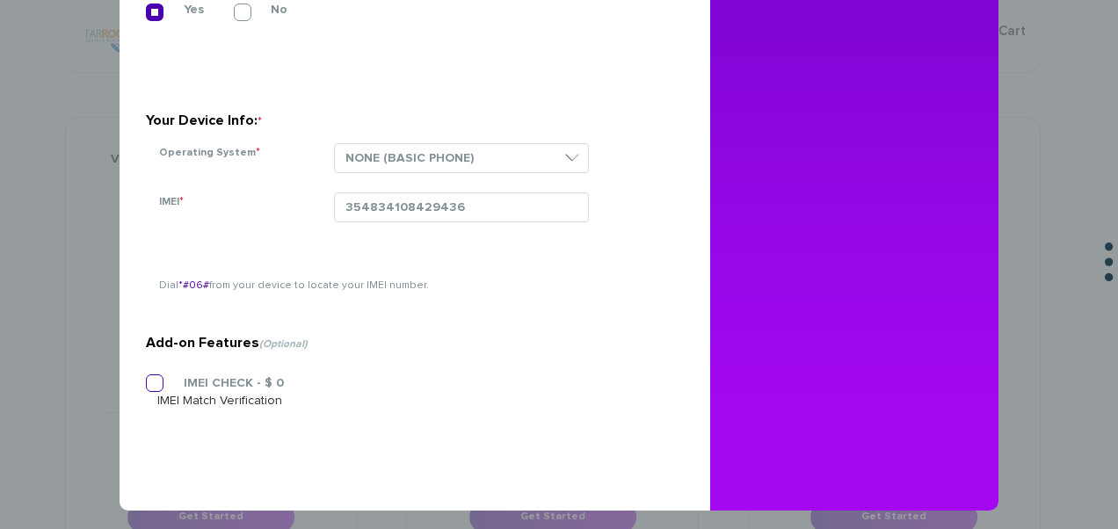
click at [169, 368] on section "Add-on Features (Optional) IMEI CHECK - $ 0 IMEI Match Verification" at bounding box center [408, 329] width 525 height 284
click at [157, 377] on label "IMEI CHECK - $ 0" at bounding box center [220, 383] width 127 height 16
click at [146, 378] on input "IMEI CHECK - $ 0" at bounding box center [146, 378] width 0 height 0
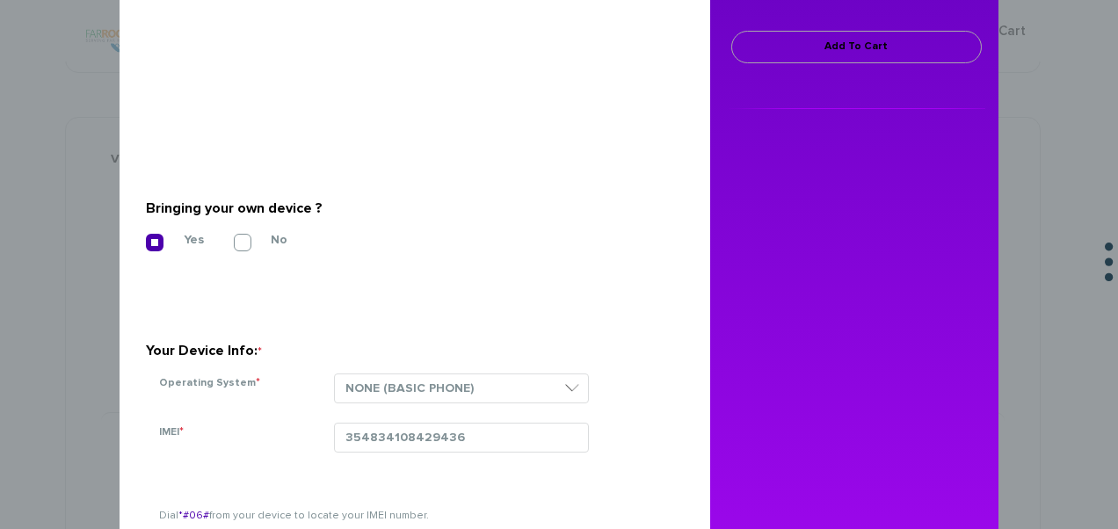
scroll to position [209, 0]
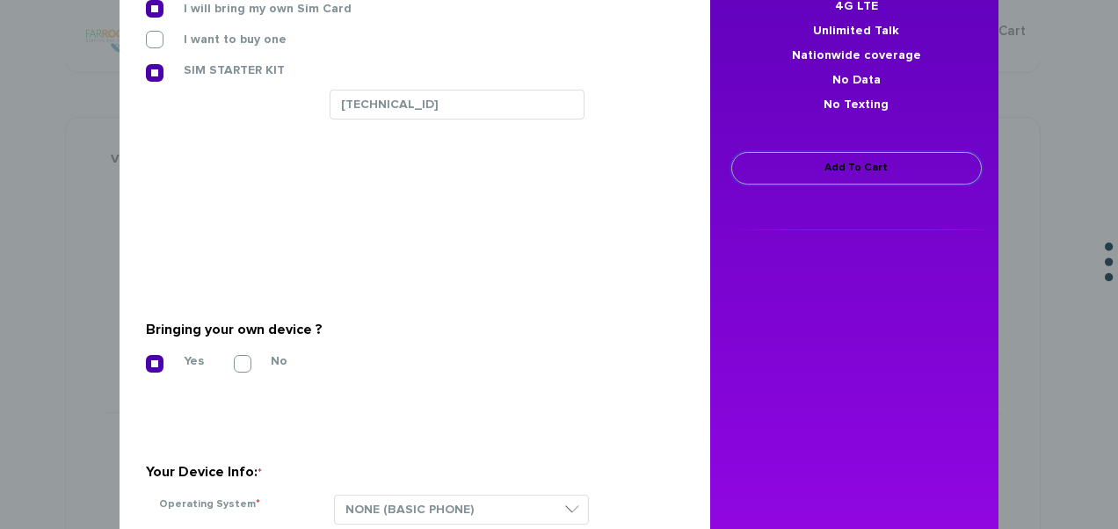
click at [840, 171] on link "Add To Cart" at bounding box center [856, 168] width 250 height 33
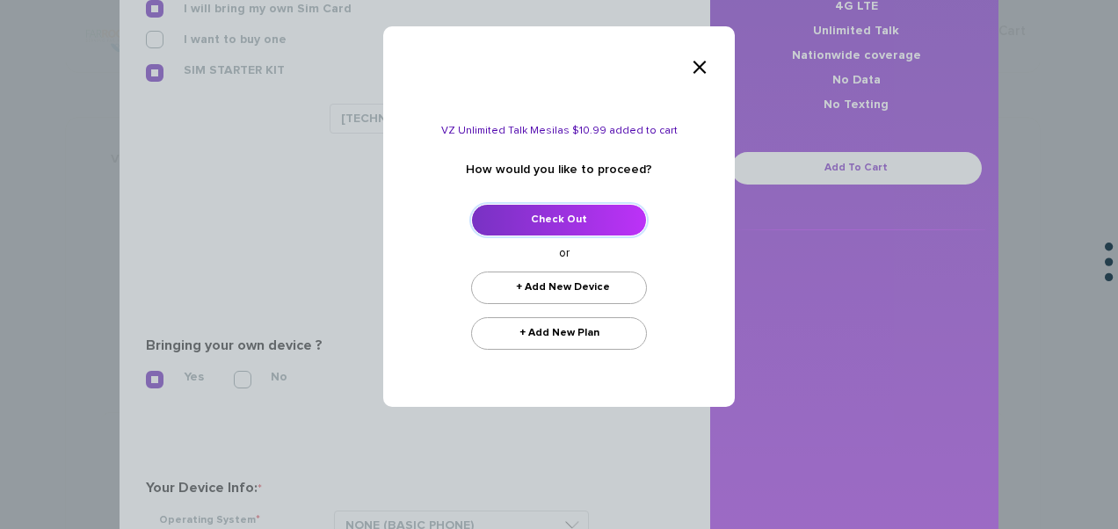
click at [584, 220] on link "Check Out" at bounding box center [559, 220] width 176 height 33
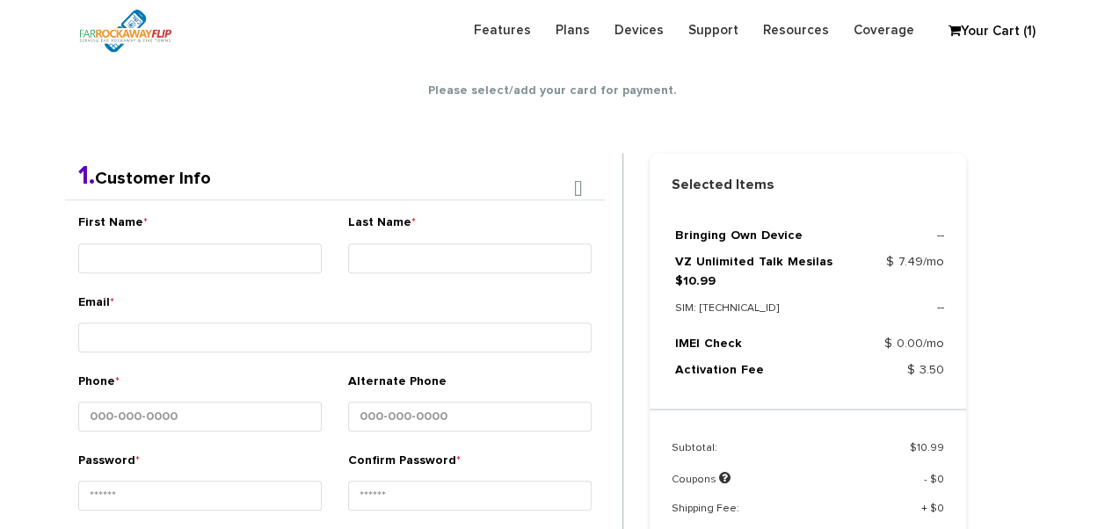
scroll to position [309, 0]
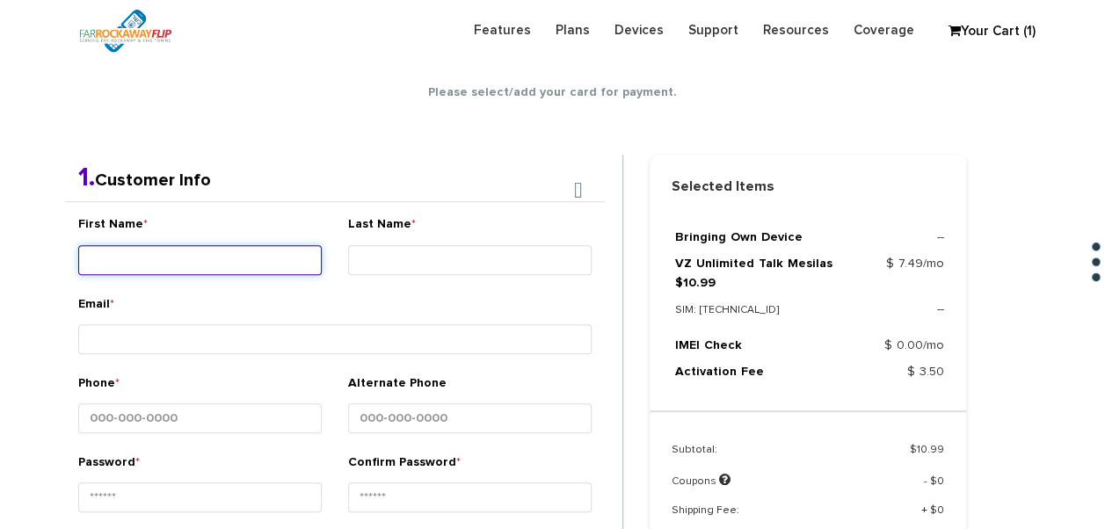
drag, startPoint x: 224, startPoint y: 264, endPoint x: 211, endPoint y: 270, distance: 14.5
click at [221, 265] on input "First Name *" at bounding box center [199, 260] width 243 height 30
type input "devoiry"
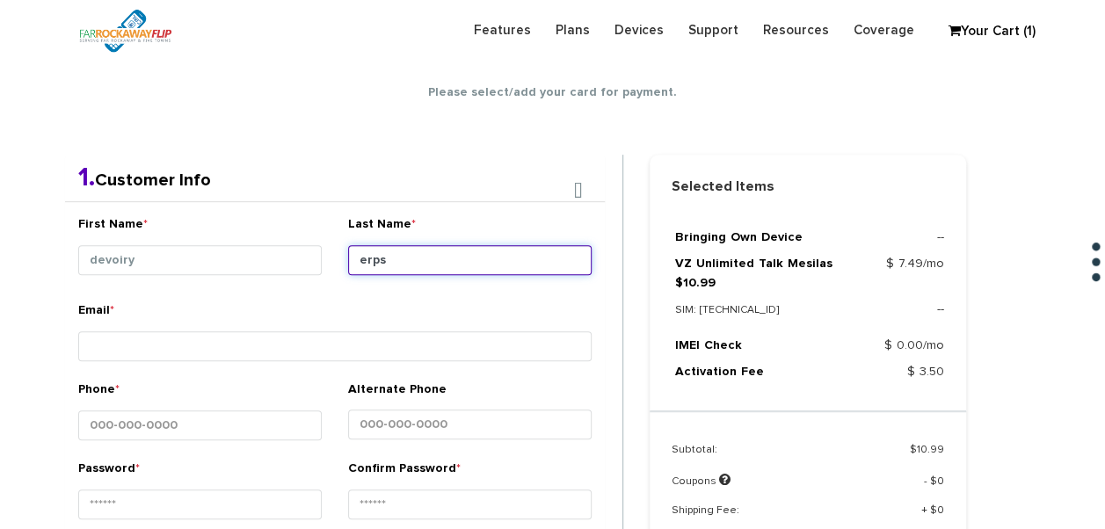
type input "erps"
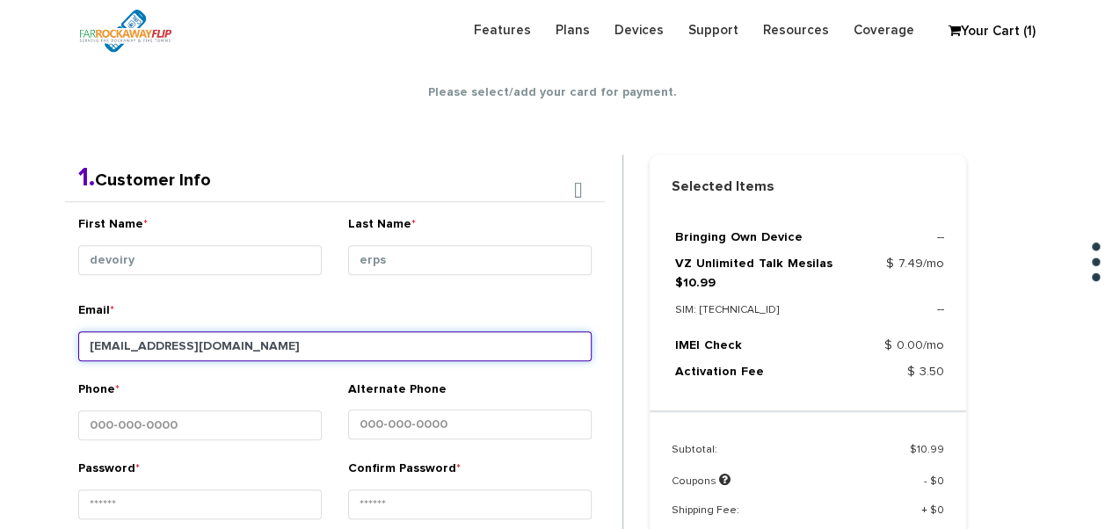
type input "[EMAIL_ADDRESS][DOMAIN_NAME]"
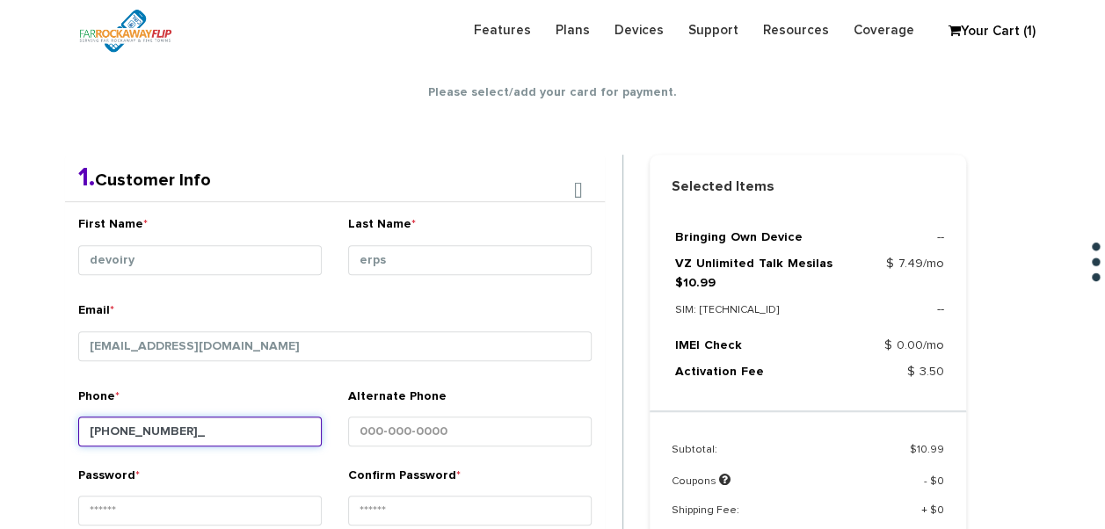
type input "[PHONE_NUMBER]"
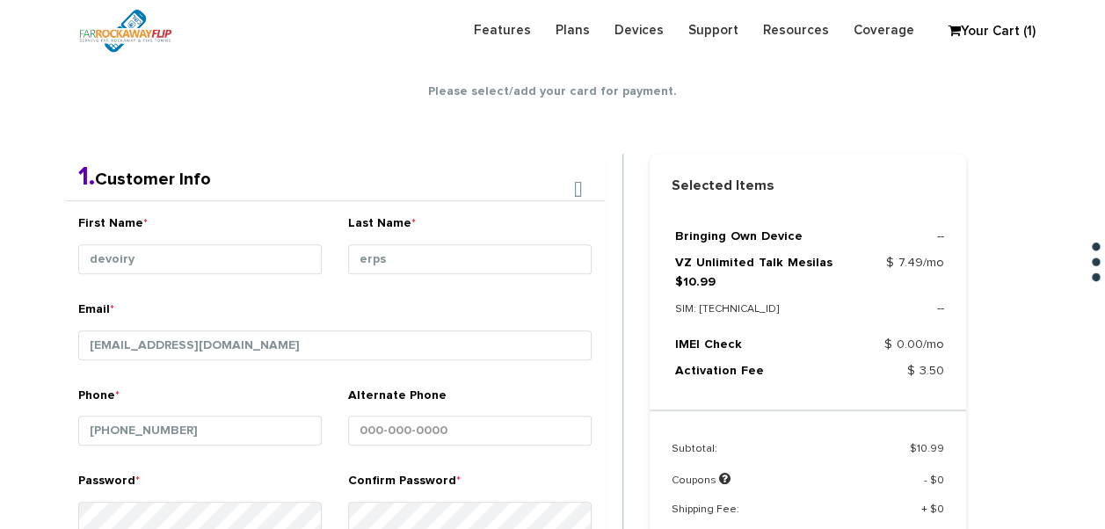
scroll to position [645, 0]
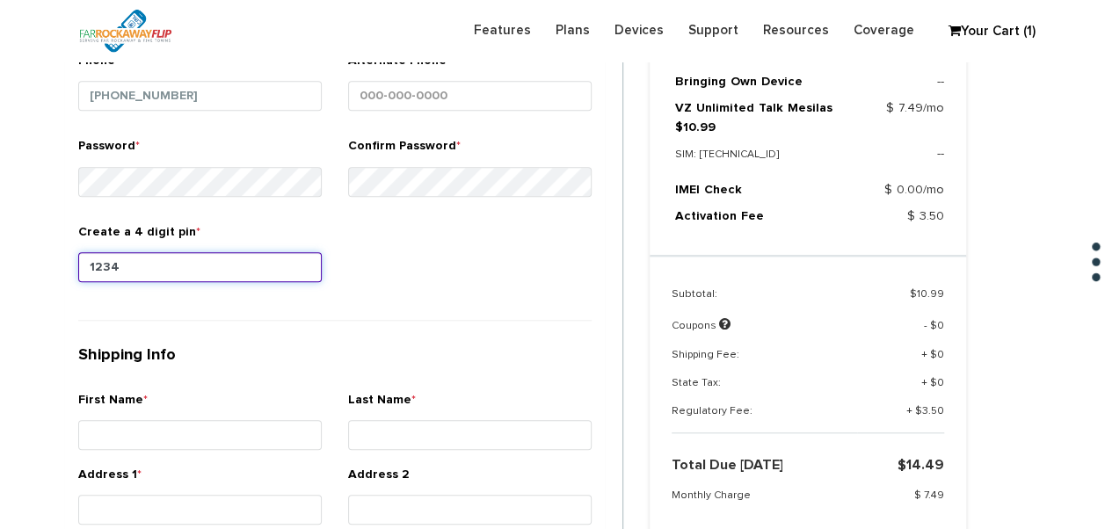
type input "1234"
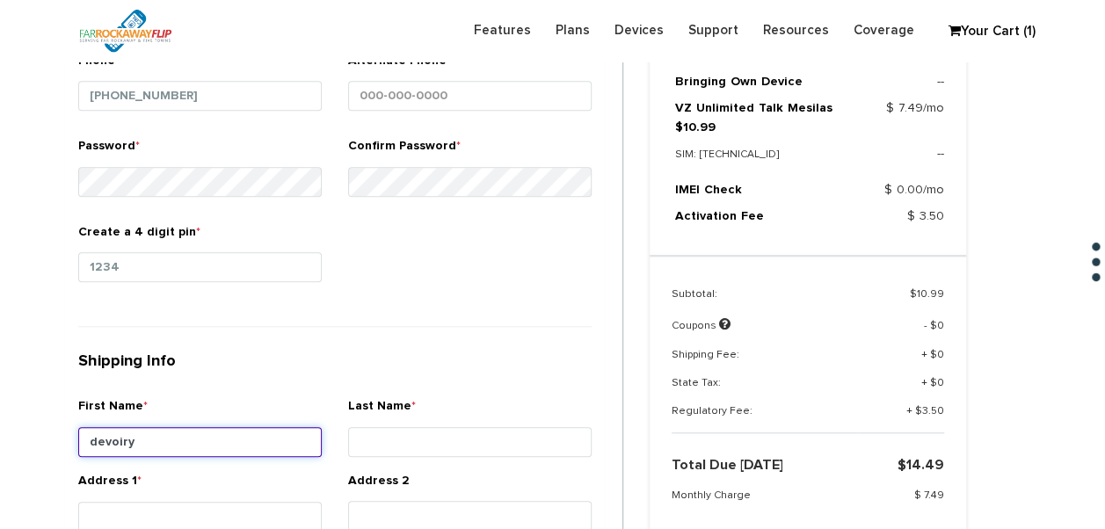
type input "devoiry"
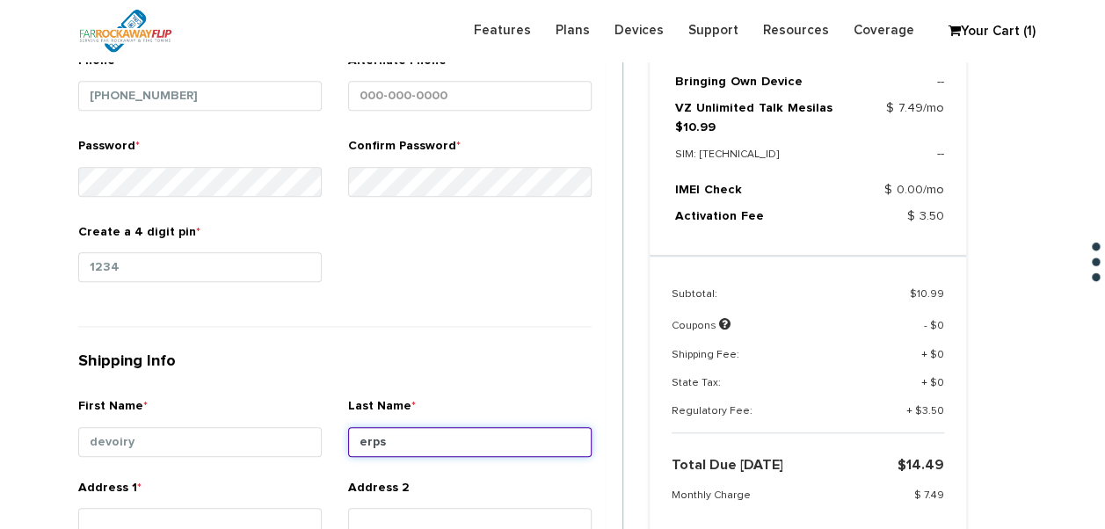
type input "erps"
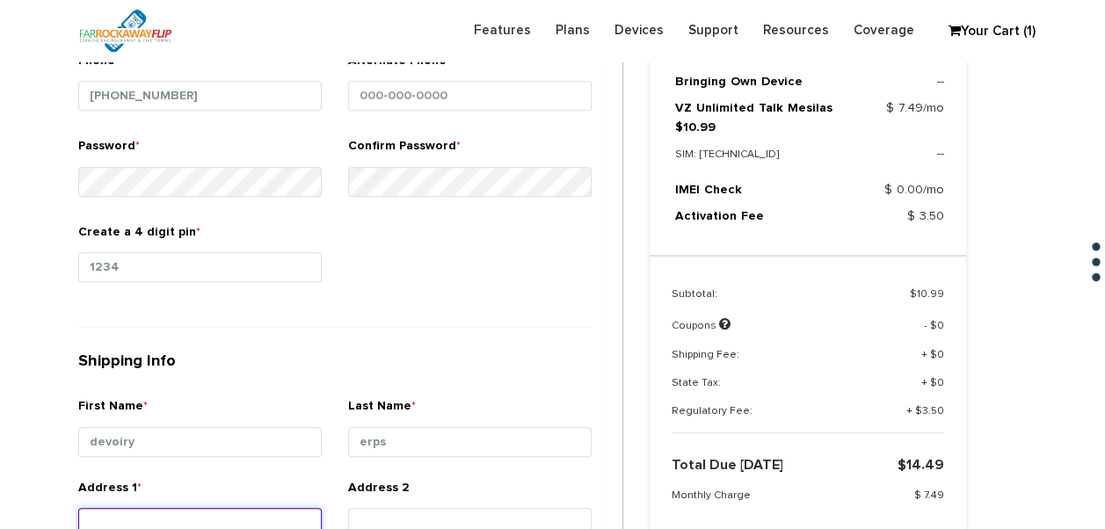
scroll to position [649, 0]
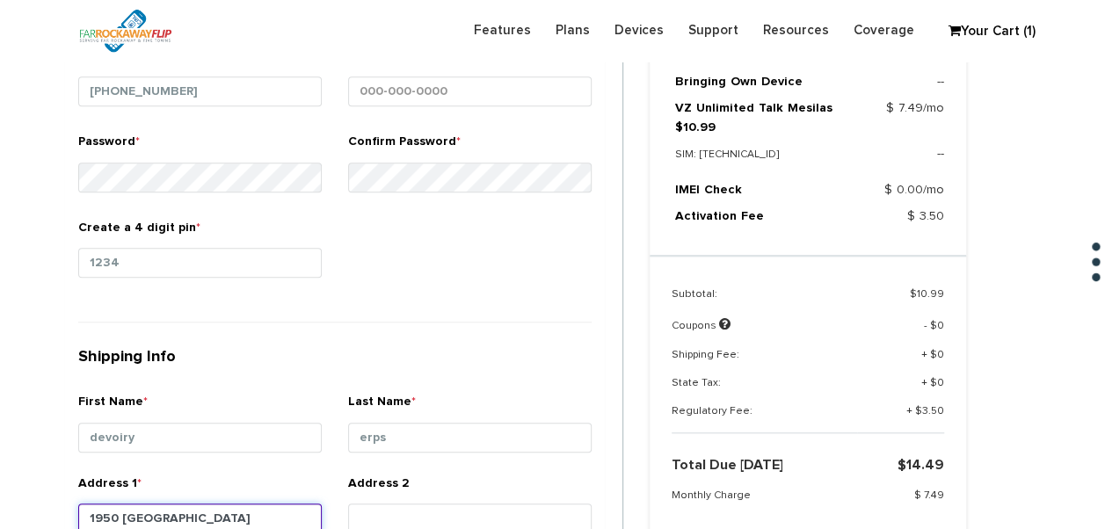
type input "1950 [GEOGRAPHIC_DATA]"
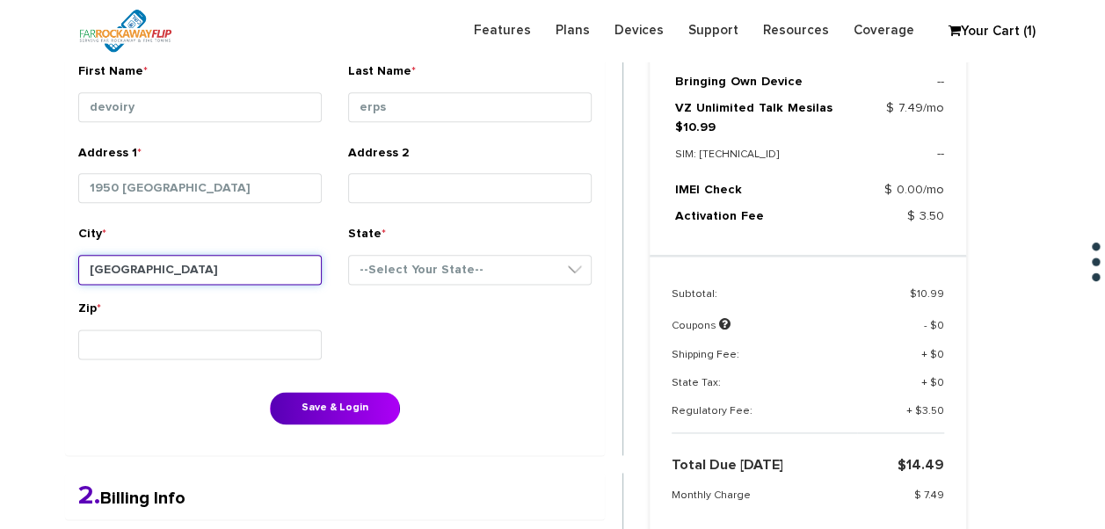
type input "[GEOGRAPHIC_DATA]"
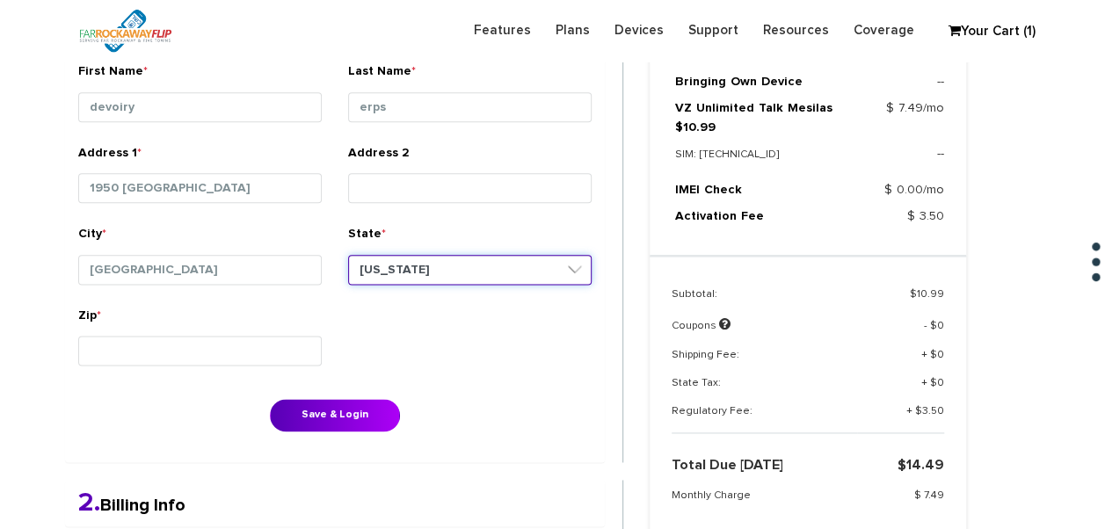
select select "NY"
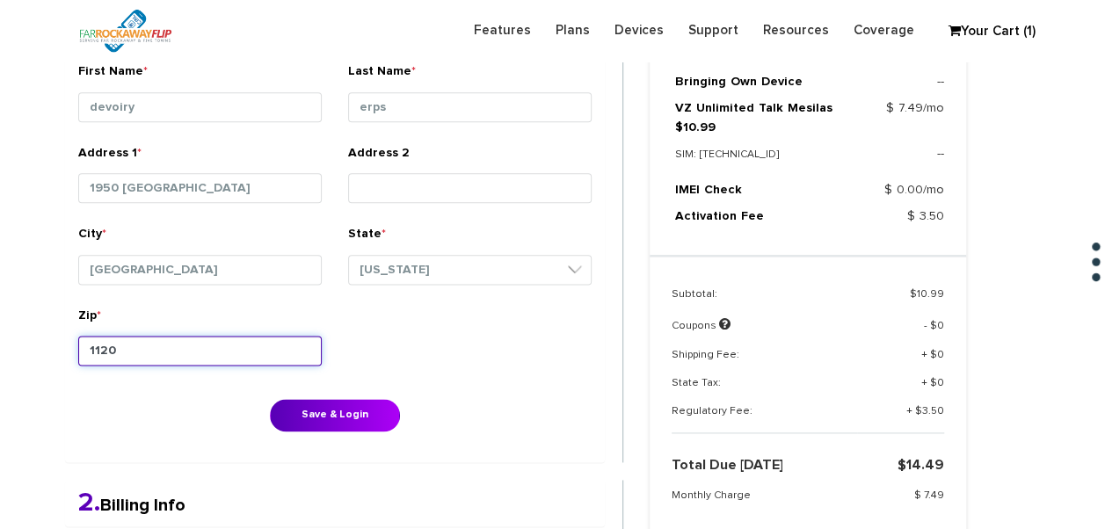
type input "11204"
click at [270, 399] on button "Save & Login" at bounding box center [335, 415] width 130 height 33
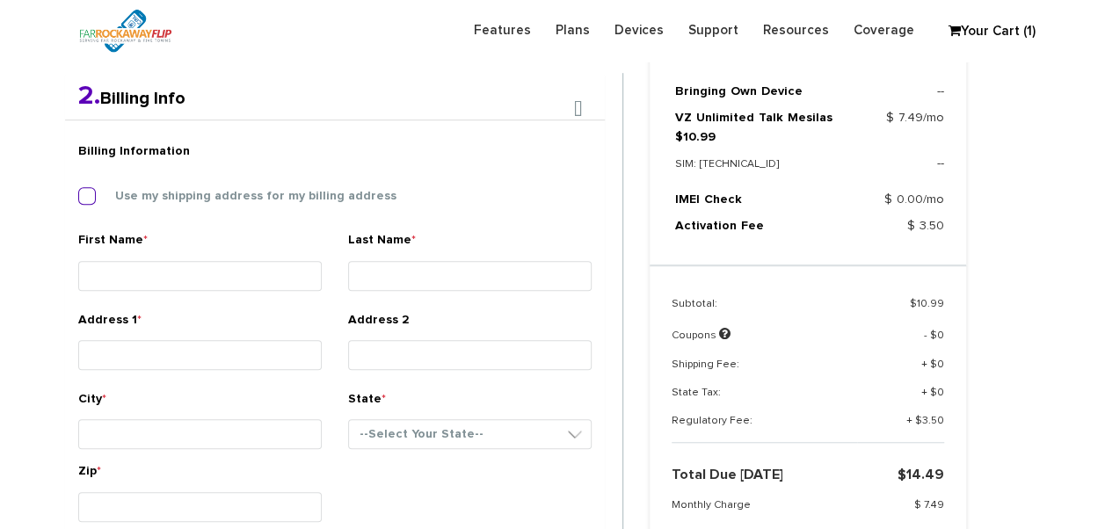
click at [211, 192] on label "Use my shipping address for my billing address" at bounding box center [243, 196] width 308 height 16
click at [78, 191] on input "Use my shipping address for my billing address" at bounding box center [78, 191] width 0 height 0
type input "devoiry"
type input "erps"
type input "1950 63rd st"
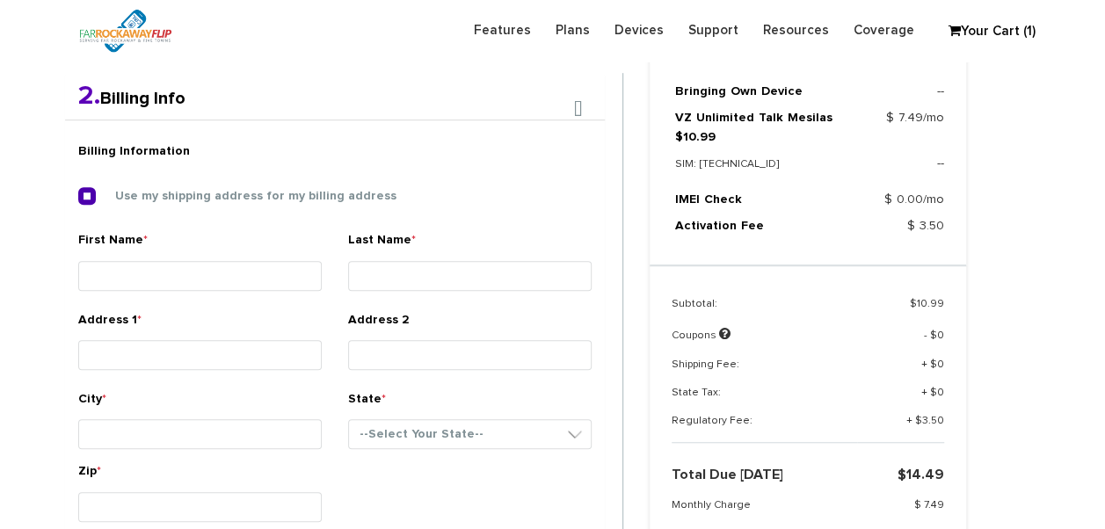
type input "[GEOGRAPHIC_DATA]"
select select "NY"
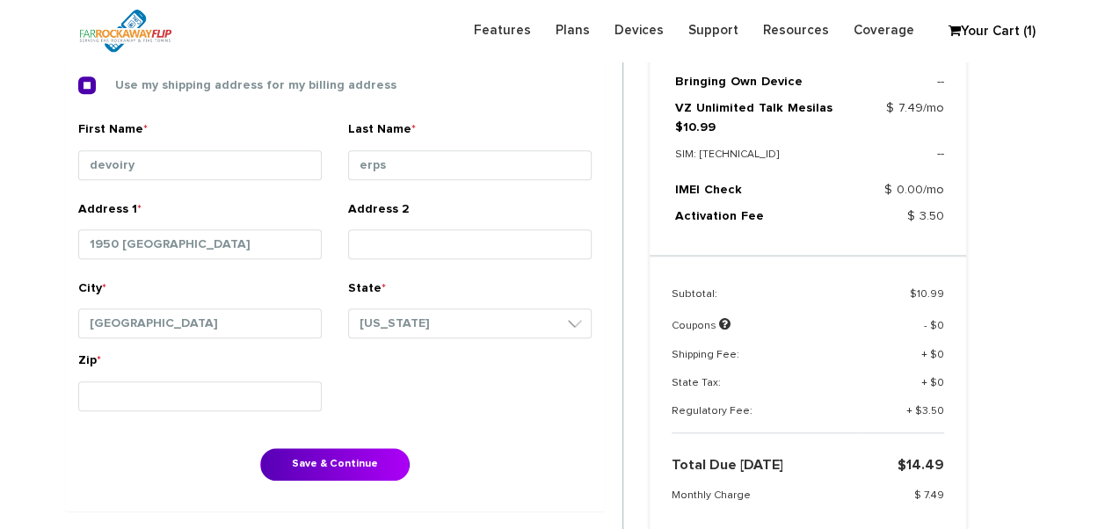
scroll to position [719, 0]
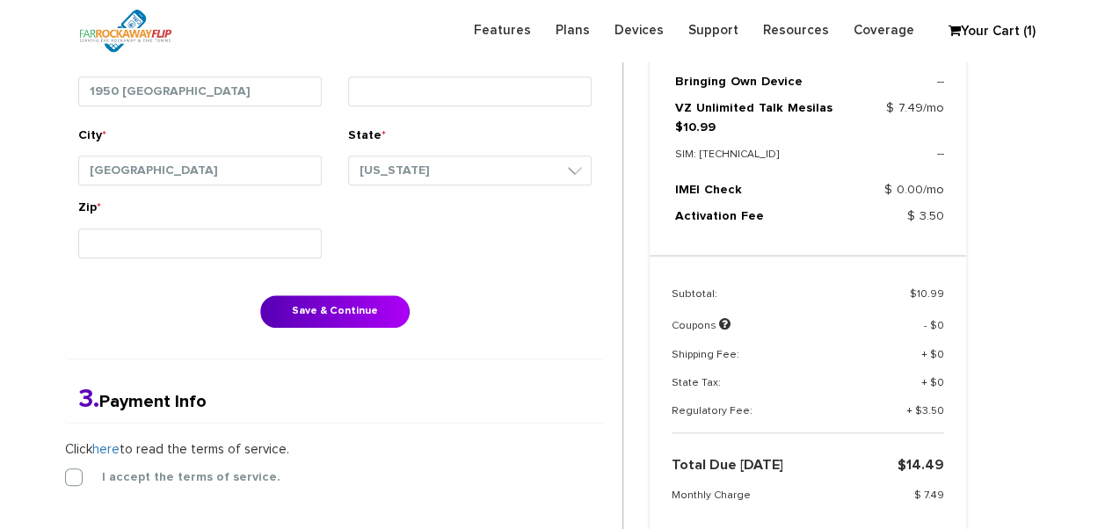
click at [374, 292] on div "Billing Information Use my shipping address for my billing address First Name *…" at bounding box center [335, 107] width 540 height 503
click at [374, 301] on button "Save & Continue" at bounding box center [334, 311] width 149 height 33
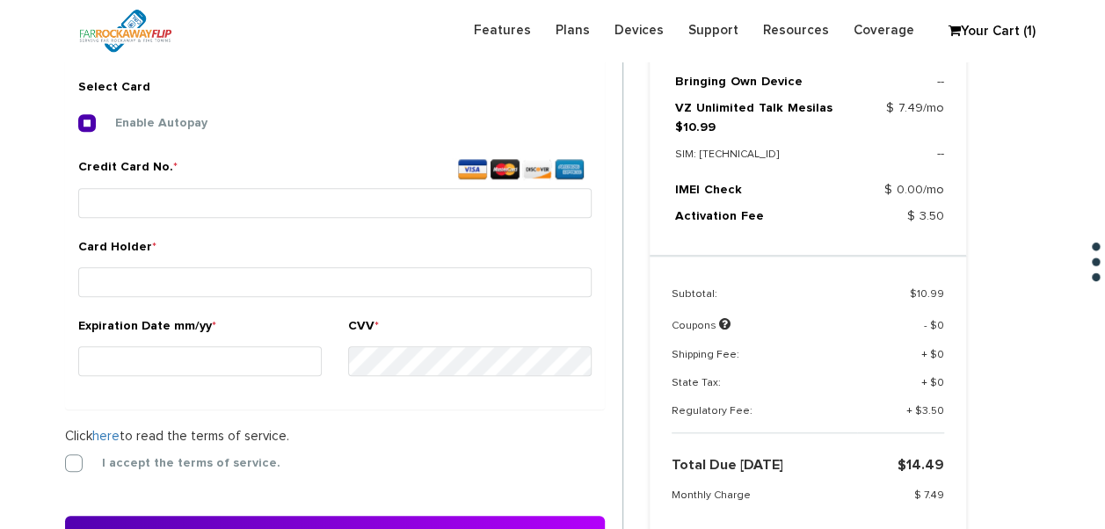
scroll to position [654, 0]
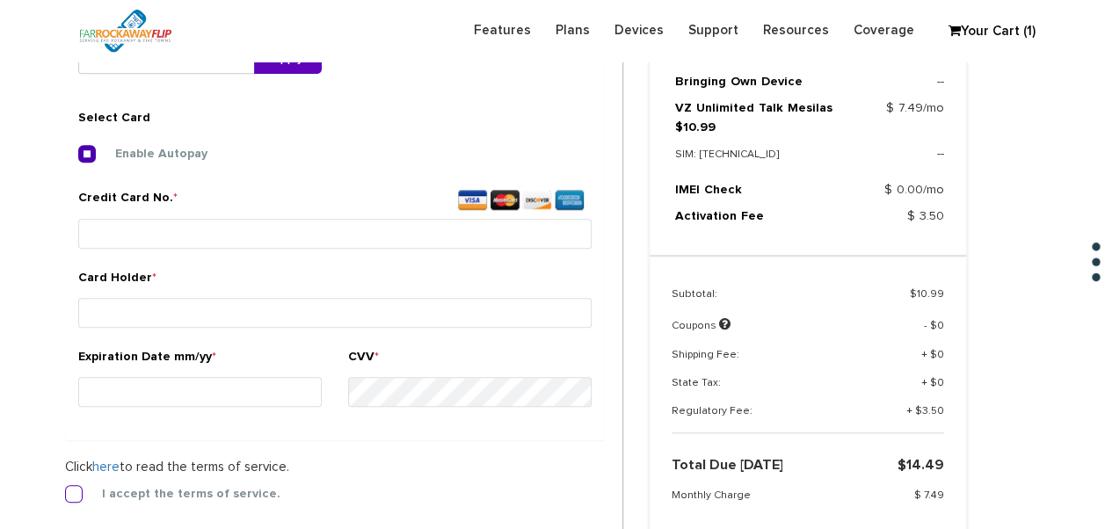
click at [79, 496] on label "I accept the terms of service." at bounding box center [178, 494] width 205 height 16
click at [65, 489] on input "I accept the terms of service." at bounding box center [65, 489] width 0 height 0
click at [167, 251] on small at bounding box center [334, 253] width 513 height 4
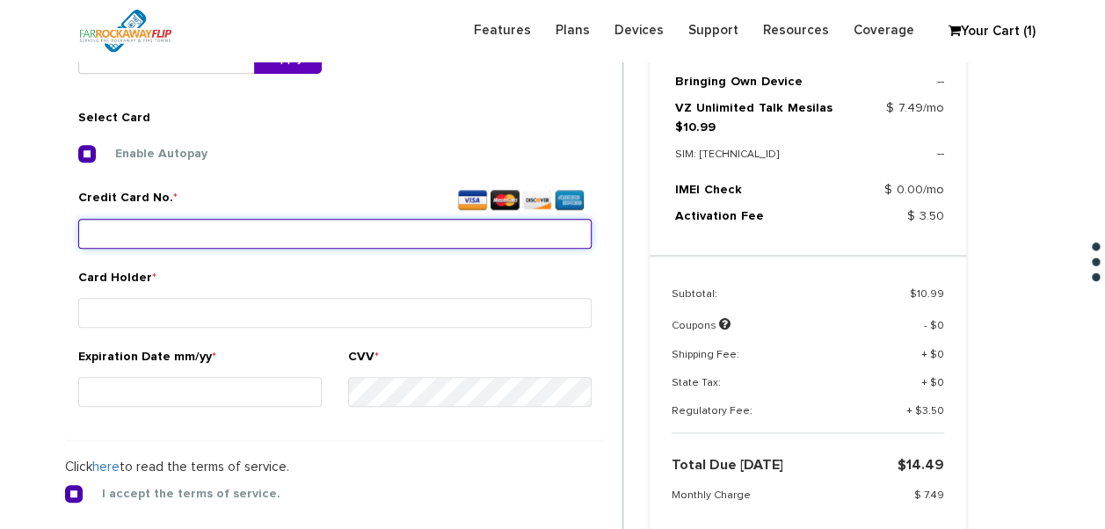
click at [171, 238] on input "Credit Card No. *" at bounding box center [334, 234] width 513 height 30
type input "3729 8414 0031 019"
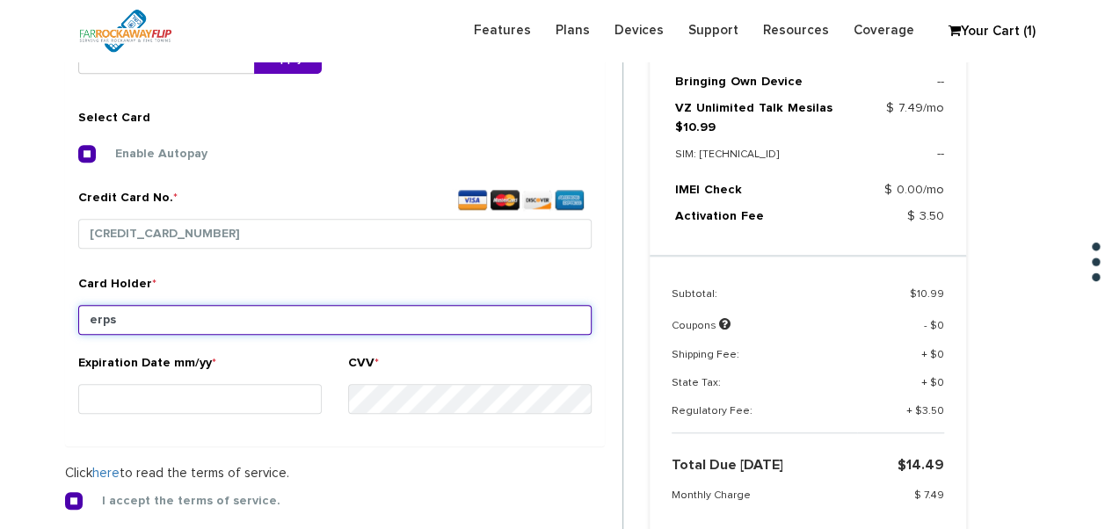
type input "erps"
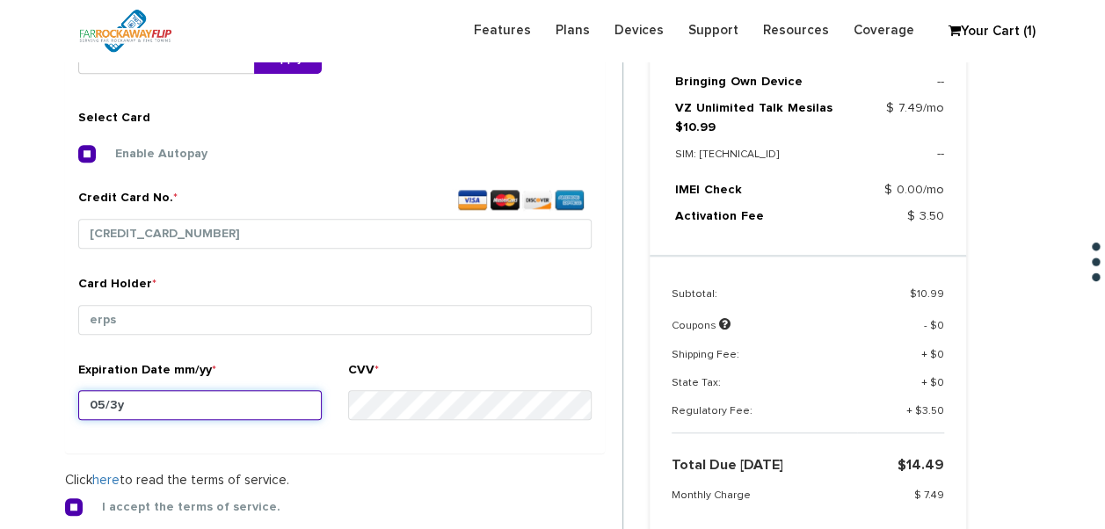
type input "05/30"
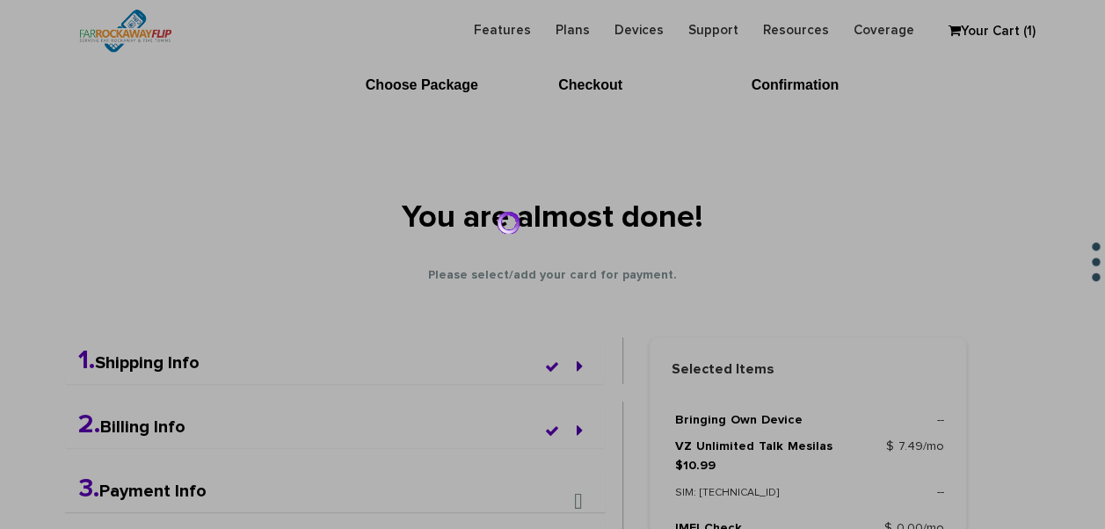
scroll to position [52, 0]
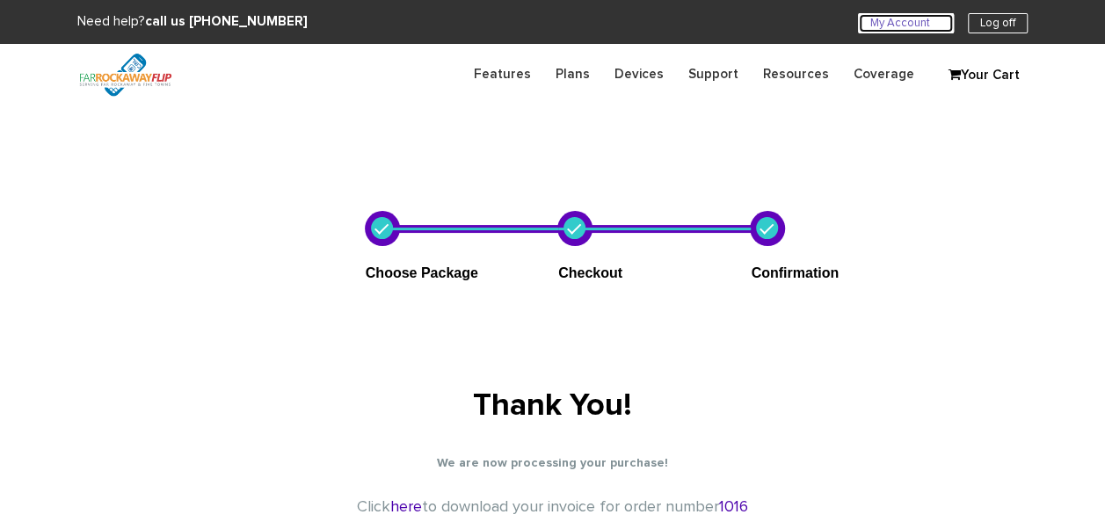
click at [872, 25] on link "My Account U" at bounding box center [906, 23] width 96 height 20
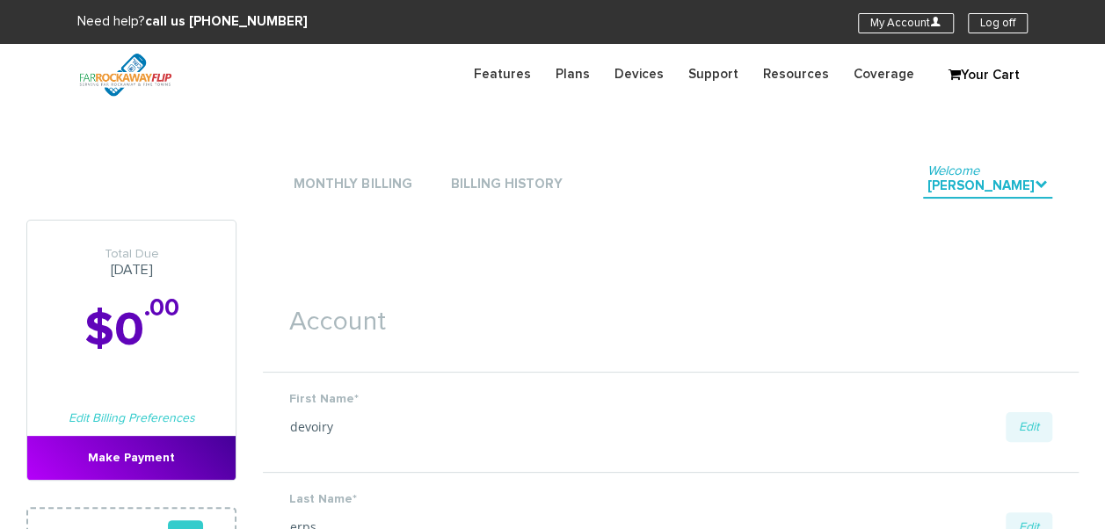
click at [370, 170] on li "Monthly Billing" at bounding box center [352, 184] width 127 height 53
click at [369, 172] on li "Monthly Billing" at bounding box center [352, 184] width 127 height 53
click at [369, 174] on link "Monthly Billing" at bounding box center [352, 185] width 127 height 24
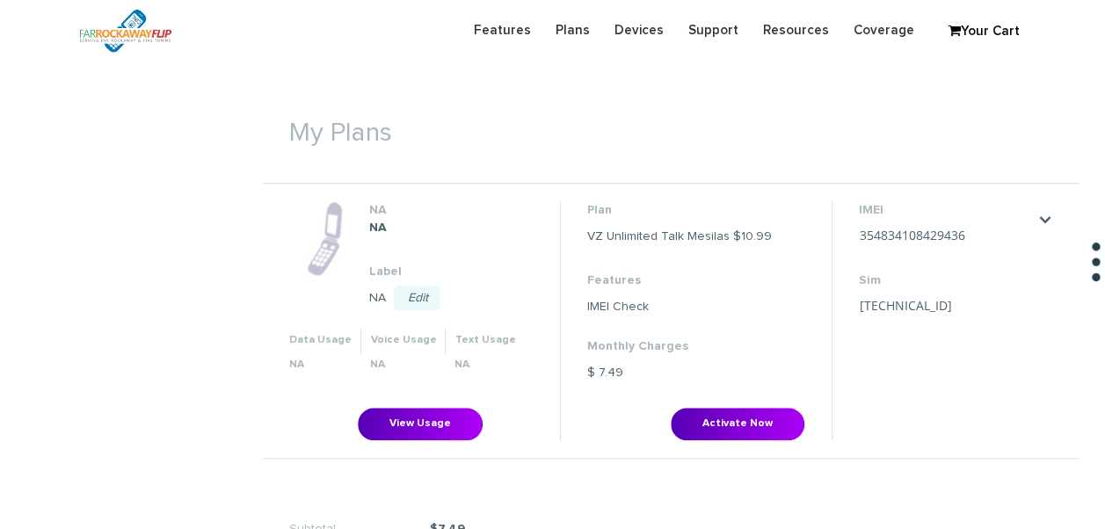
scroll to position [615, 0]
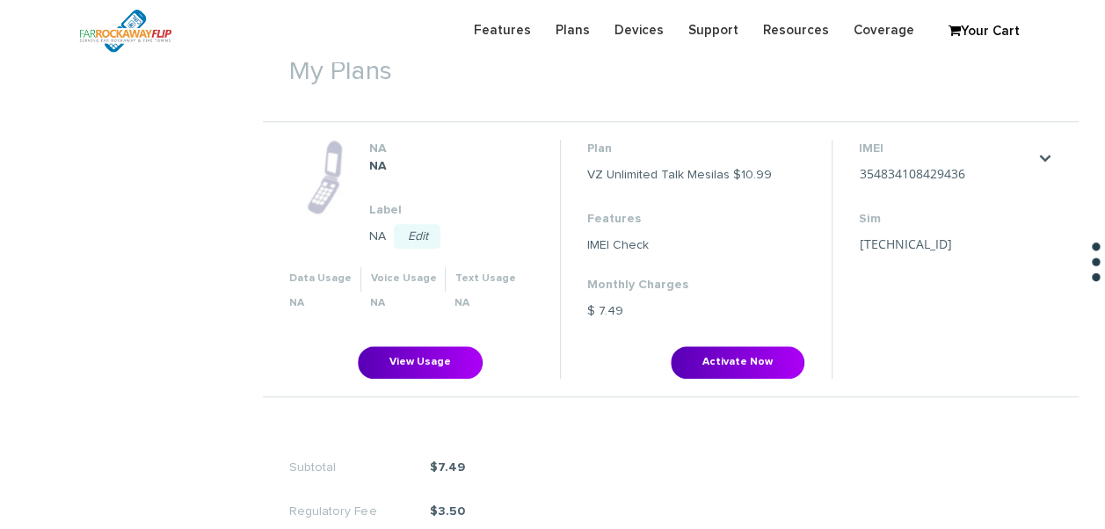
drag, startPoint x: 750, startPoint y: 331, endPoint x: 755, endPoint y: 344, distance: 14.2
click at [750, 333] on li "Plan VZ Unlimited Talk Mesilas $10.99 Features IMEI Check Monthly Charges $ 7.4…" at bounding box center [696, 259] width 272 height 238
click at [755, 344] on li "Plan VZ Unlimited Talk Mesilas $10.99 Features IMEI Check Monthly Charges $ 7.4…" at bounding box center [696, 259] width 272 height 238
click at [757, 355] on button "Activate Now" at bounding box center [737, 362] width 134 height 33
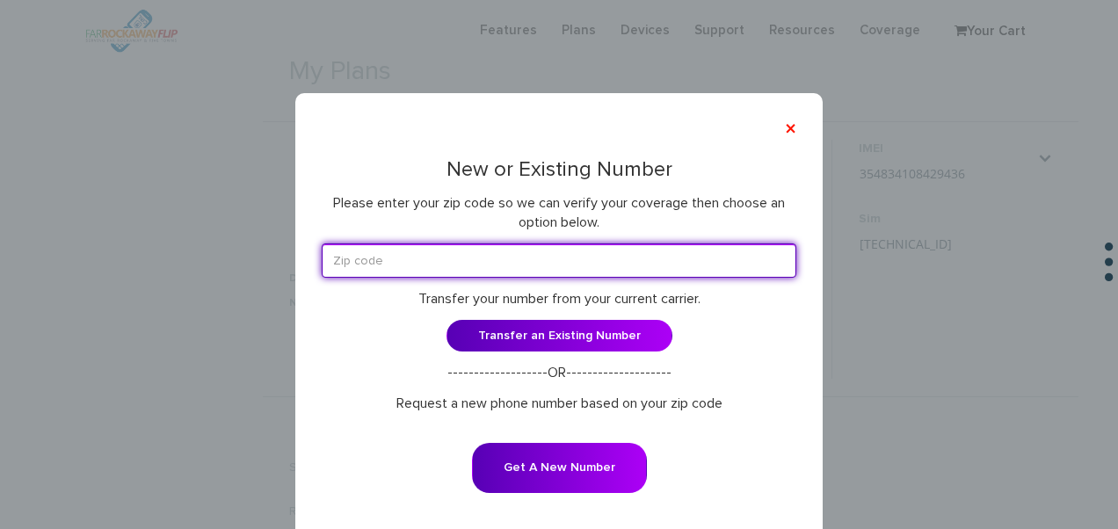
click at [525, 257] on input "text" at bounding box center [559, 260] width 474 height 34
type input "11230"
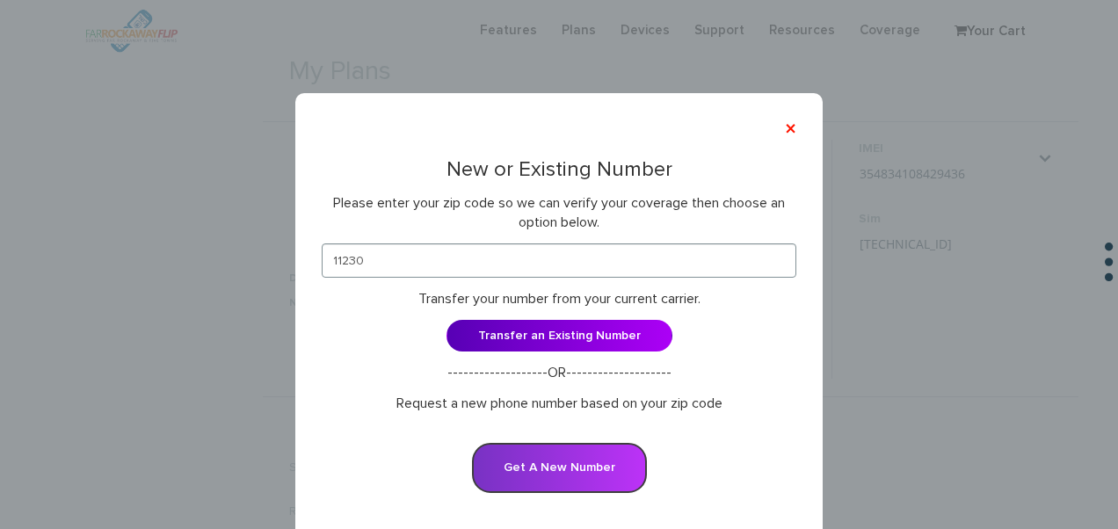
click at [610, 471] on button "Get A New Number" at bounding box center [559, 468] width 175 height 50
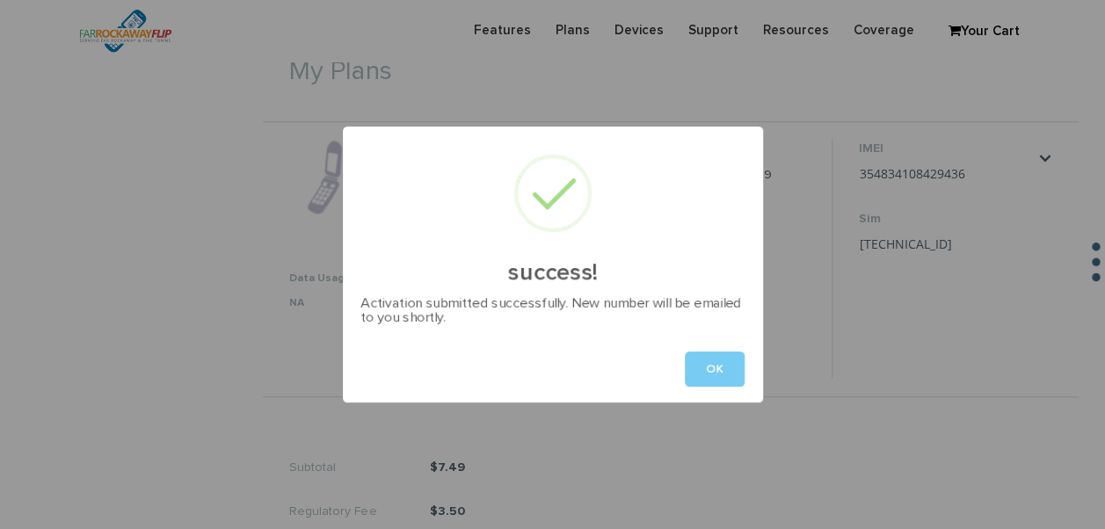
click at [728, 370] on button "OK" at bounding box center [715, 368] width 60 height 35
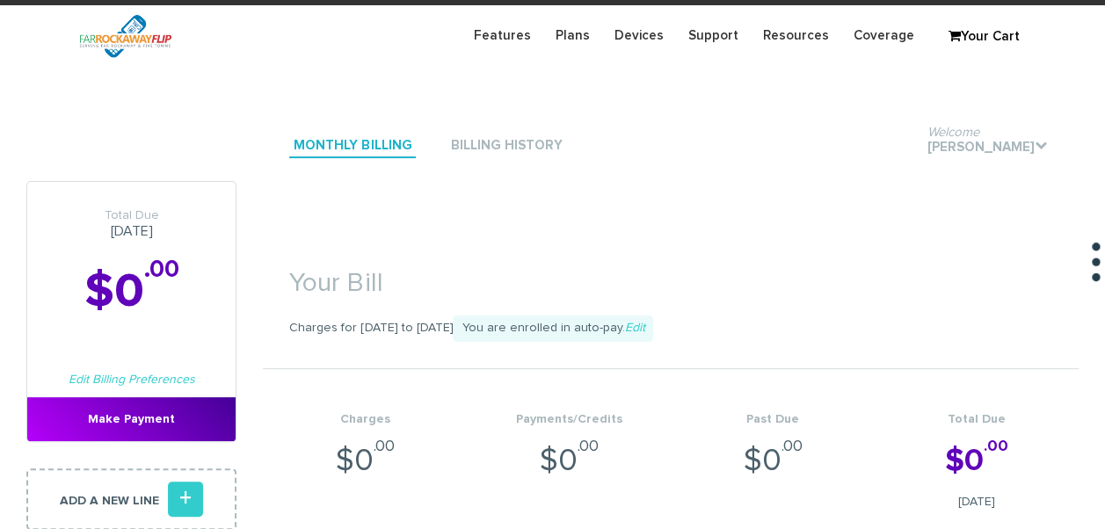
scroll to position [0, 0]
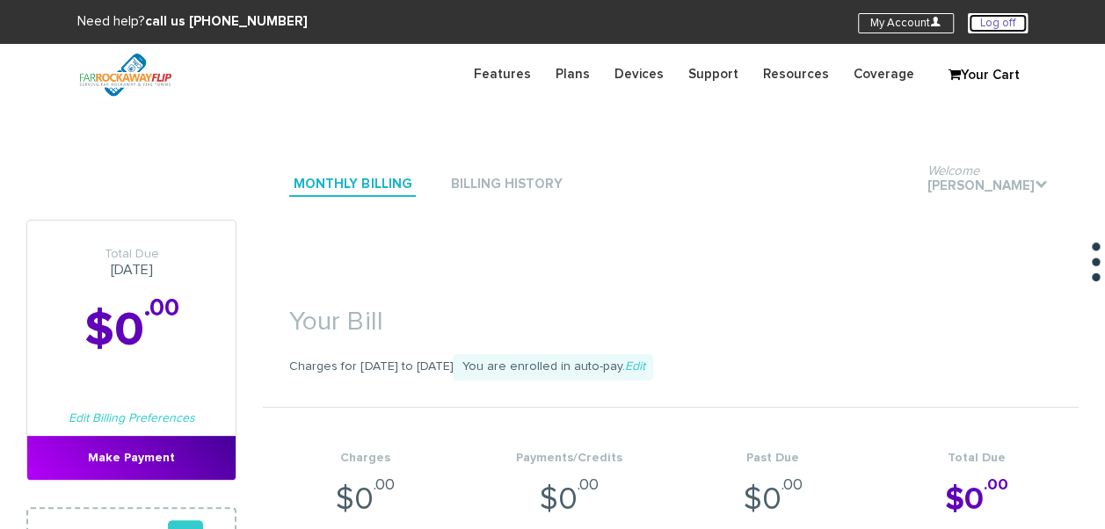
click at [1008, 27] on link "Log off" at bounding box center [997, 23] width 60 height 20
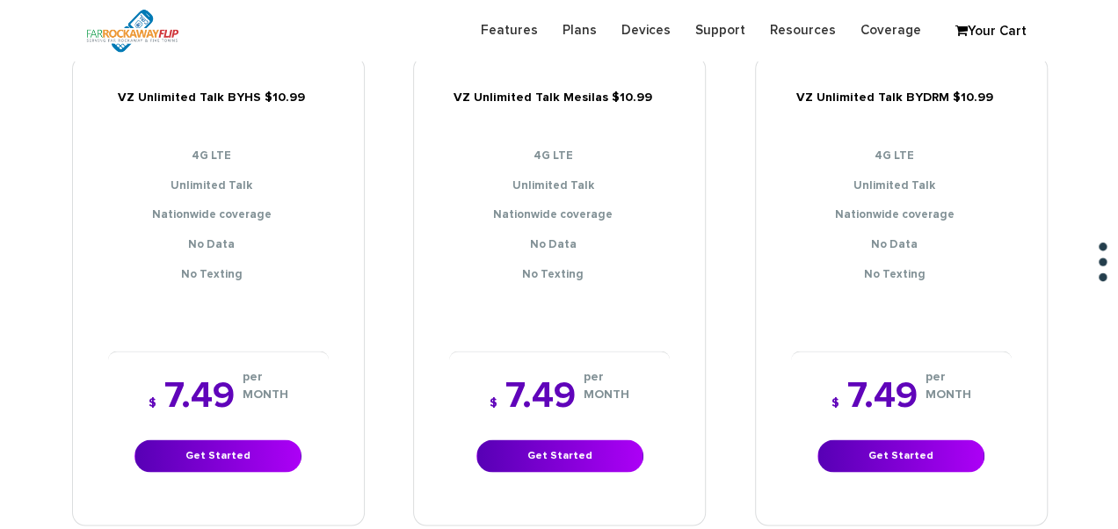
scroll to position [1406, 0]
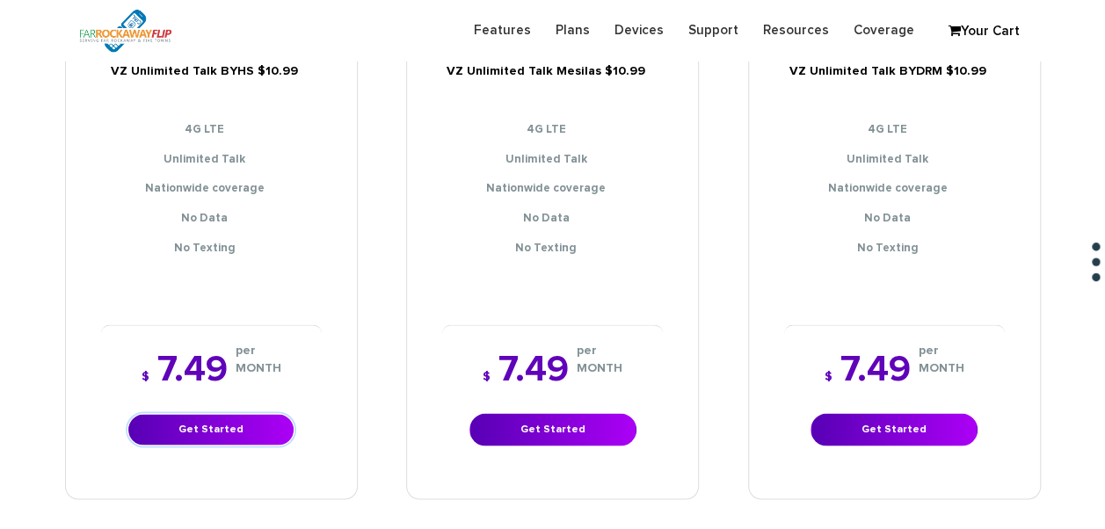
click at [235, 413] on link "Get Started" at bounding box center [210, 429] width 167 height 33
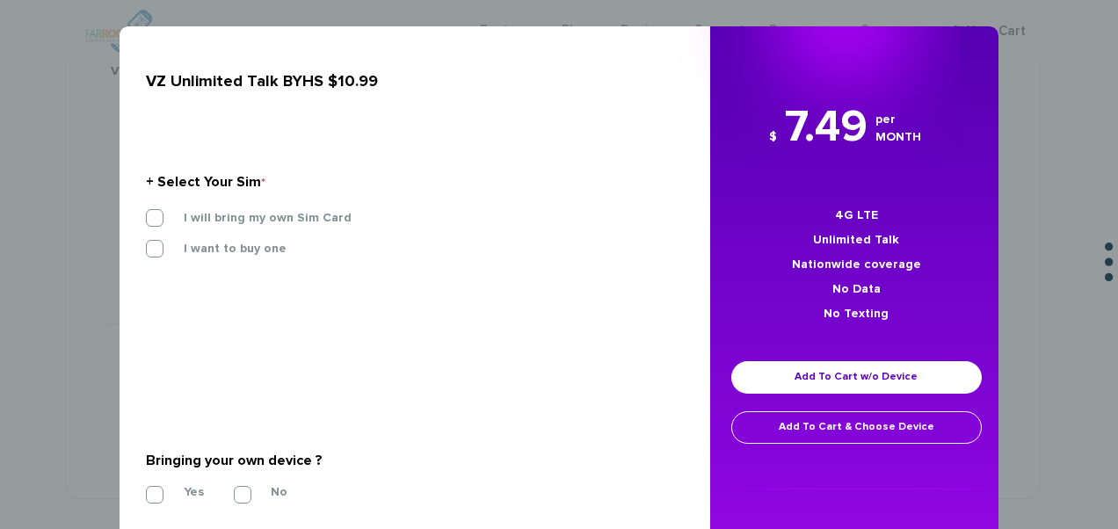
click at [264, 226] on div "I will bring my own Sim Card" at bounding box center [408, 218] width 525 height 18
click at [264, 223] on label "I will bring my own Sim Card" at bounding box center [254, 218] width 194 height 16
click at [146, 213] on input "I will bring my own Sim Card" at bounding box center [146, 213] width 0 height 0
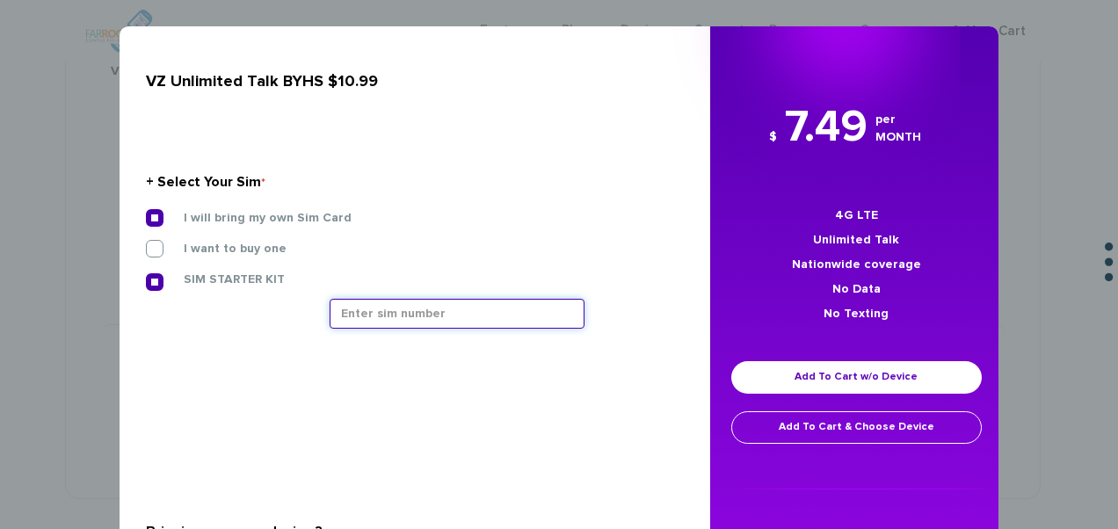
click at [466, 322] on input "text" at bounding box center [457, 314] width 255 height 30
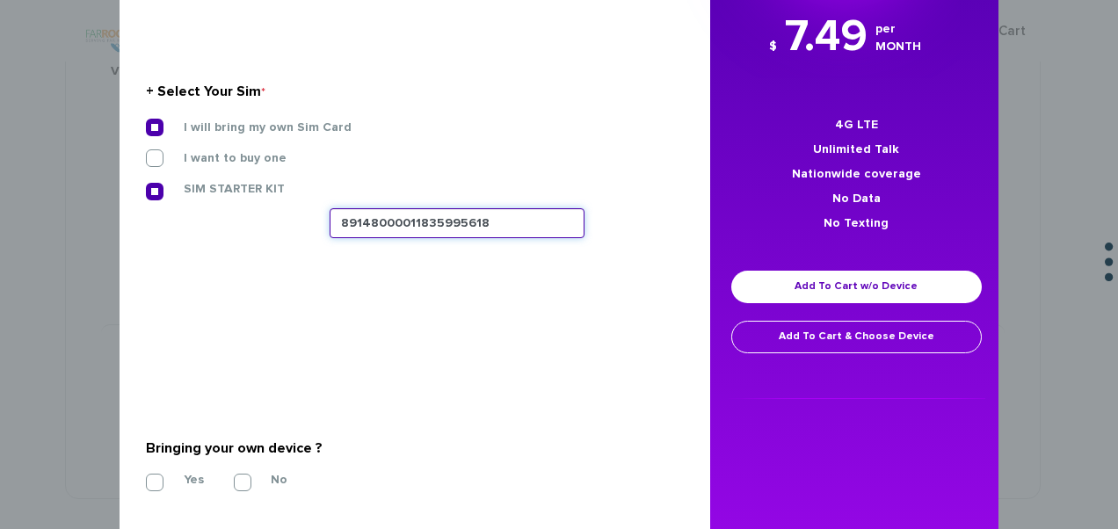
scroll to position [176, 0]
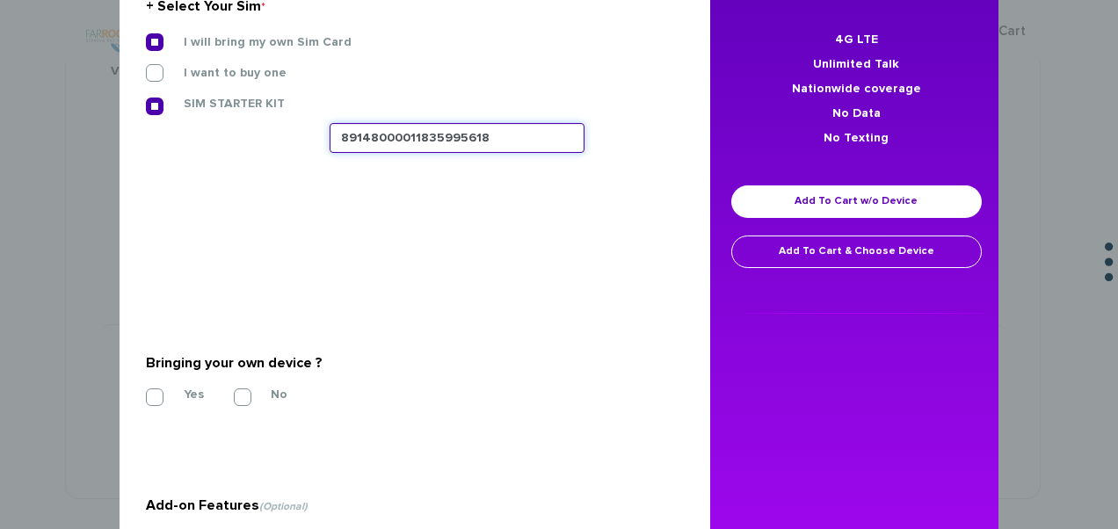
click at [428, 132] on input "89148000011835995618" at bounding box center [457, 138] width 255 height 30
click at [436, 134] on input "89148000011835995618" at bounding box center [457, 138] width 255 height 30
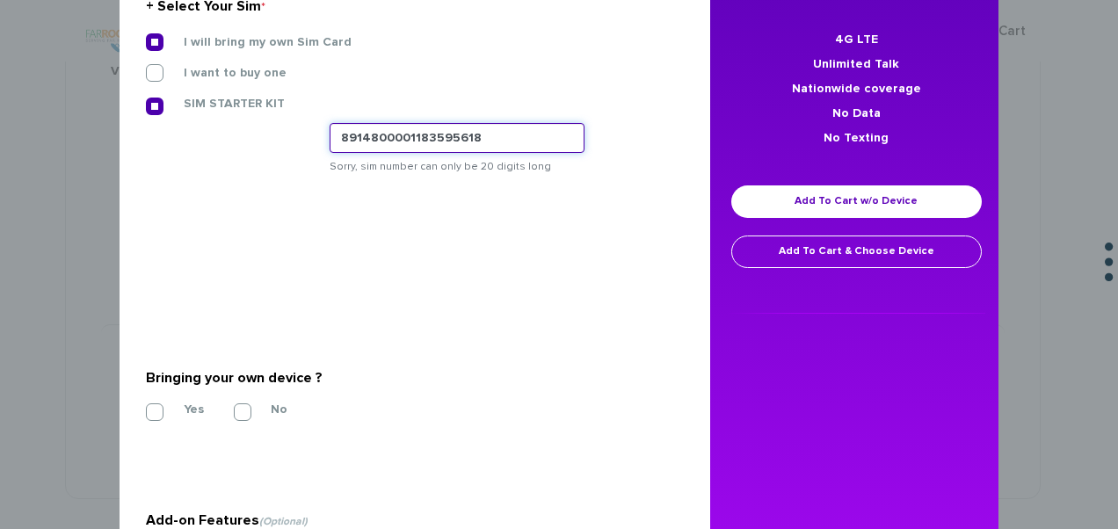
click at [497, 139] on input "8914800001183595618" at bounding box center [457, 138] width 255 height 30
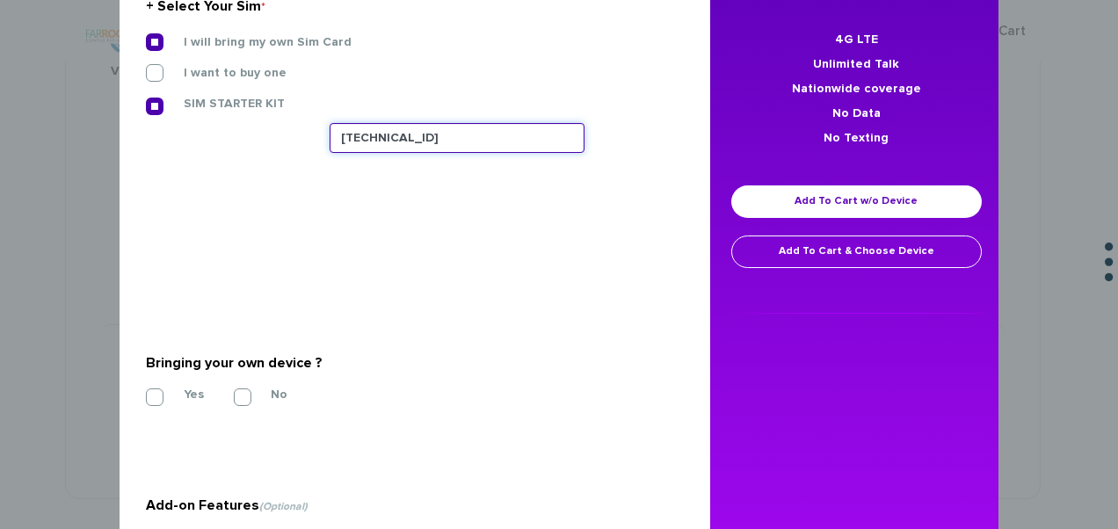
scroll to position [345, 0]
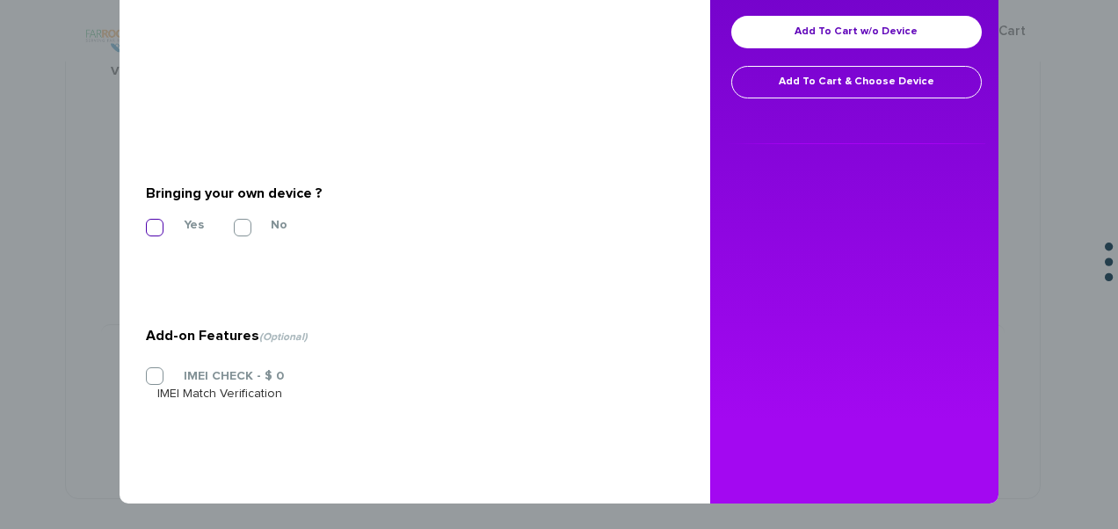
type input "[TECHNICAL_ID]"
click at [167, 230] on label "Yes" at bounding box center [180, 225] width 47 height 16
click at [146, 222] on input "Yes" at bounding box center [146, 222] width 0 height 0
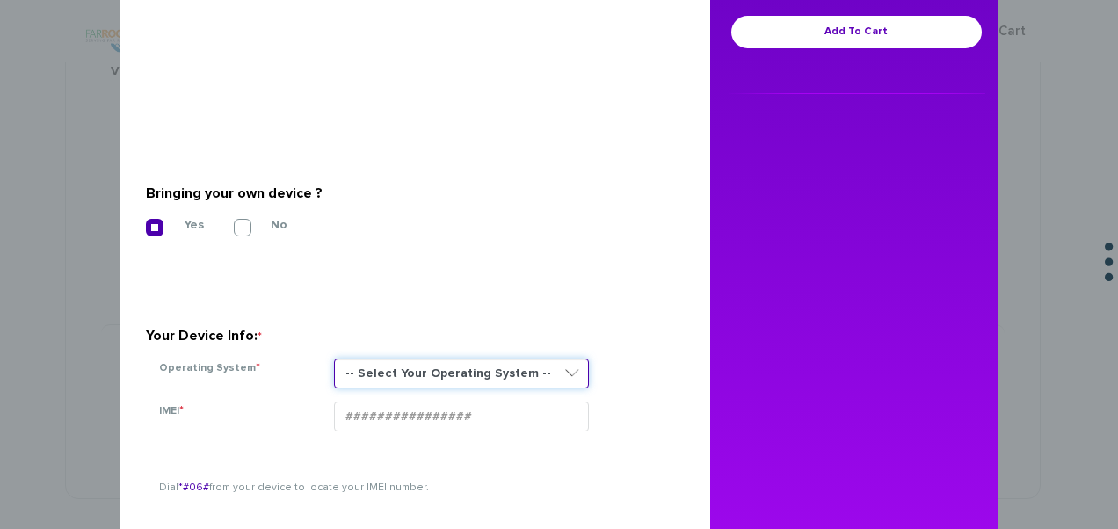
click at [425, 366] on select "-- Select Your Operating System -- ANDROID BLACKBERRY IOS NONE (BASIC PHONE) WI…" at bounding box center [461, 374] width 255 height 30
select select "NONE (BASIC PHONE)"
click at [334, 359] on select "-- Select Your Operating System -- ANDROID BLACKBERRY IOS NONE (BASIC PHONE) WI…" at bounding box center [461, 374] width 255 height 30
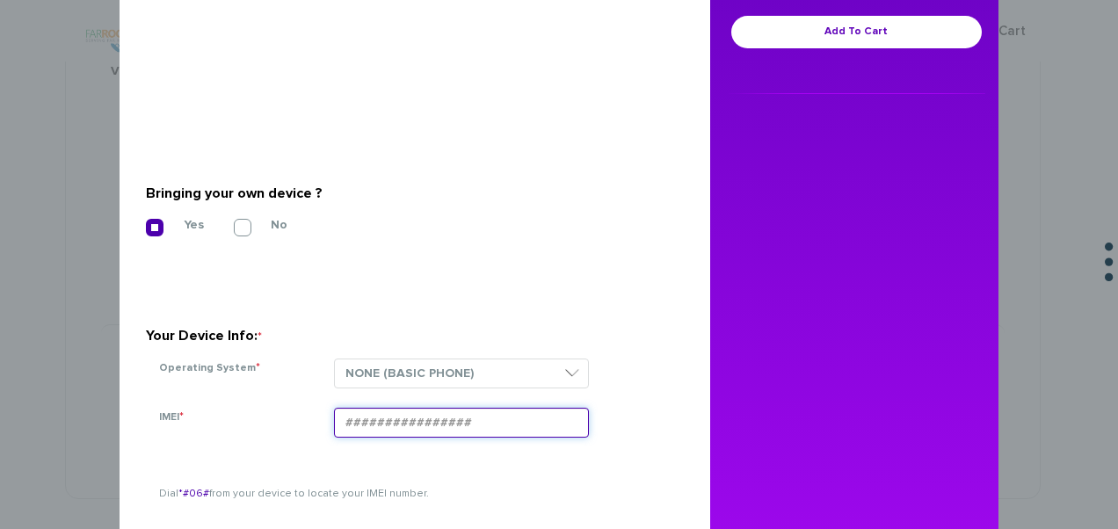
paste input "354834106232428"
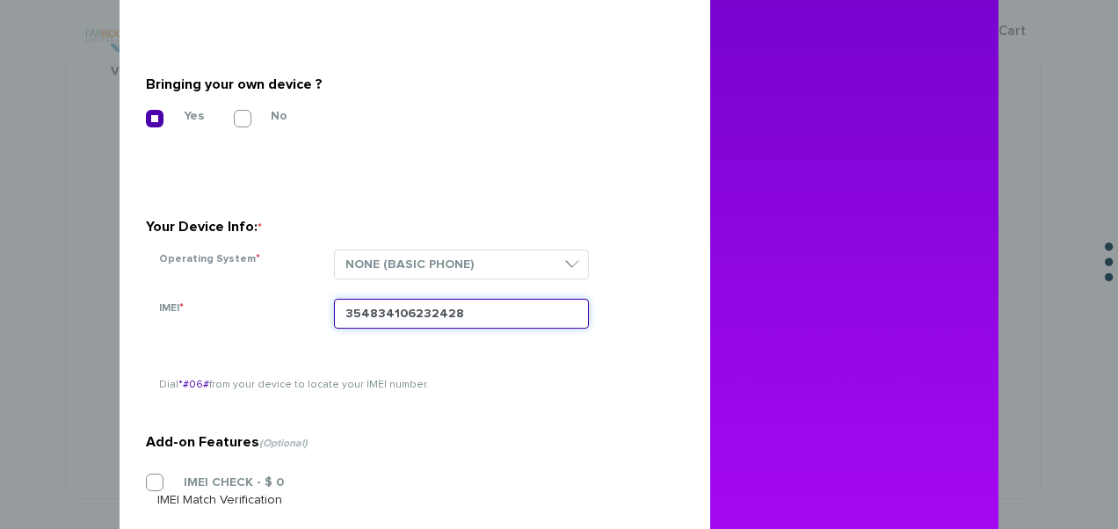
scroll to position [561, 0]
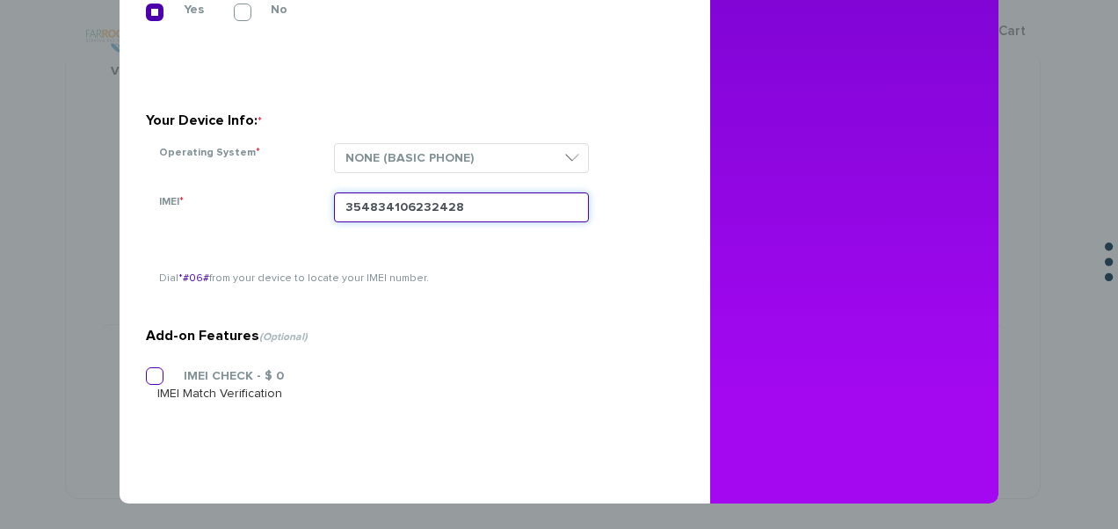
type input "354834106232428"
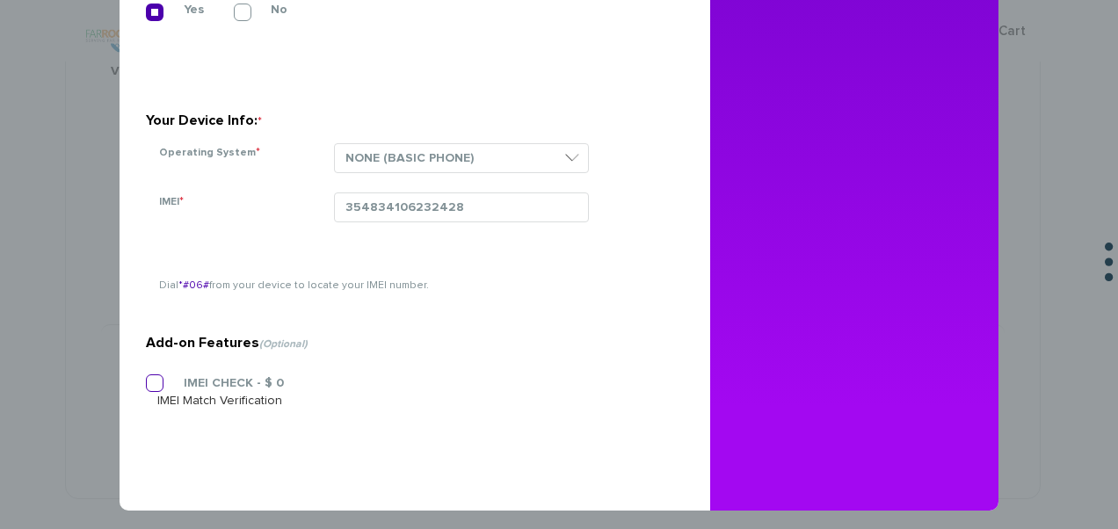
click at [160, 370] on section "Add-on Features (Optional) IMEI CHECK - $ 0 IMEI Match Verification" at bounding box center [408, 329] width 525 height 284
click at [157, 376] on label "IMEI CHECK - $ 0" at bounding box center [220, 383] width 127 height 16
click at [146, 378] on input "IMEI CHECK - $ 0" at bounding box center [146, 378] width 0 height 0
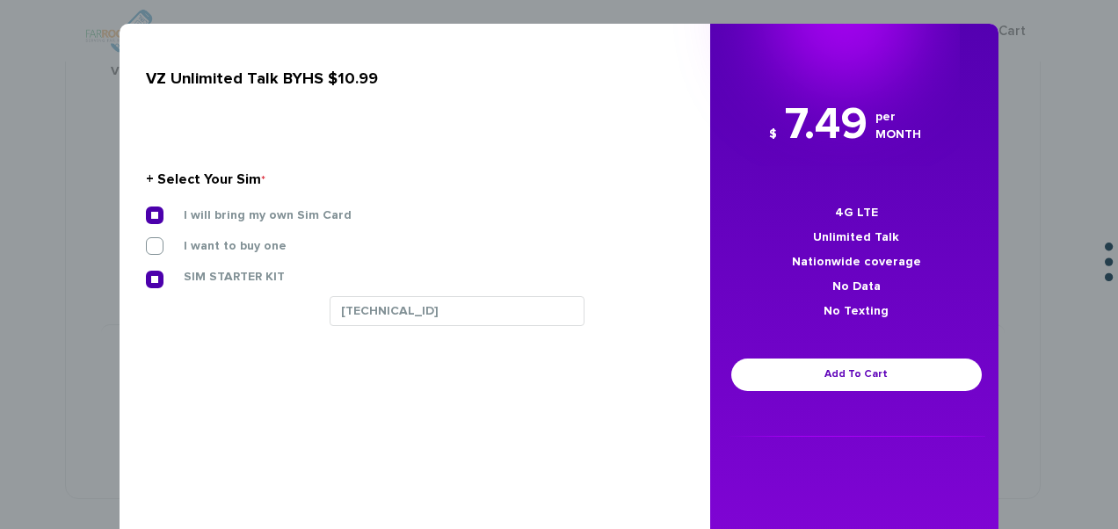
scroll to position [0, 0]
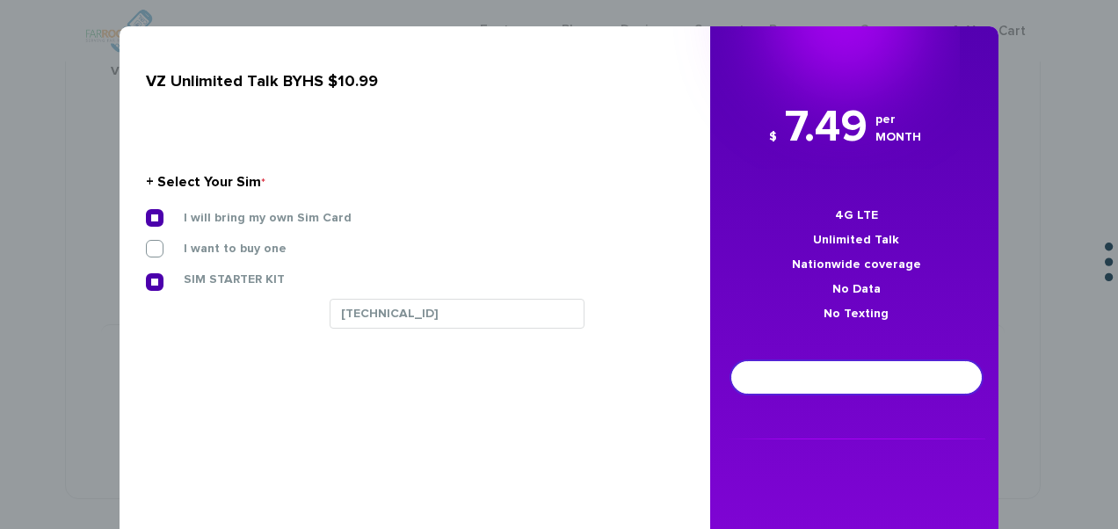
click at [784, 393] on link "Add To Cart" at bounding box center [856, 377] width 250 height 33
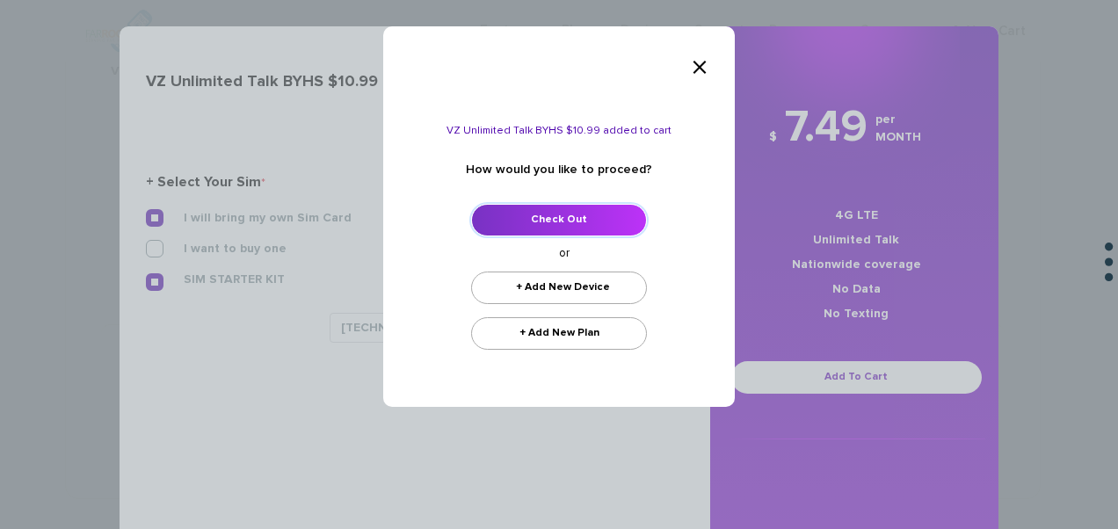
click at [608, 211] on link "Check Out" at bounding box center [559, 220] width 176 height 33
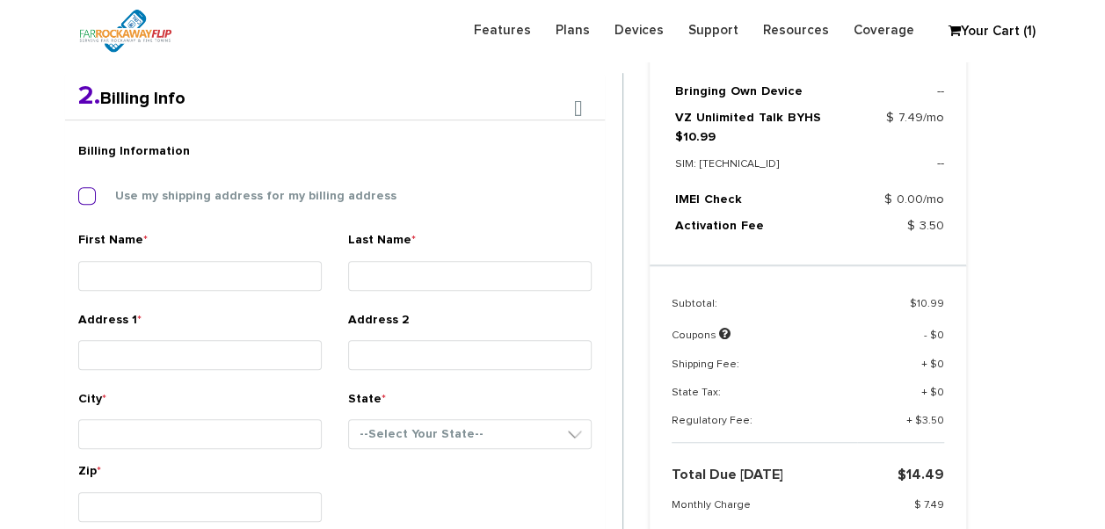
click at [112, 197] on label "Use my shipping address for my billing address" at bounding box center [243, 196] width 308 height 16
click at [78, 191] on input "Use my shipping address for my billing address" at bounding box center [78, 191] width 0 height 0
type input "rivky"
type input "breuer"
type input "1449 38th"
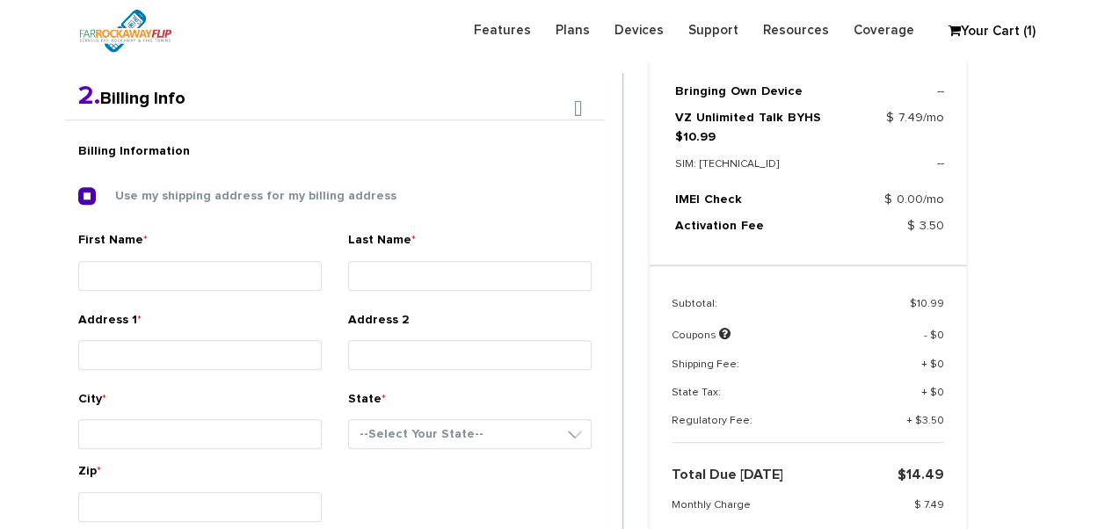
type input "brooklyn"
select select "NY"
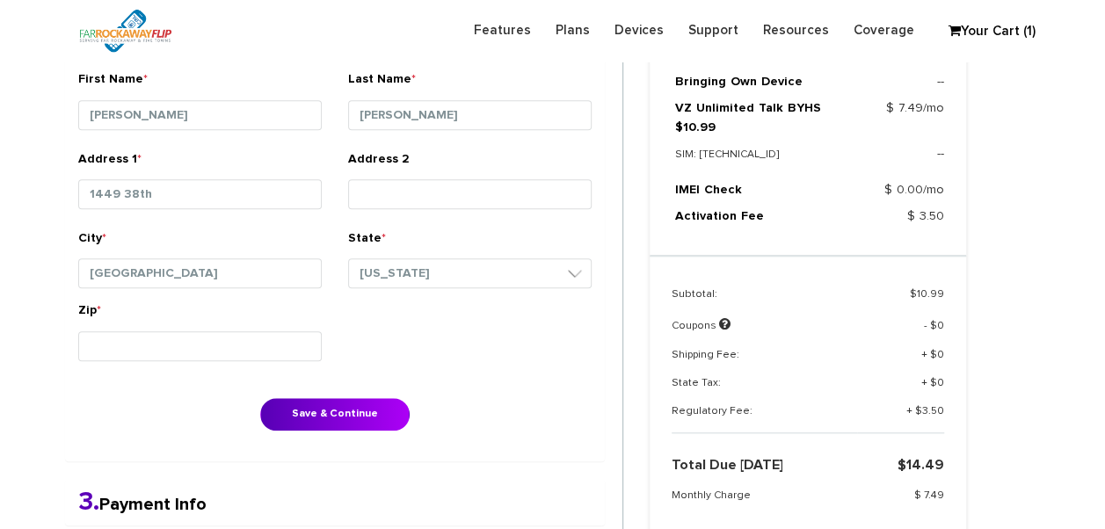
scroll to position [719, 0]
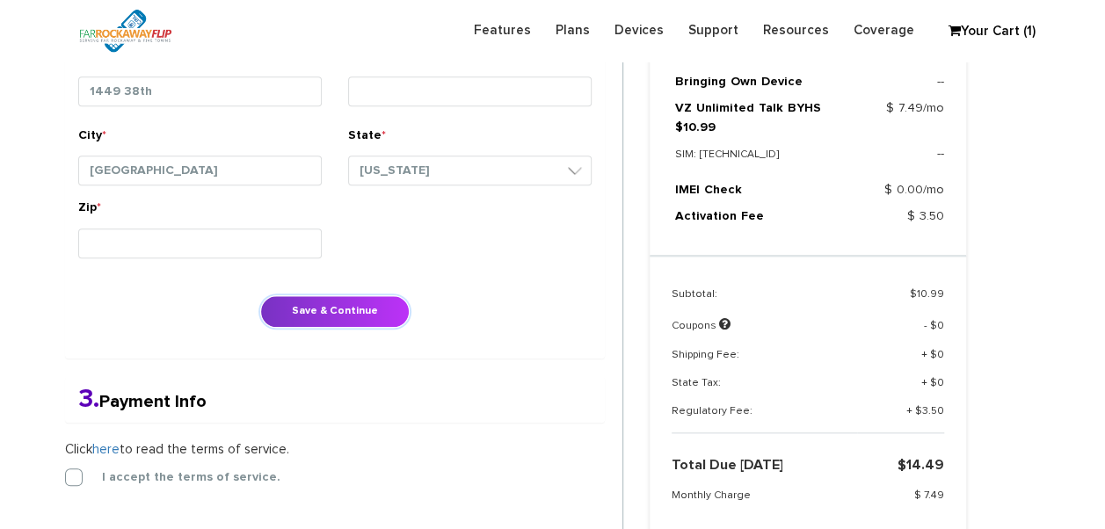
click at [315, 308] on button "Save & Continue" at bounding box center [334, 311] width 149 height 33
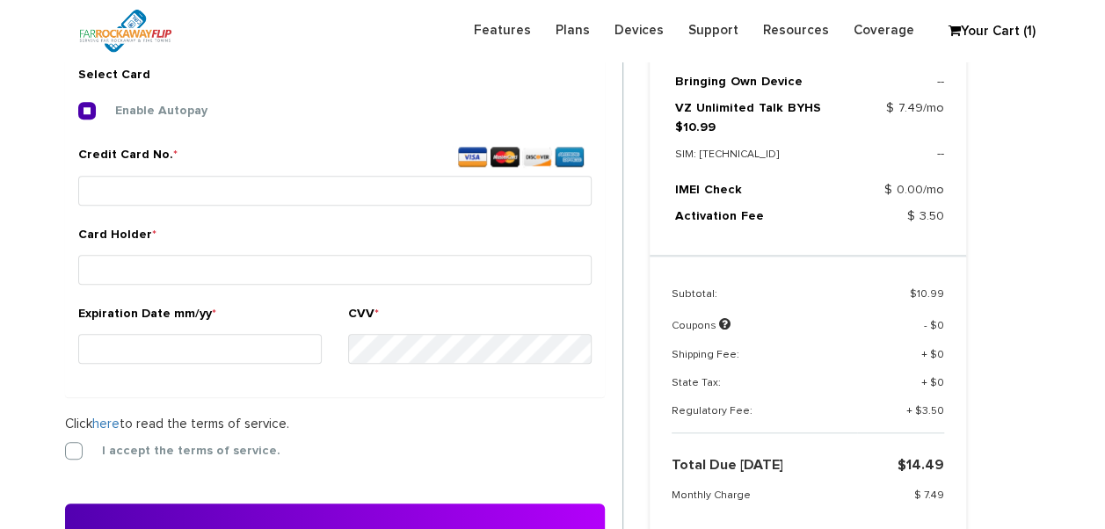
click at [73, 453] on form "2. Billing Info Billing Information Use my shipping address for my billing addr…" at bounding box center [344, 208] width 558 height 755
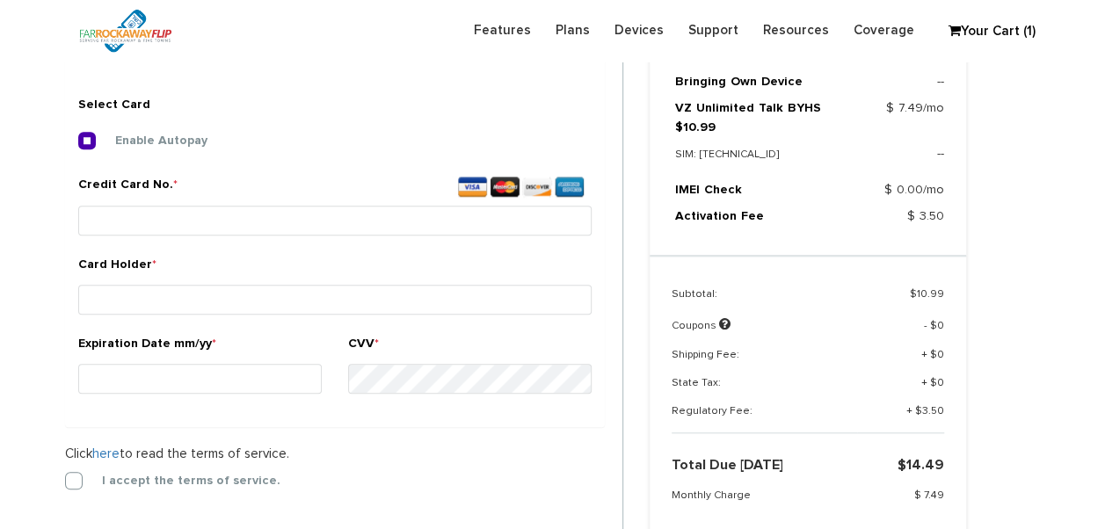
click at [76, 480] on label "I accept the terms of service." at bounding box center [178, 481] width 205 height 16
click at [65, 475] on input "I accept the terms of service." at bounding box center [65, 475] width 0 height 0
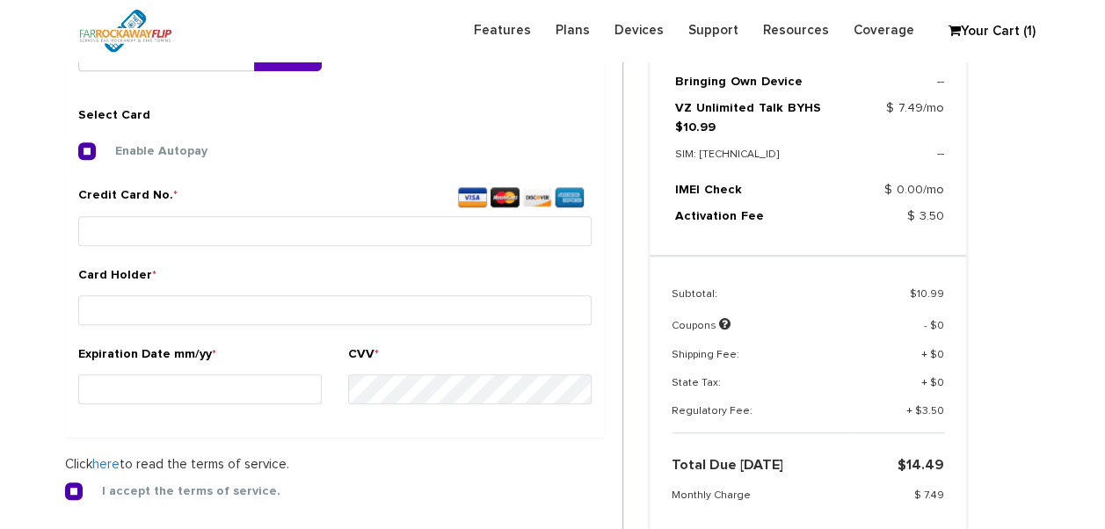
scroll to position [654, 0]
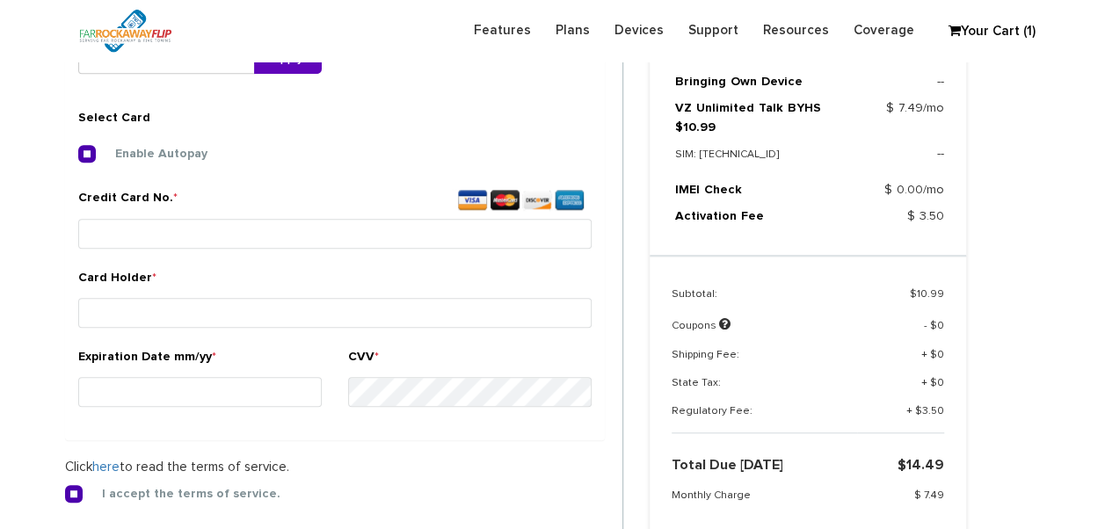
click at [159, 251] on small at bounding box center [334, 253] width 513 height 4
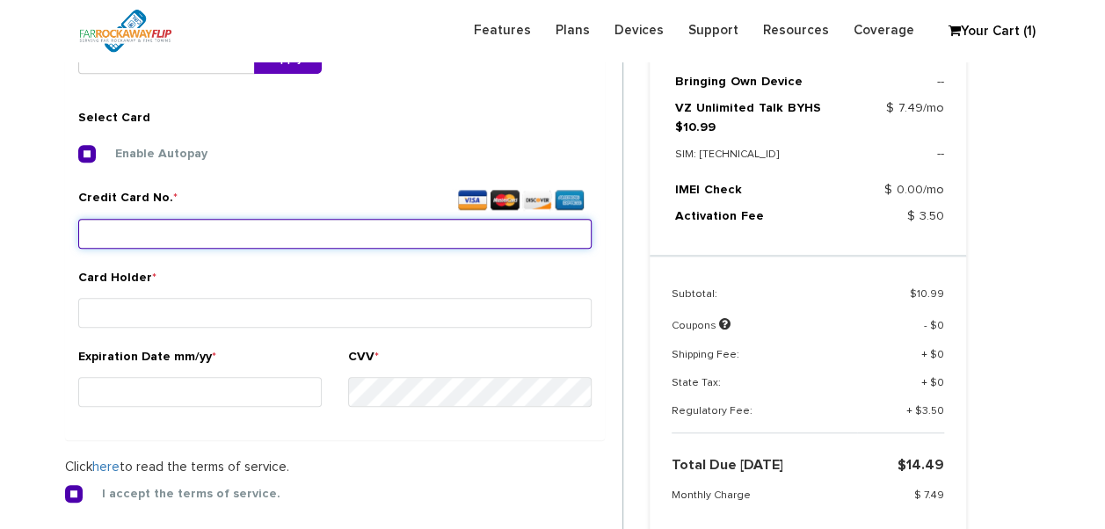
click at [160, 243] on input "Credit Card No. *" at bounding box center [334, 234] width 513 height 30
type input "[CREDIT_CARD_NUMBER]"
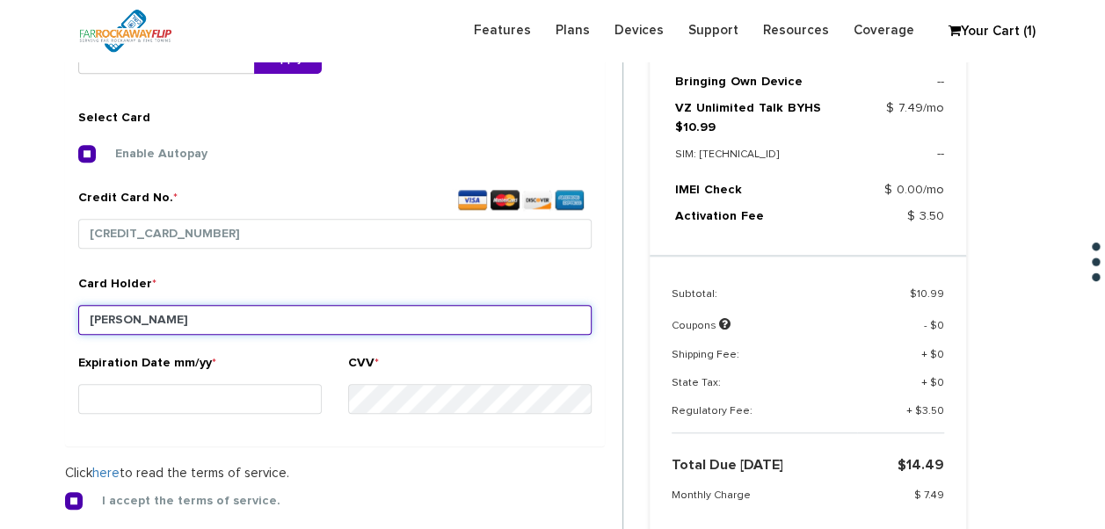
type input "[PERSON_NAME]"
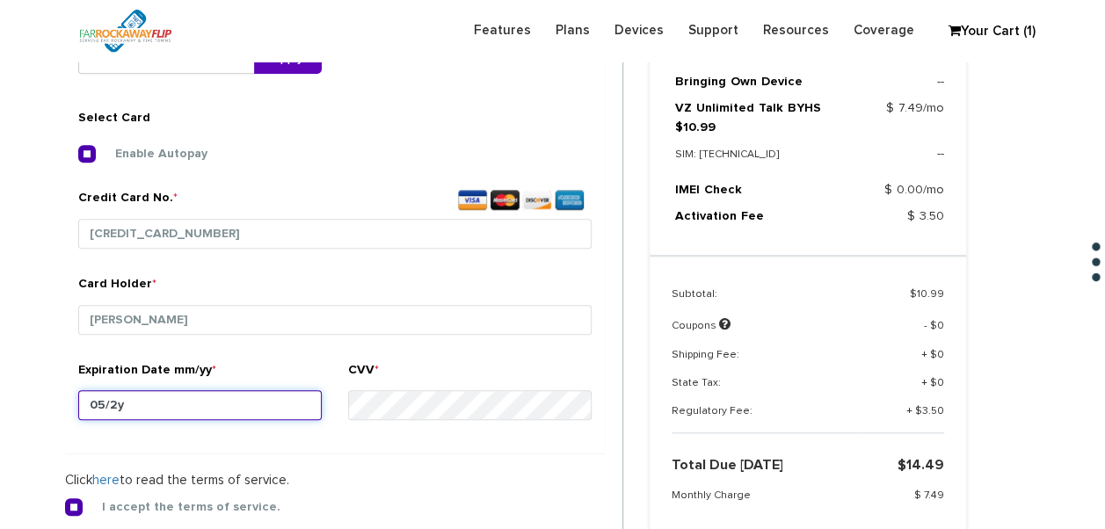
type input "05/29"
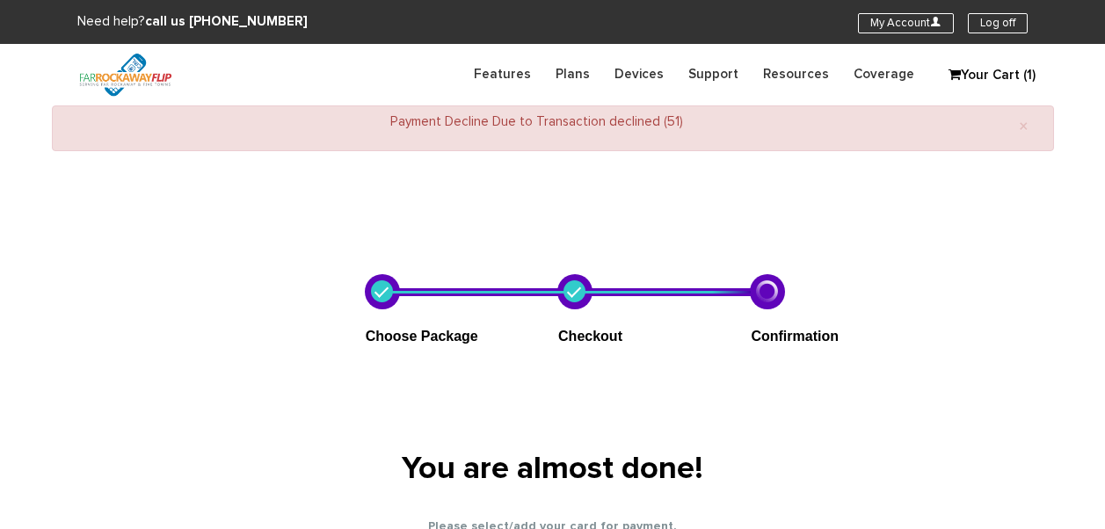
select select "NY"
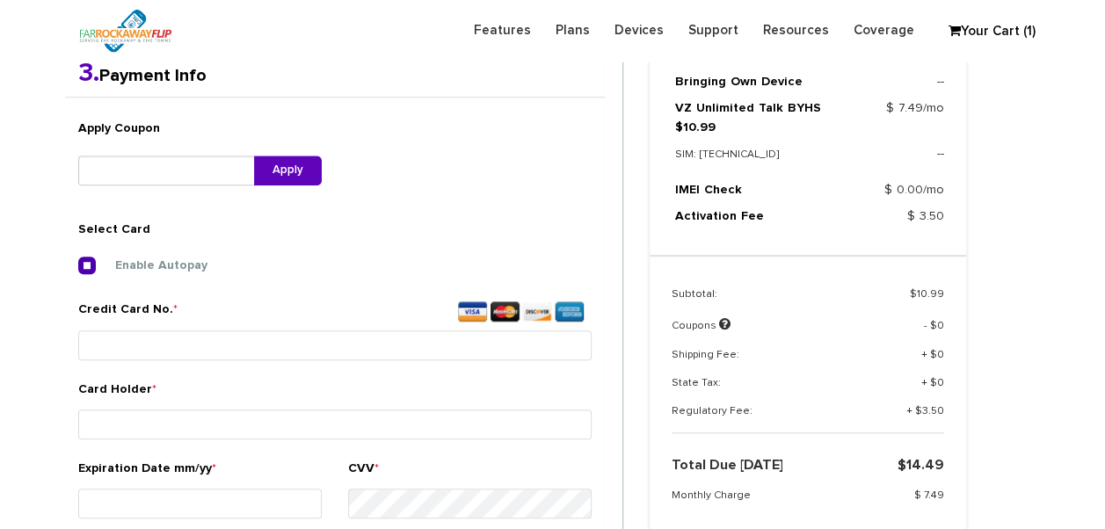
scroll to position [683, 0]
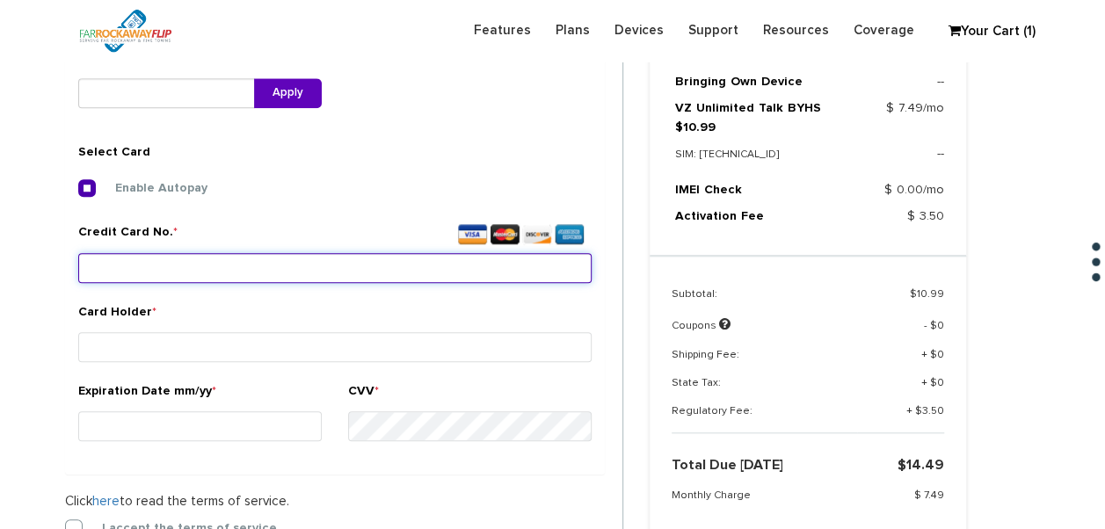
click at [248, 276] on input "Credit Card No. *" at bounding box center [334, 268] width 513 height 30
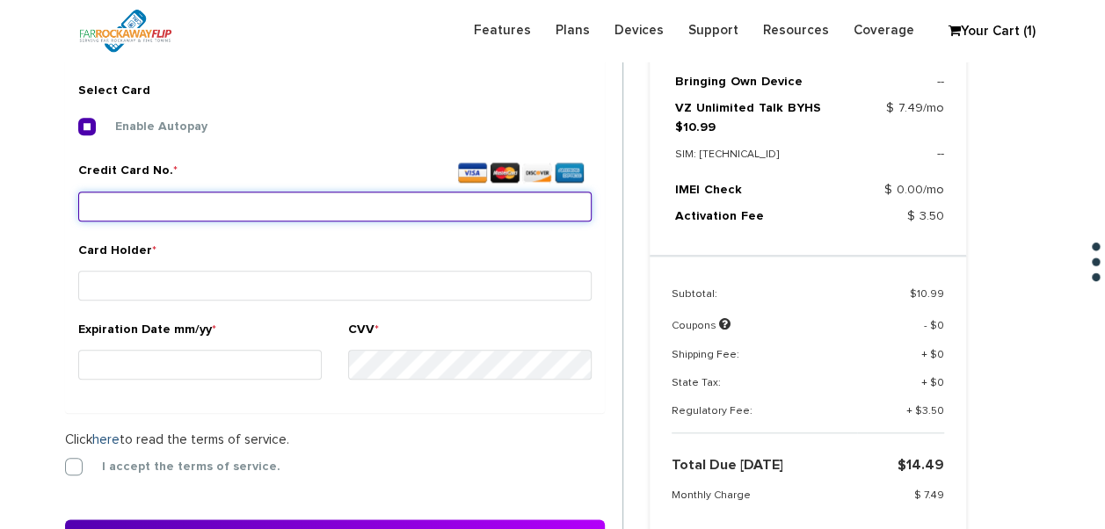
scroll to position [771, 0]
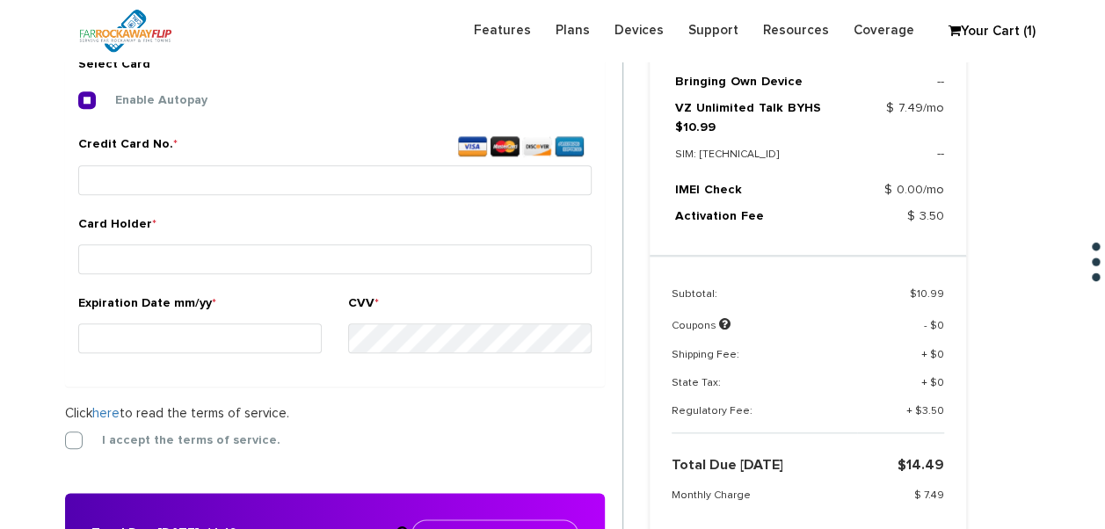
click at [63, 438] on div "1. Shipping Info First Name * rivky Last Name * breuer Address 1 * 1449 38th Ad…" at bounding box center [344, 188] width 584 height 863
click at [76, 432] on label "I accept the terms of service." at bounding box center [178, 440] width 205 height 16
click at [65, 435] on input "I accept the terms of service." at bounding box center [65, 435] width 0 height 0
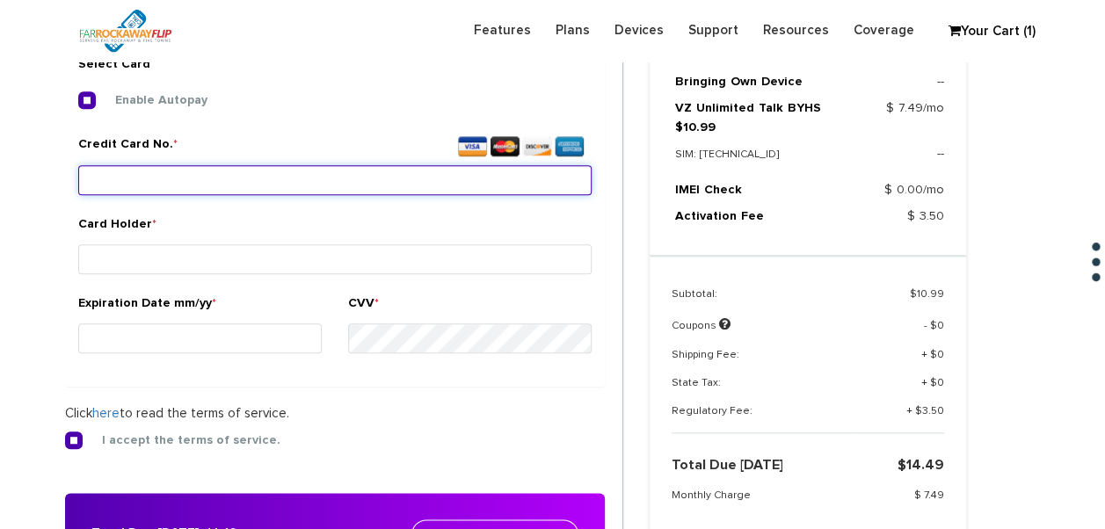
click at [183, 183] on input "Credit Card No. *" at bounding box center [334, 180] width 513 height 30
type input "5129 9258 4099 8549"
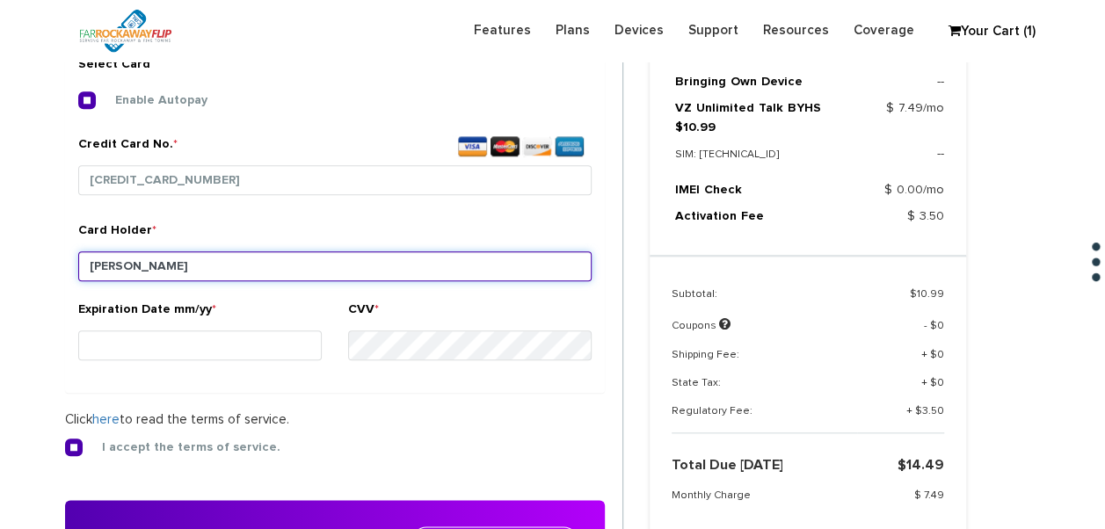
type input "[PERSON_NAME]"
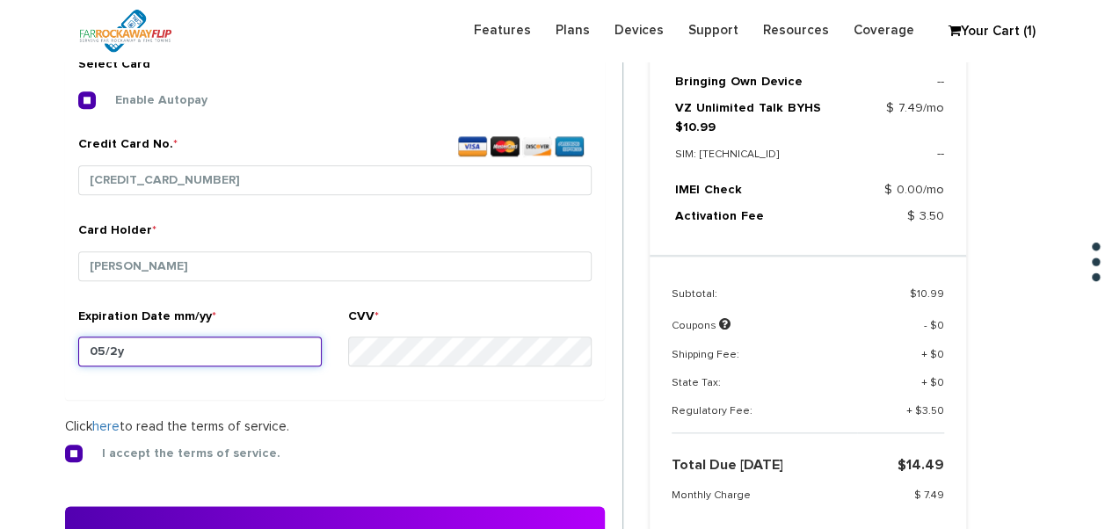
type input "05/29"
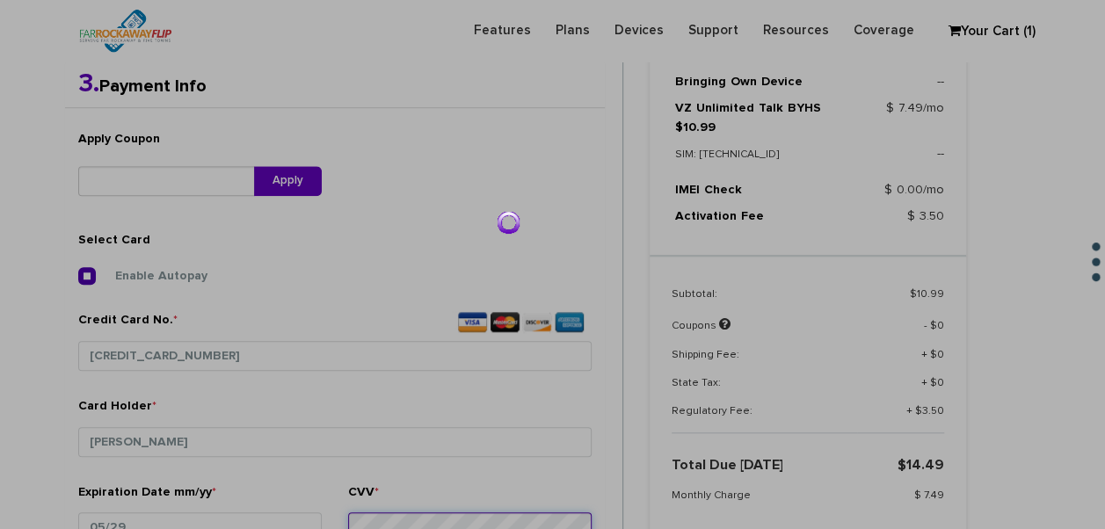
scroll to position [594, 0]
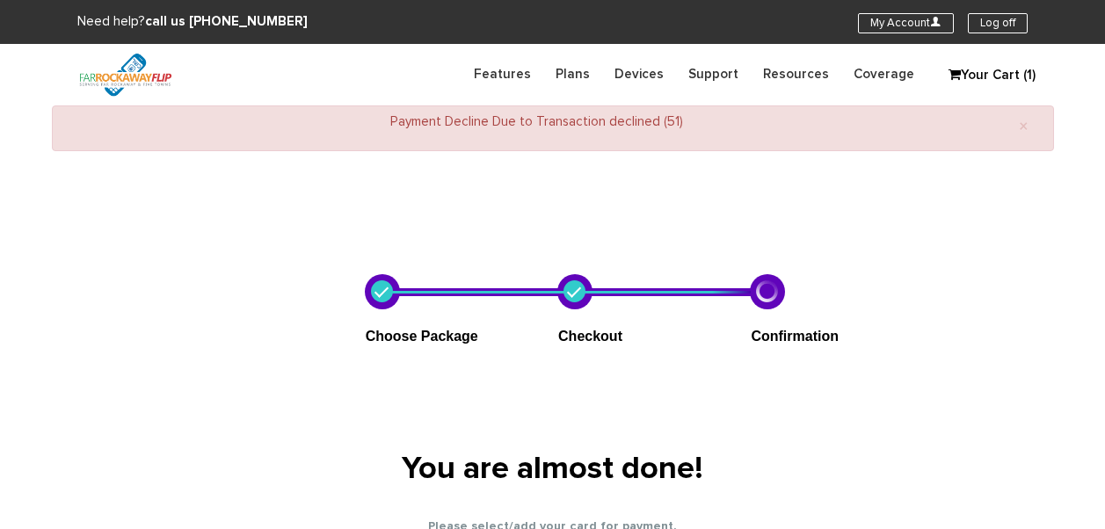
select select "NY"
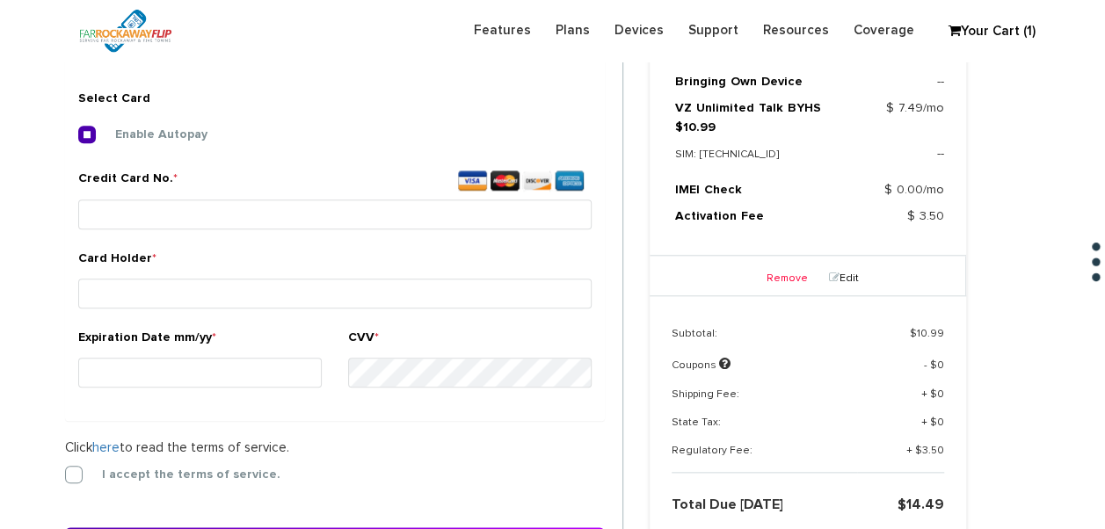
scroll to position [879, 0]
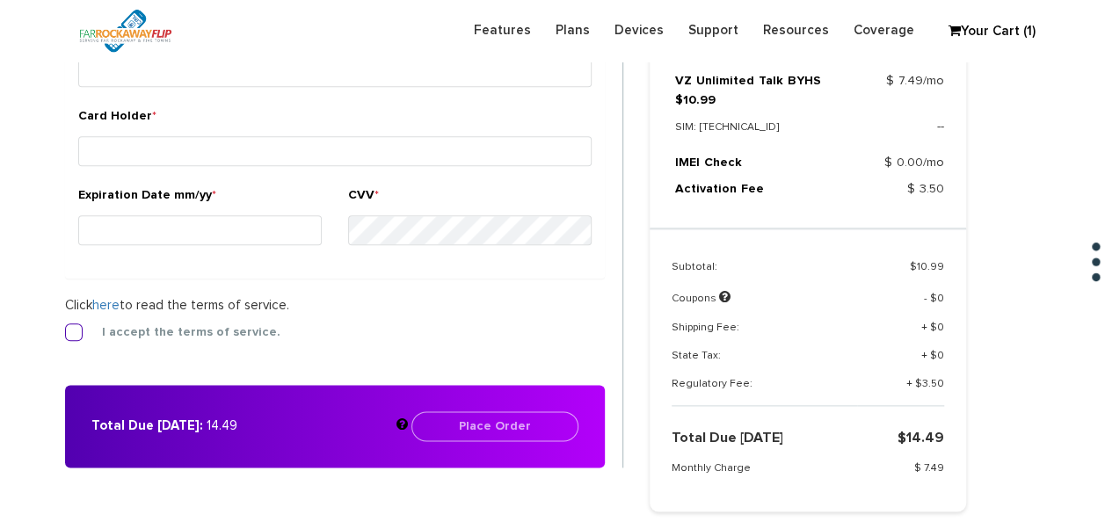
click at [76, 324] on label "I accept the terms of service." at bounding box center [178, 332] width 205 height 16
click at [65, 327] on input "I accept the terms of service." at bounding box center [65, 327] width 0 height 0
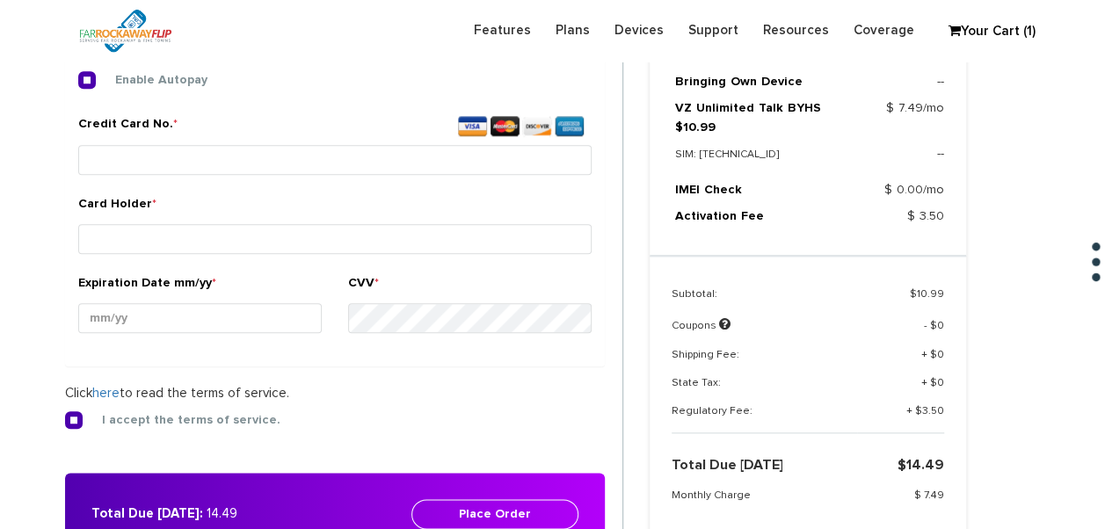
scroll to position [791, 0]
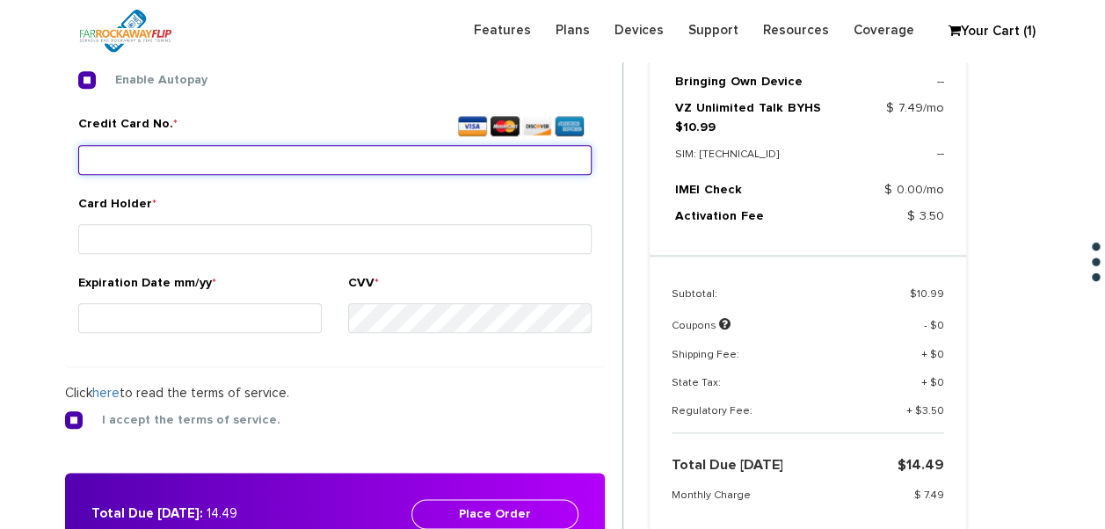
click at [149, 158] on input "Credit Card No. *" at bounding box center [334, 160] width 513 height 30
type input "[CREDIT_CARD_NUMBER]"
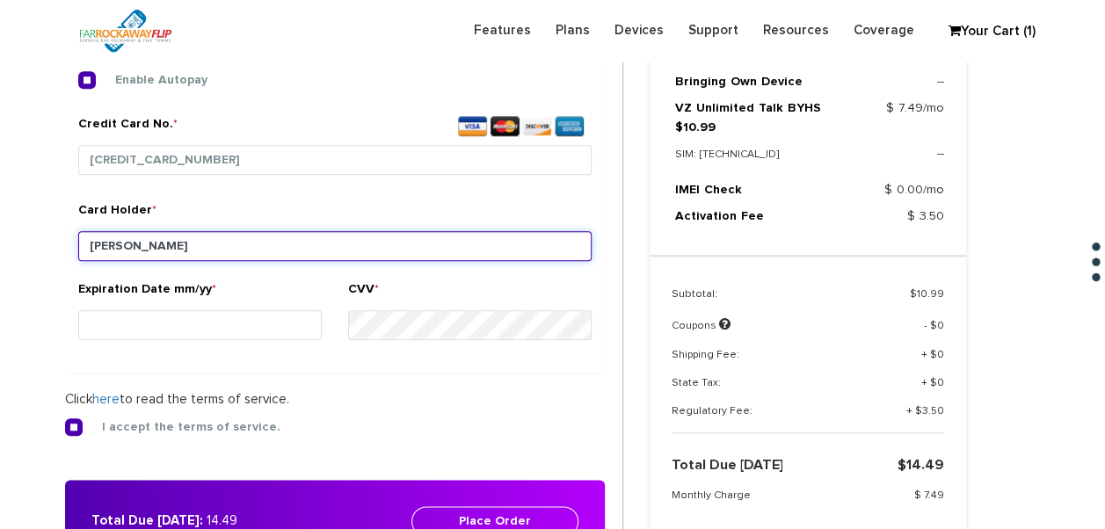
type input "[PERSON_NAME]"
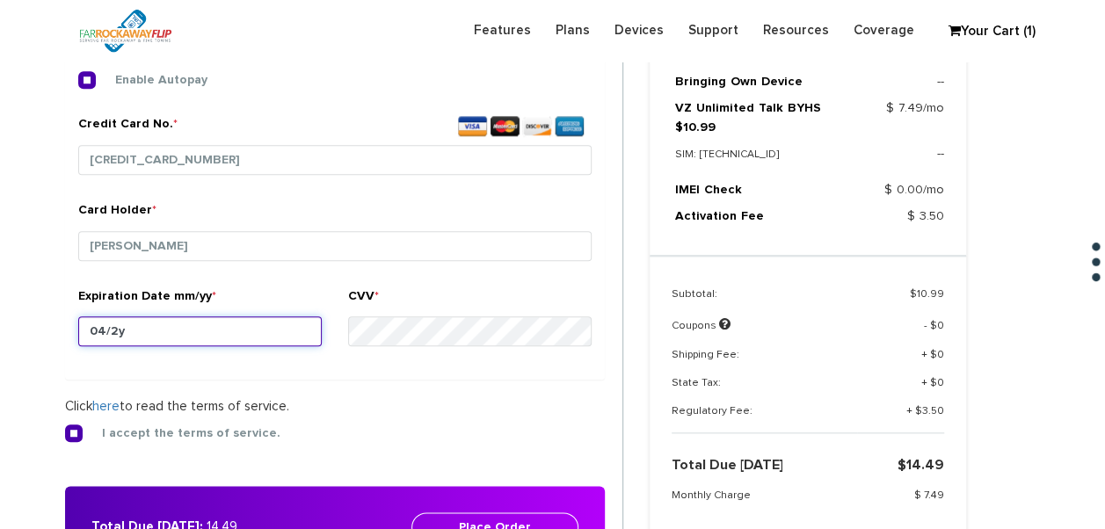
type input "04/28"
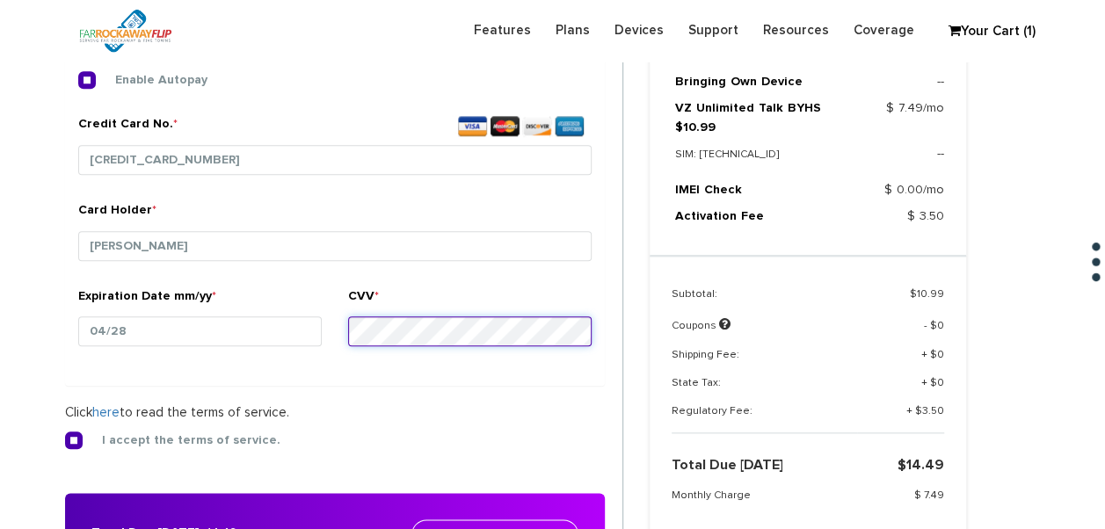
click at [411, 519] on button "Place Order" at bounding box center [494, 534] width 167 height 30
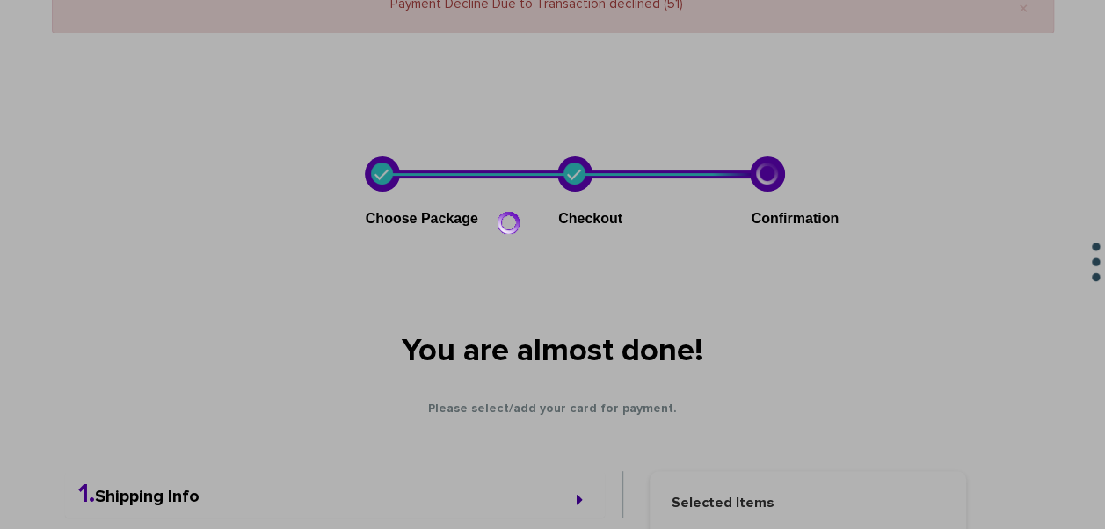
scroll to position [0, 0]
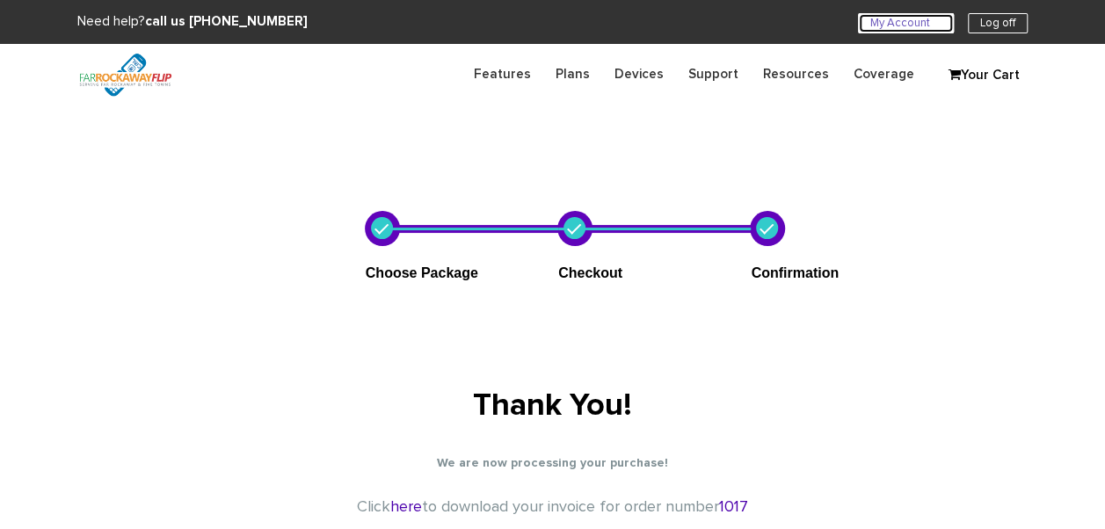
click at [871, 25] on link "My Account U" at bounding box center [906, 23] width 96 height 20
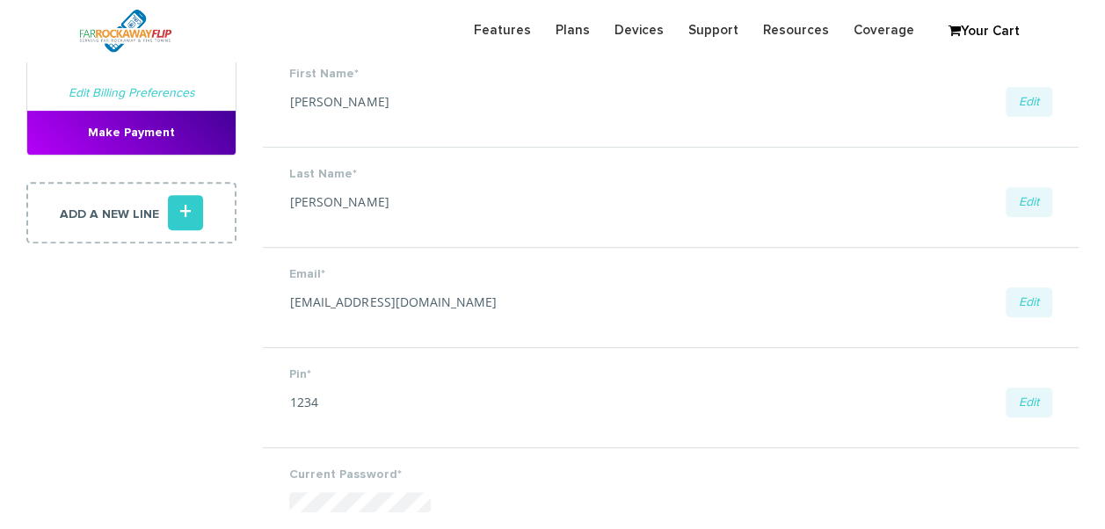
scroll to position [176, 0]
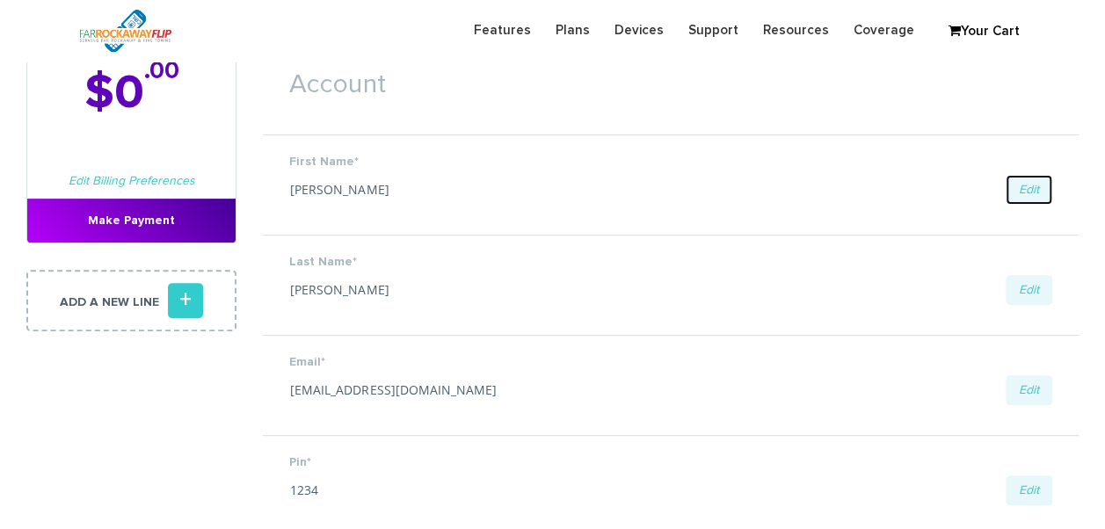
click at [1024, 200] on link "Edit" at bounding box center [1028, 190] width 47 height 30
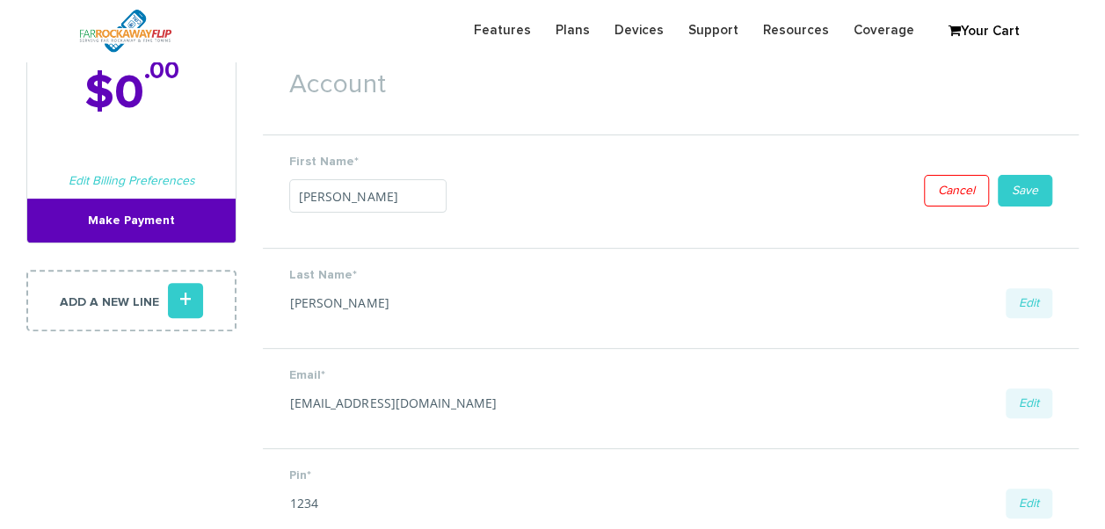
drag, startPoint x: 417, startPoint y: 205, endPoint x: 228, endPoint y: 209, distance: 188.1
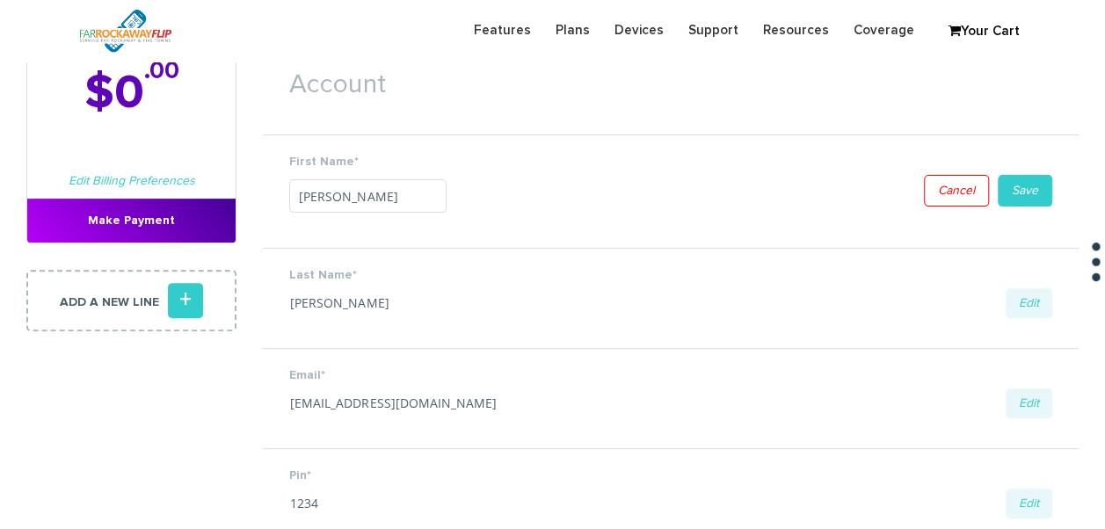
type input "[PERSON_NAME]"
click at [1030, 184] on link "Save" at bounding box center [1024, 191] width 54 height 32
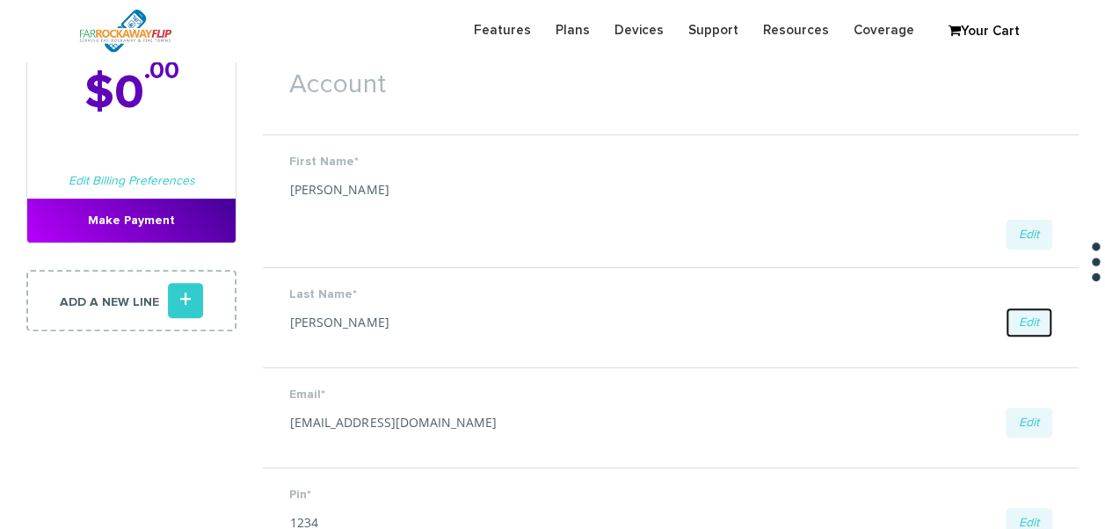
click at [1028, 308] on link "Edit" at bounding box center [1028, 323] width 47 height 30
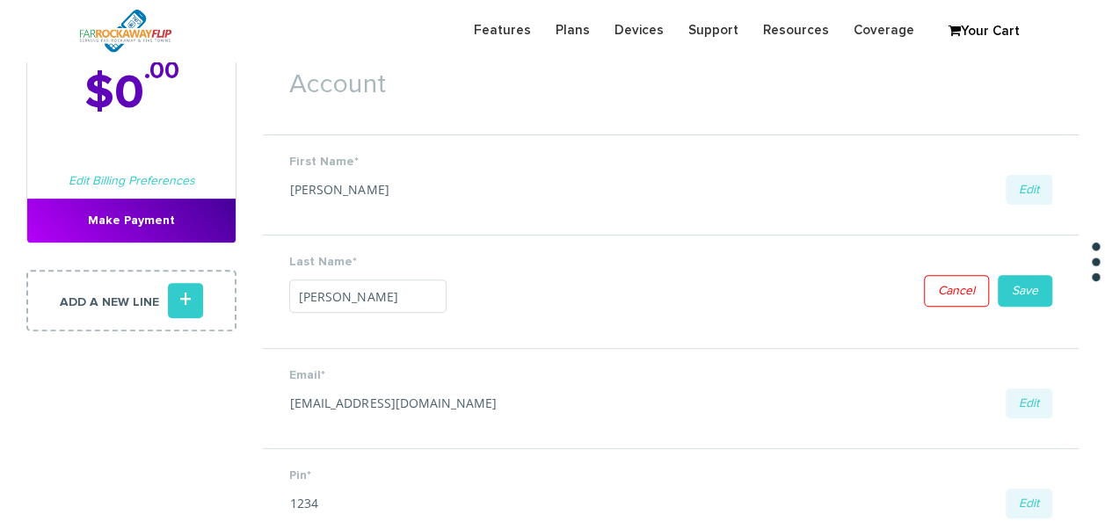
drag, startPoint x: 426, startPoint y: 304, endPoint x: 194, endPoint y: 279, distance: 233.3
type input "[PERSON_NAME]"
click at [1041, 297] on li "Last Name* [PERSON_NAME] Edit Save Cancel" at bounding box center [670, 291] width 815 height 113
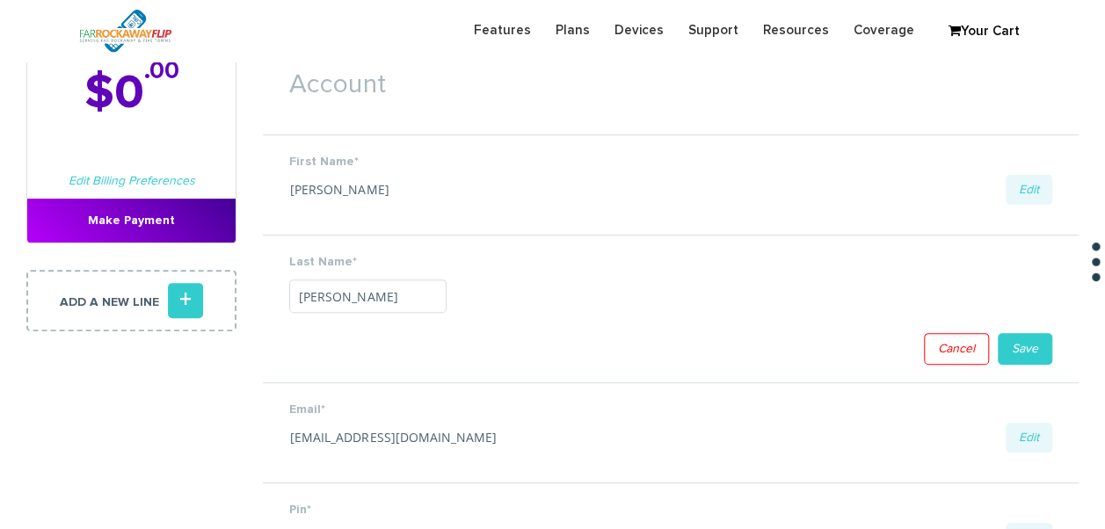
click at [1026, 329] on li "Last Name* [PERSON_NAME] Edit Save Cancel" at bounding box center [670, 309] width 815 height 148
click at [1021, 343] on link "Save" at bounding box center [1024, 349] width 54 height 32
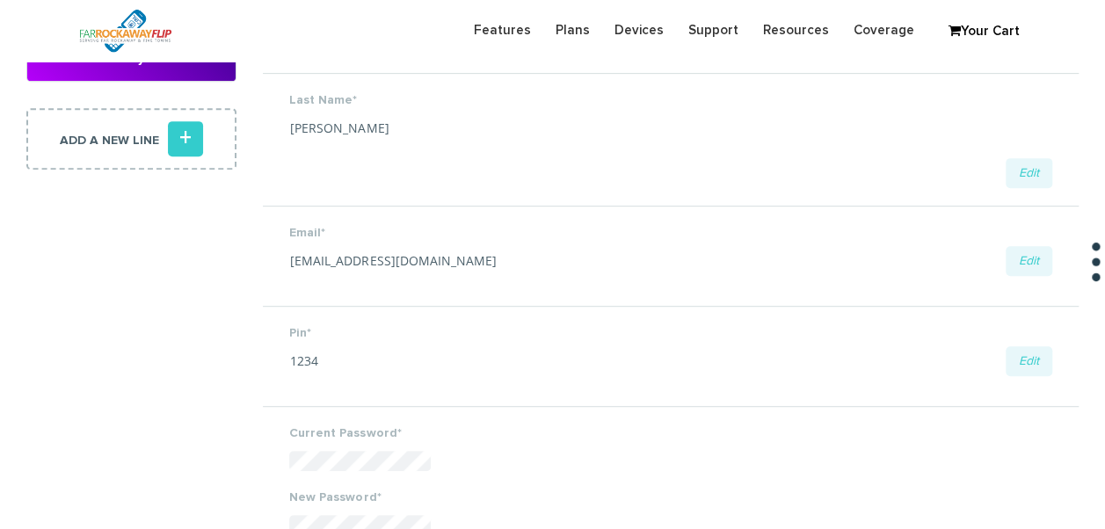
scroll to position [351, 0]
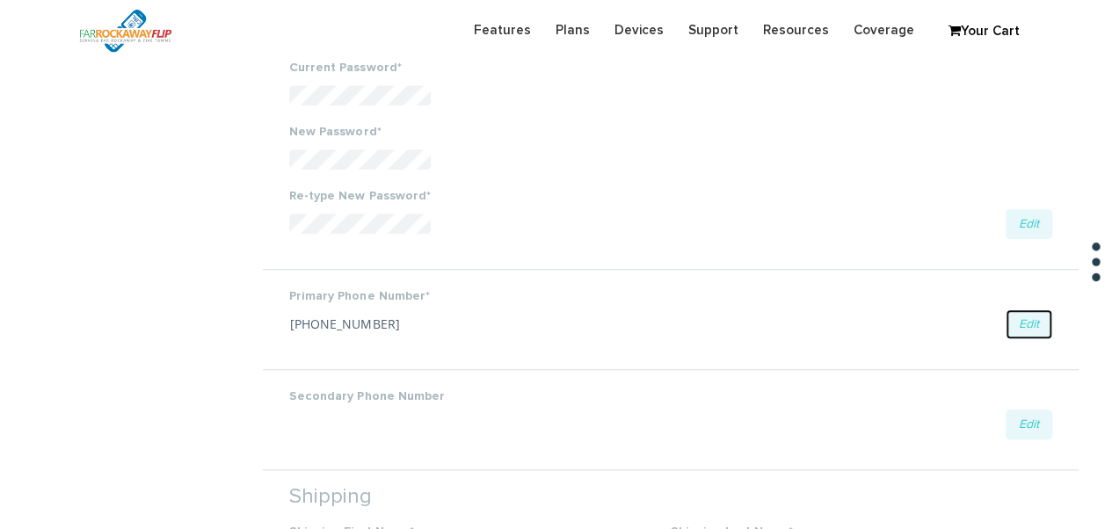
click at [1042, 310] on link "Edit" at bounding box center [1028, 324] width 47 height 30
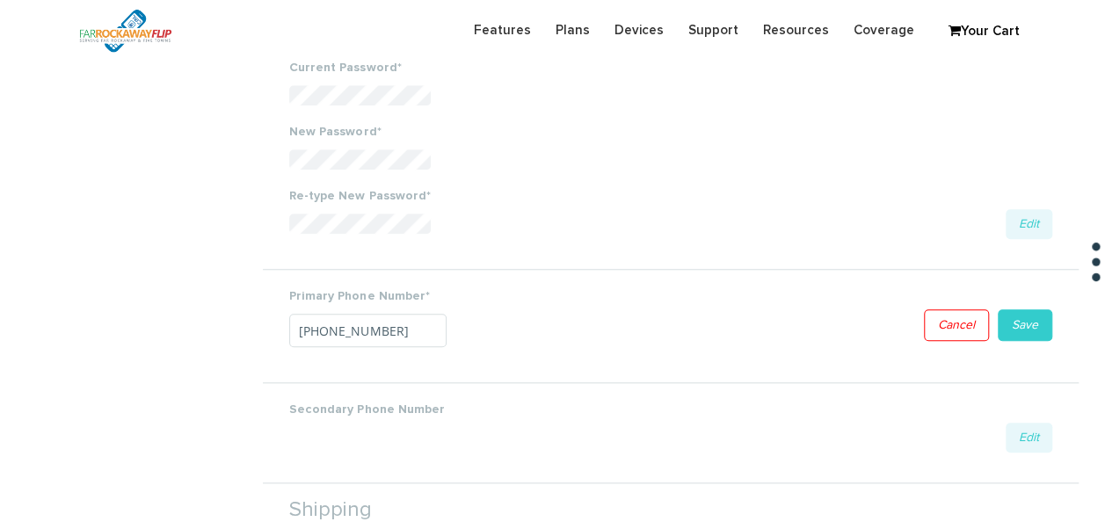
drag, startPoint x: 405, startPoint y: 324, endPoint x: 200, endPoint y: 301, distance: 206.0
type input "[PHONE_NUMBER]"
click at [1006, 314] on li "Primary Phone Number* [PHONE_NUMBER] Edit Save Cancel" at bounding box center [670, 325] width 815 height 113
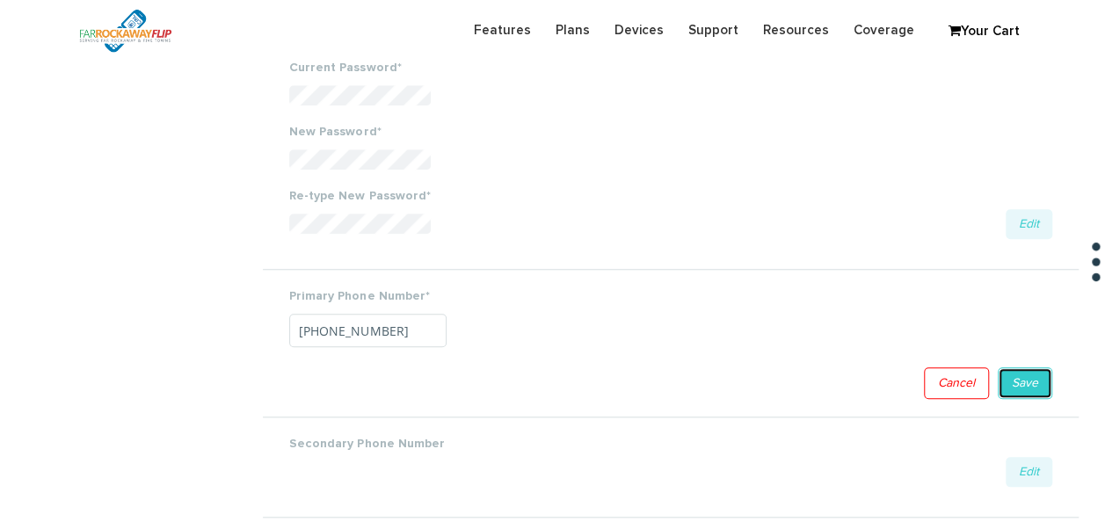
click at [1018, 375] on link "Save" at bounding box center [1024, 383] width 54 height 32
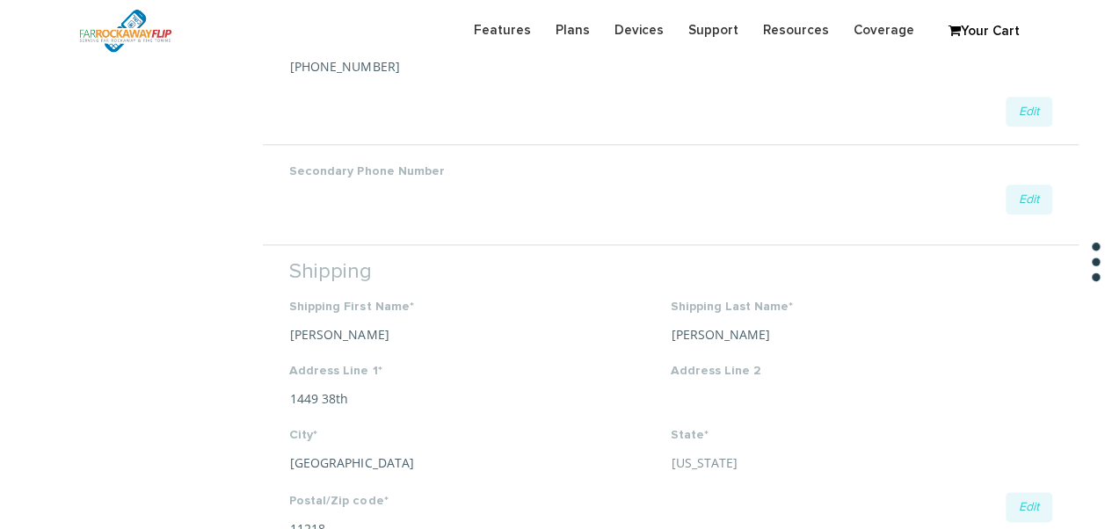
scroll to position [1022, 0]
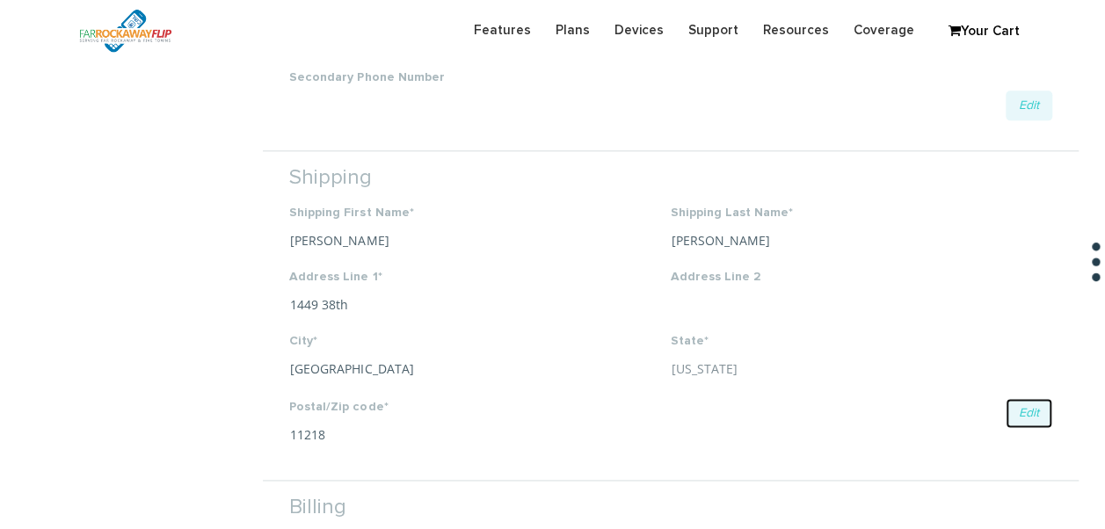
click at [1033, 399] on link "Edit" at bounding box center [1028, 413] width 47 height 30
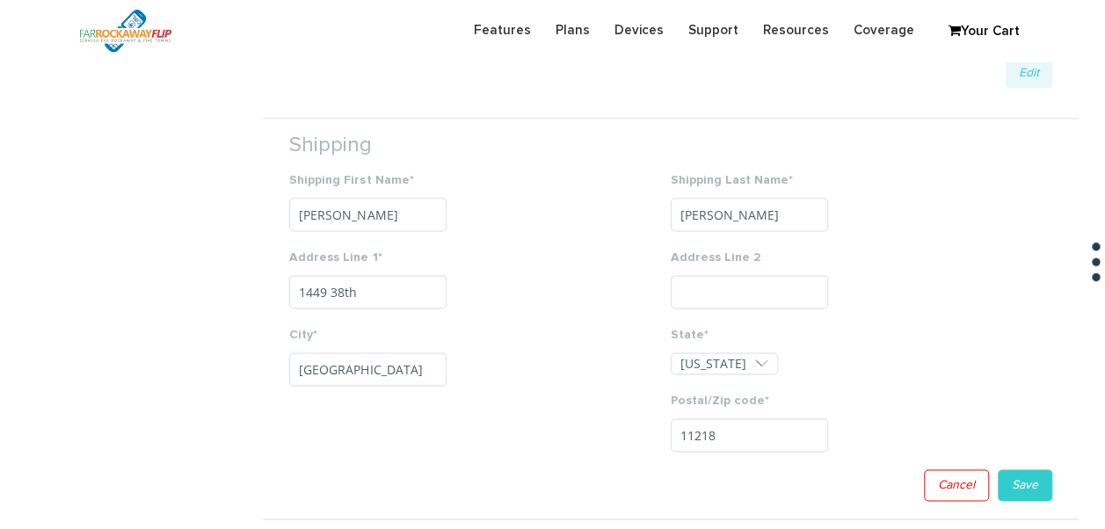
drag, startPoint x: 344, startPoint y: 205, endPoint x: 214, endPoint y: 207, distance: 129.2
click at [234, 209] on section "Monthly Billing Billing History Welcome [PERSON_NAME] . Total Due [DATE] $0 .00…" at bounding box center [552, 232] width 1105 height 2420
type input "[PERSON_NAME]"
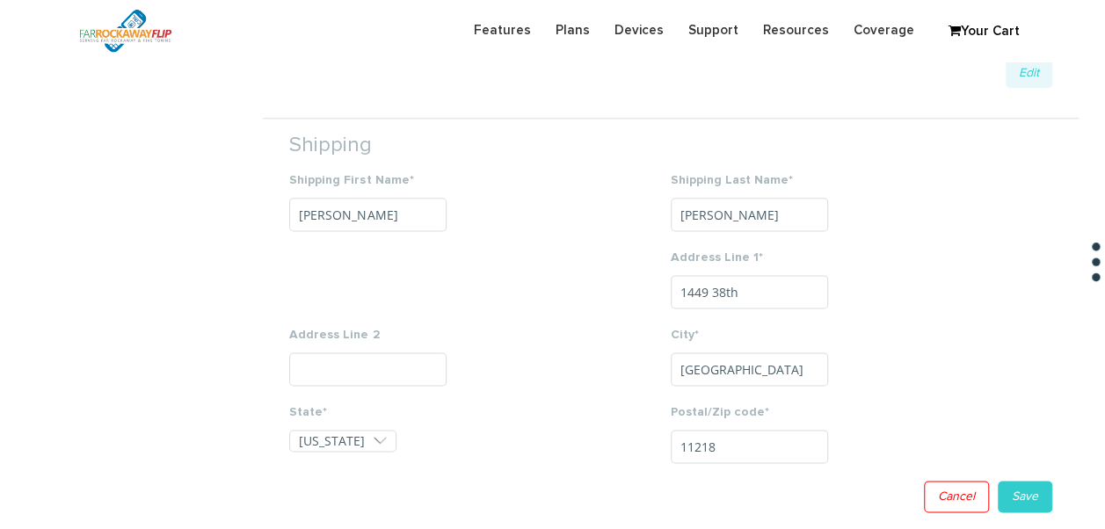
drag, startPoint x: 732, startPoint y: 212, endPoint x: 473, endPoint y: 151, distance: 266.2
click at [476, 156] on li "Shipping Shipping First Name* [PERSON_NAME] Shipping Last Name* [PERSON_NAME] A…" at bounding box center [670, 324] width 815 height 412
type input "[PERSON_NAME]"
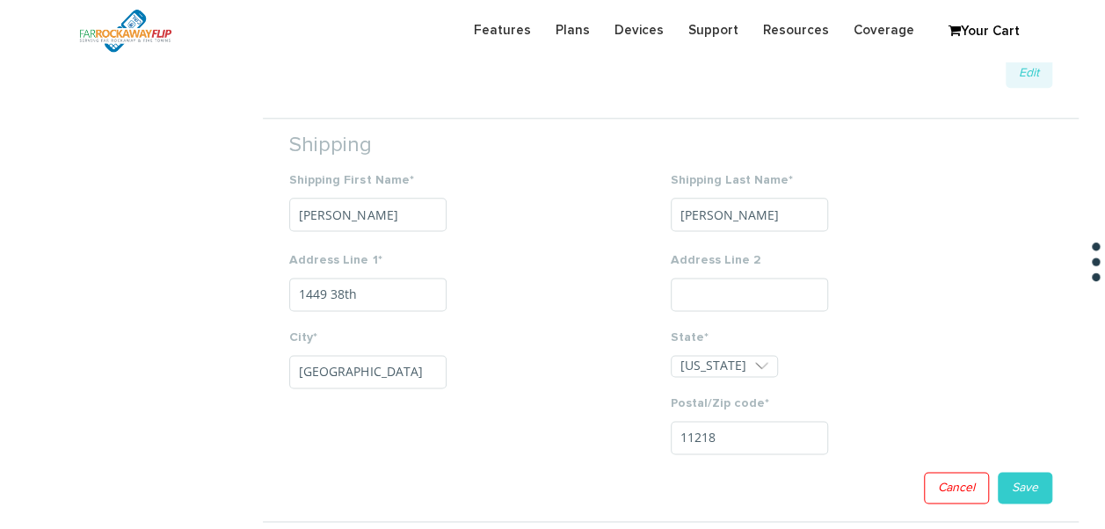
drag, startPoint x: 747, startPoint y: 285, endPoint x: 606, endPoint y: 290, distance: 140.7
click at [612, 286] on div "Address Line 1* 1449 38th" at bounding box center [479, 289] width 381 height 77
drag, startPoint x: 382, startPoint y: 274, endPoint x: 260, endPoint y: 274, distance: 122.1
click at [260, 274] on section "Monthly Billing Billing History Welcome [PERSON_NAME] . Total Due [DATE] $0 .00…" at bounding box center [552, 233] width 1105 height 2423
type input "[STREET_ADDRESS]"
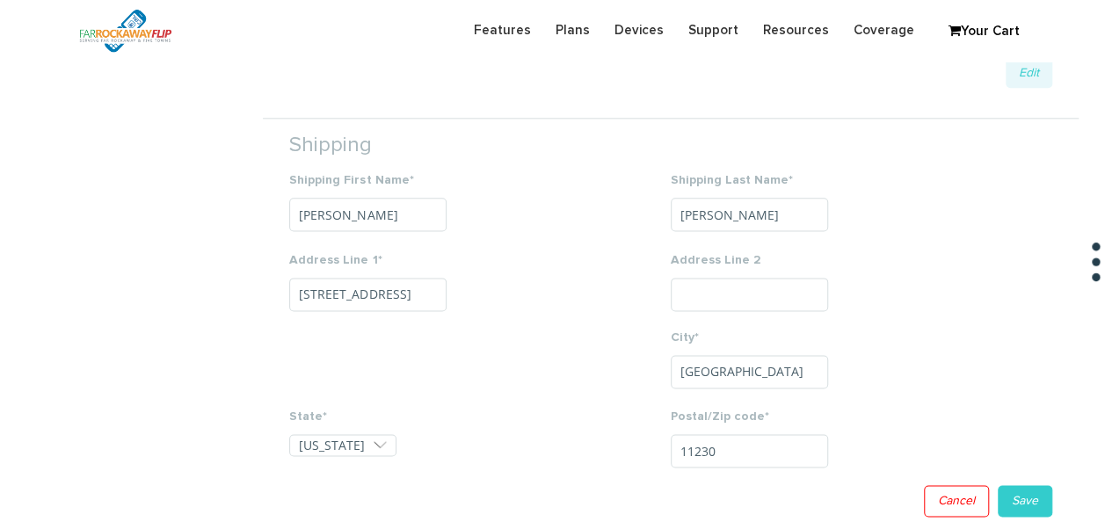
type input "11230"
click at [1042, 496] on link "Save" at bounding box center [1024, 501] width 54 height 32
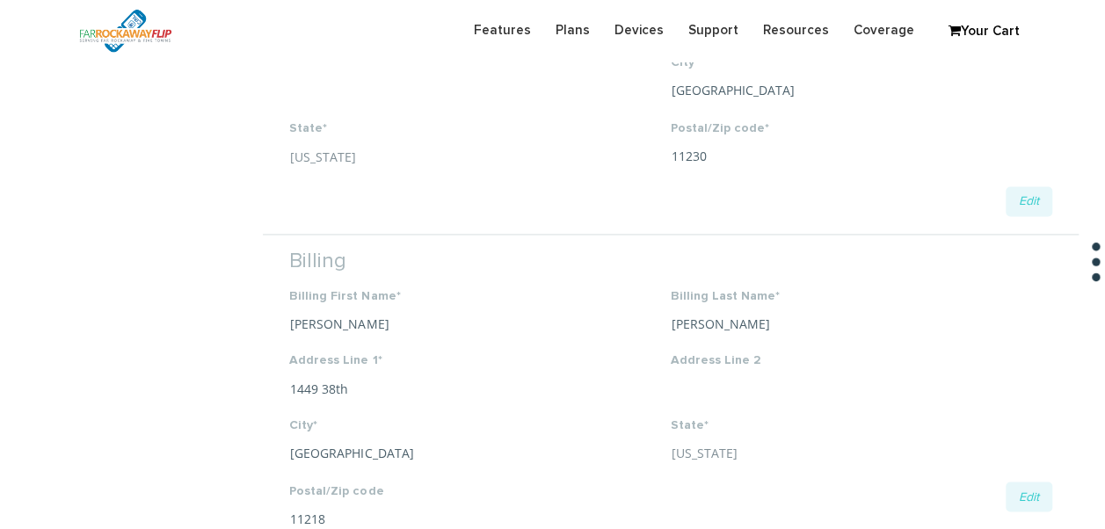
scroll to position [1373, 0]
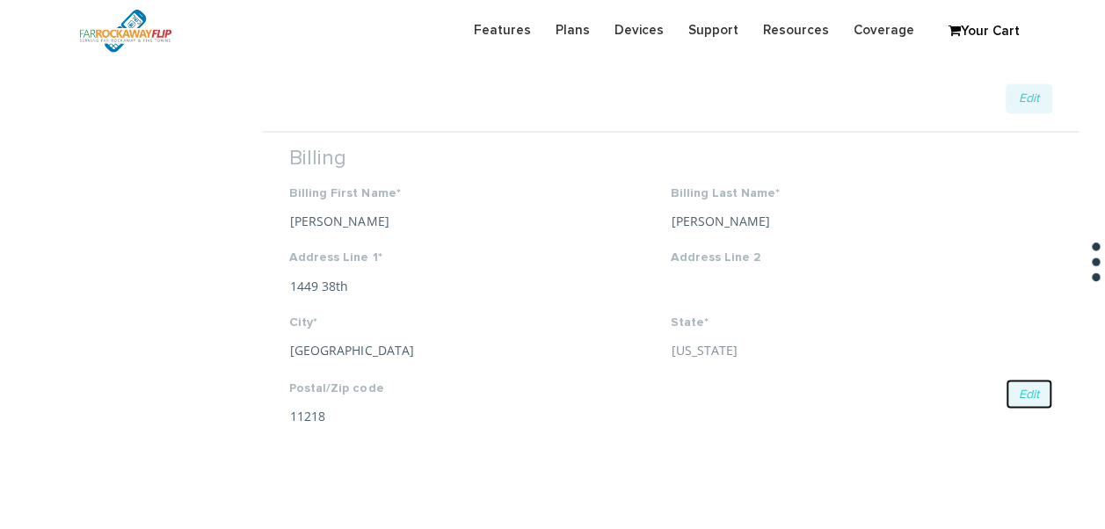
click at [1025, 381] on link "Edit" at bounding box center [1028, 394] width 47 height 30
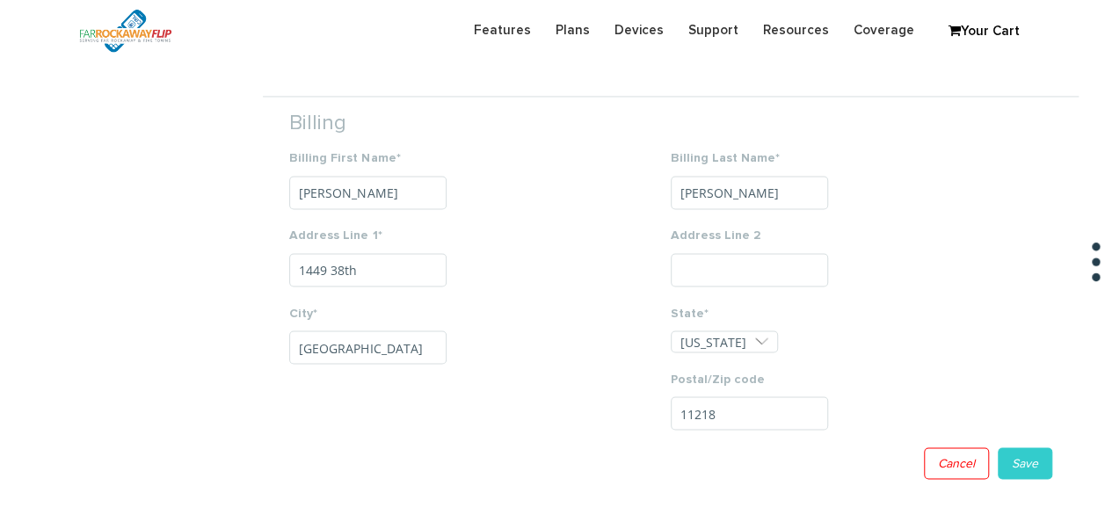
scroll to position [1371, 0]
drag, startPoint x: 409, startPoint y: 195, endPoint x: 179, endPoint y: 195, distance: 230.2
type input "[PERSON_NAME]"
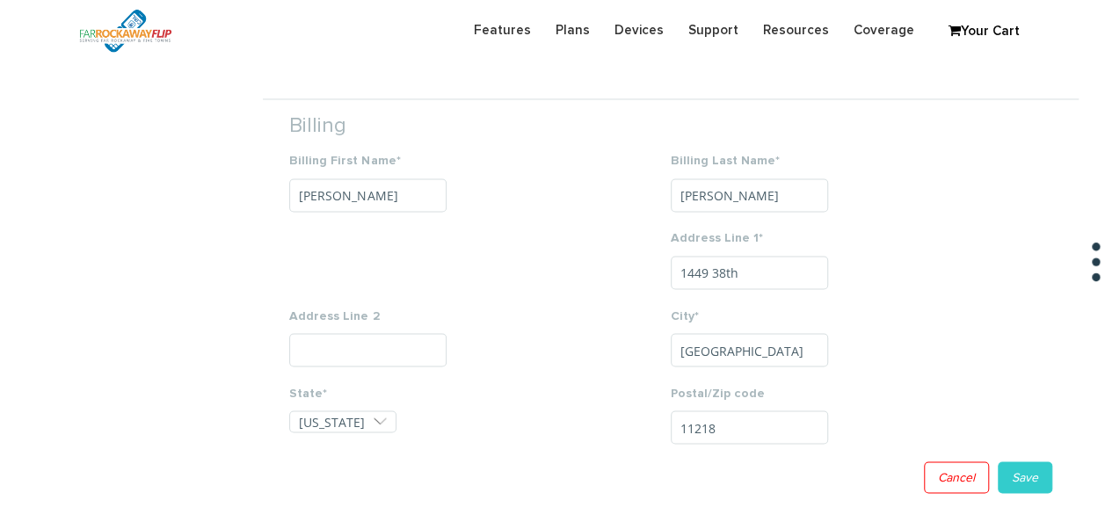
type input "groner"
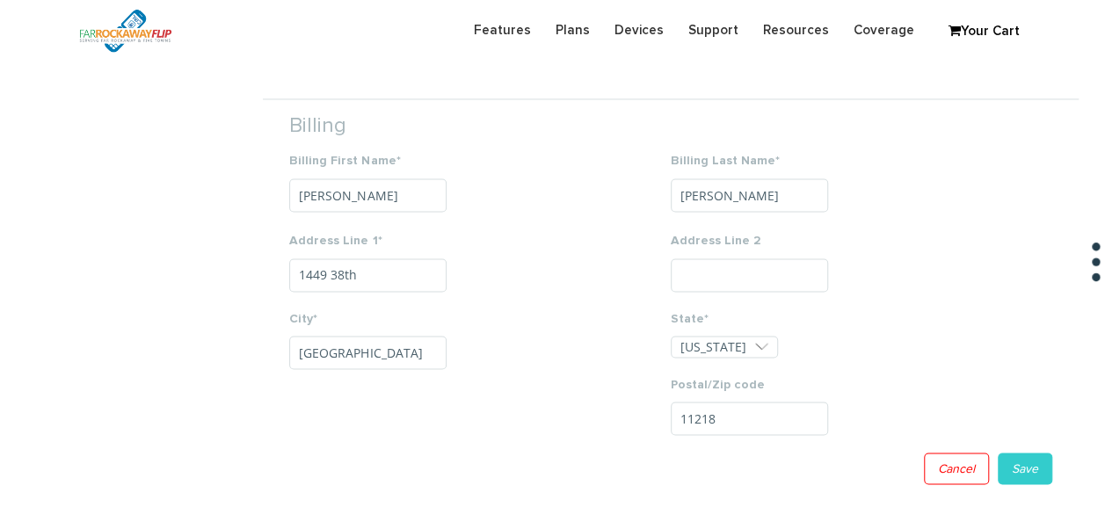
drag, startPoint x: 810, startPoint y: 268, endPoint x: 629, endPoint y: 288, distance: 182.1
click at [629, 288] on div "Address Line 1* 1449 38th" at bounding box center [479, 270] width 381 height 77
drag, startPoint x: 399, startPoint y: 276, endPoint x: 148, endPoint y: 264, distance: 250.7
type input "1331 east 4th st"
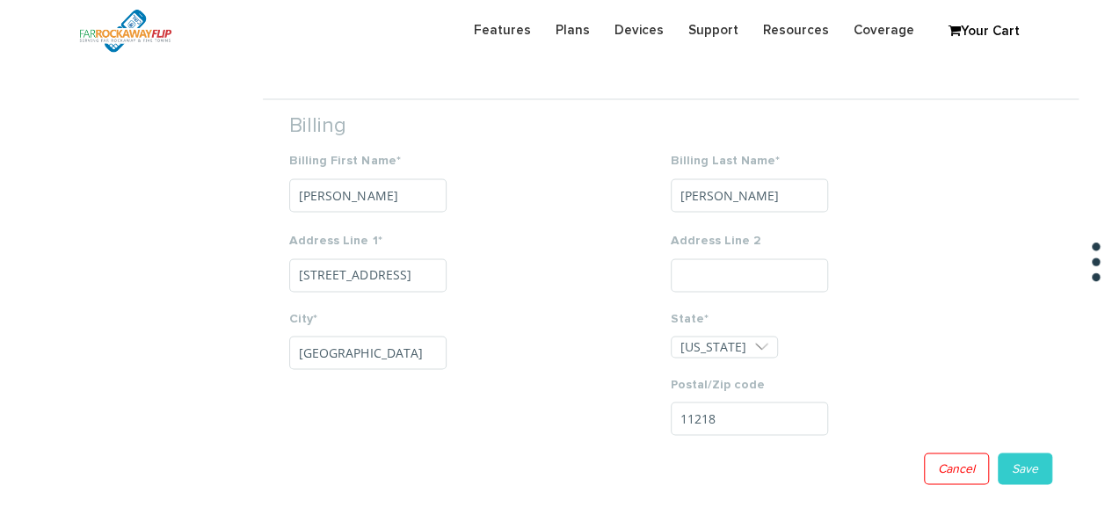
click at [732, 404] on div "Postal/Zip code 11218" at bounding box center [860, 413] width 381 height 77
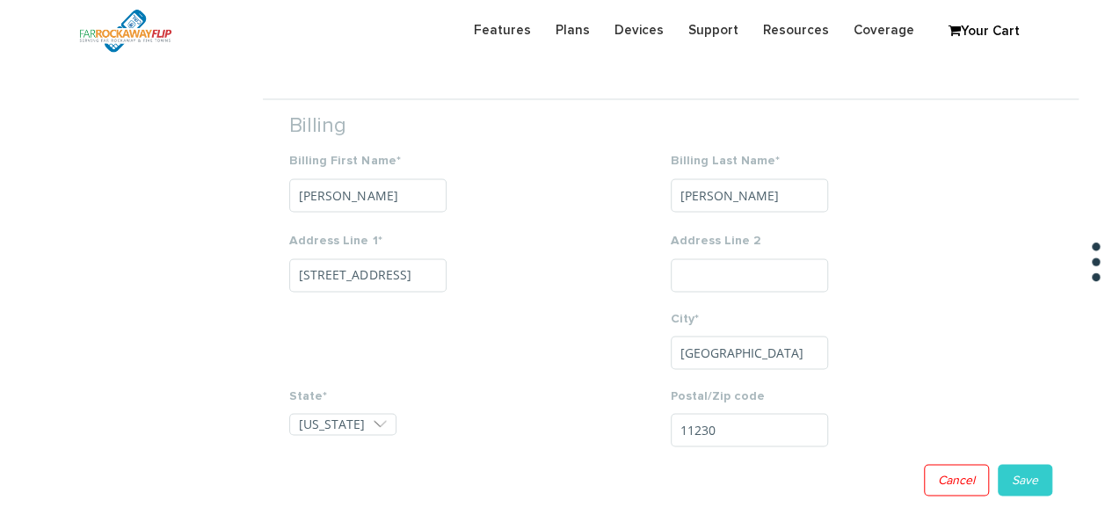
type input "11230"
click at [1022, 479] on link "Save" at bounding box center [1024, 480] width 54 height 32
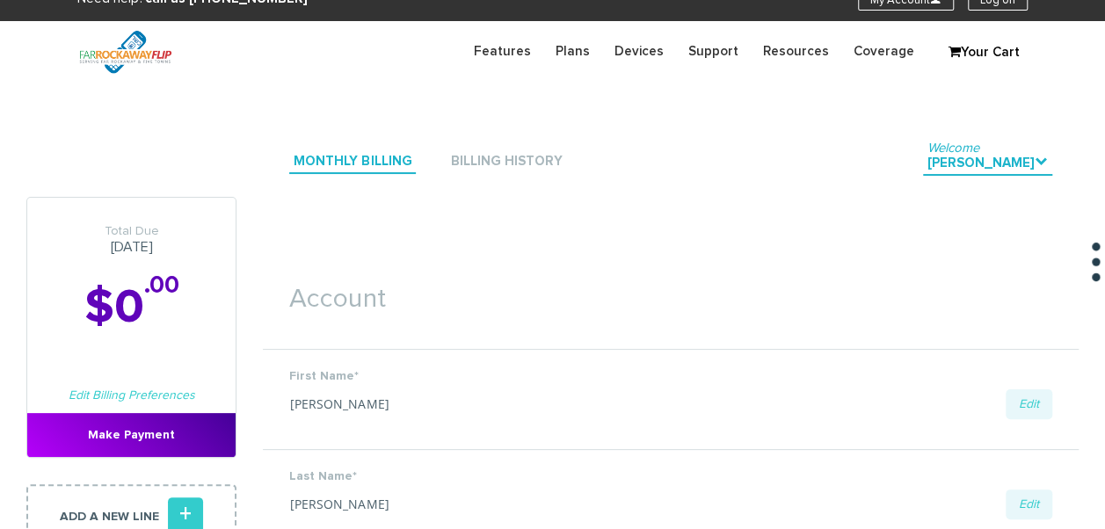
scroll to position [0, 0]
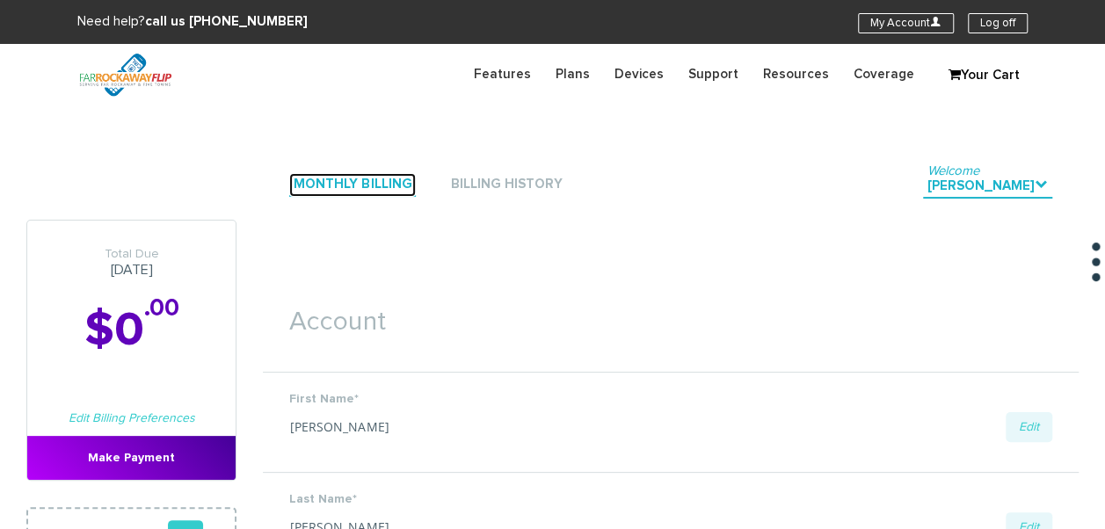
click at [348, 190] on link "Monthly Billing" at bounding box center [352, 185] width 127 height 24
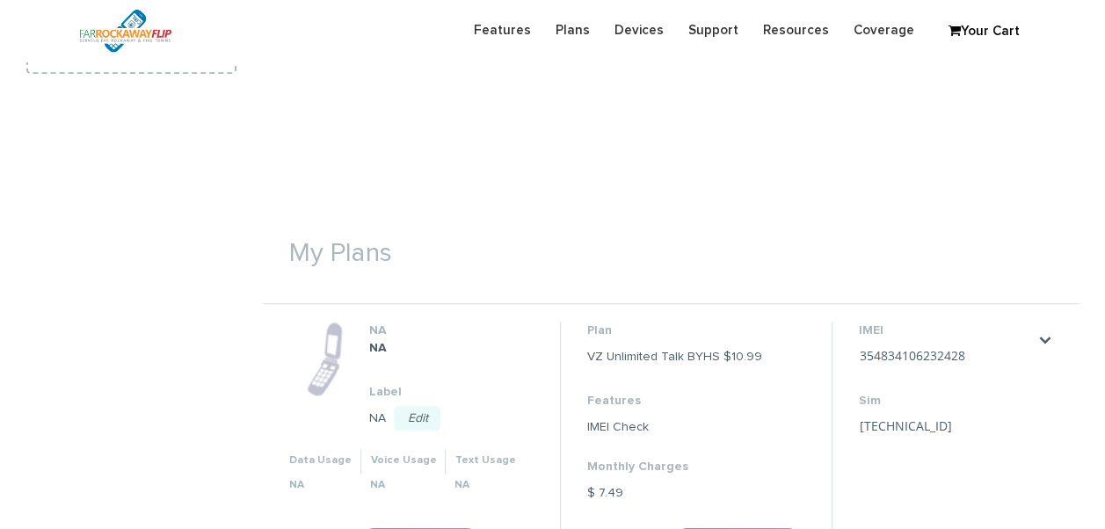
scroll to position [527, 0]
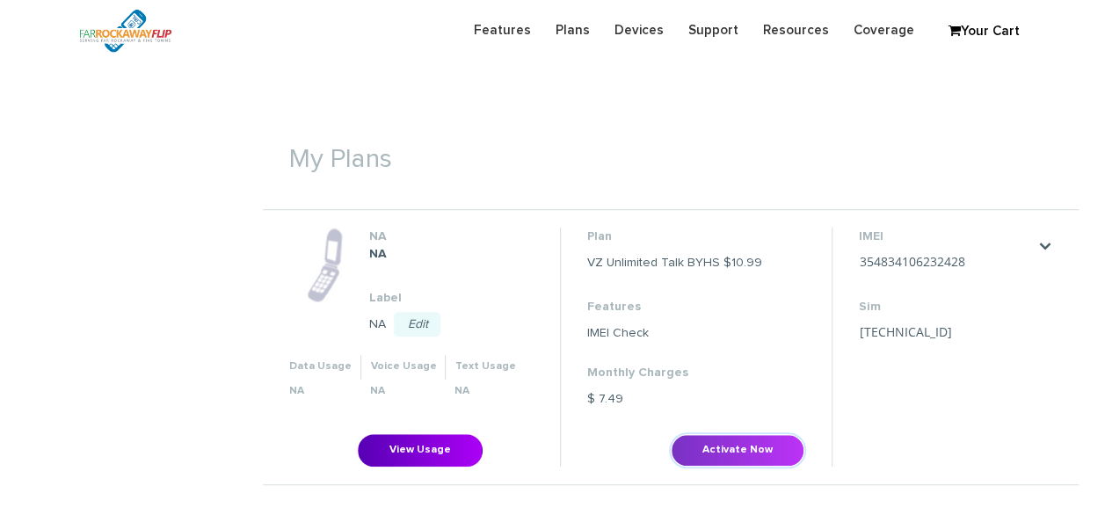
click at [710, 445] on button "Activate Now" at bounding box center [737, 450] width 134 height 33
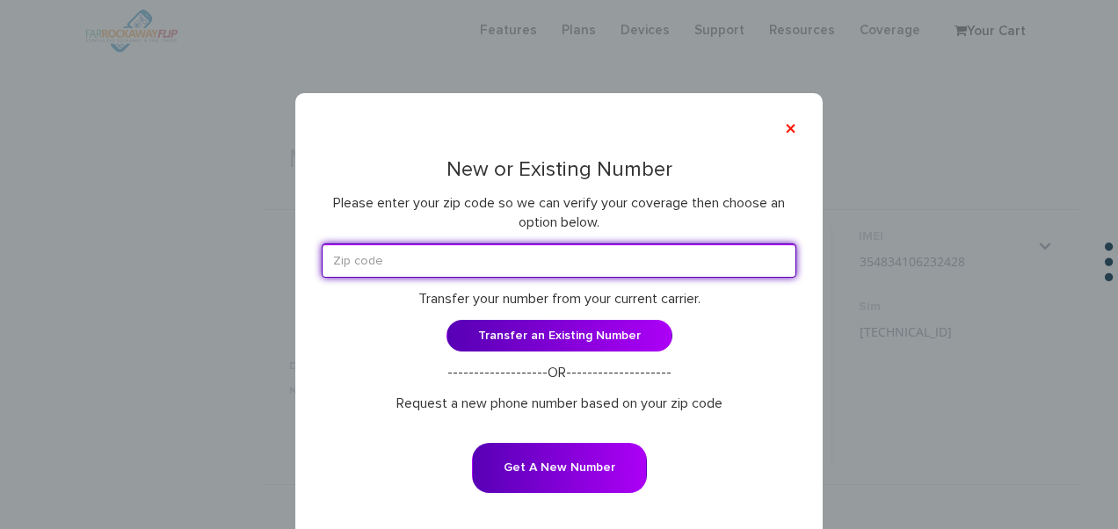
click at [554, 275] on input "text" at bounding box center [559, 260] width 474 height 34
type input "11230"
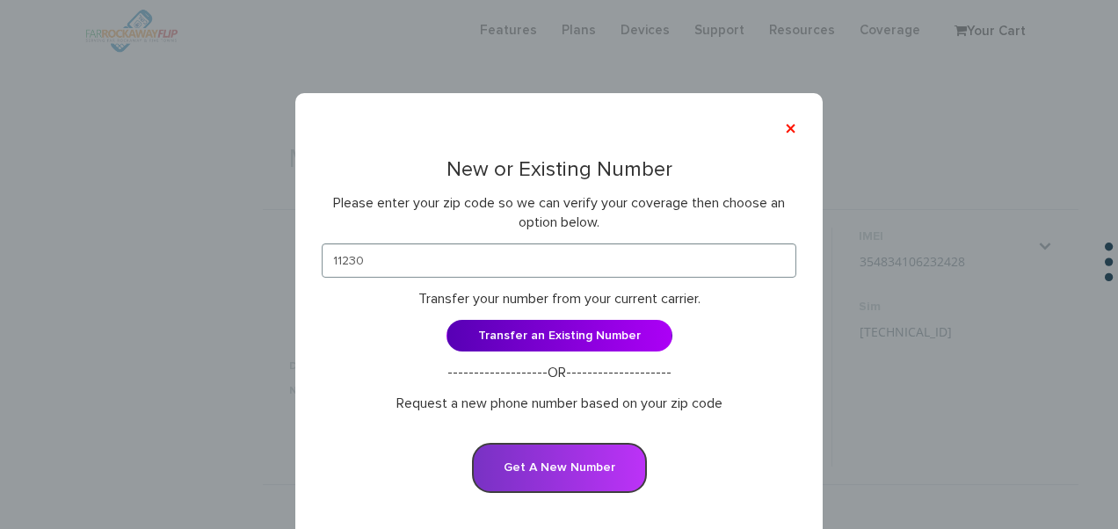
click at [597, 462] on button "Get A New Number" at bounding box center [559, 468] width 175 height 50
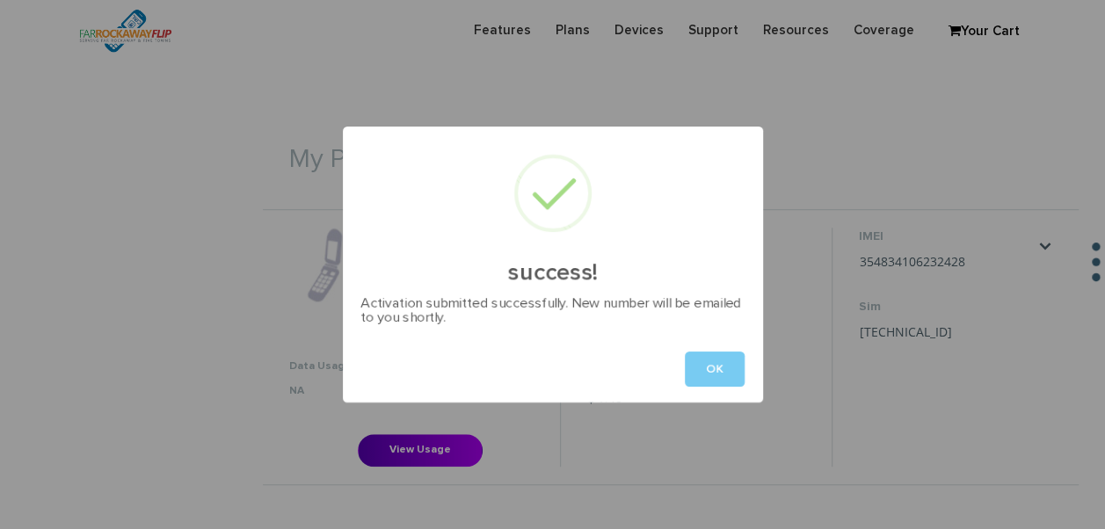
click at [717, 359] on button "OK" at bounding box center [715, 368] width 60 height 35
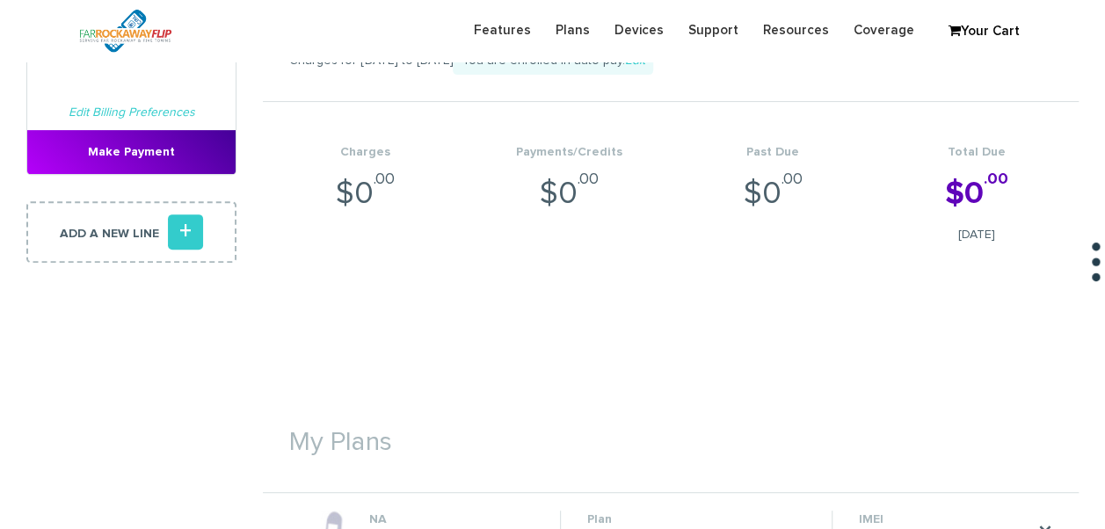
scroll to position [351, 0]
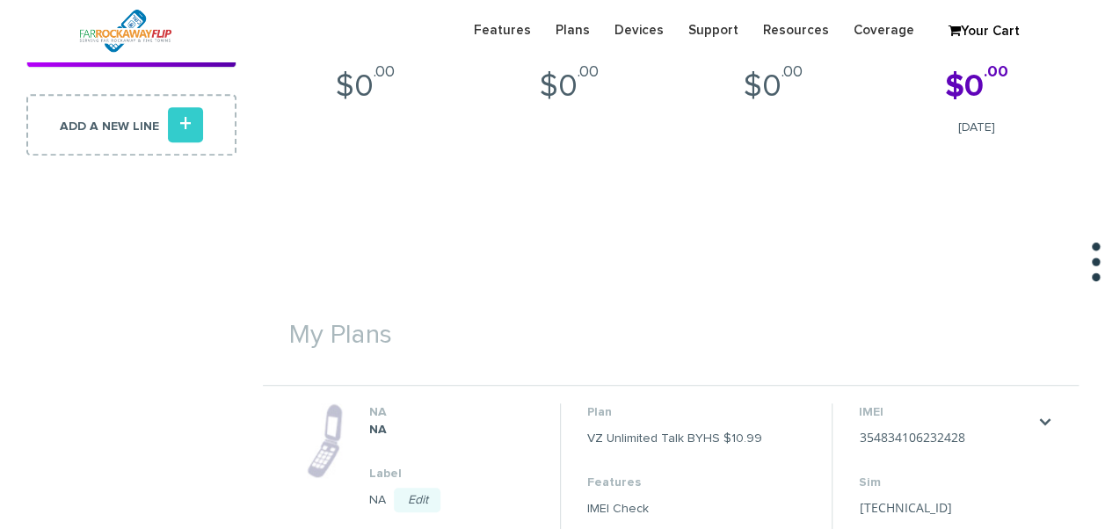
click at [960, 424] on dl "IMEI 354834106232428 Save Cancel Sim 89148000011835956184 Save Cancel" at bounding box center [946, 462] width 176 height 119
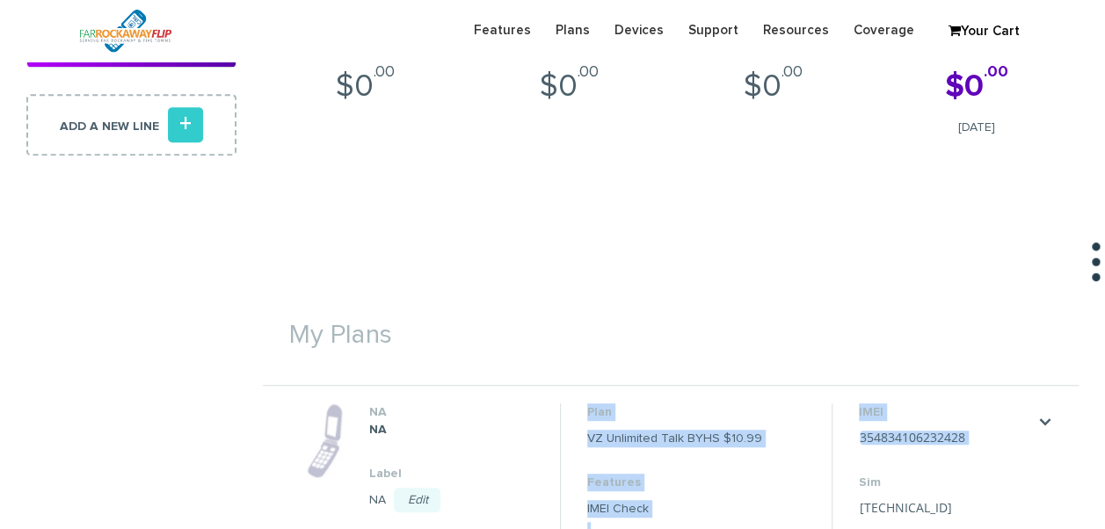
drag, startPoint x: 960, startPoint y: 424, endPoint x: 830, endPoint y: 448, distance: 131.5
click at [830, 448] on ul "NA NA Label NA Edit Save Cancel Data Usage Voice Usage NA" at bounding box center [670, 522] width 780 height 238
drag, startPoint x: 830, startPoint y: 448, endPoint x: 855, endPoint y: 435, distance: 27.9
click at [855, 435] on li "IMEI 354834106232428 Save Cancel Sim 89148000011835956184 Save Cancel" at bounding box center [945, 522] width 229 height 238
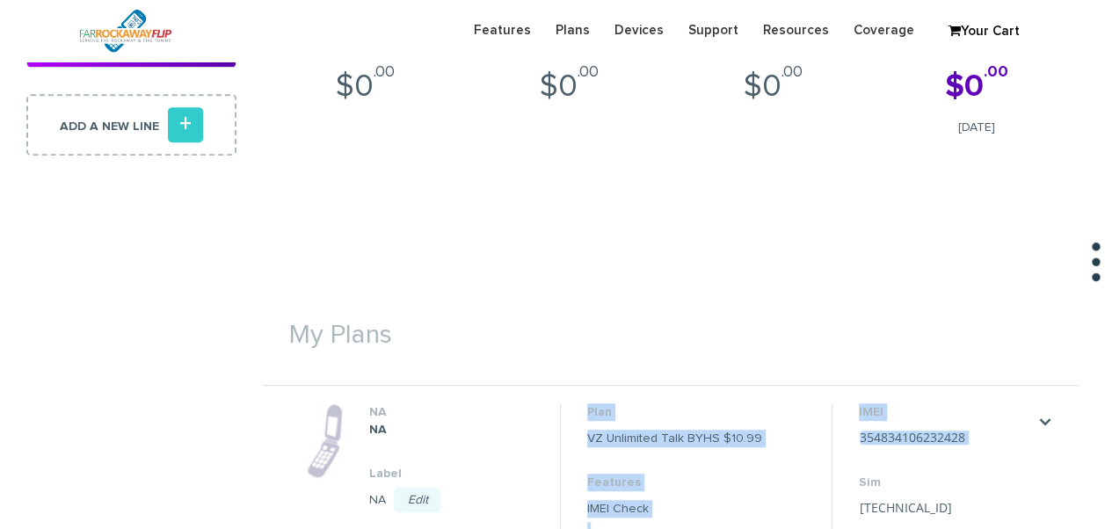
click at [850, 442] on li "IMEI 354834106232428 Save Cancel Sim 89148000011835956184 Save Cancel" at bounding box center [945, 522] width 229 height 238
click at [851, 442] on li "IMEI 354834106232428 Save Cancel Sim 89148000011835956184 Save Cancel" at bounding box center [945, 522] width 229 height 238
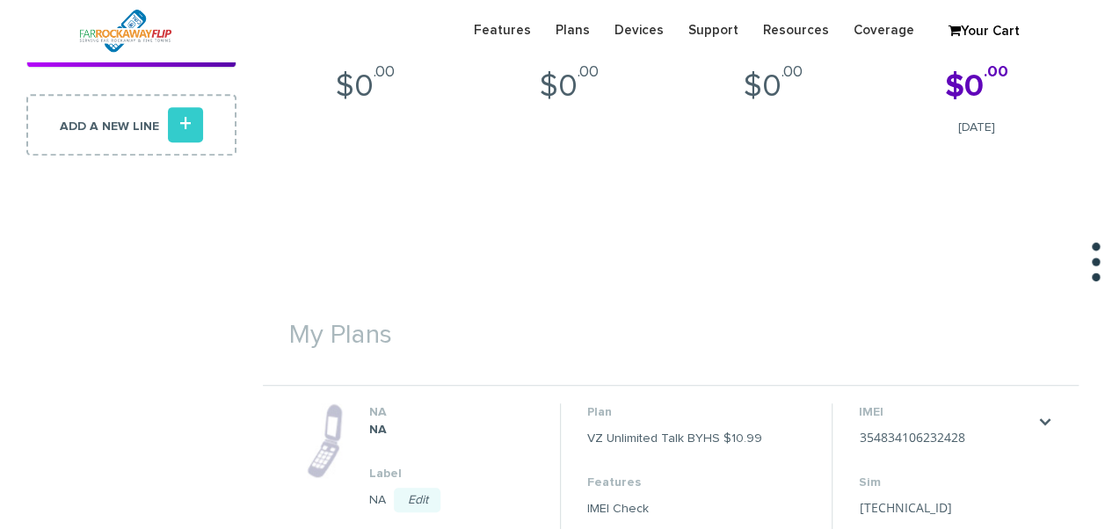
click at [852, 172] on section "Your Bill Charges for Sep 08, 2025 to Oct 07, 2025 You are enrolled in auto-pay…" at bounding box center [670, 7] width 815 height 400
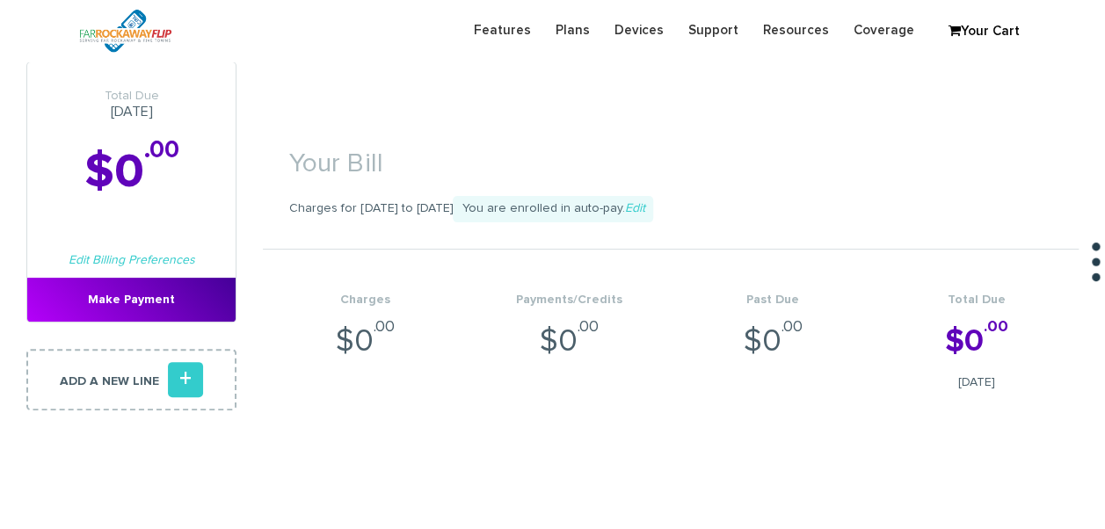
scroll to position [0, 0]
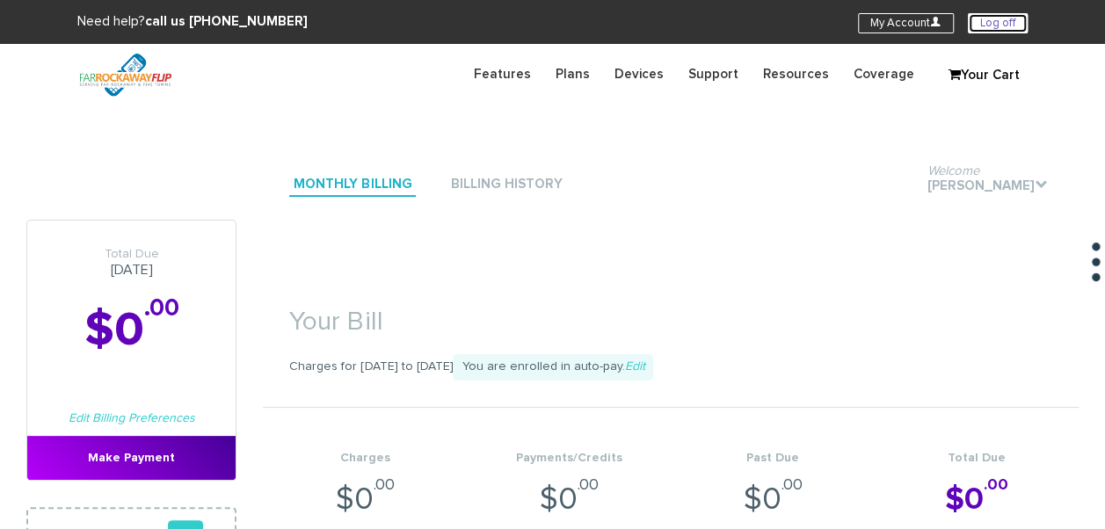
click at [998, 26] on link "Log off" at bounding box center [997, 23] width 60 height 20
